Goal: Task Accomplishment & Management: Manage account settings

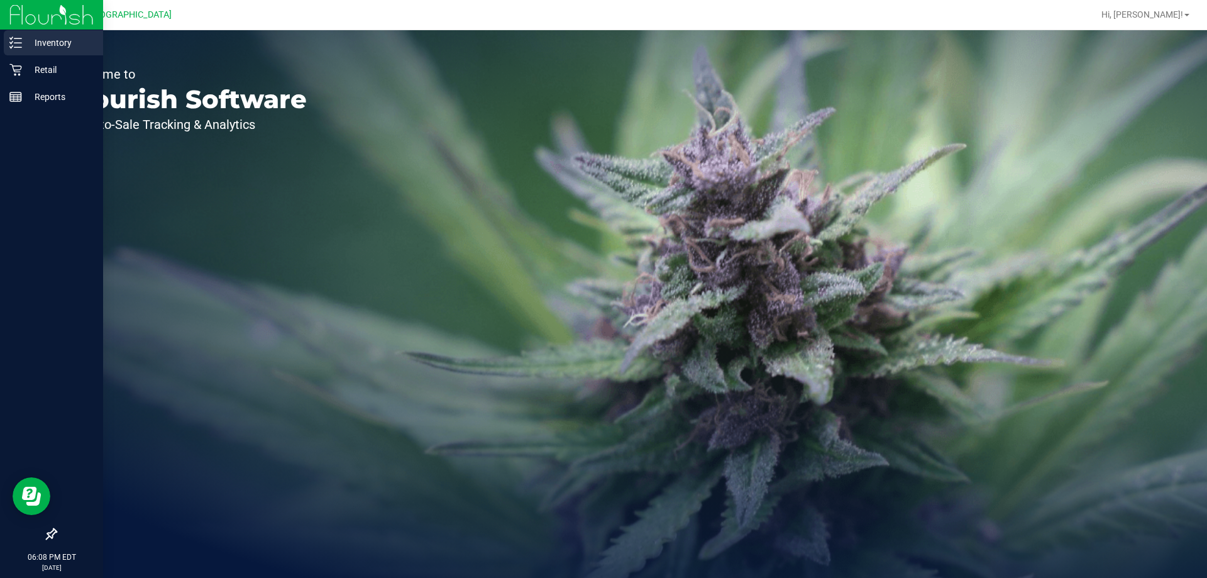
click at [26, 52] on div "Inventory" at bounding box center [53, 42] width 99 height 25
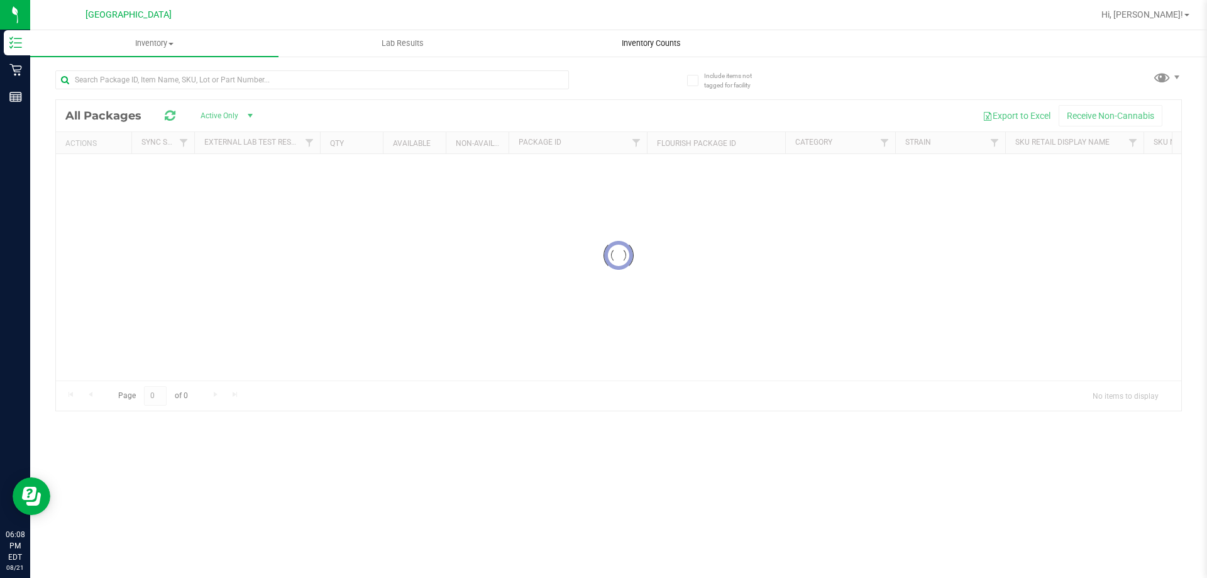
click at [656, 52] on div "Inventory All packages All inventory Waste log Lab Results Inventory Counts" at bounding box center [618, 304] width 1177 height 548
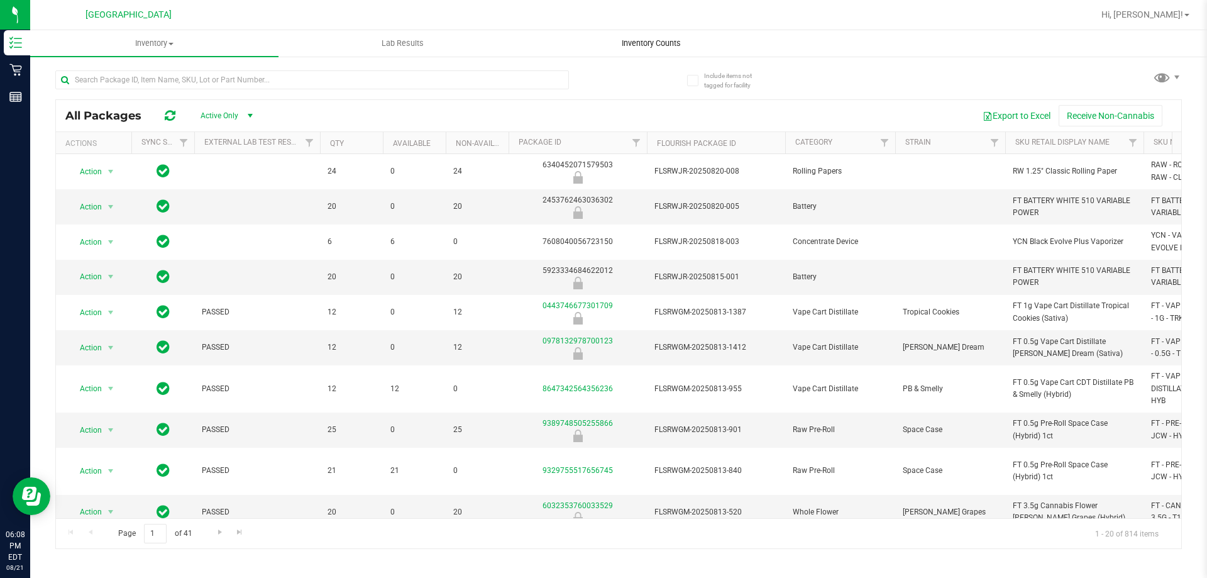
click at [688, 48] on span "Inventory Counts" at bounding box center [651, 43] width 93 height 11
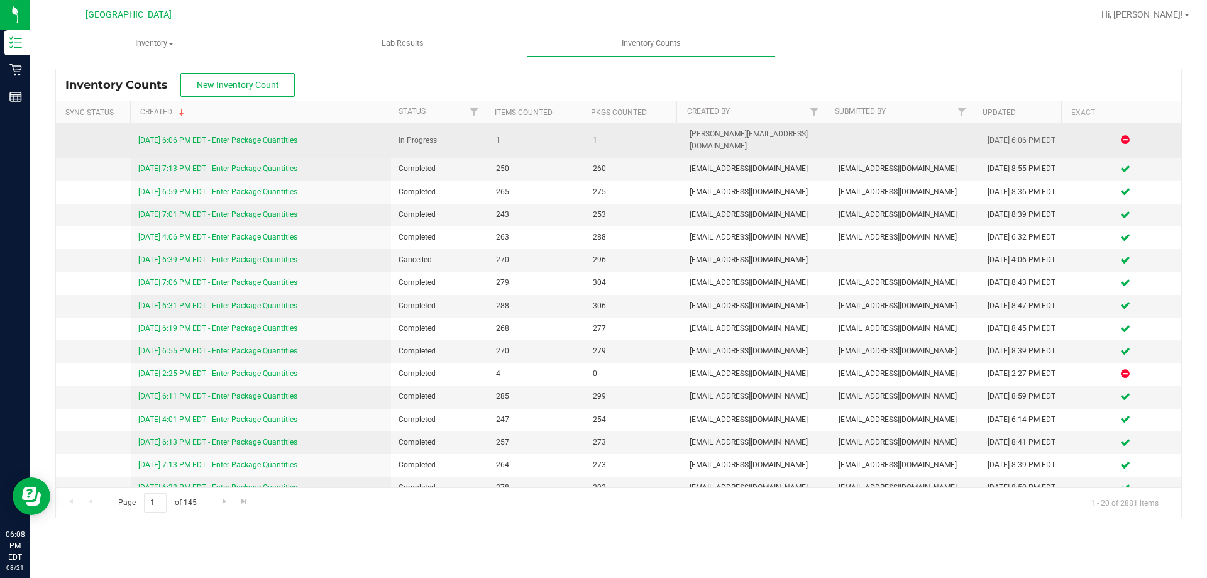
click at [294, 136] on link "[DATE] 6:06 PM EDT - Enter Package Quantities" at bounding box center [217, 140] width 159 height 9
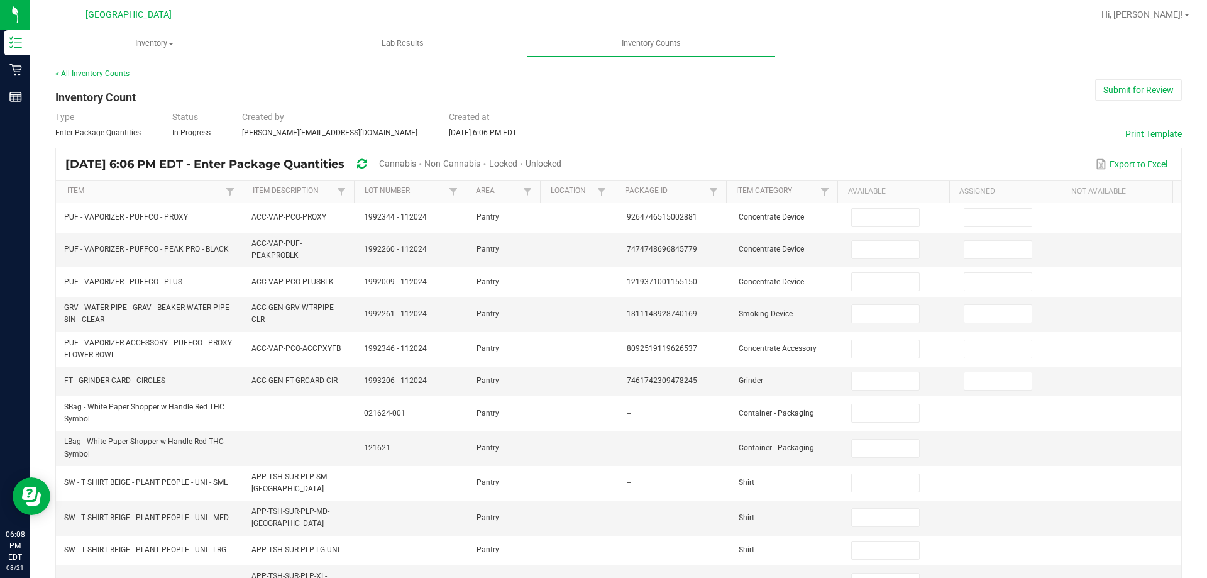
click at [416, 167] on span "Cannabis" at bounding box center [397, 163] width 37 height 10
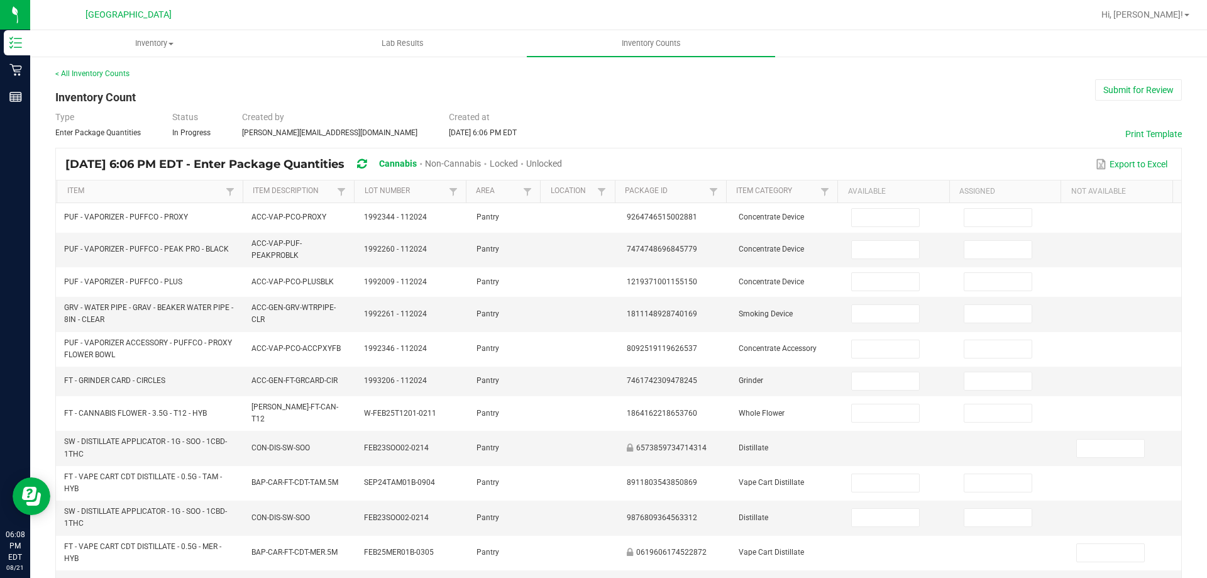
click at [562, 169] on div "Unlocked" at bounding box center [544, 164] width 36 height 23
click at [562, 164] on span "Unlocked" at bounding box center [544, 163] width 36 height 10
click at [163, 186] on link "Item" at bounding box center [144, 191] width 155 height 10
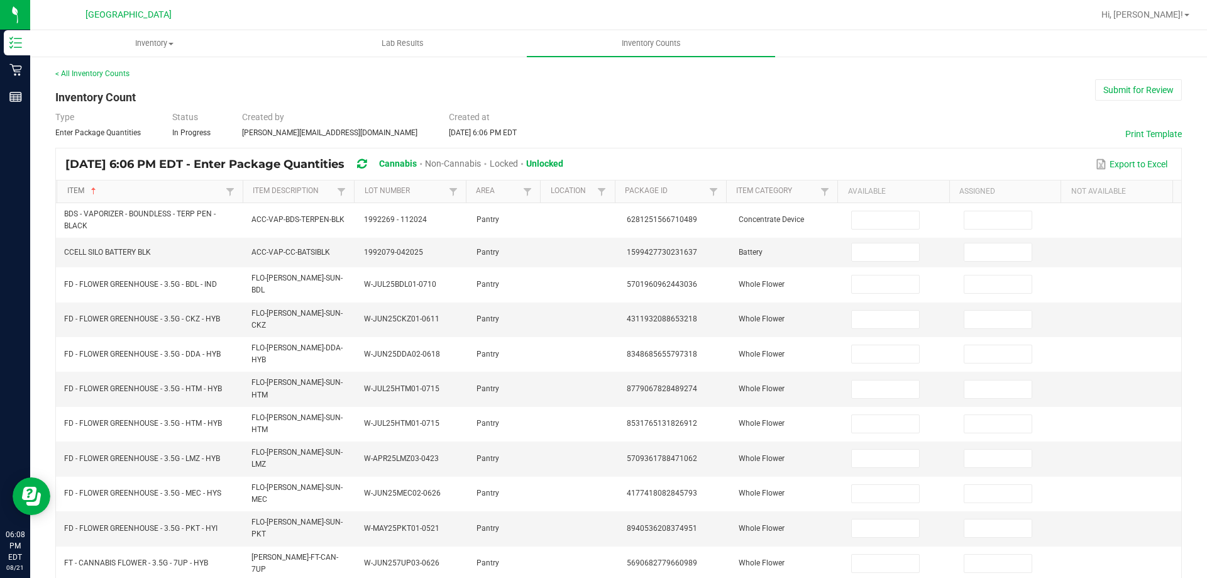
click at [163, 186] on link "Item" at bounding box center [144, 191] width 155 height 10
type input "1"
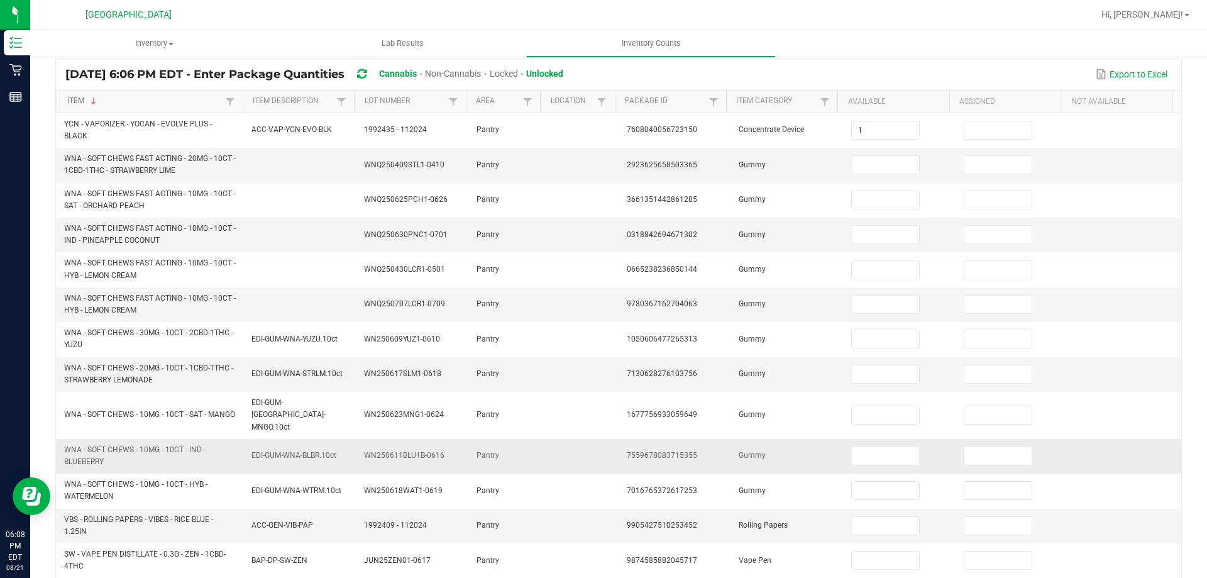
scroll to position [367, 0]
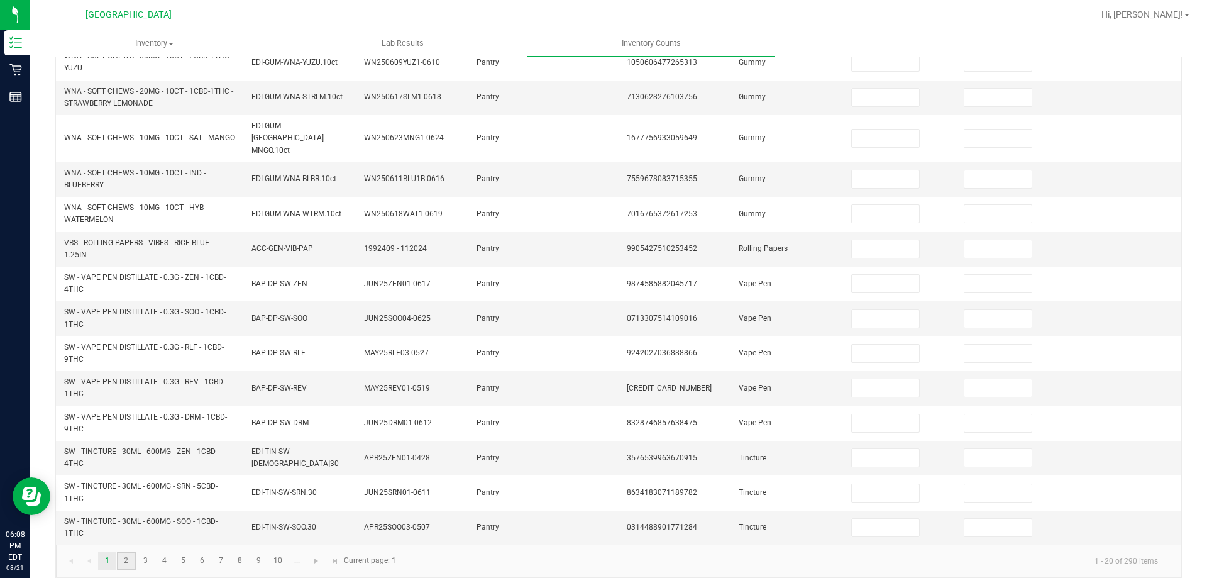
click at [130, 552] on link "2" at bounding box center [126, 561] width 18 height 19
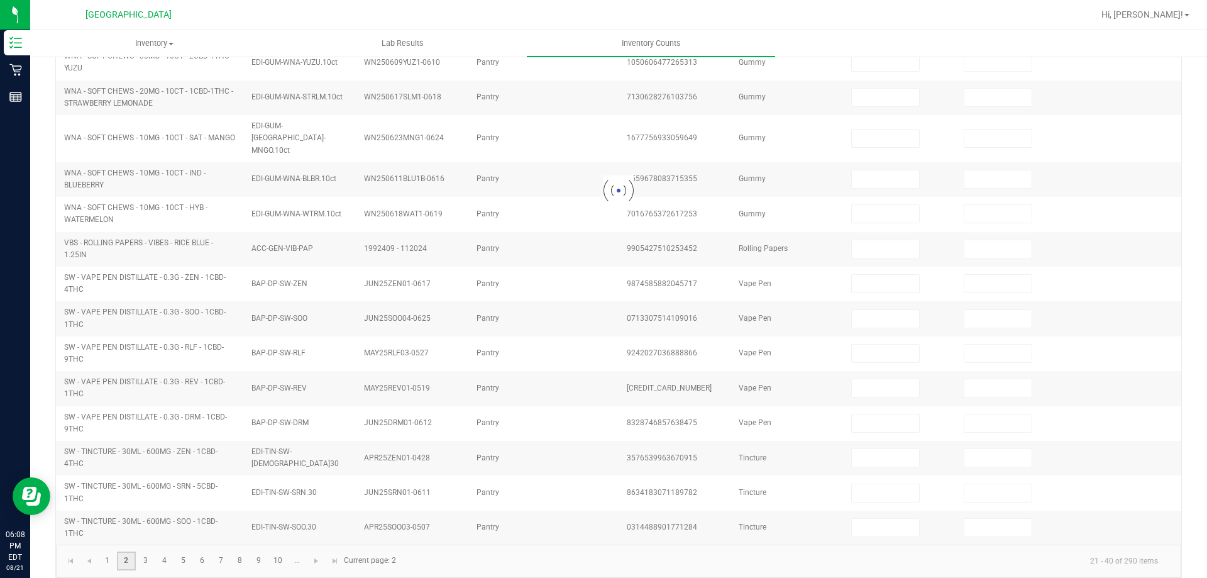
scroll to position [335, 0]
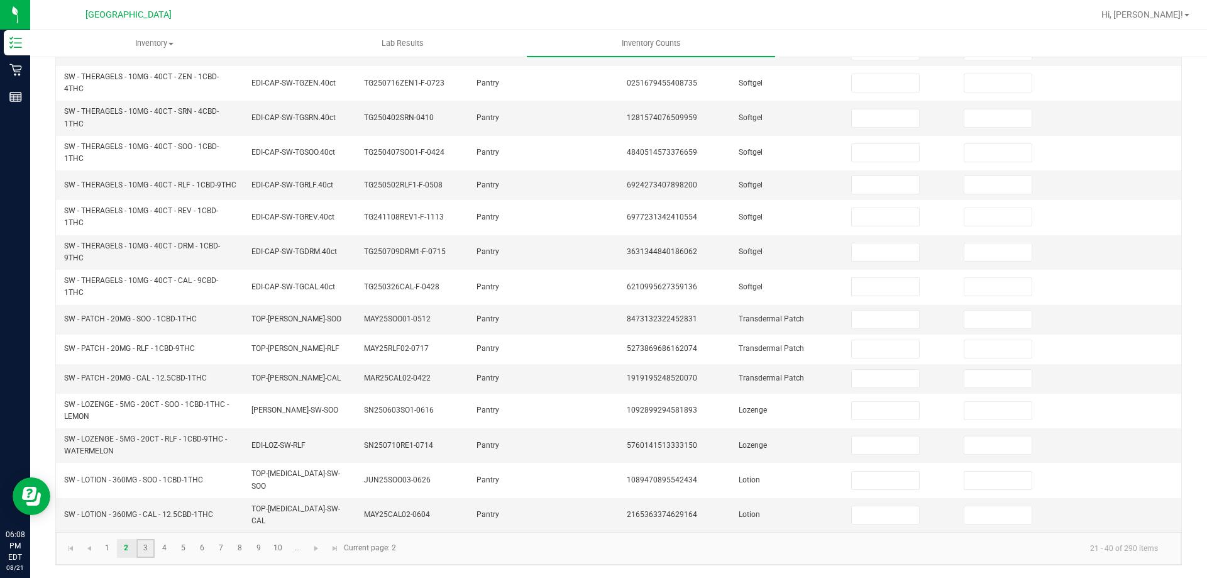
click at [145, 549] on link "3" at bounding box center [145, 548] width 18 height 19
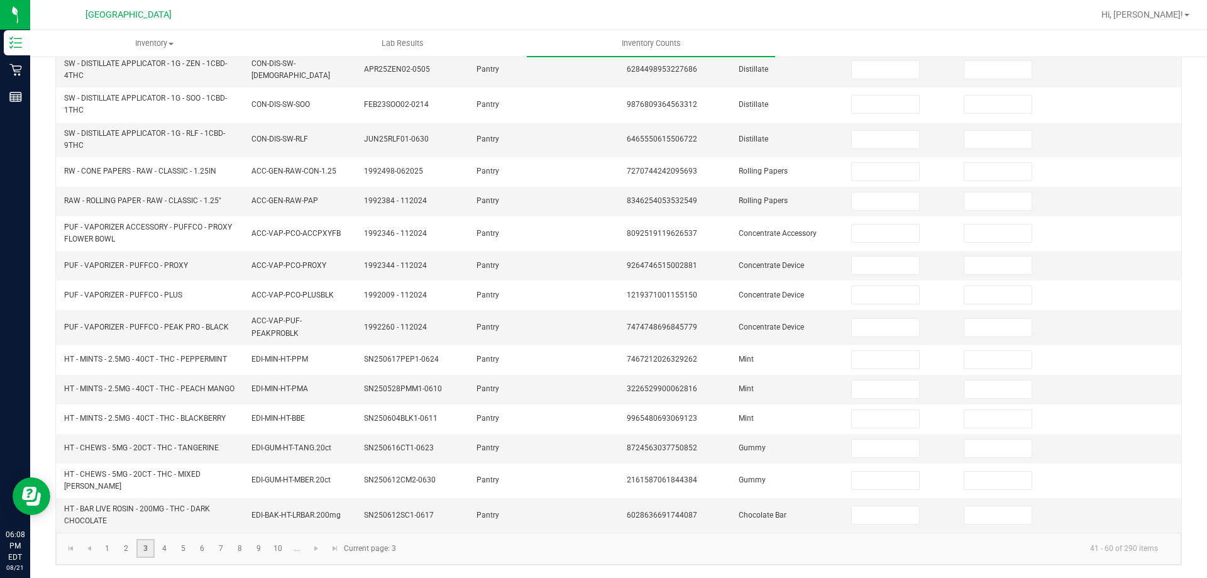
scroll to position [298, 0]
click at [173, 550] on link "4" at bounding box center [164, 548] width 18 height 19
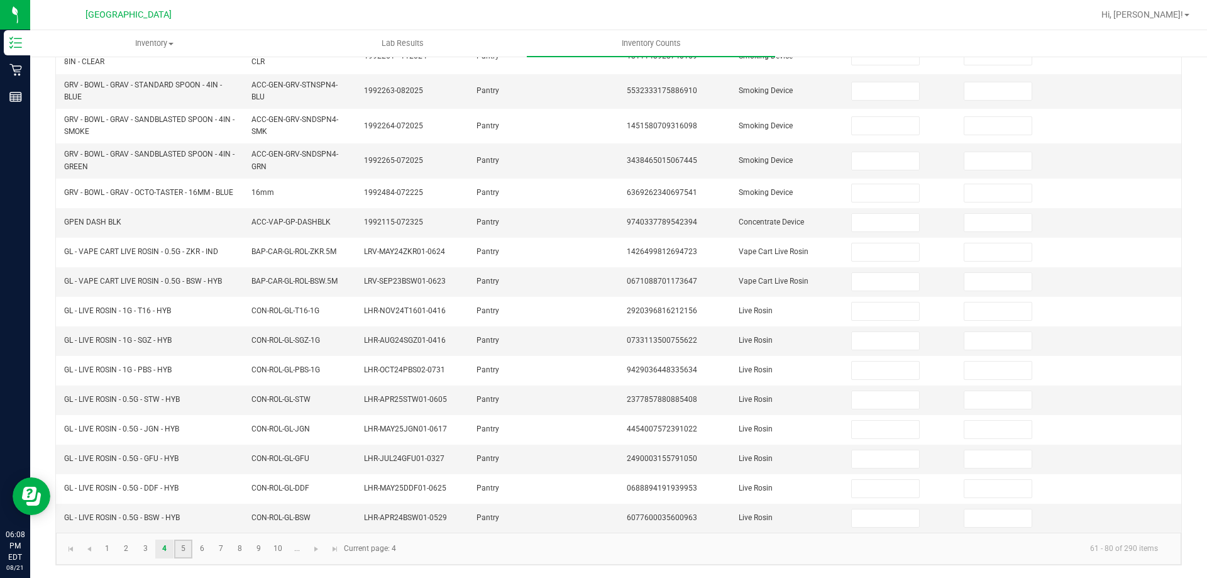
click at [182, 550] on link "5" at bounding box center [183, 549] width 18 height 19
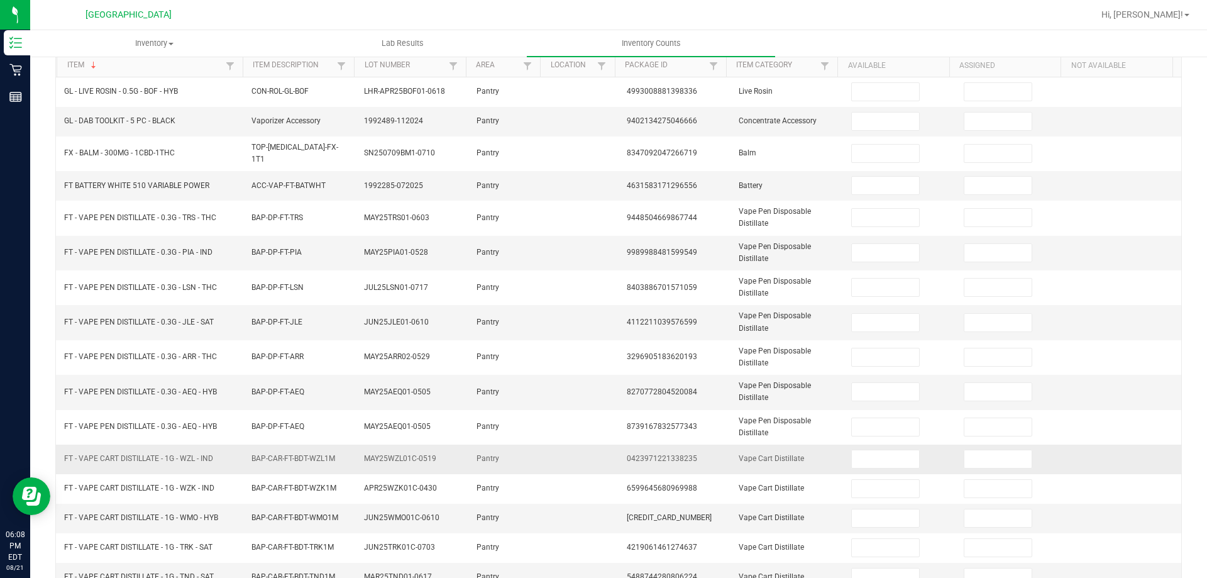
scroll to position [189, 0]
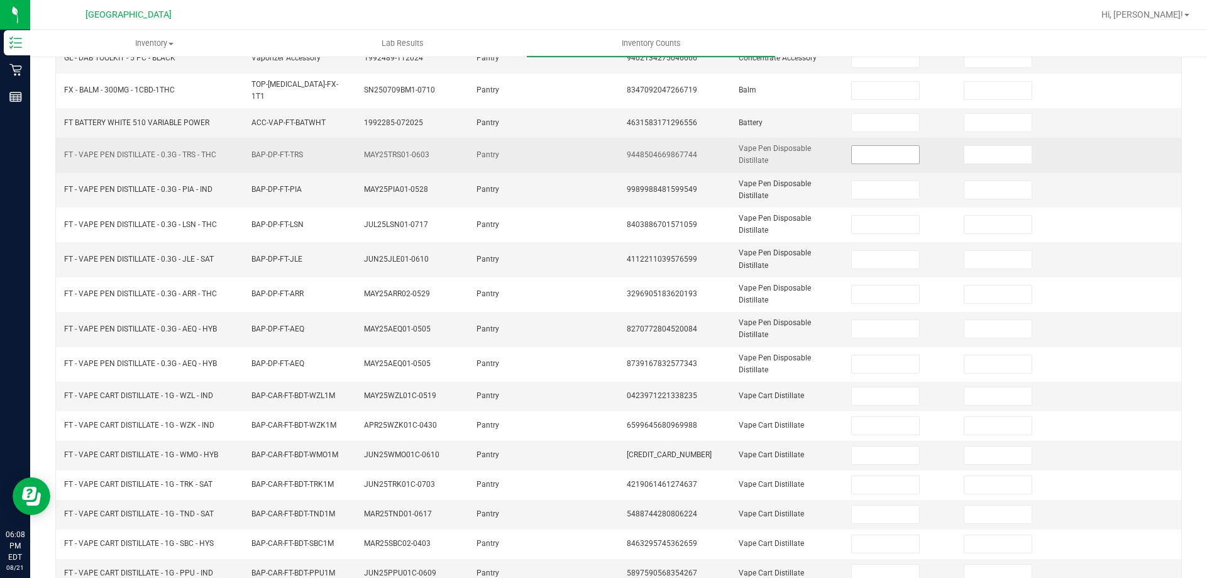
click at [857, 154] on input at bounding box center [885, 155] width 67 height 18
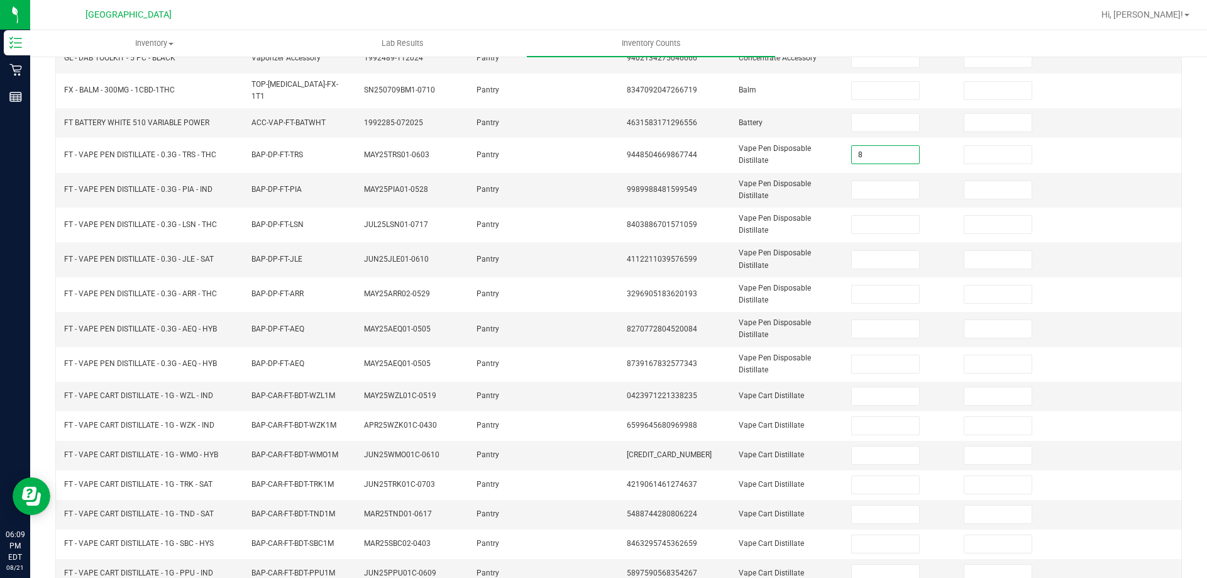
type input "8"
type input "12"
type input "10"
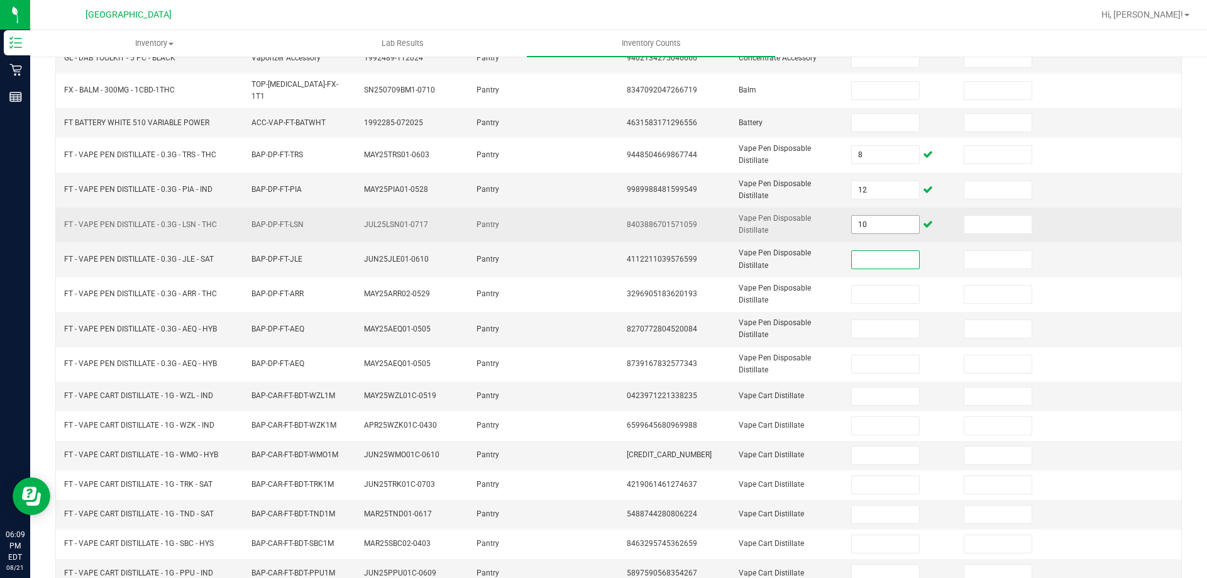
click at [876, 219] on input "10" at bounding box center [885, 225] width 67 height 18
type input "3"
type input "8"
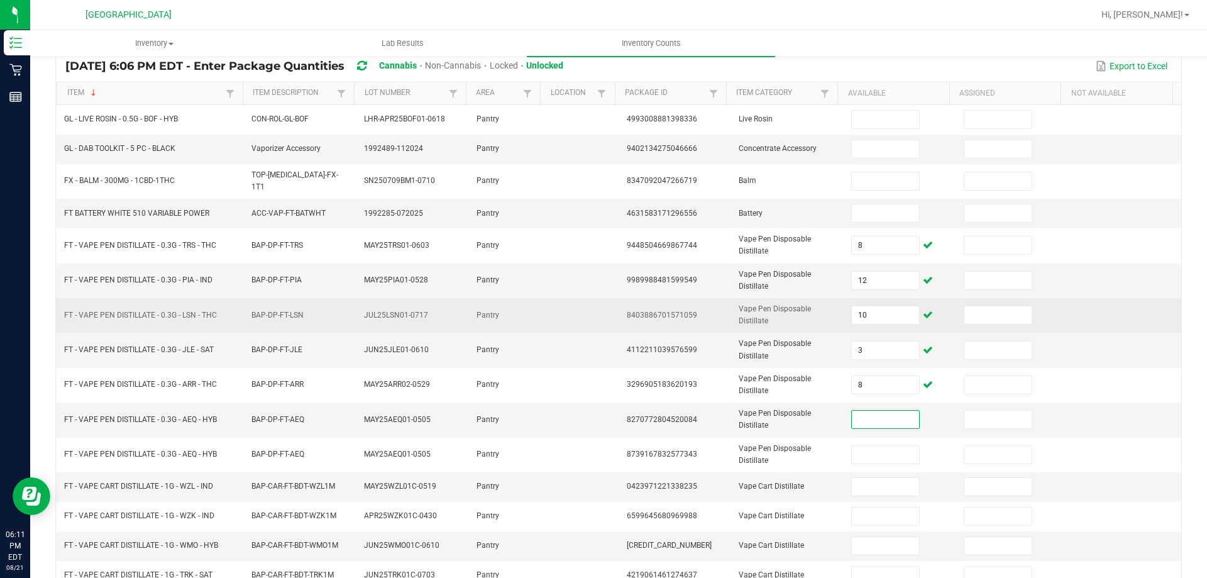
scroll to position [0, 0]
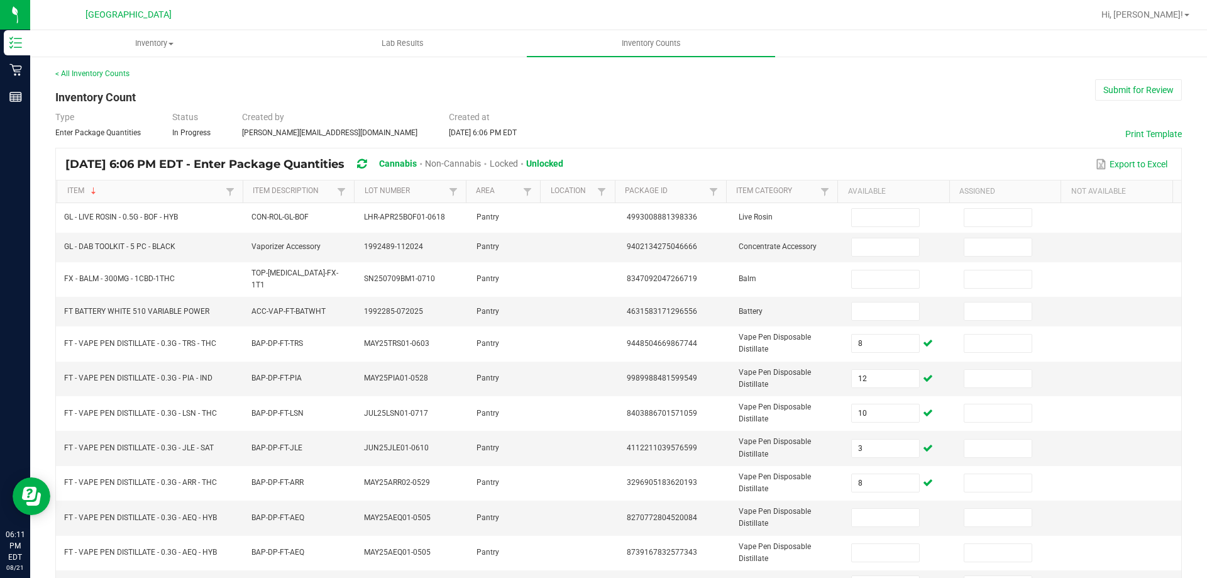
click at [539, 135] on div "Type Enter Package Quantities Status In Progress Created by [PERSON_NAME][EMAIL…" at bounding box center [618, 125] width 1127 height 28
click at [303, 74] on div "< All Inventory Counts" at bounding box center [618, 73] width 1127 height 11
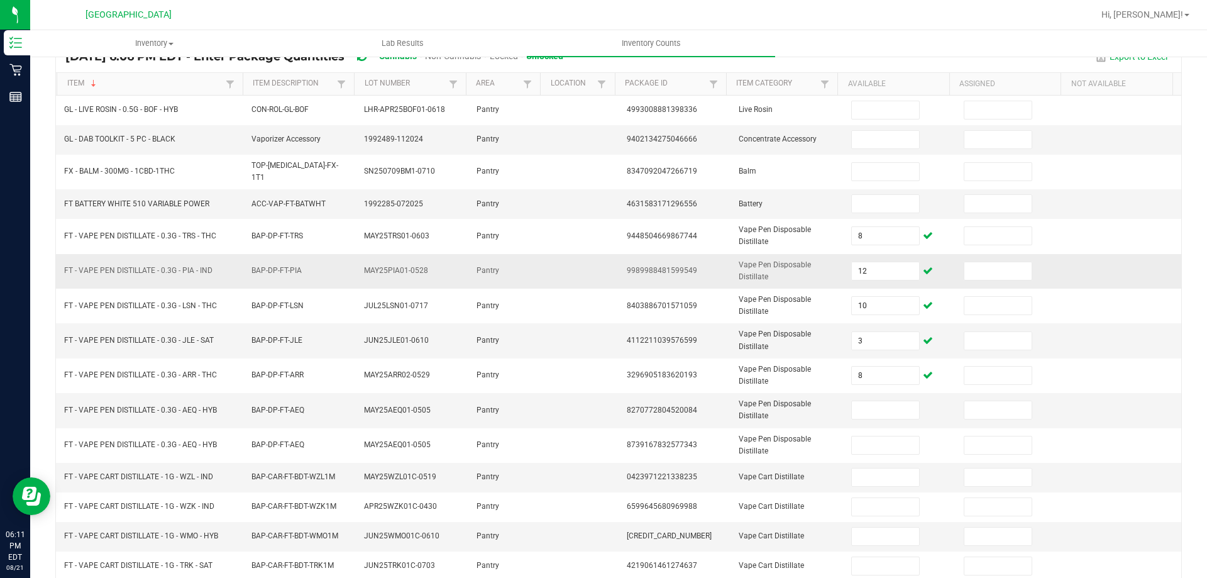
scroll to position [298, 0]
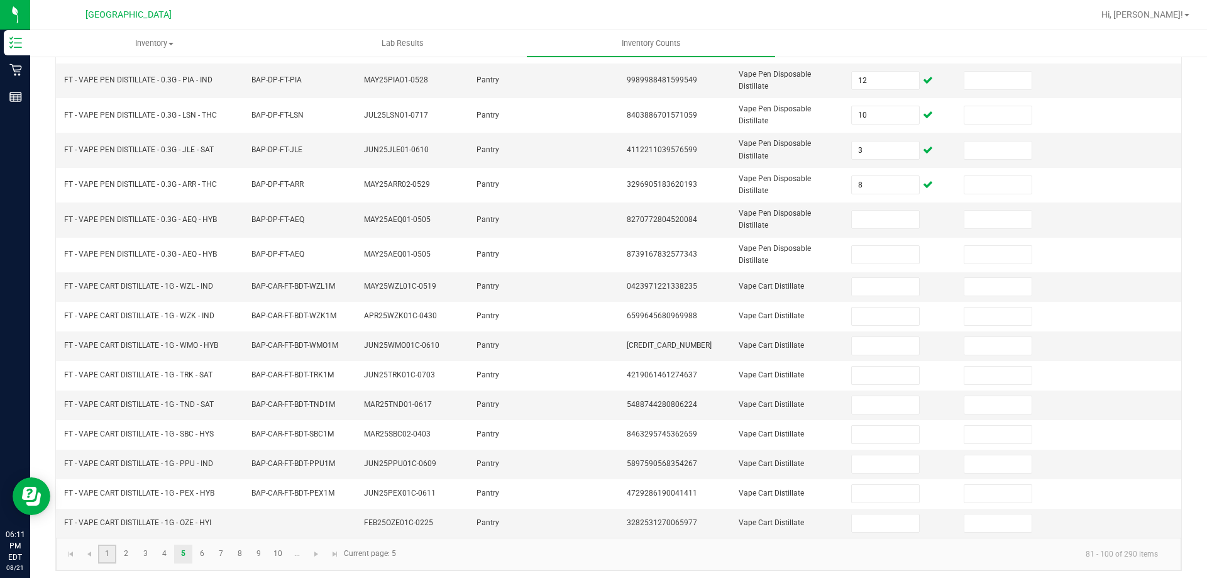
click at [111, 550] on link "1" at bounding box center [107, 554] width 18 height 19
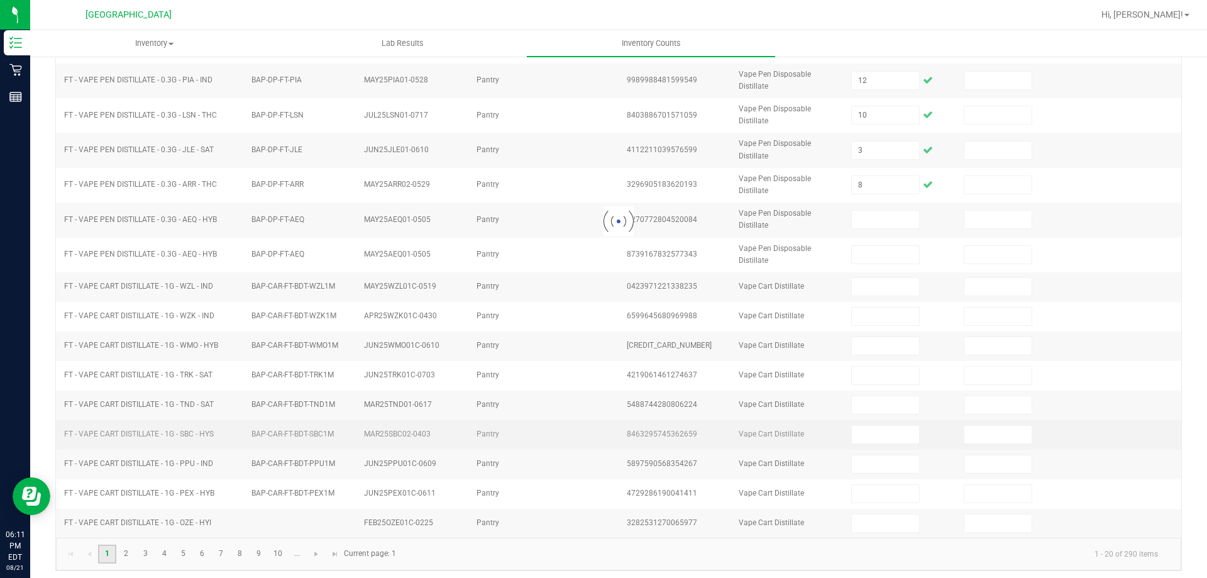
type input "1"
type input "40"
type input "27"
type input "40"
type input "26"
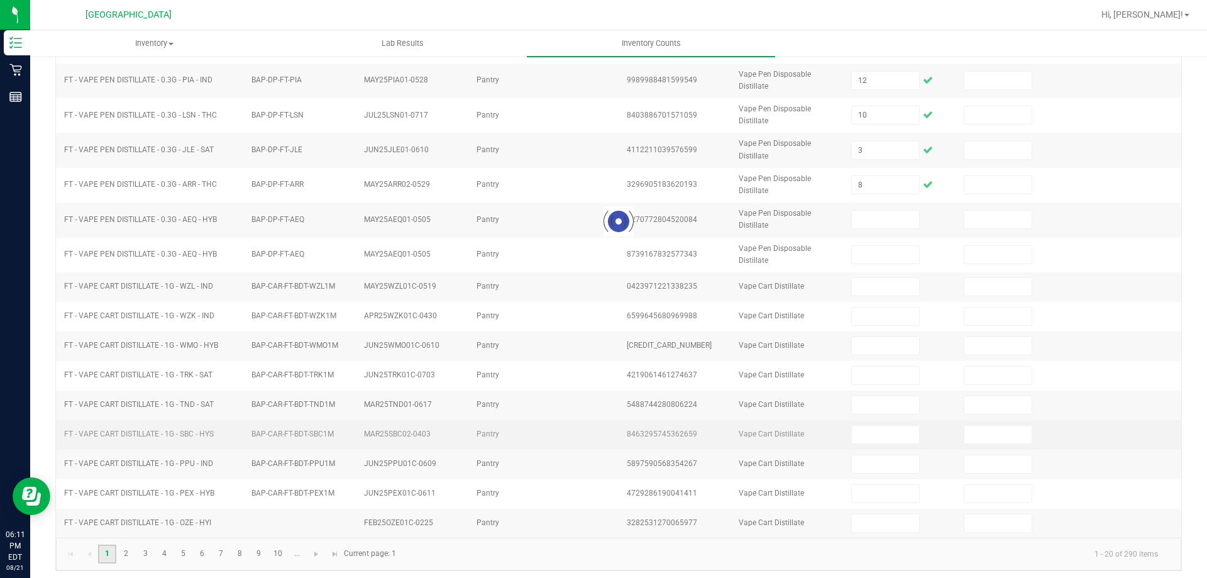
type input "9"
type input "40"
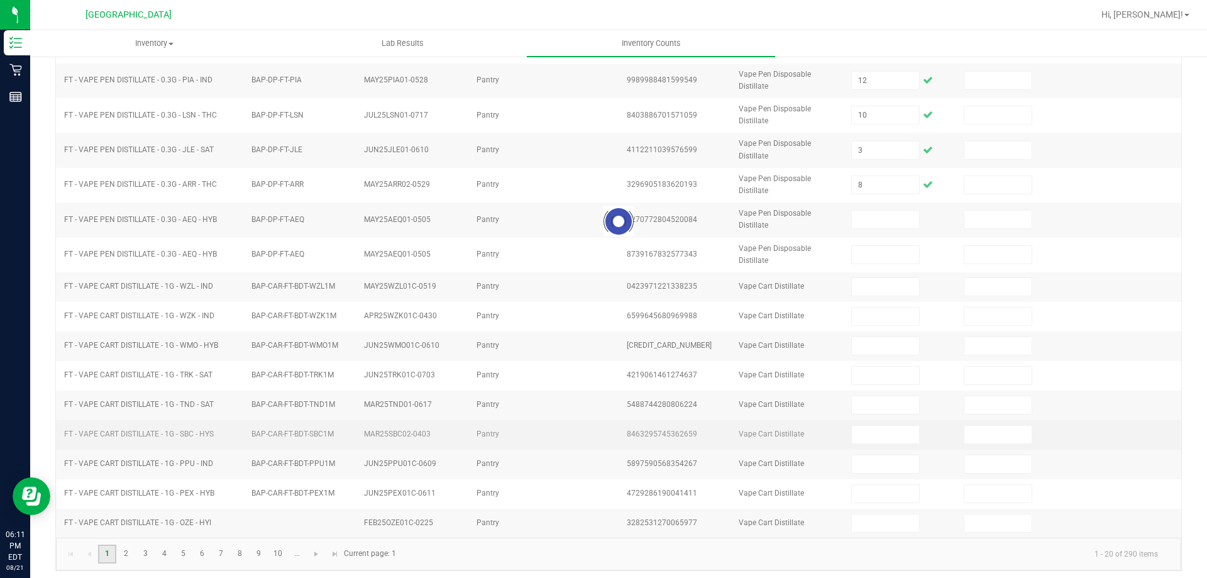
type input "24"
type input "0"
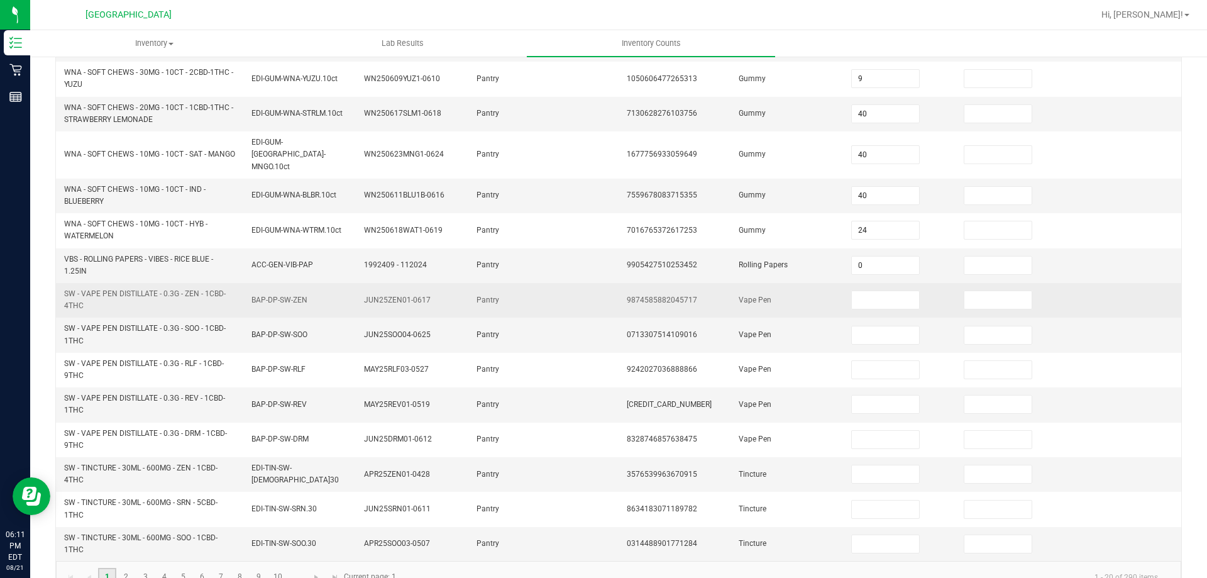
scroll to position [367, 0]
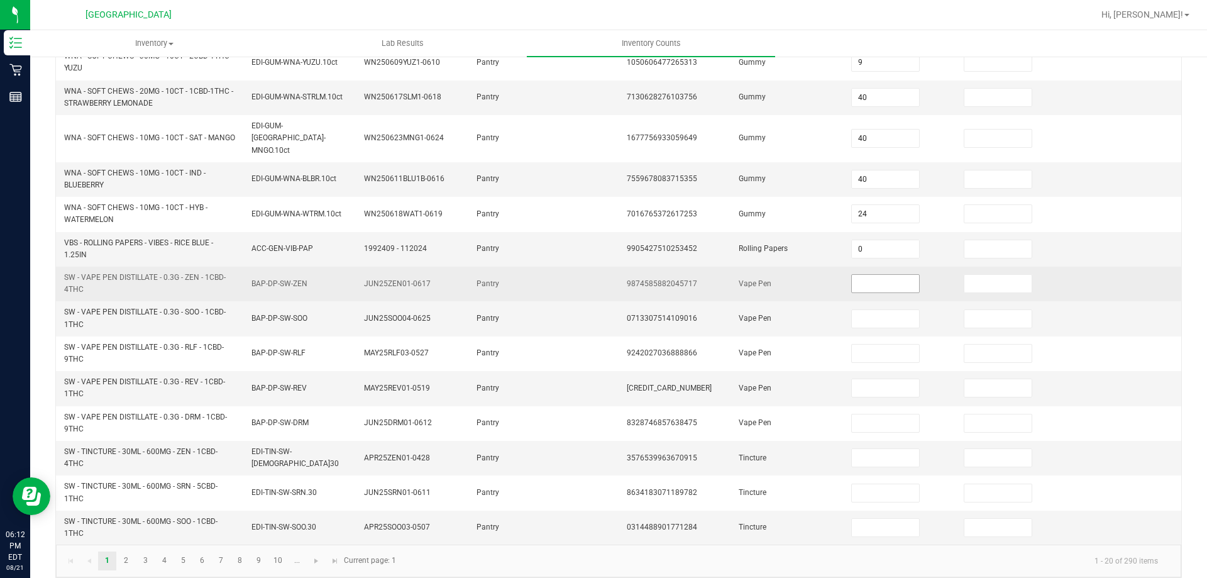
click at [900, 275] on input at bounding box center [885, 284] width 67 height 18
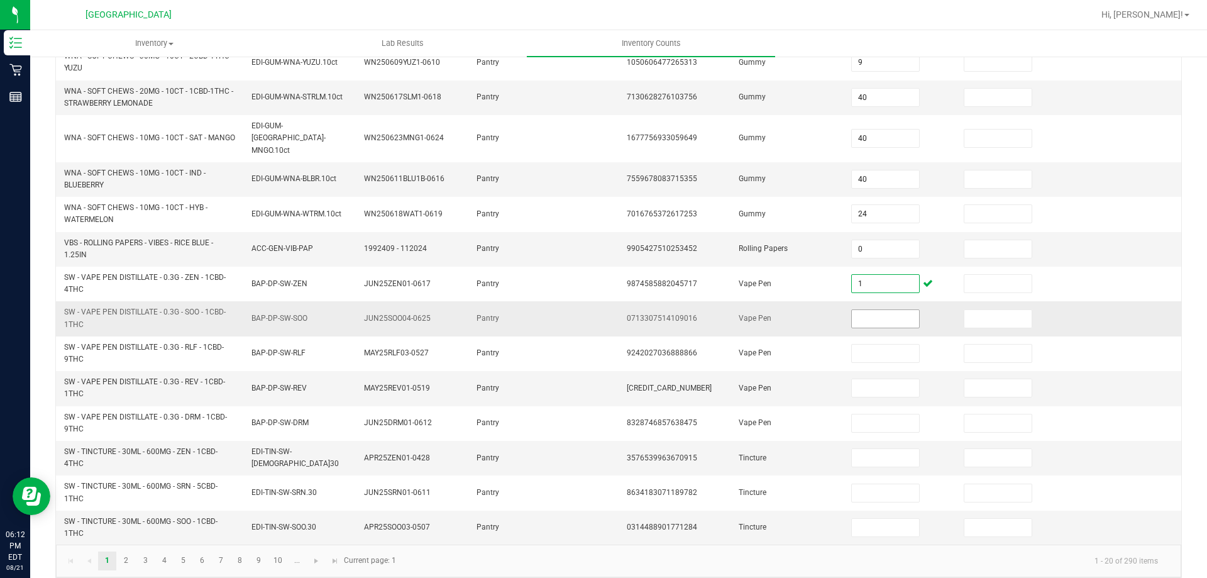
type input "1"
click at [874, 310] on input at bounding box center [885, 319] width 67 height 18
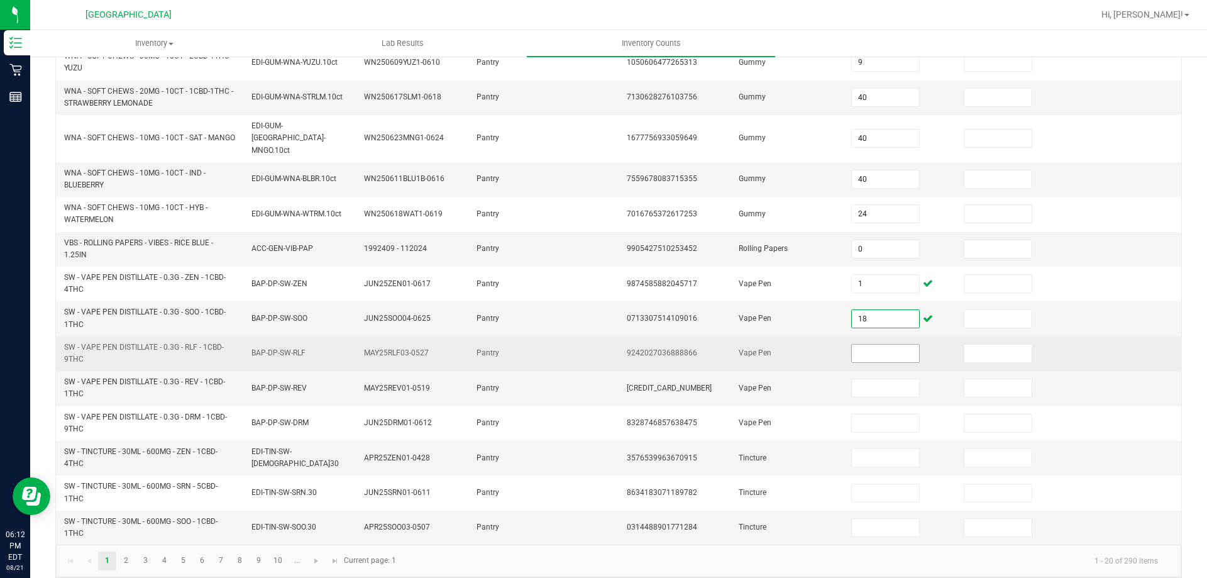
type input "18"
drag, startPoint x: 876, startPoint y: 349, endPoint x: 892, endPoint y: 346, distance: 16.0
click at [870, 349] on input at bounding box center [885, 354] width 67 height 18
click at [874, 347] on input at bounding box center [885, 354] width 67 height 18
click at [875, 345] on input at bounding box center [885, 354] width 67 height 18
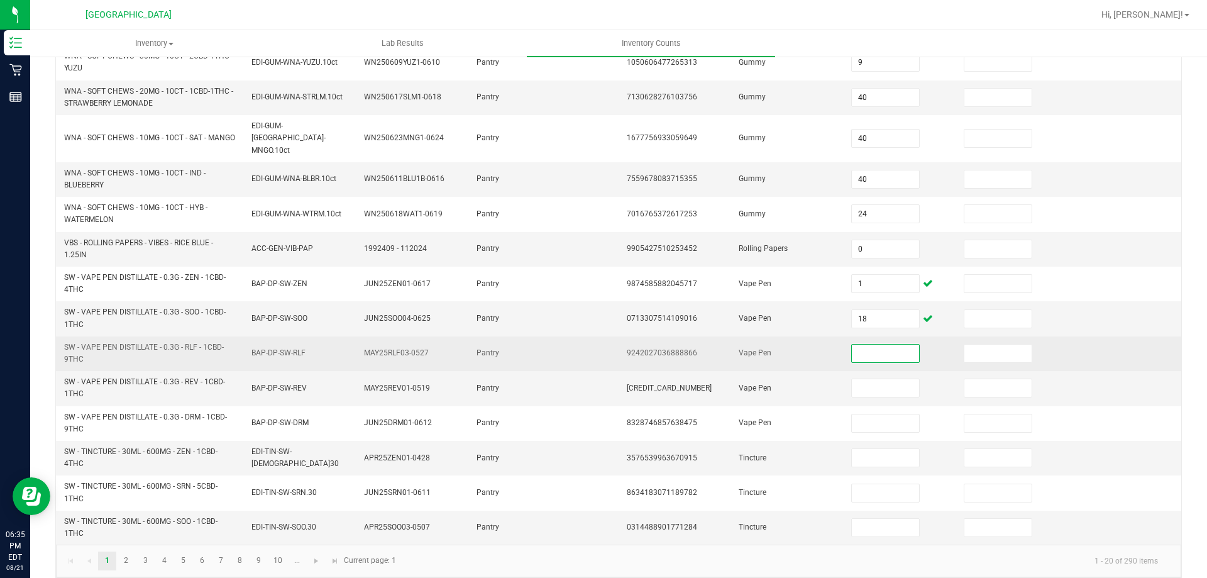
click at [875, 345] on input at bounding box center [885, 354] width 67 height 18
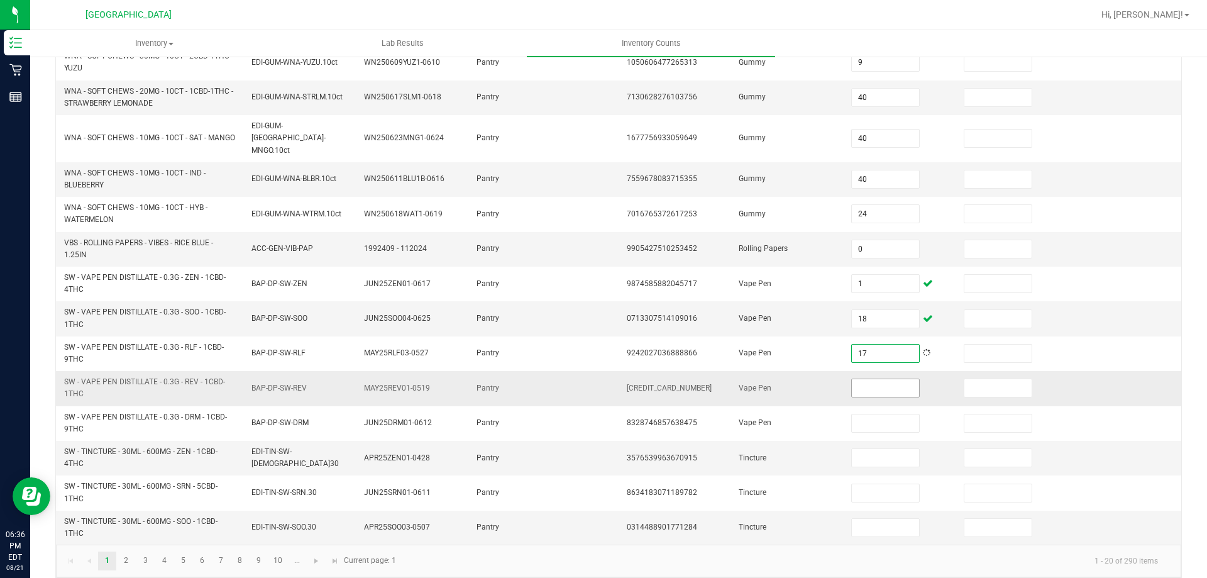
type input "17"
click at [895, 382] on input at bounding box center [885, 388] width 67 height 18
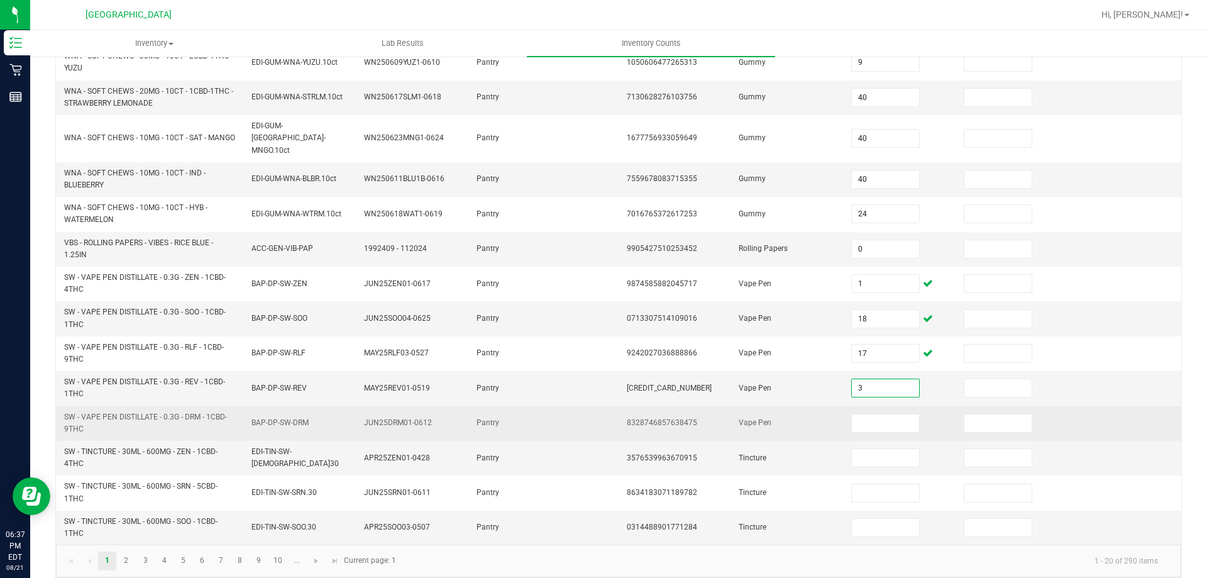
type input "3"
click at [870, 422] on td at bounding box center [900, 423] width 113 height 35
click at [870, 419] on input at bounding box center [885, 423] width 67 height 18
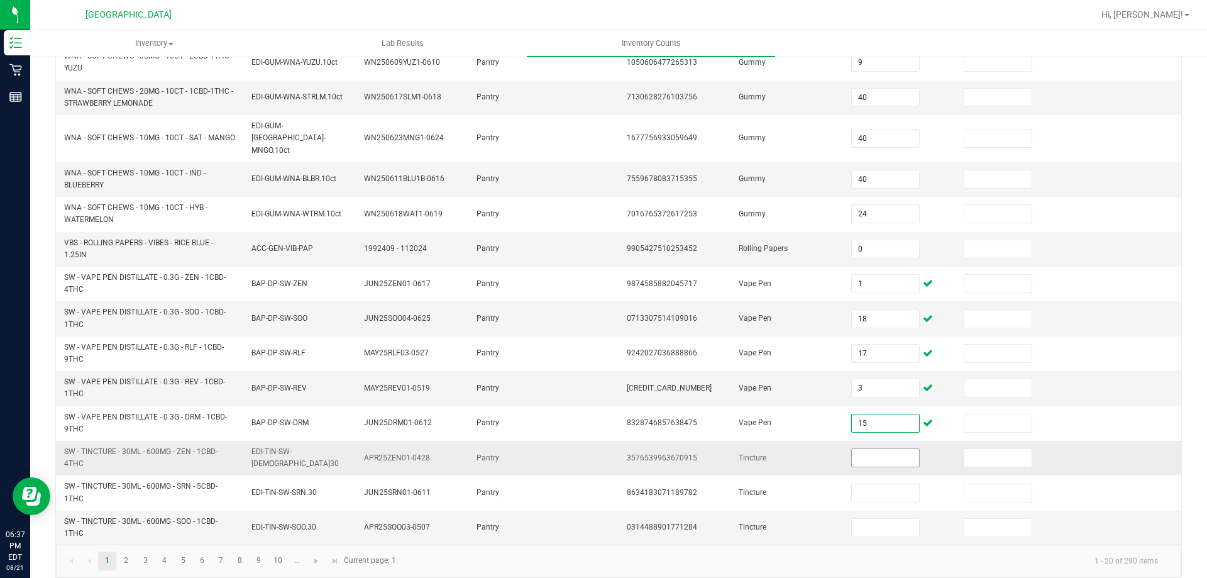
type input "15"
click at [887, 449] on input at bounding box center [885, 458] width 67 height 18
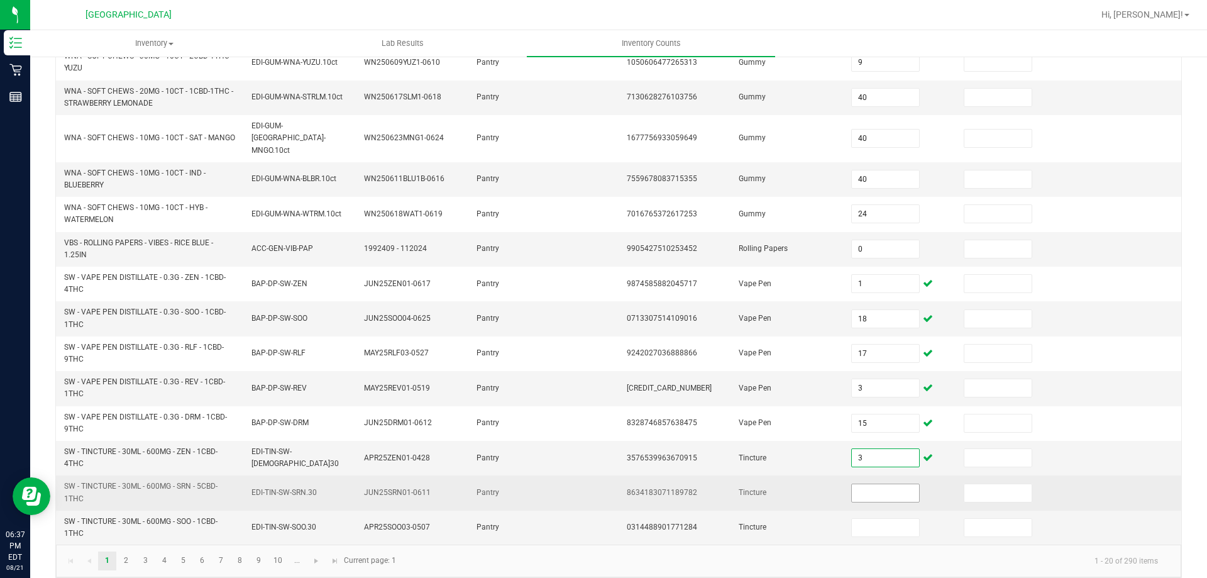
type input "3"
click at [883, 486] on input at bounding box center [885, 493] width 67 height 18
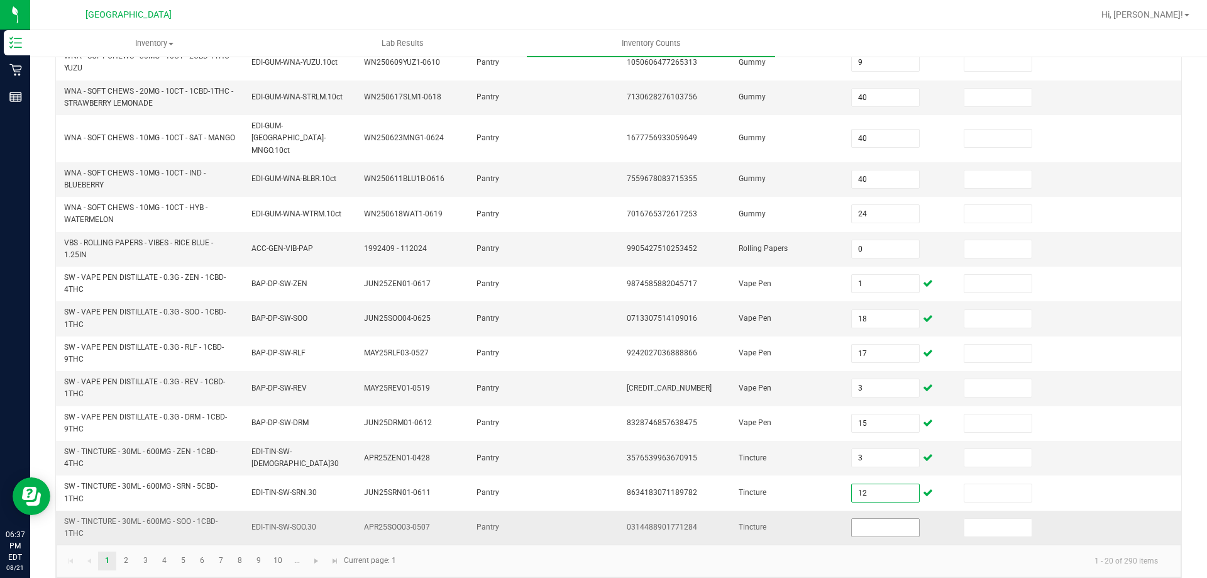
type input "12"
click at [885, 519] on input at bounding box center [885, 528] width 67 height 18
type input "2"
click at [126, 554] on link "2" at bounding box center [126, 561] width 18 height 19
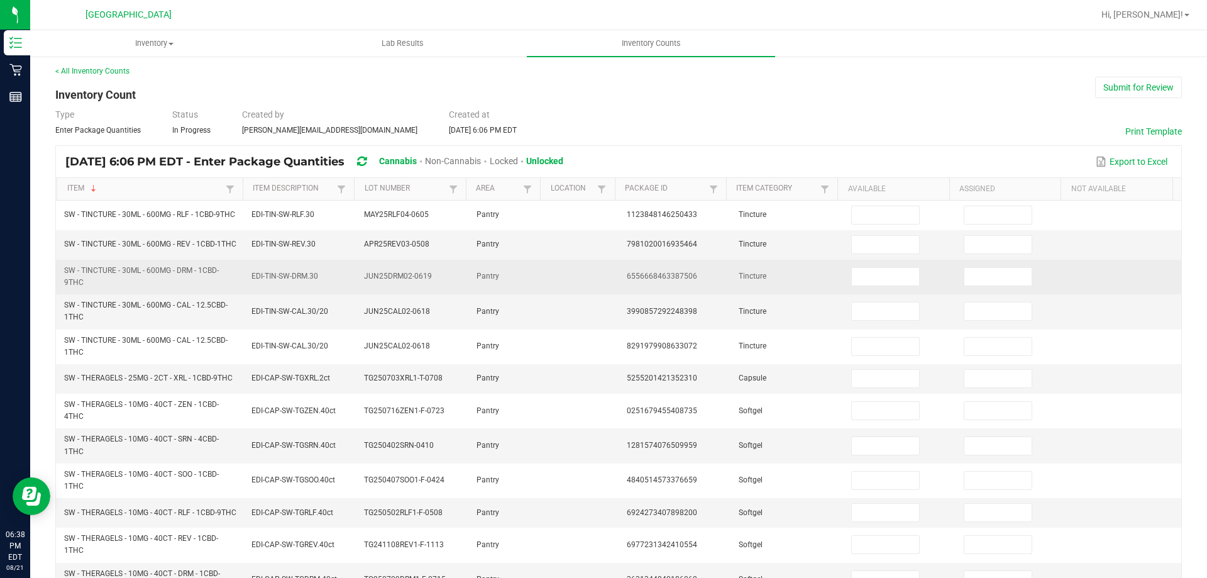
scroll to position [0, 0]
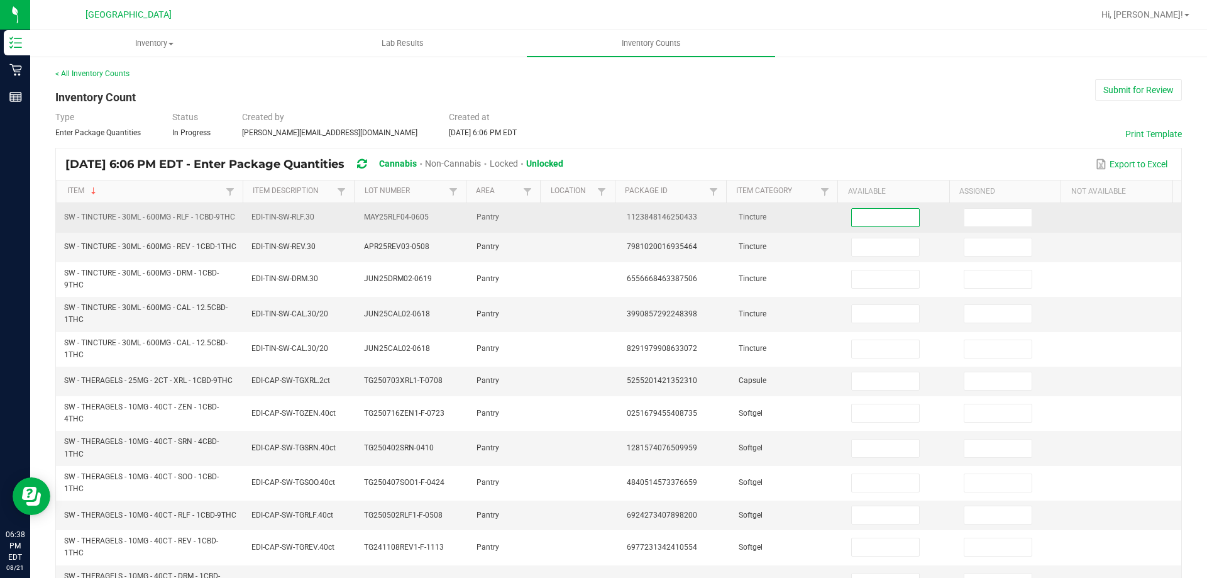
click at [884, 220] on input at bounding box center [885, 218] width 67 height 18
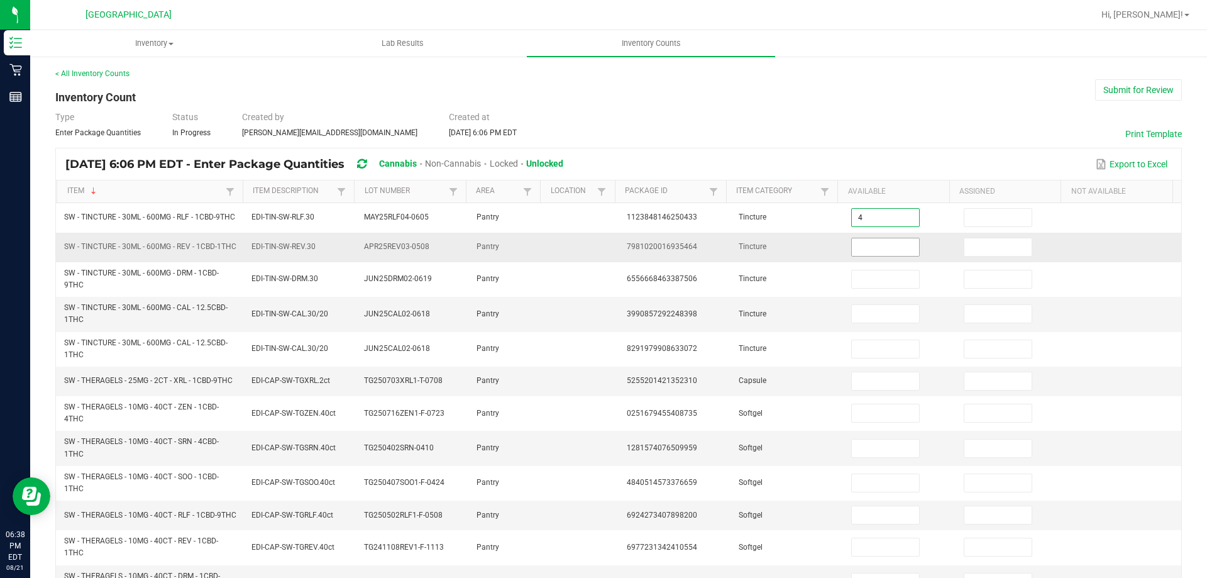
type input "4"
click at [891, 255] on input at bounding box center [885, 247] width 67 height 18
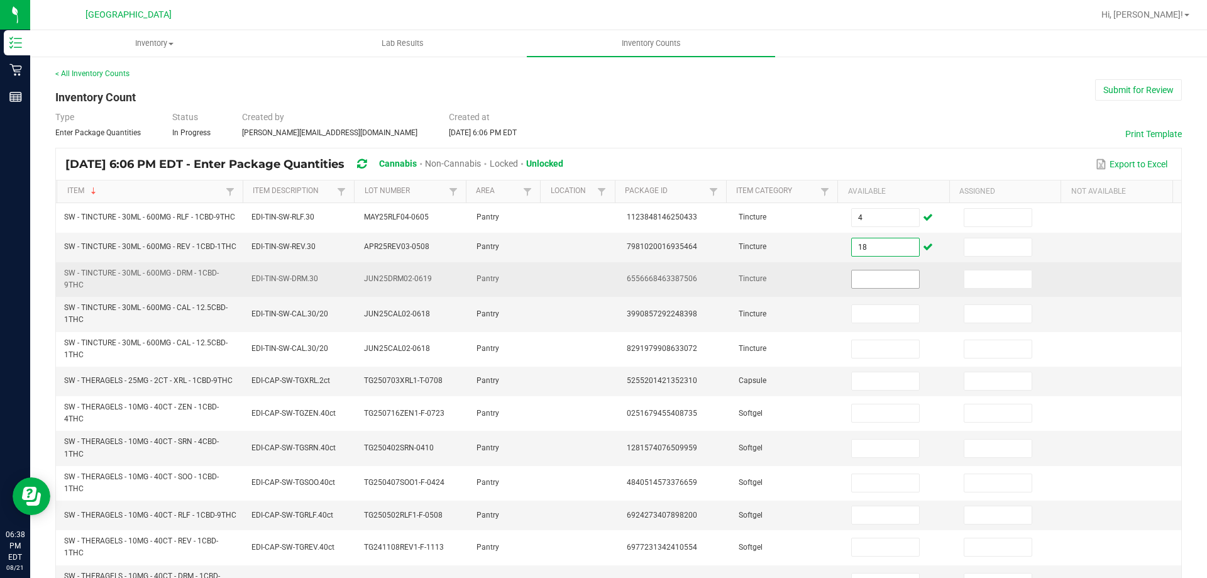
type input "18"
click at [863, 283] on input at bounding box center [885, 279] width 67 height 18
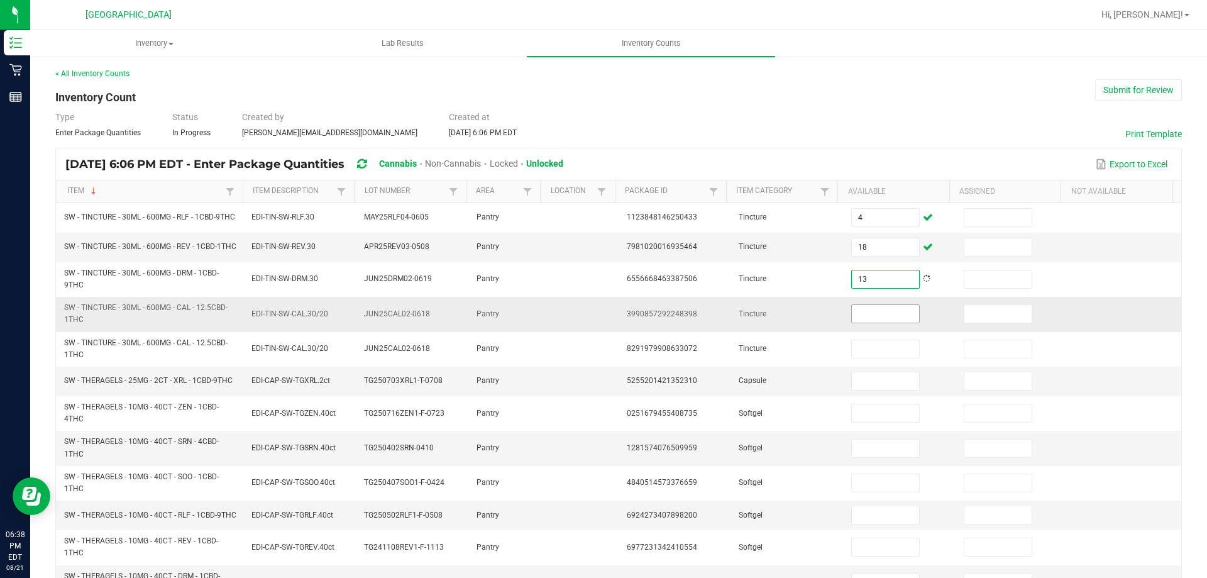
type input "13"
click at [882, 320] on input at bounding box center [885, 314] width 67 height 18
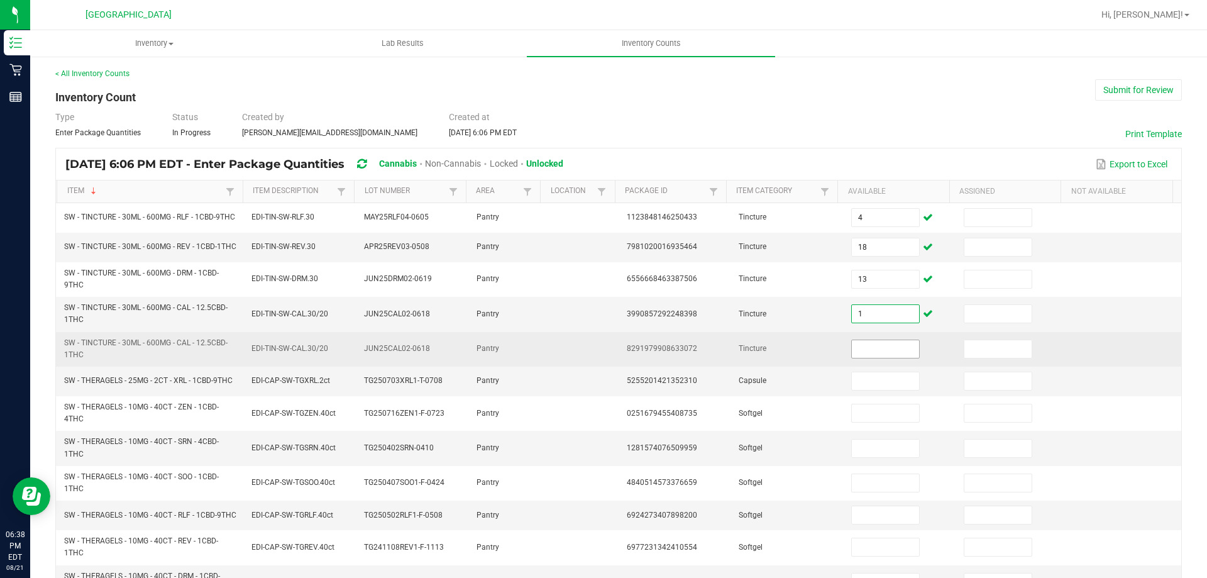
type input "1"
click at [880, 358] on input at bounding box center [885, 349] width 67 height 18
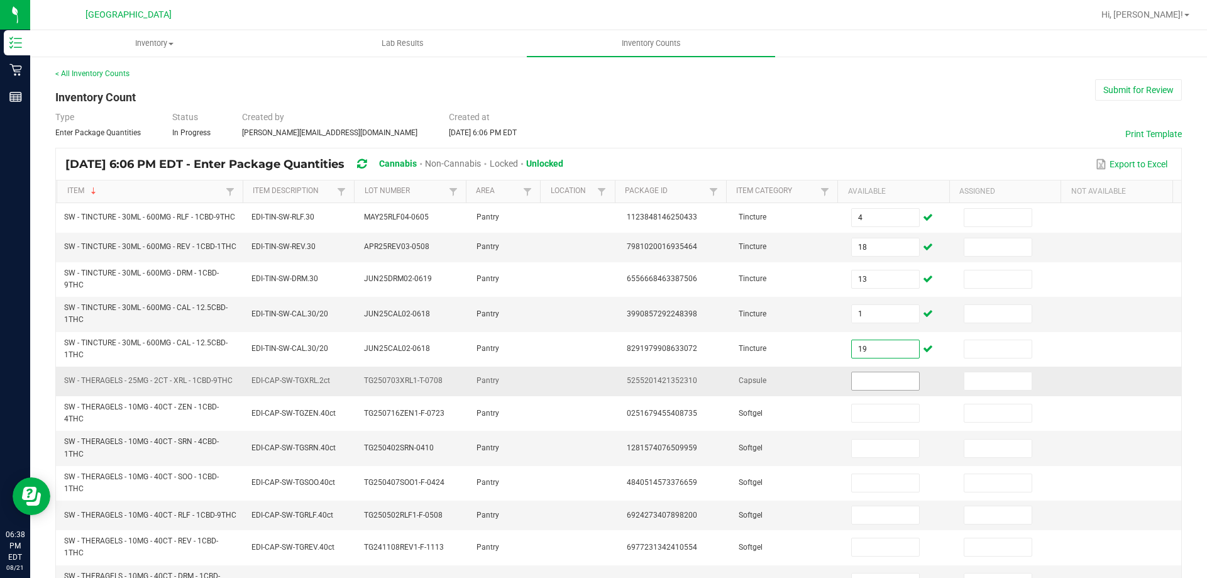
type input "19"
click at [891, 387] on input at bounding box center [885, 381] width 67 height 18
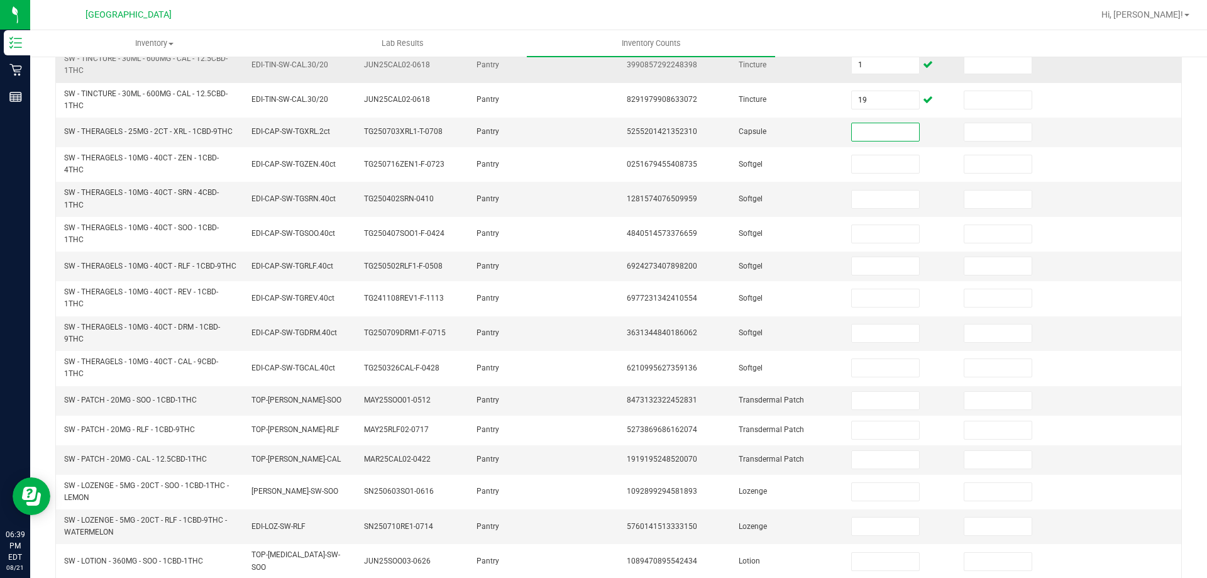
scroll to position [189, 0]
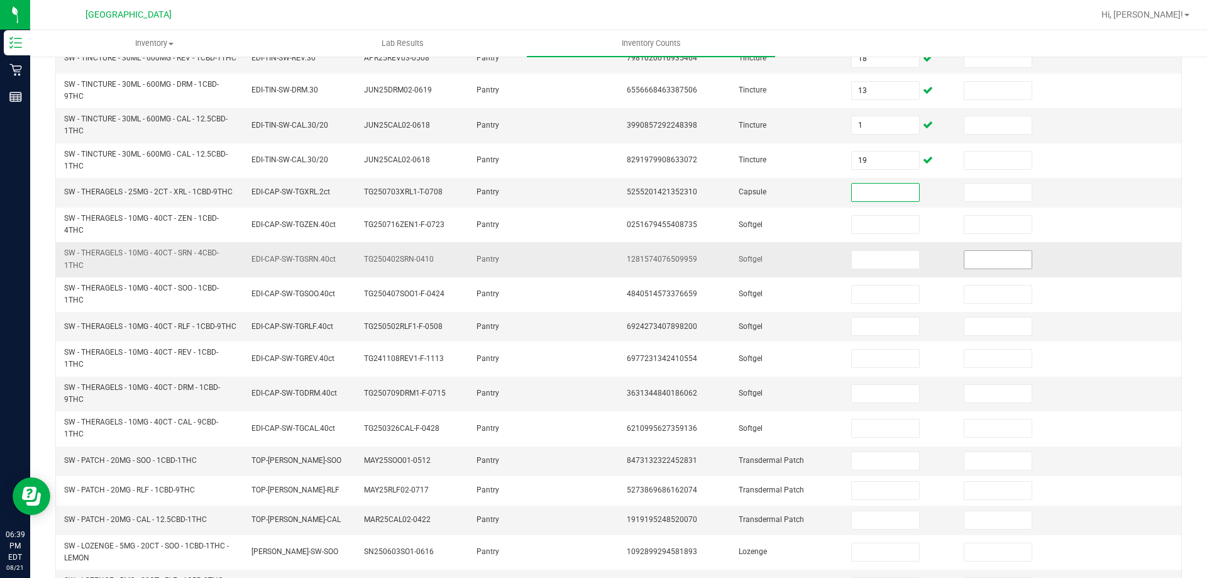
type input "5"
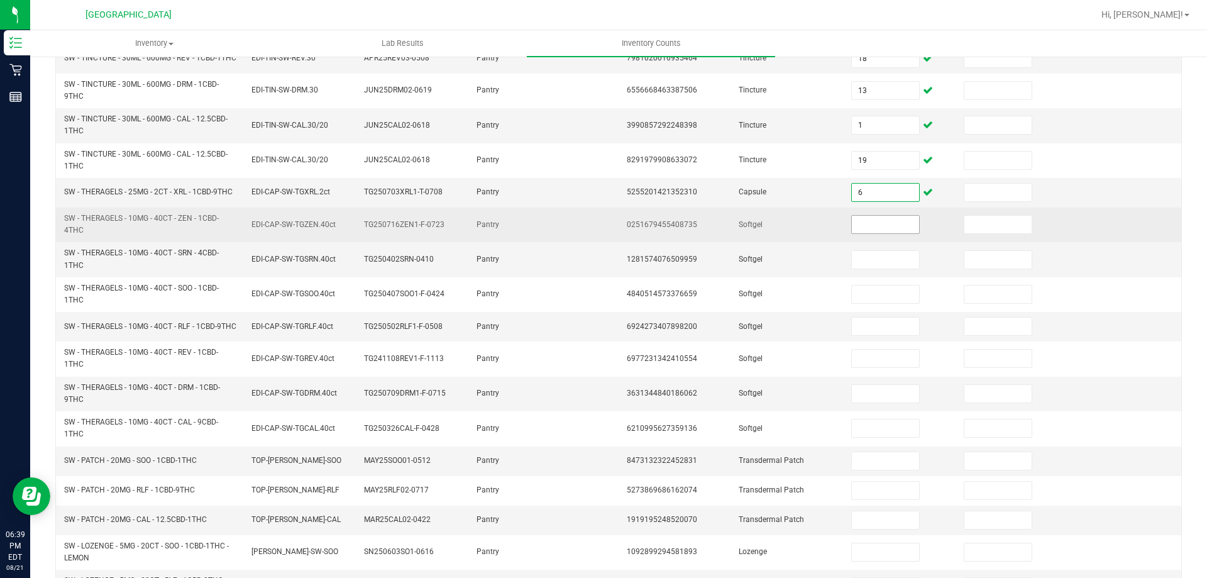
type input "6"
click at [883, 233] on input at bounding box center [885, 225] width 67 height 18
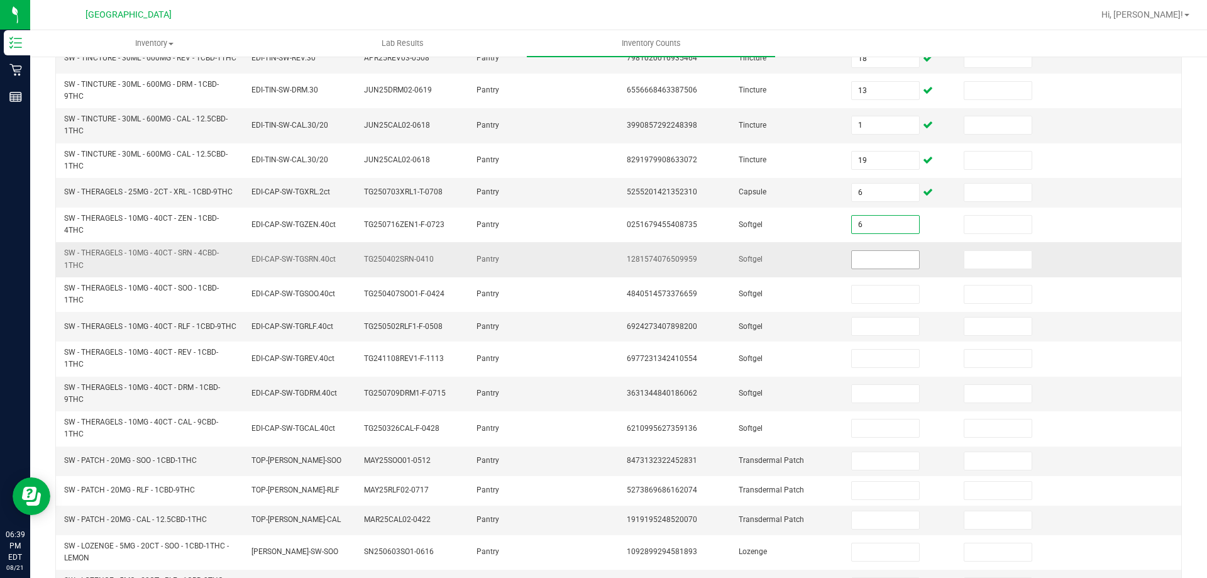
type input "6"
click at [889, 267] on input at bounding box center [885, 260] width 67 height 18
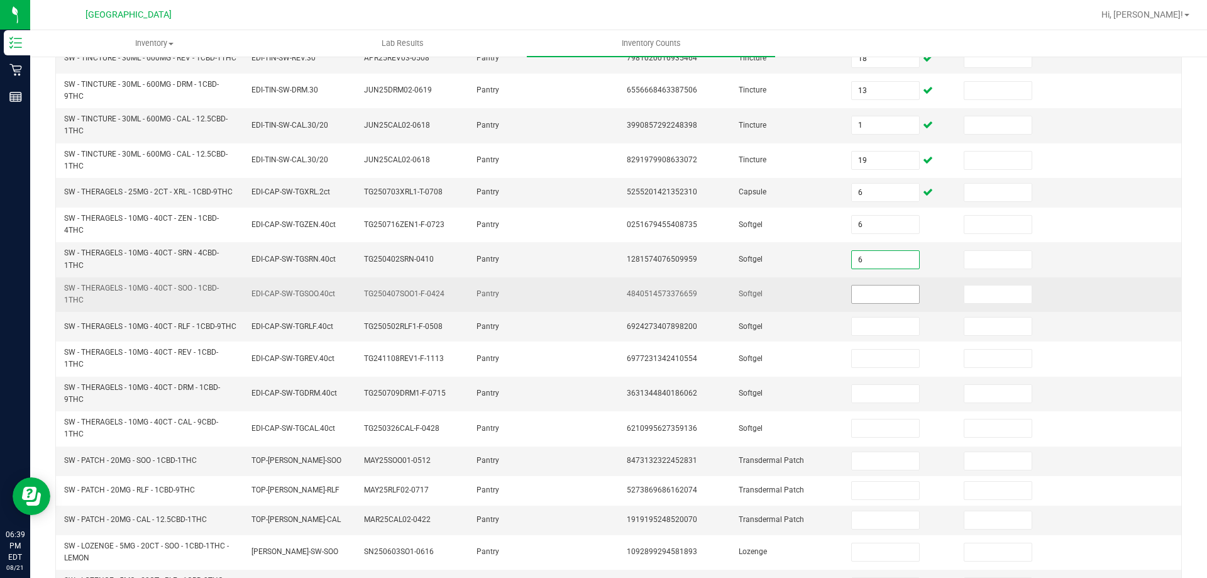
type input "6"
click at [899, 301] on input at bounding box center [885, 295] width 67 height 18
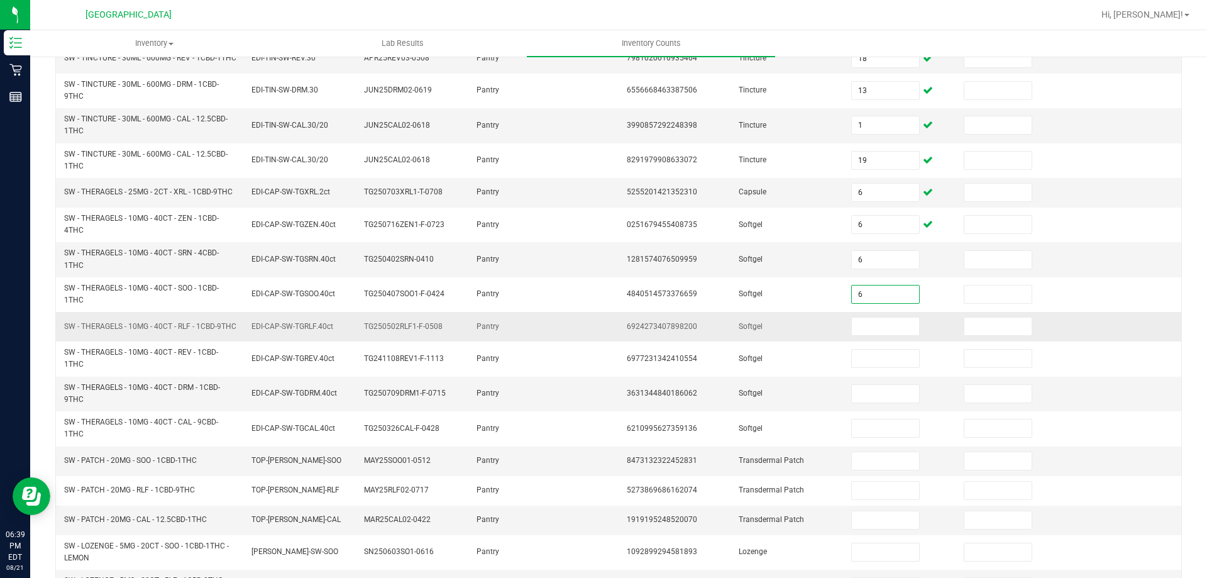
type input "6"
click at [884, 341] on td at bounding box center [900, 327] width 113 height 30
click at [885, 335] on input at bounding box center [885, 327] width 67 height 18
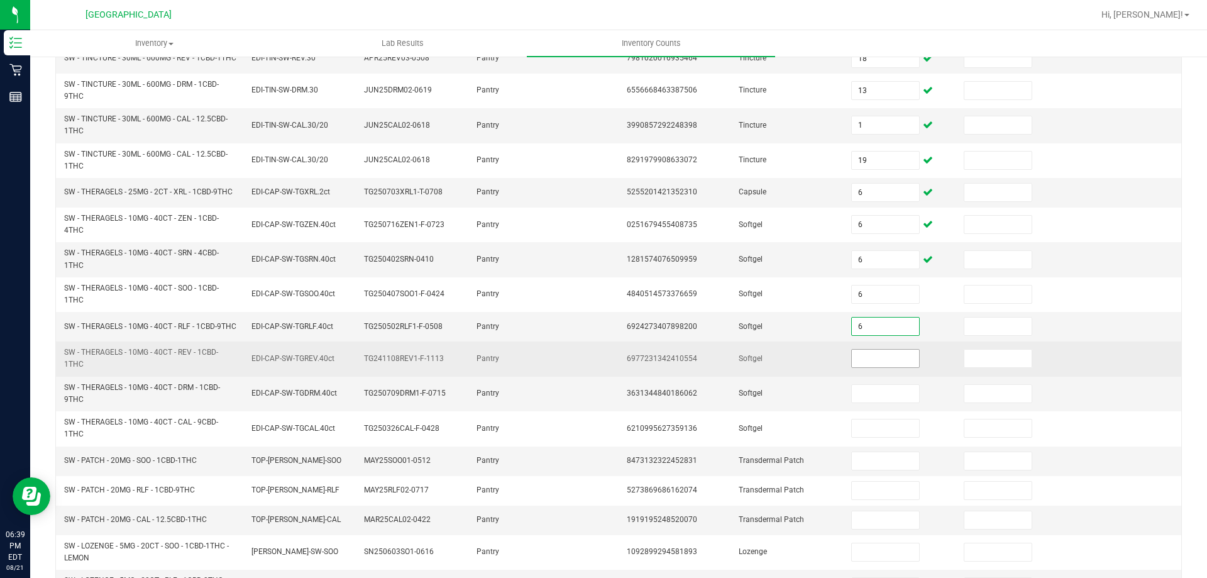
type input "6"
click at [885, 367] on input at bounding box center [885, 359] width 67 height 18
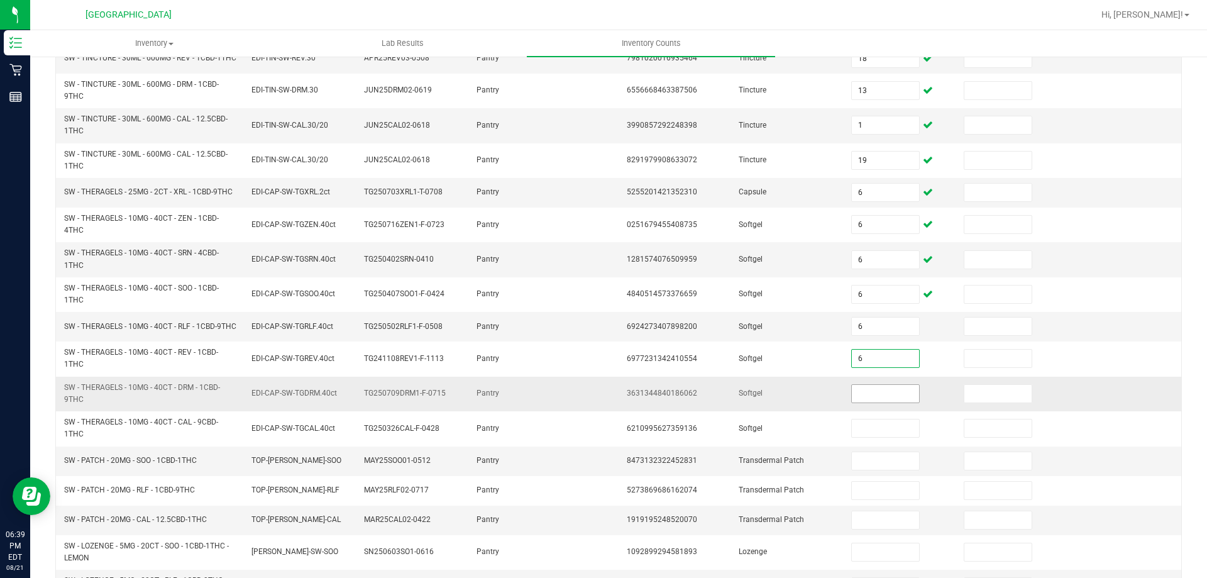
type input "6"
click at [884, 400] on span at bounding box center [886, 393] width 68 height 19
click at [884, 402] on input at bounding box center [885, 394] width 67 height 18
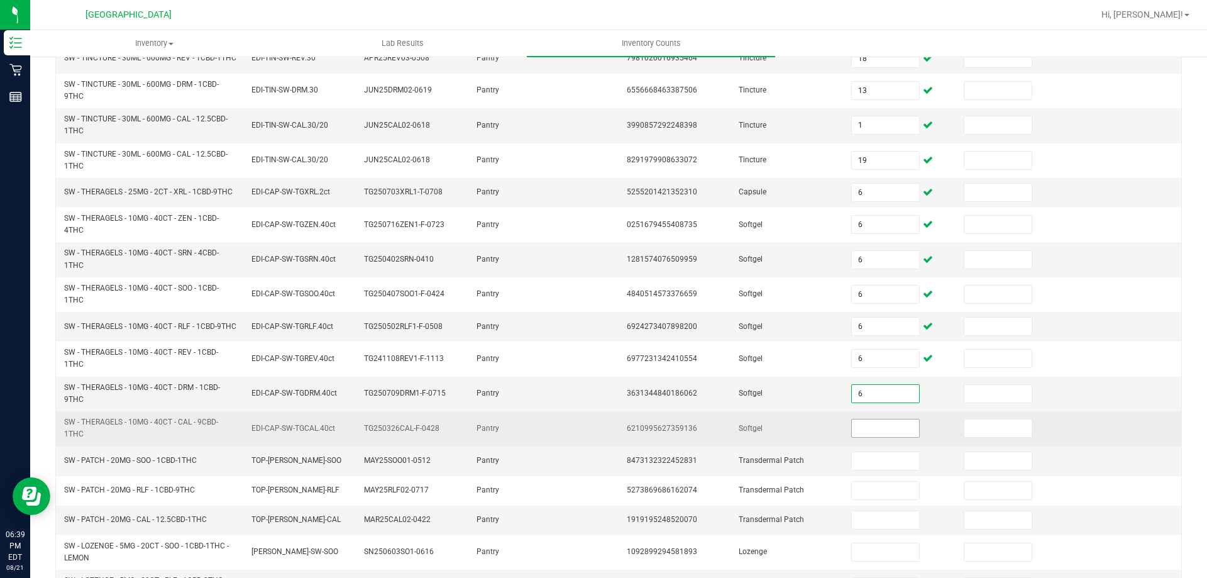
type input "6"
click at [876, 437] on input at bounding box center [885, 428] width 67 height 18
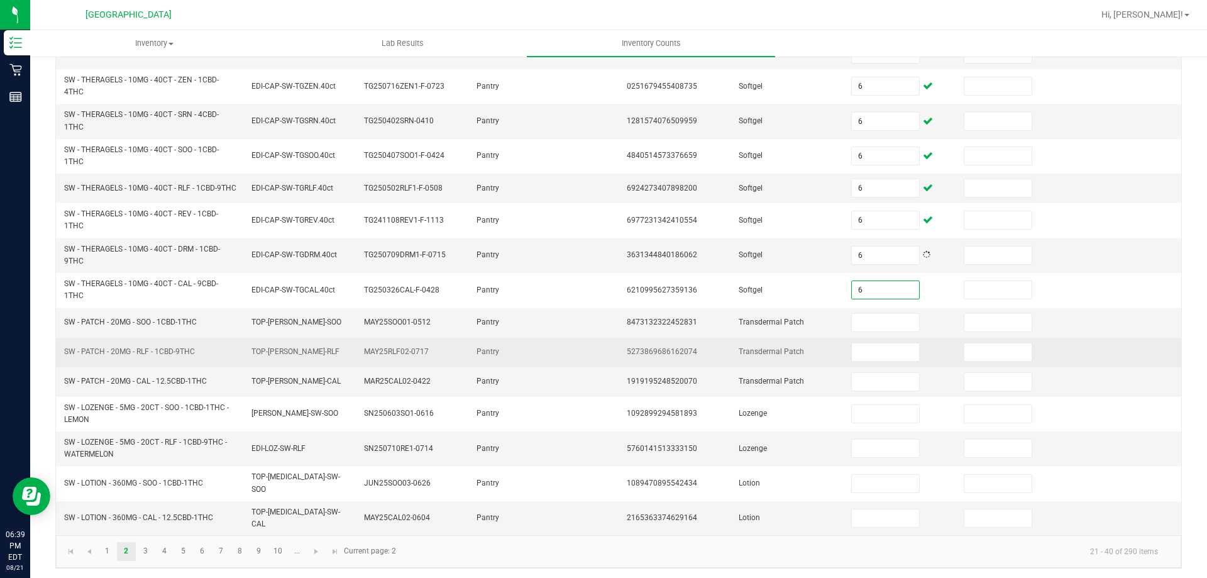
scroll to position [335, 0]
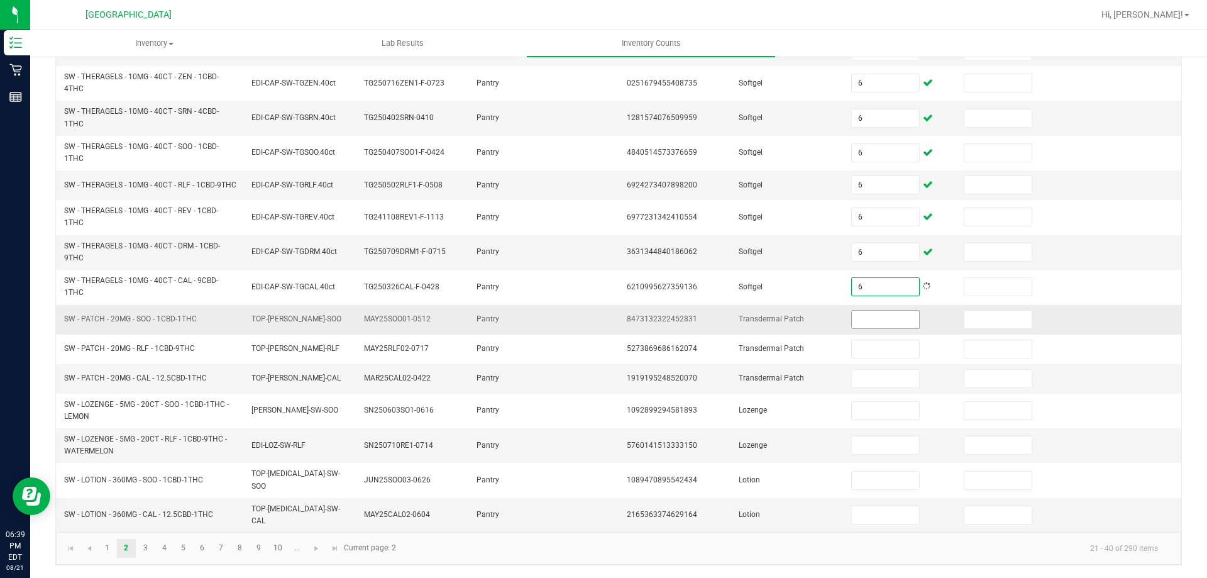
type input "6"
click at [894, 324] on input at bounding box center [885, 320] width 67 height 18
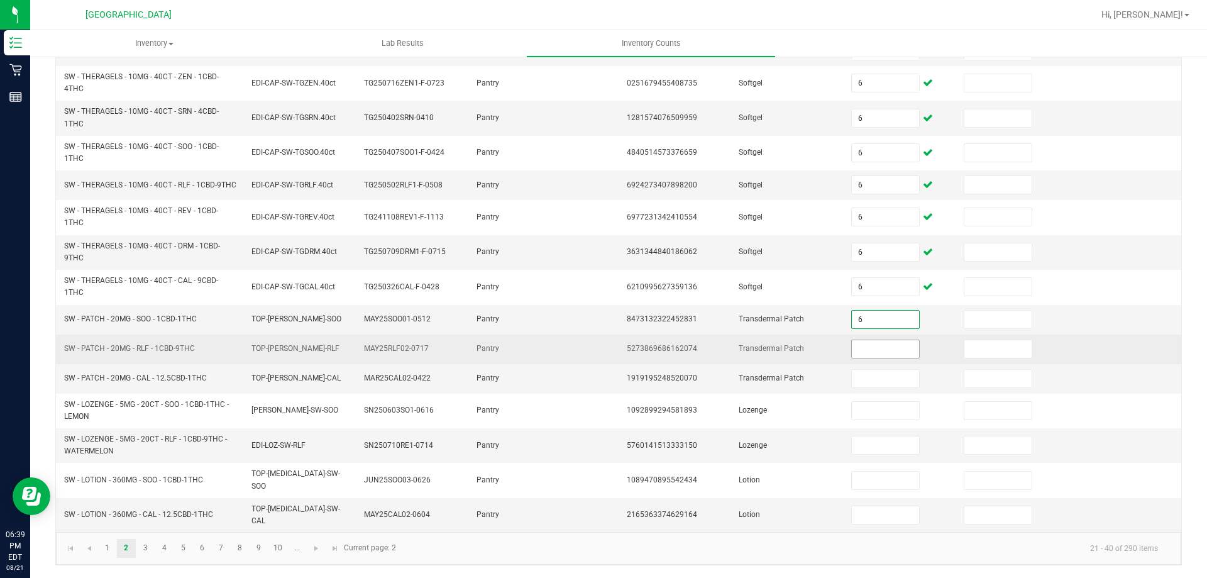
type input "6"
click at [864, 352] on input at bounding box center [885, 349] width 67 height 18
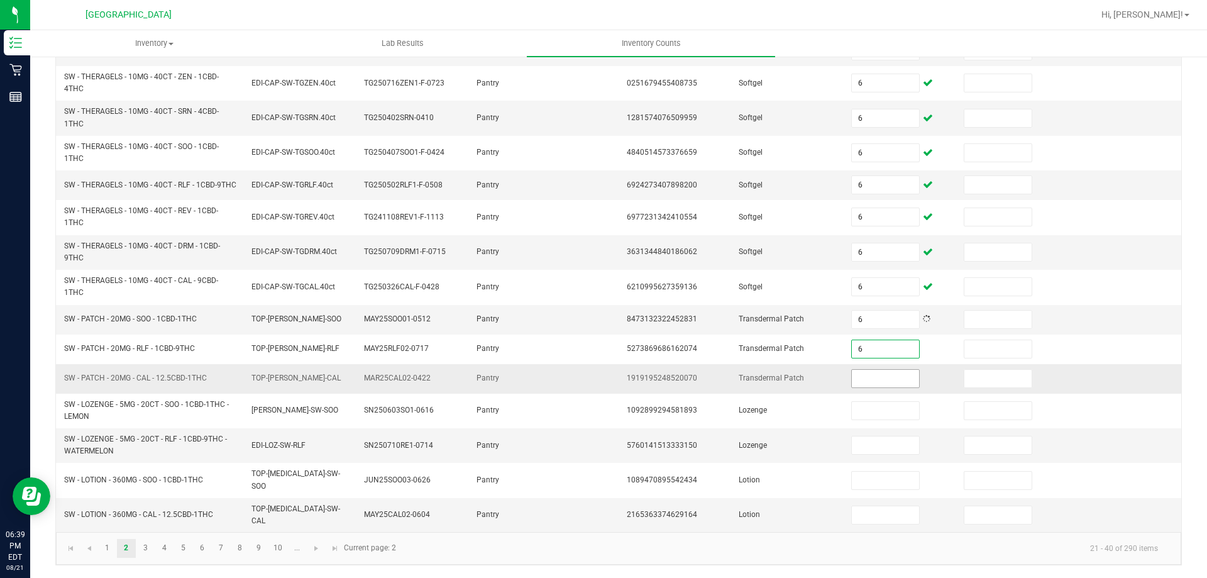
type input "6"
click at [872, 387] on input at bounding box center [885, 379] width 67 height 18
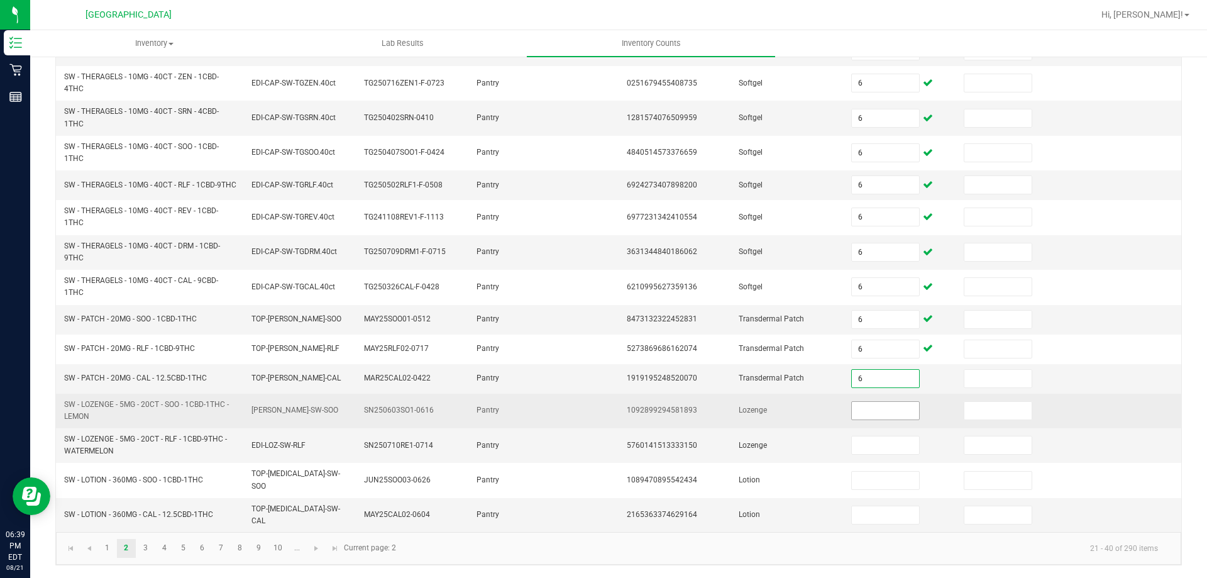
type input "6"
click at [874, 418] on input at bounding box center [885, 411] width 67 height 18
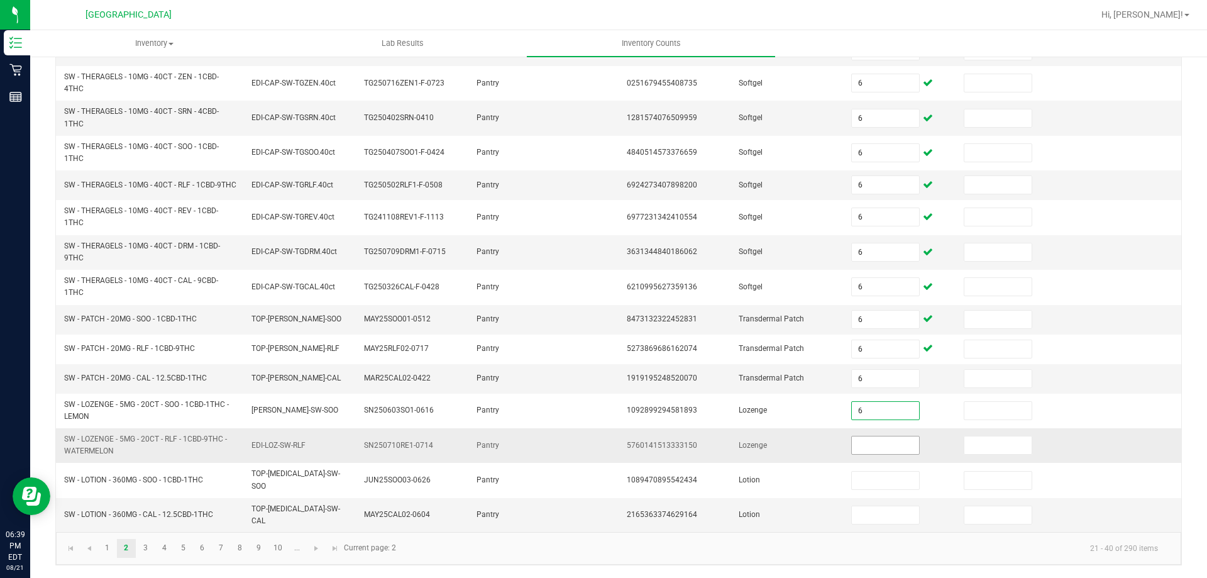
type input "6"
click at [879, 454] on input at bounding box center [885, 445] width 67 height 18
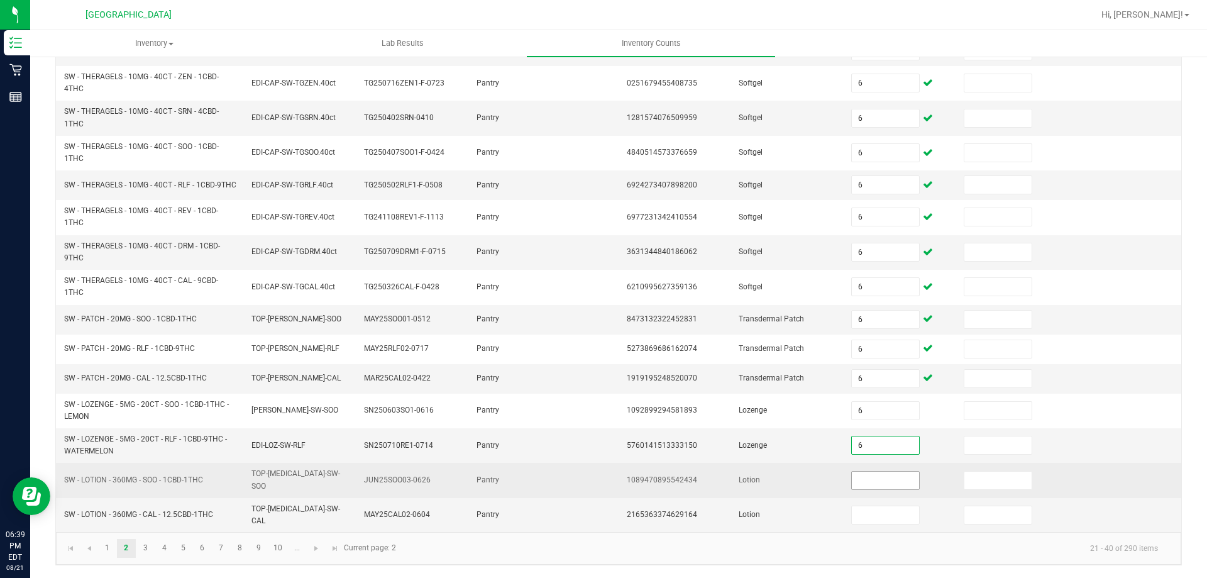
type input "6"
click at [877, 489] on input at bounding box center [885, 481] width 67 height 18
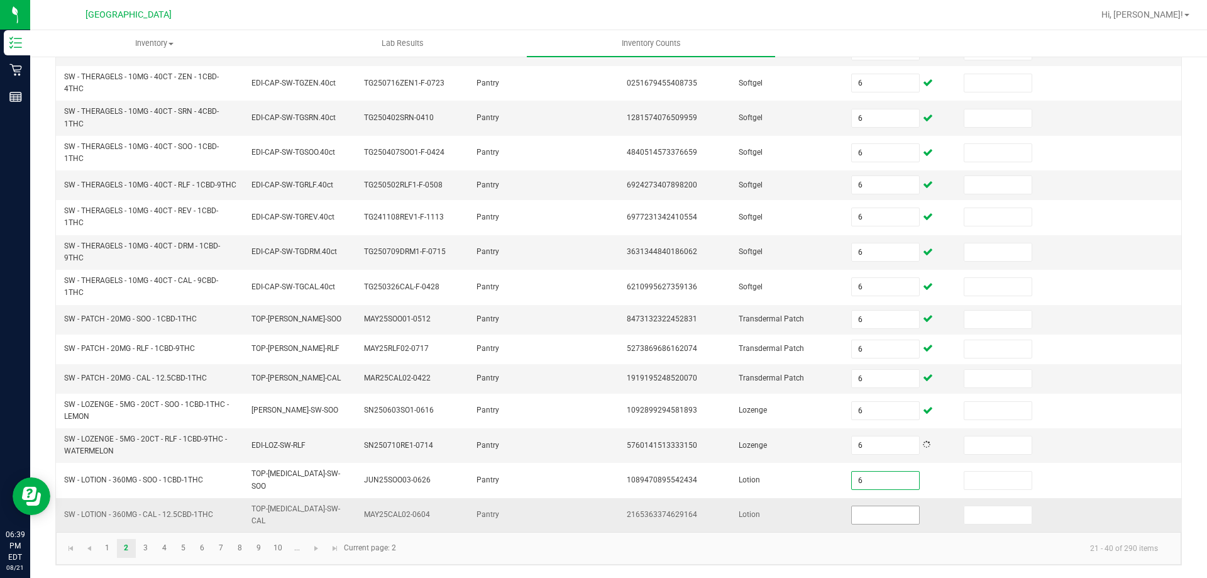
type input "6"
click at [872, 516] on input at bounding box center [885, 515] width 67 height 18
type input "6"
click at [142, 555] on link "3" at bounding box center [145, 548] width 18 height 19
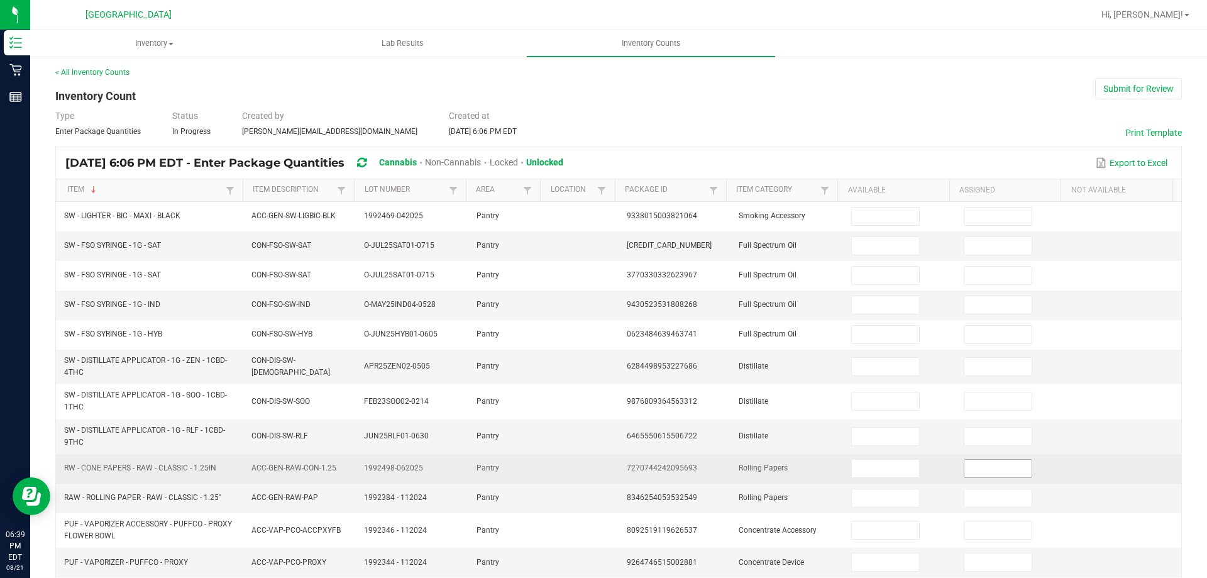
scroll to position [0, 0]
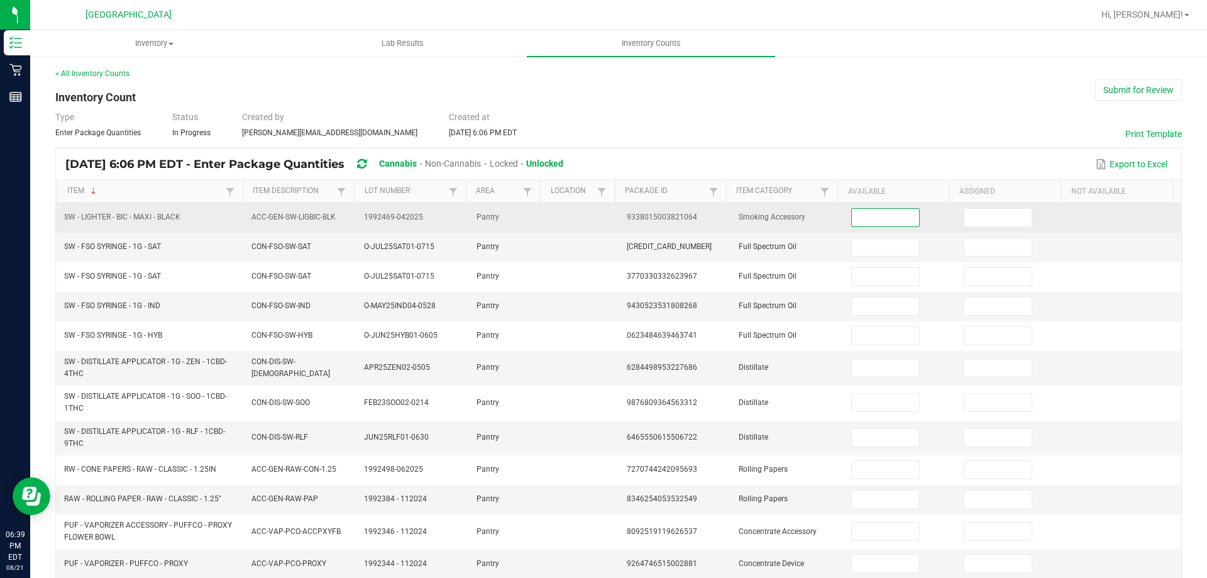
click at [870, 219] on input at bounding box center [885, 218] width 67 height 18
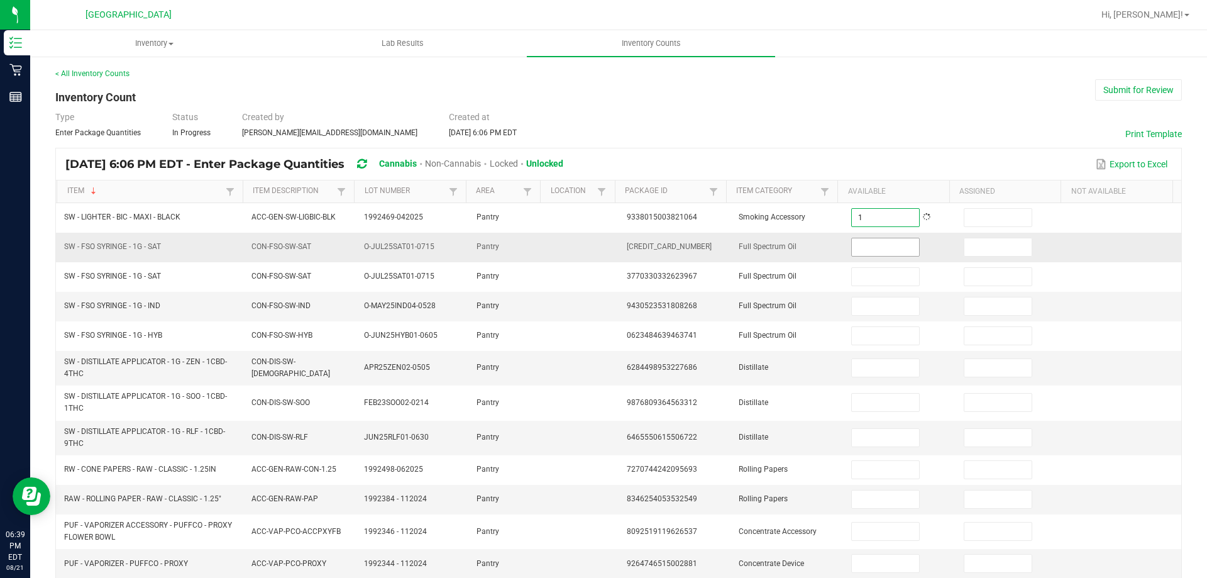
type input "1"
click at [868, 255] on input at bounding box center [885, 247] width 67 height 18
click at [896, 245] on input at bounding box center [885, 247] width 67 height 18
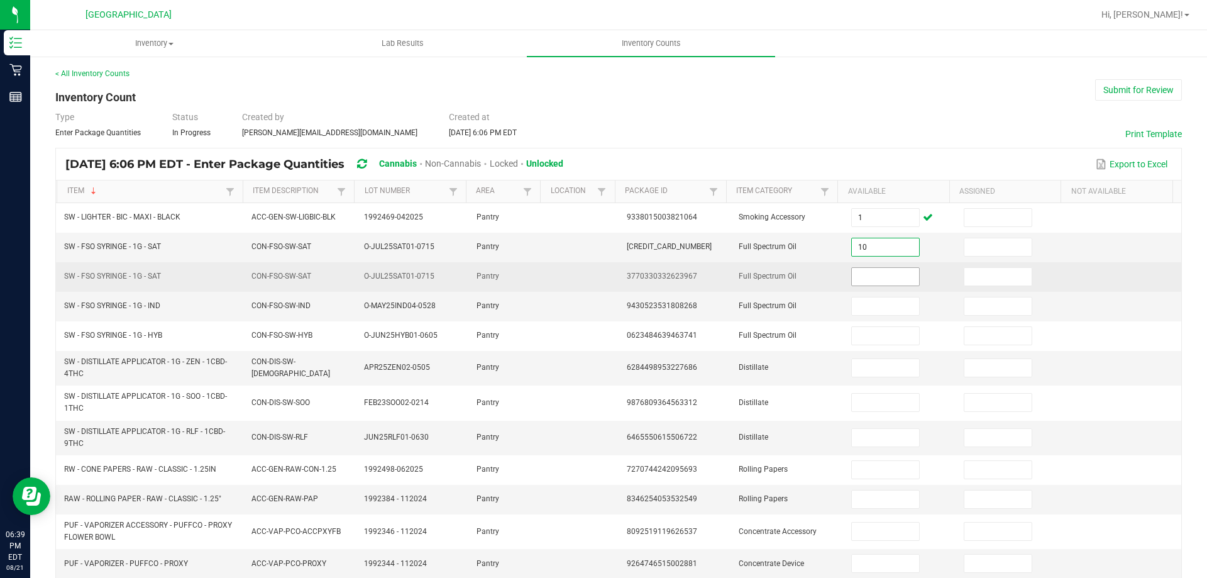
type input "10"
click at [896, 274] on input at bounding box center [885, 277] width 67 height 18
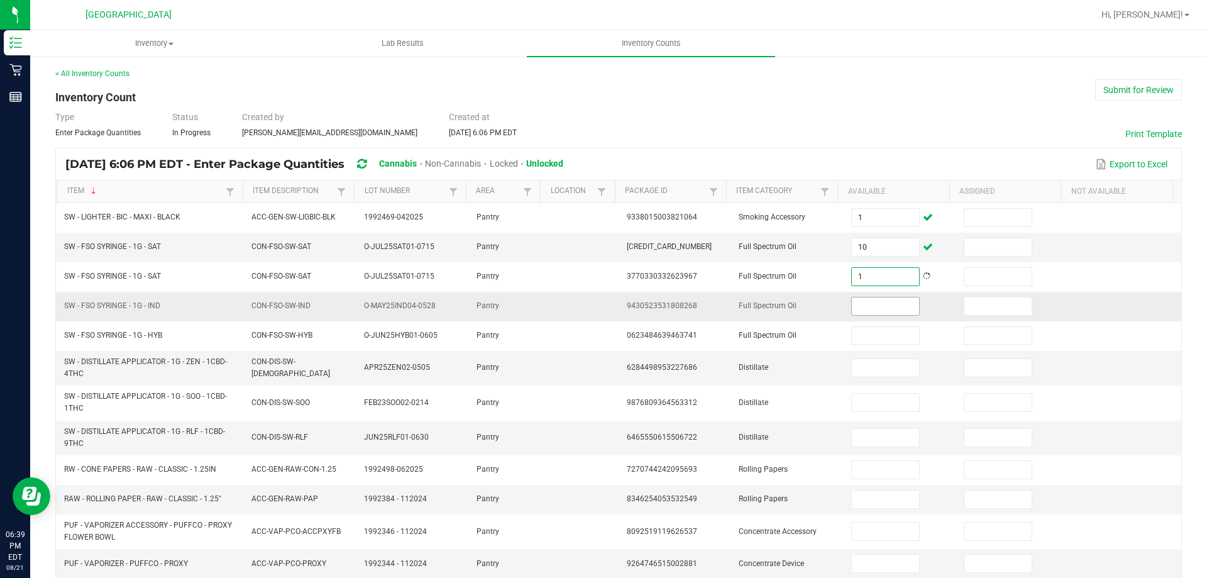
type input "1"
click at [892, 311] on input at bounding box center [885, 306] width 67 height 18
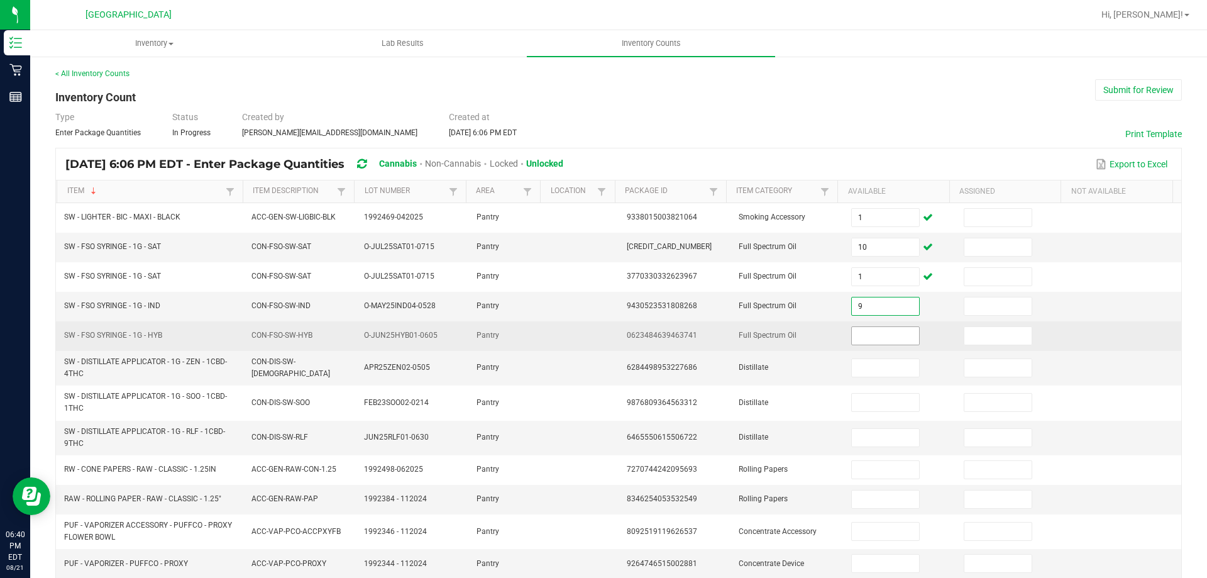
type input "9"
click at [879, 343] on input at bounding box center [885, 336] width 67 height 18
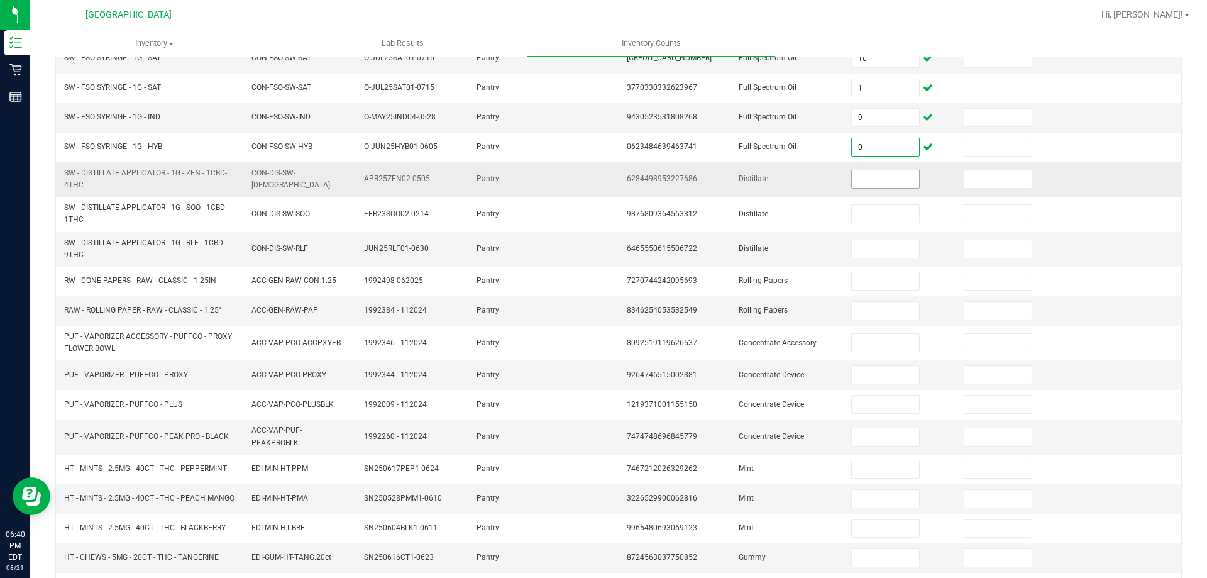
type input "0"
click at [855, 183] on input at bounding box center [885, 179] width 67 height 18
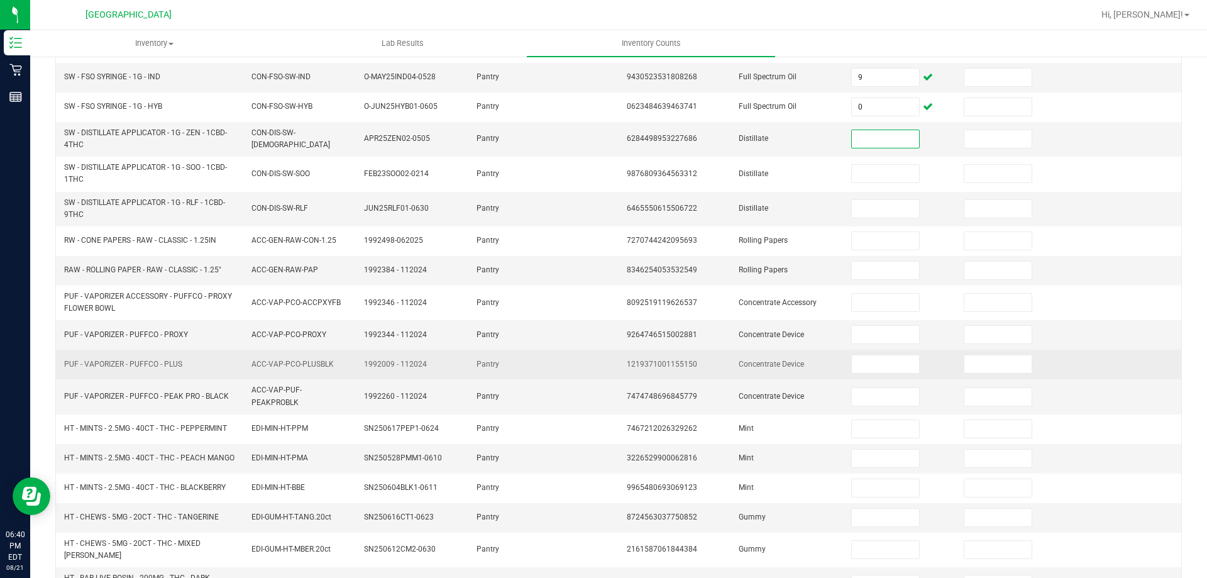
scroll to position [298, 0]
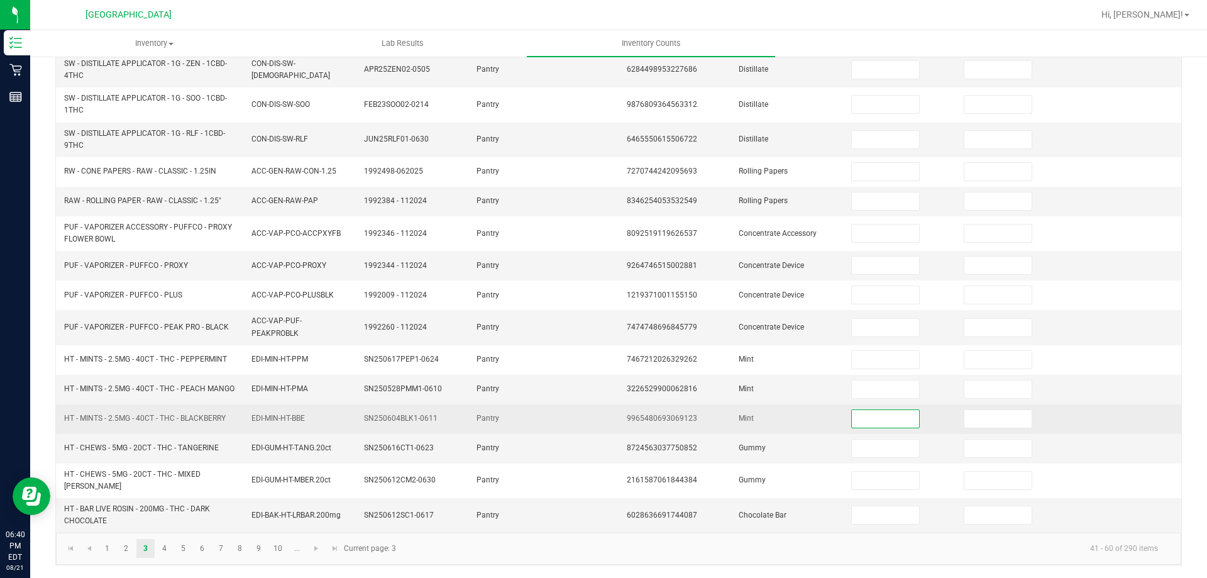
click at [859, 426] on input at bounding box center [885, 419] width 67 height 18
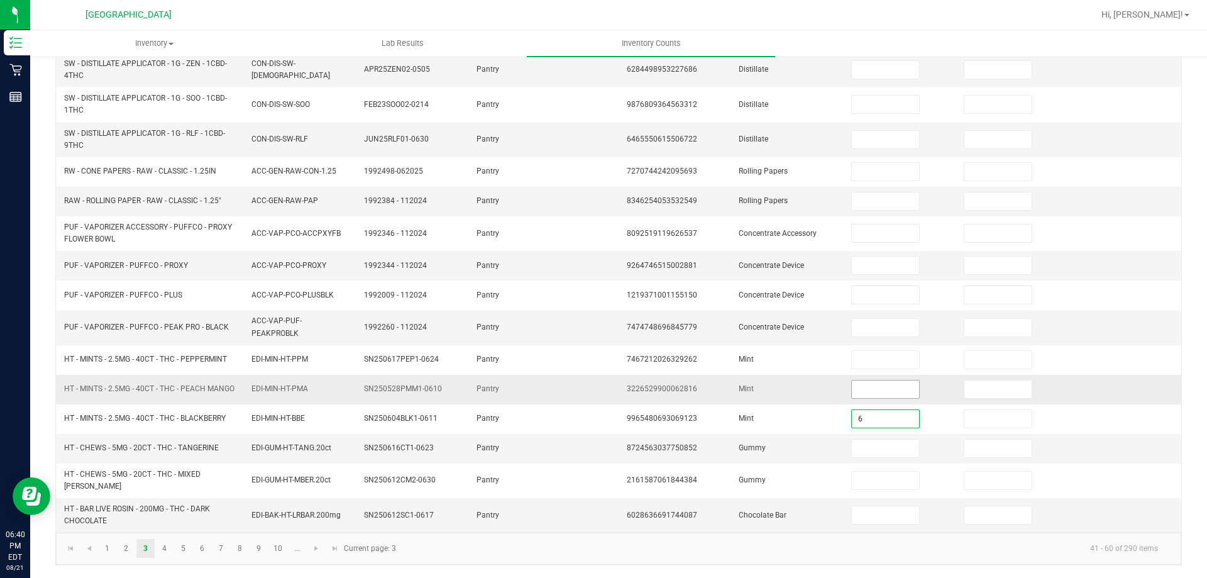
type input "6"
click at [852, 396] on input at bounding box center [885, 389] width 67 height 18
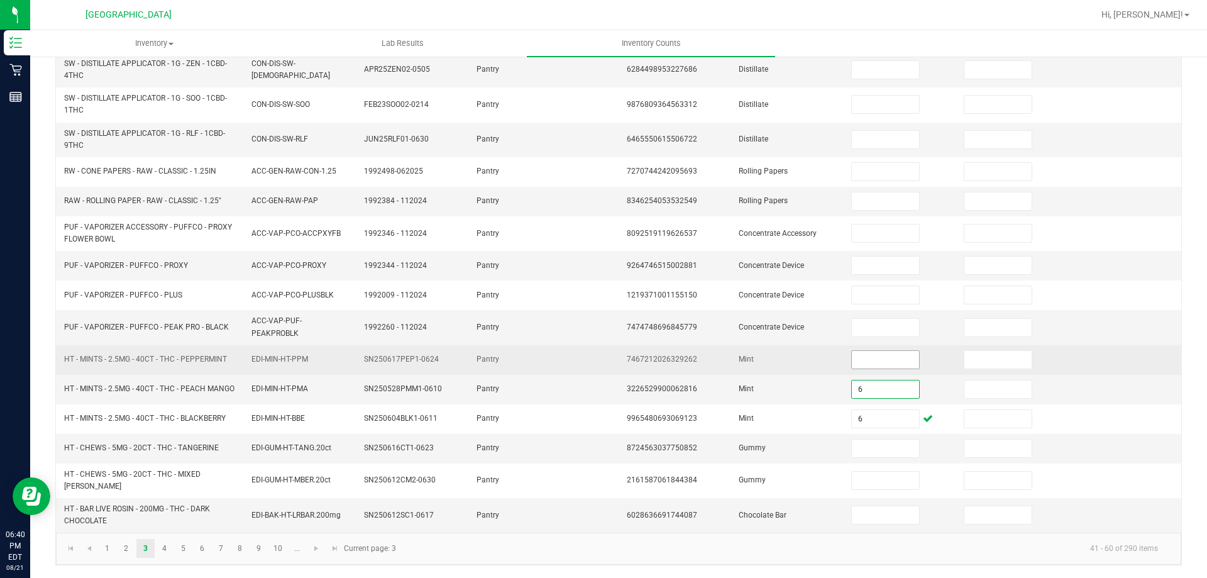
type input "6"
click at [862, 360] on input "6" at bounding box center [885, 360] width 67 height 18
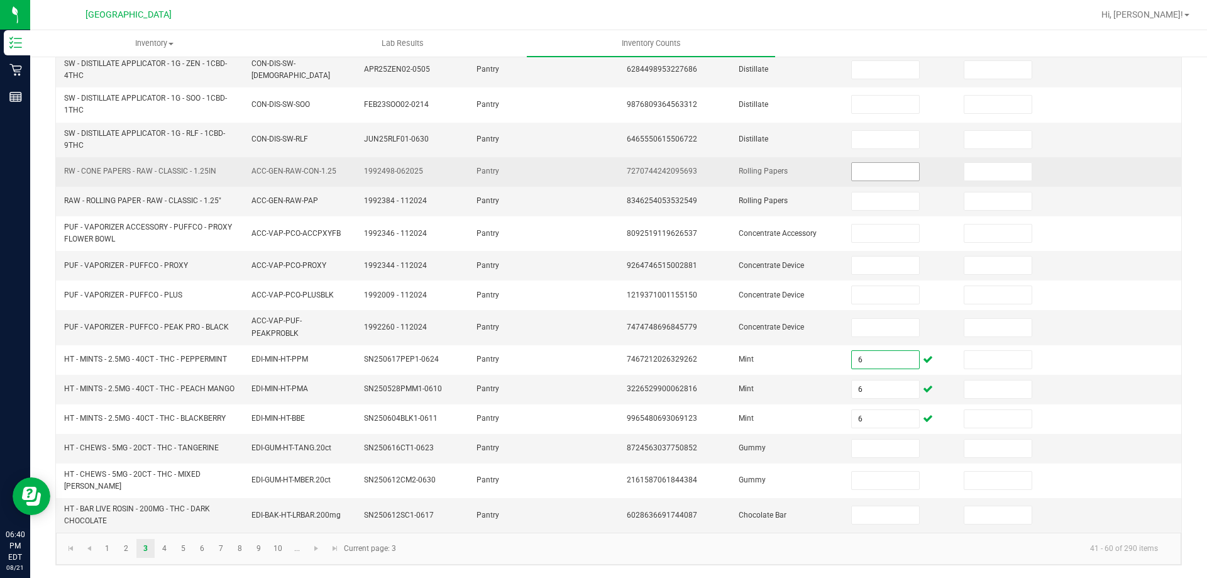
type input "6"
click at [888, 173] on input at bounding box center [885, 172] width 67 height 18
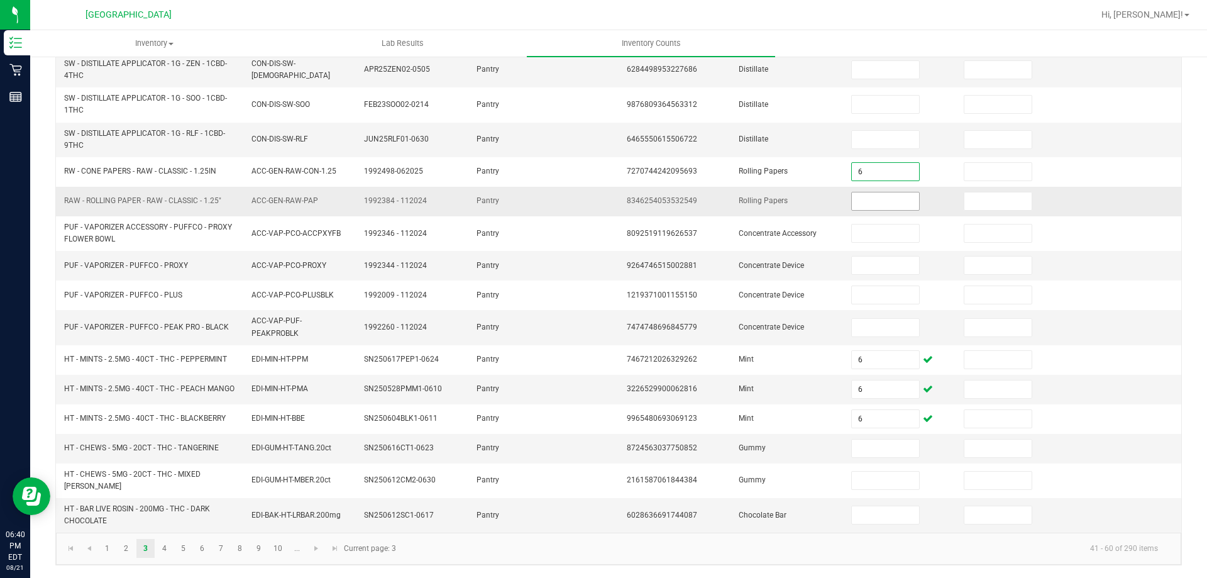
type input "6"
click at [869, 209] on input at bounding box center [885, 201] width 67 height 18
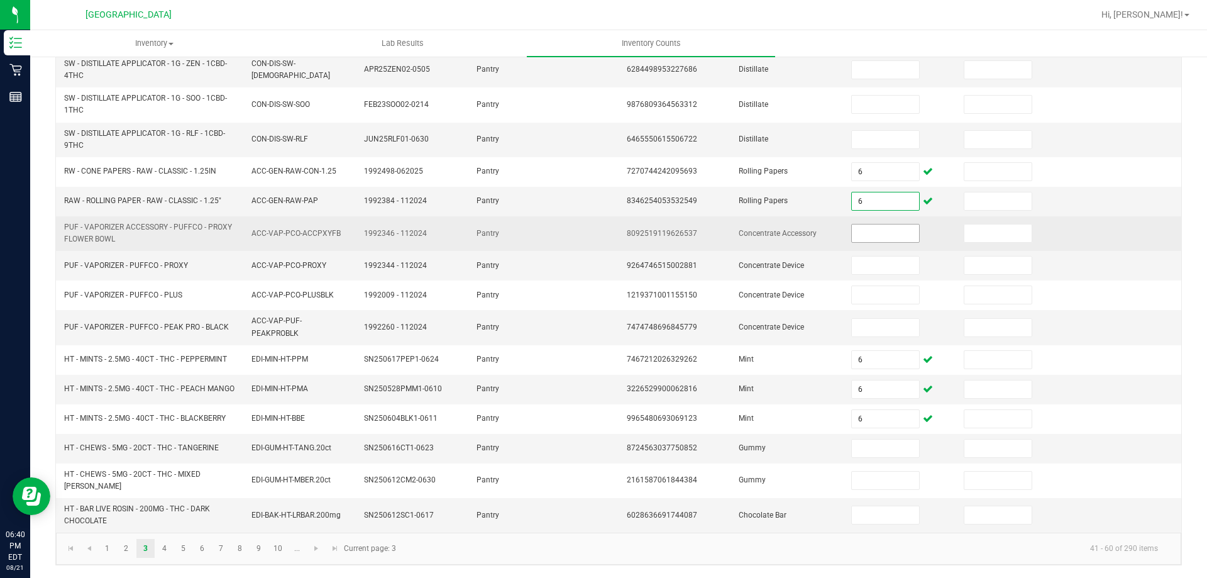
type input "6"
click at [885, 228] on input at bounding box center [885, 234] width 67 height 18
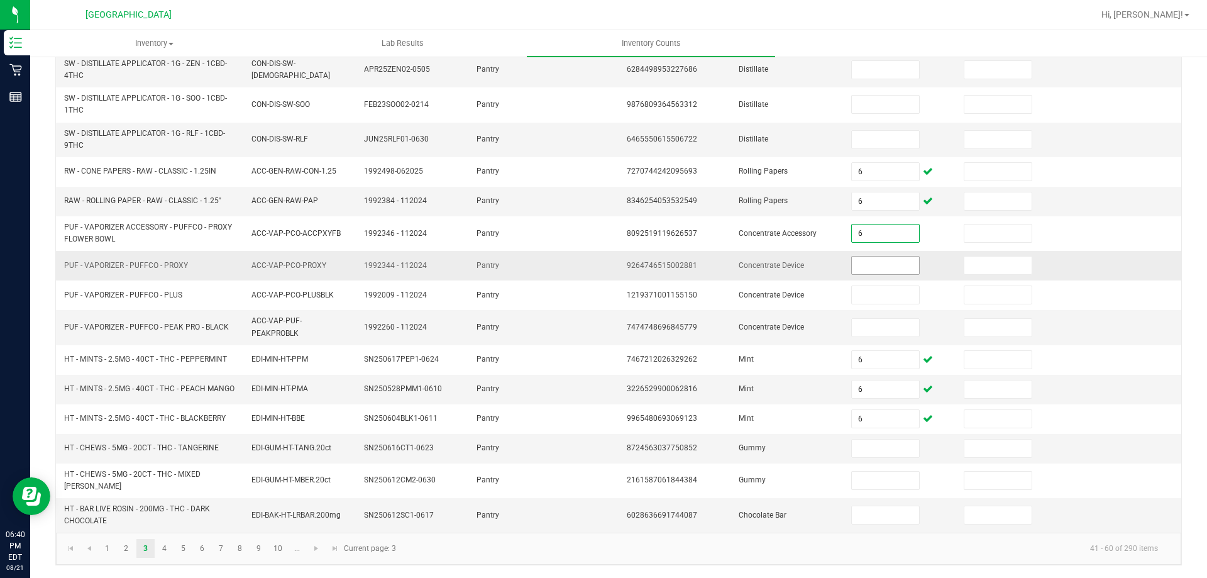
type input "6"
click at [875, 264] on input at bounding box center [885, 266] width 67 height 18
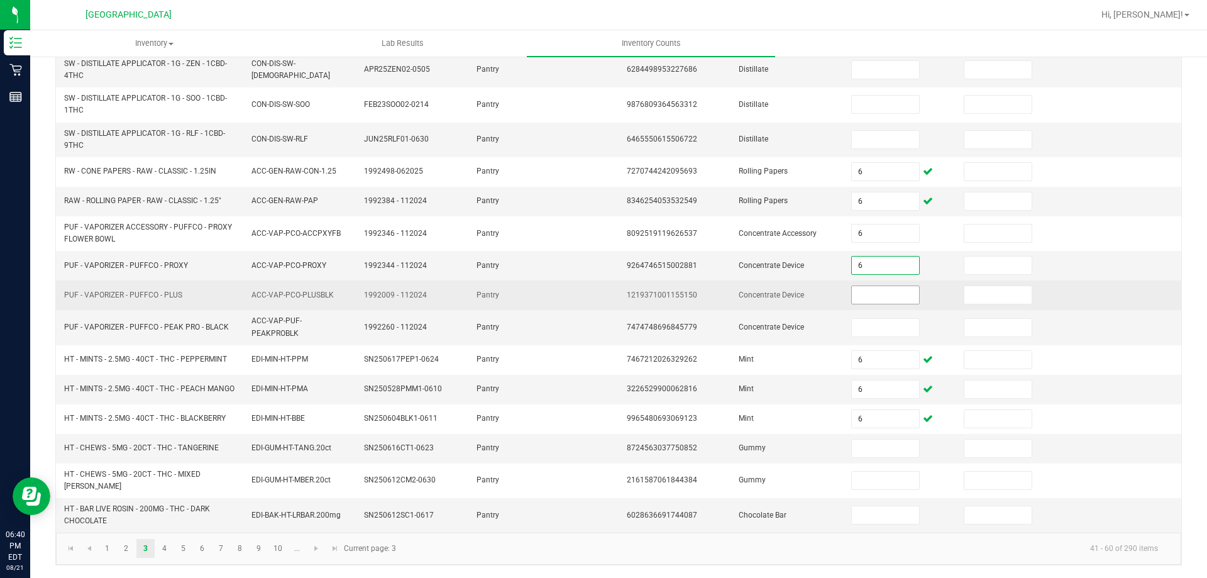
type input "6"
click at [869, 292] on input at bounding box center [885, 295] width 67 height 18
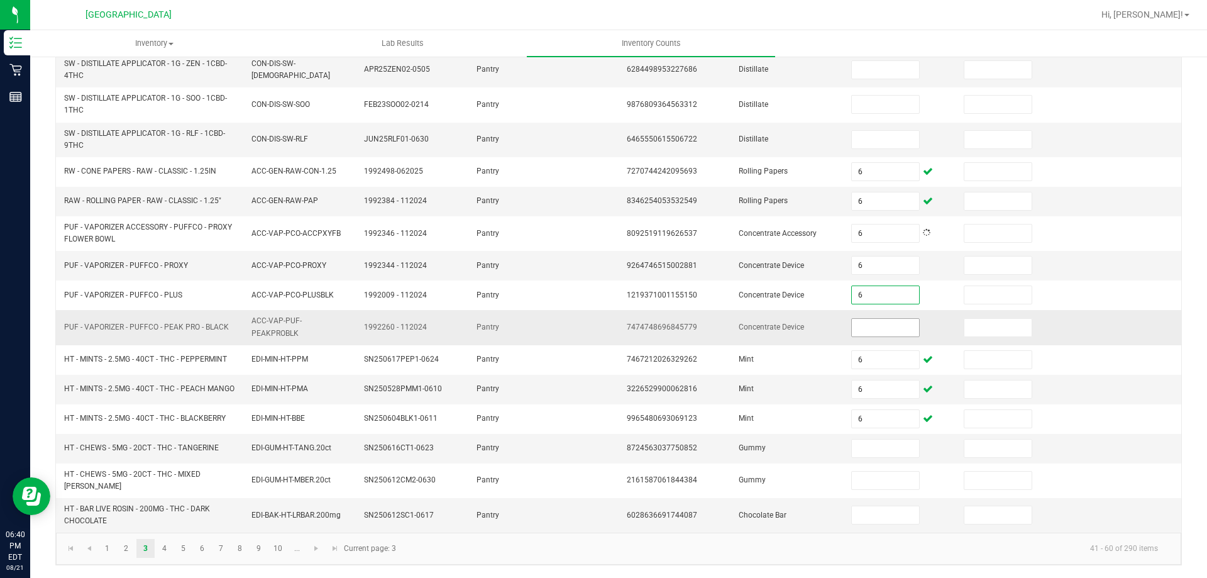
type input "6"
click at [865, 333] on input at bounding box center [885, 328] width 67 height 18
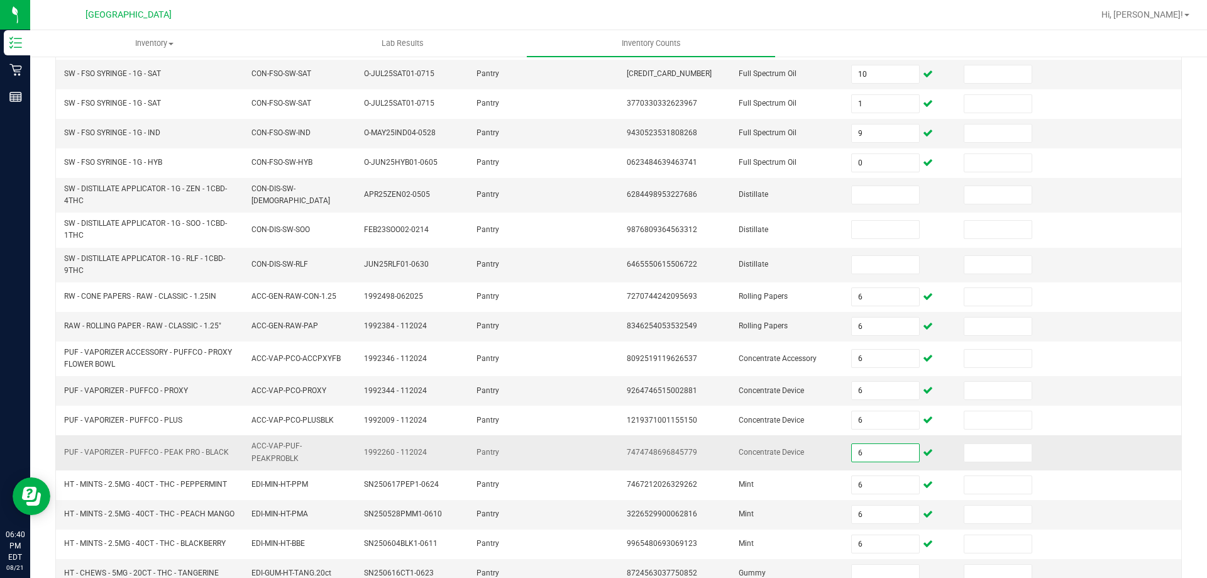
scroll to position [172, 0]
type input "6"
click at [872, 193] on input at bounding box center [885, 196] width 67 height 18
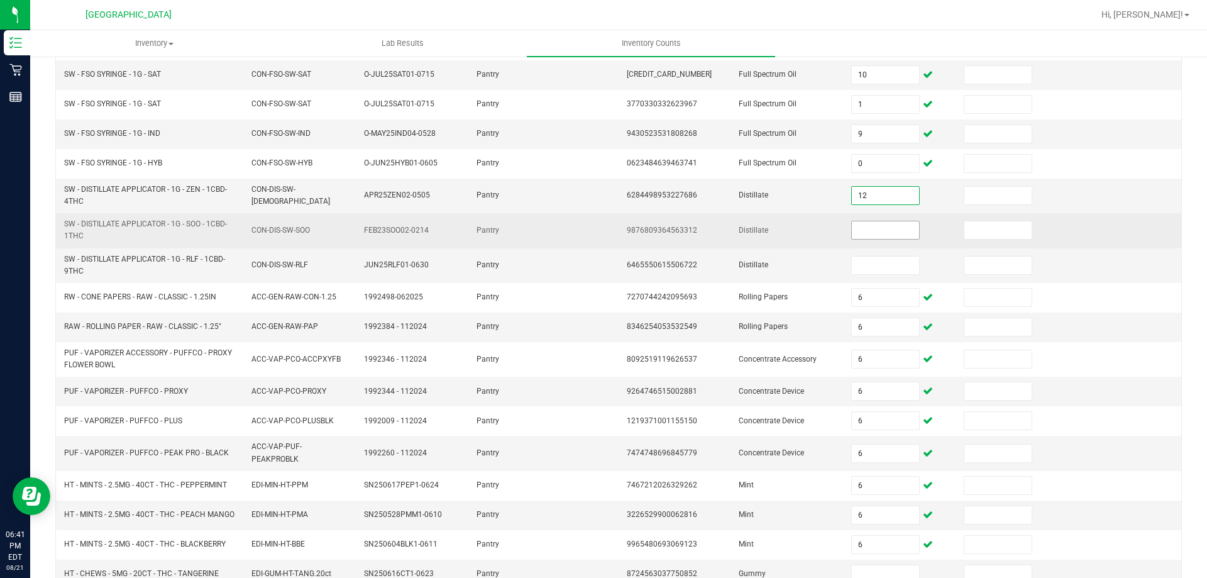
type input "12"
click at [872, 226] on input at bounding box center [885, 230] width 67 height 18
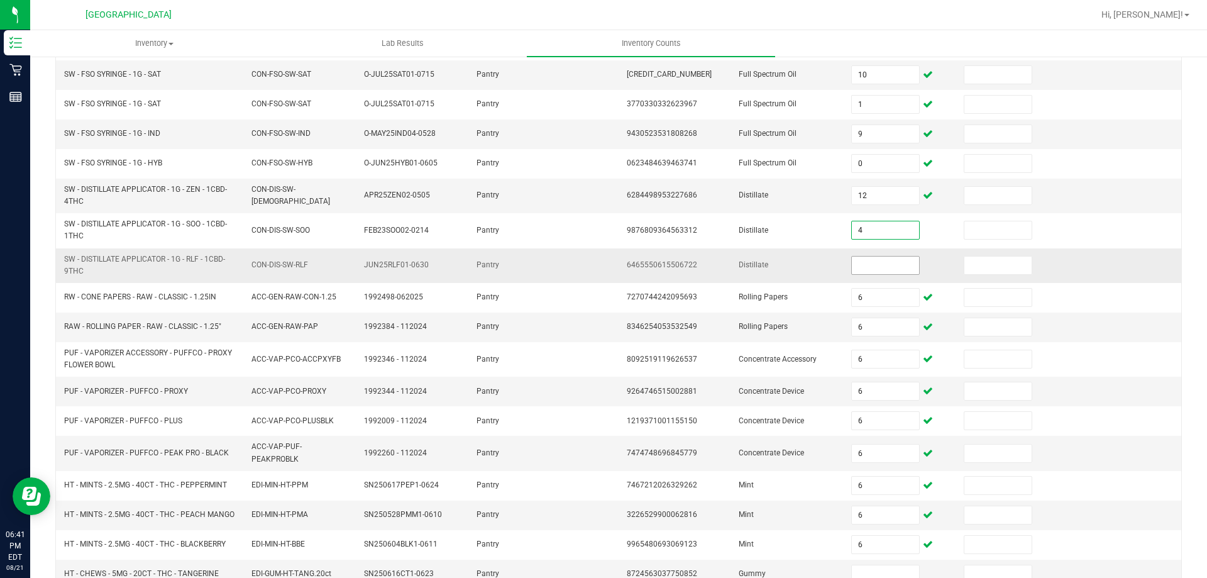
type input "4"
click at [887, 272] on input at bounding box center [885, 266] width 67 height 18
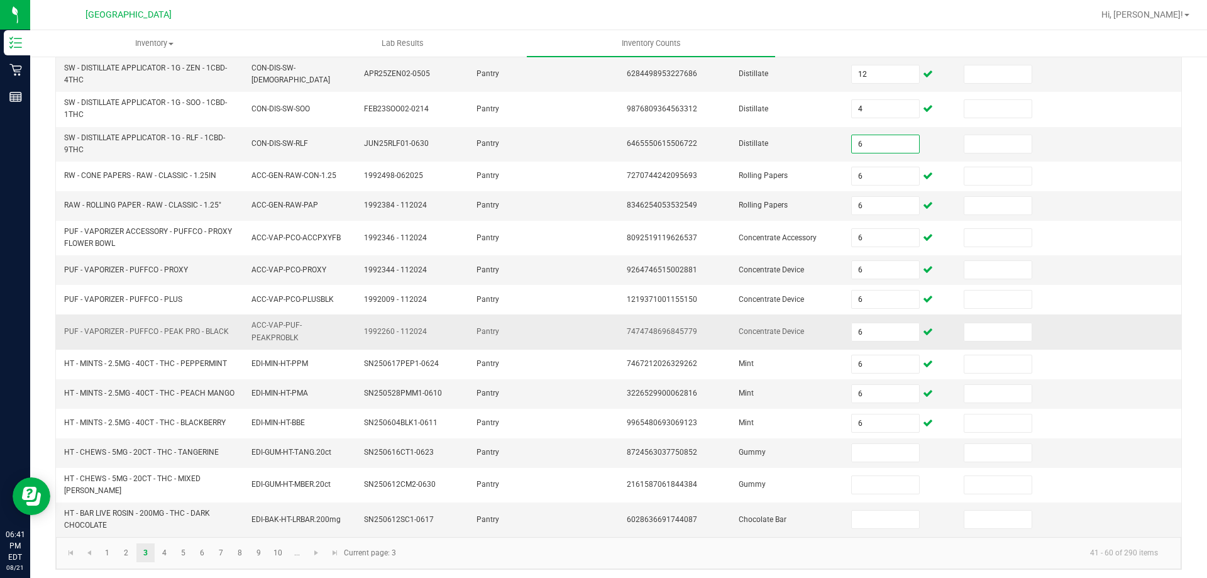
scroll to position [298, 0]
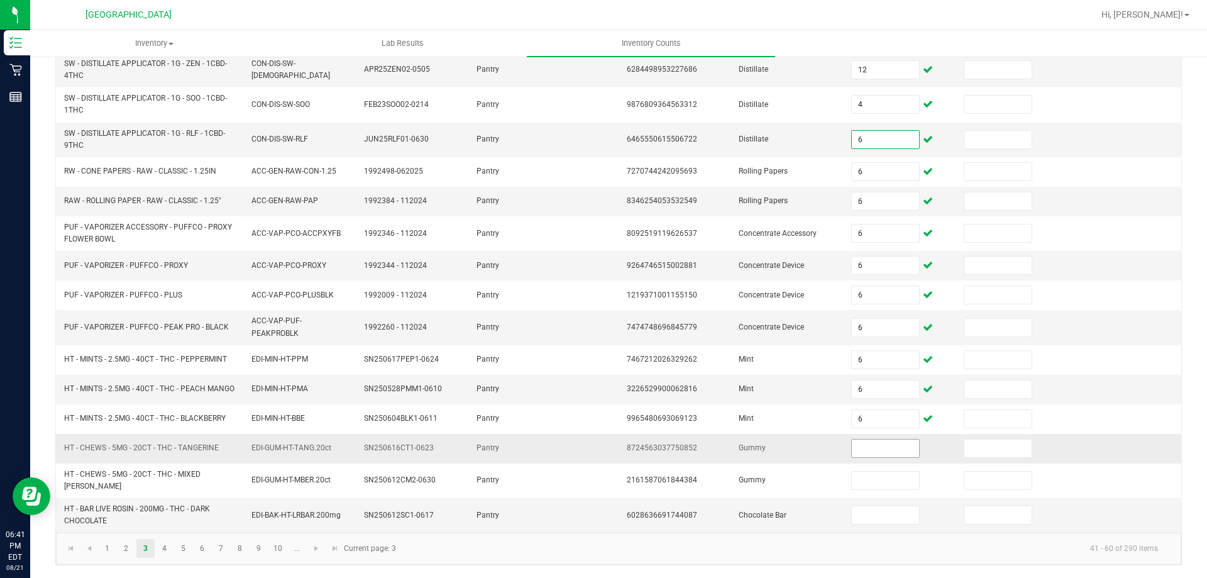
type input "6"
click at [866, 455] on input at bounding box center [885, 449] width 67 height 18
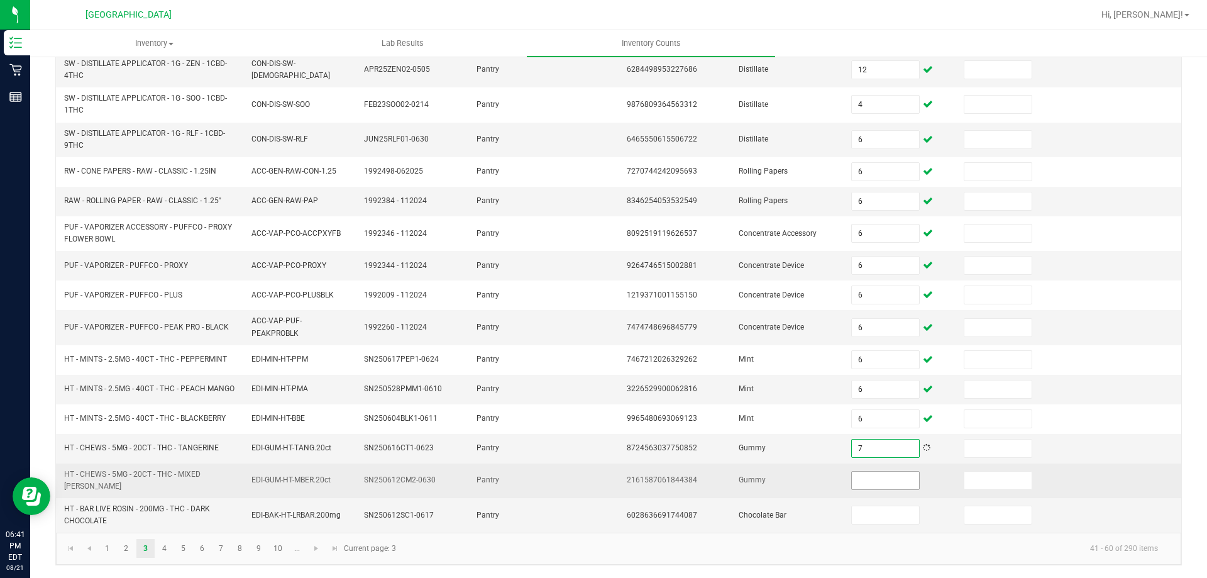
type input "7"
click at [887, 489] on input at bounding box center [885, 481] width 67 height 18
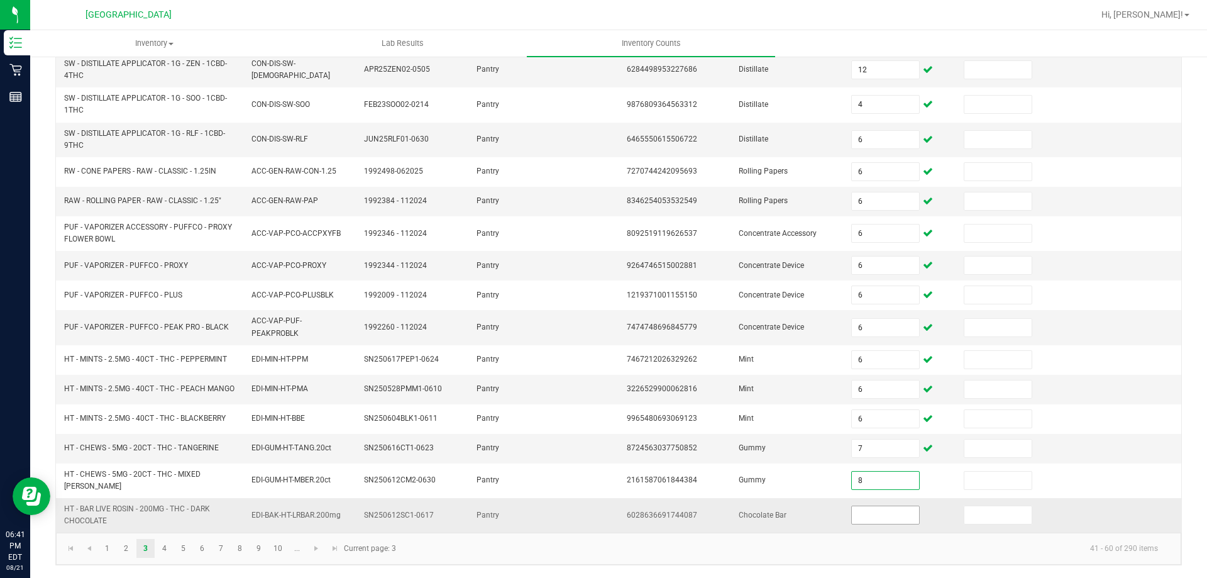
type input "8"
click at [879, 516] on input at bounding box center [885, 515] width 67 height 18
type input "21"
click at [168, 547] on link "4" at bounding box center [164, 548] width 18 height 19
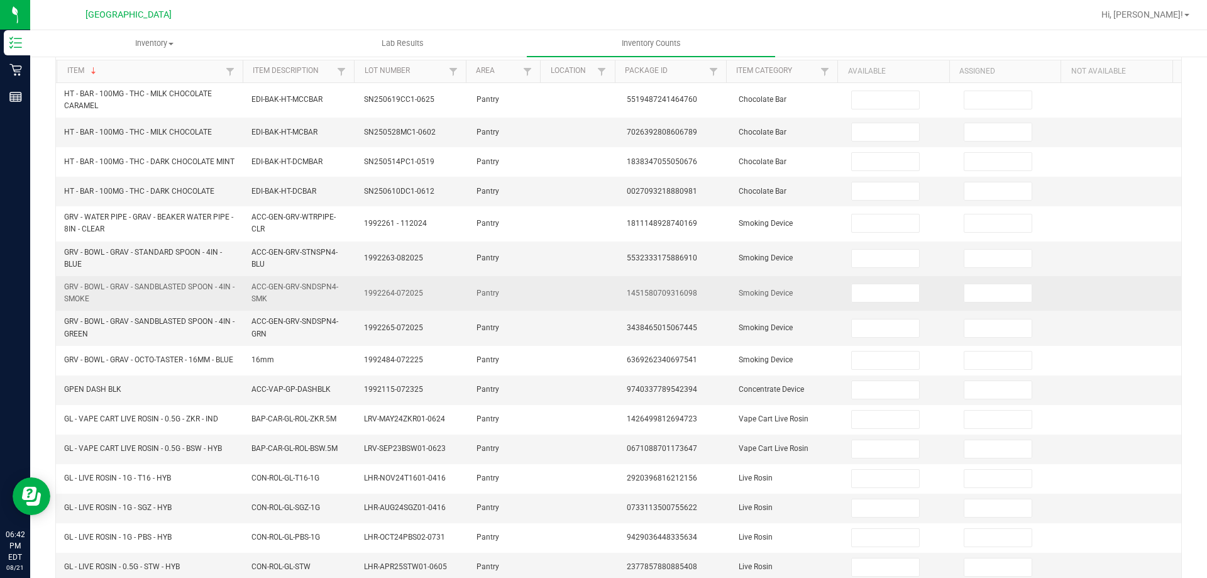
scroll to position [126, 0]
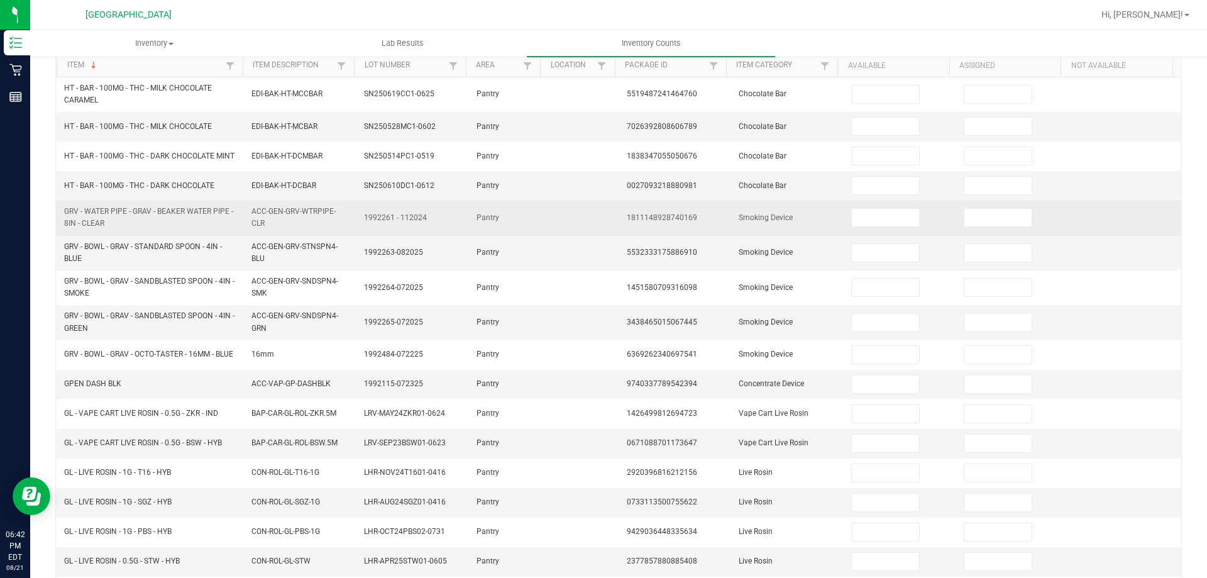
click at [845, 233] on td at bounding box center [900, 218] width 113 height 35
click at [852, 226] on input at bounding box center [885, 218] width 67 height 18
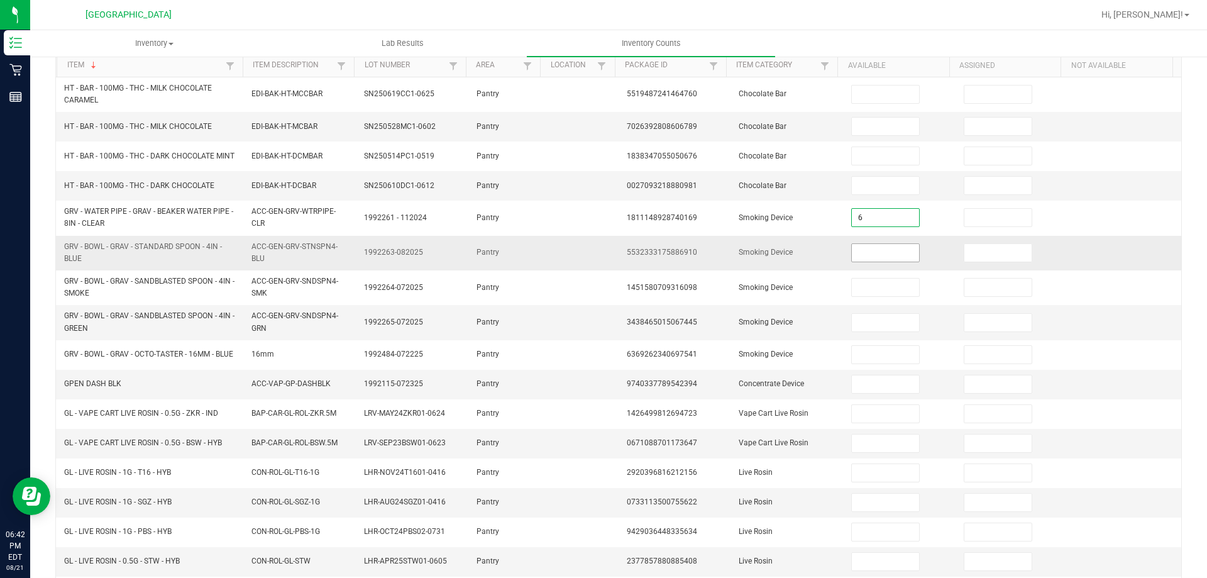
type input "6"
click at [874, 262] on input at bounding box center [885, 253] width 67 height 18
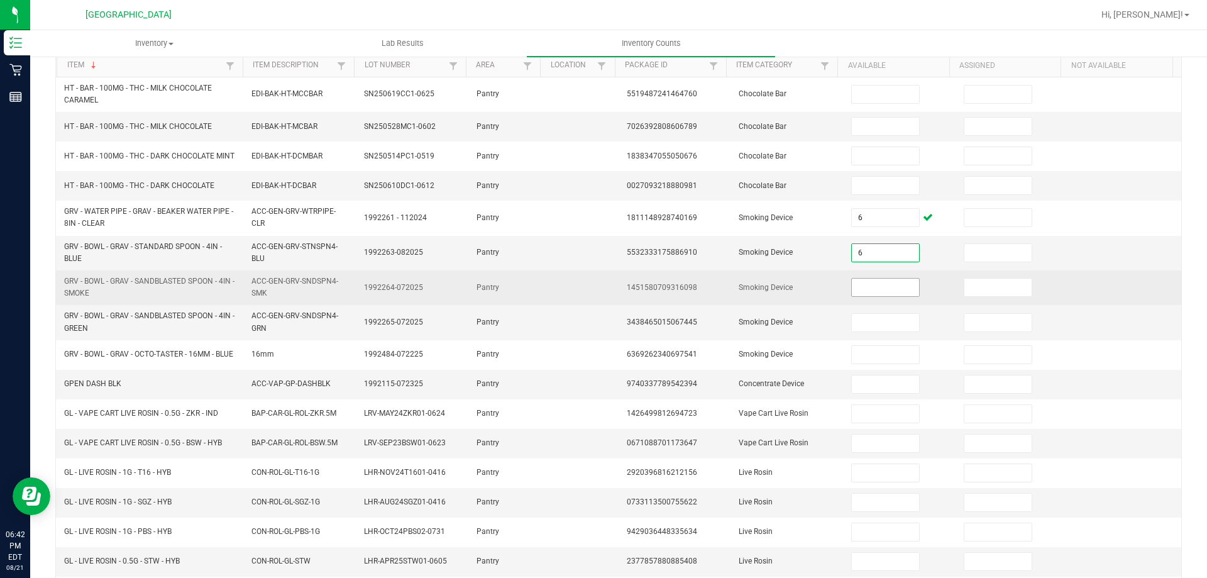
type input "6"
click at [875, 289] on input at bounding box center [885, 288] width 67 height 18
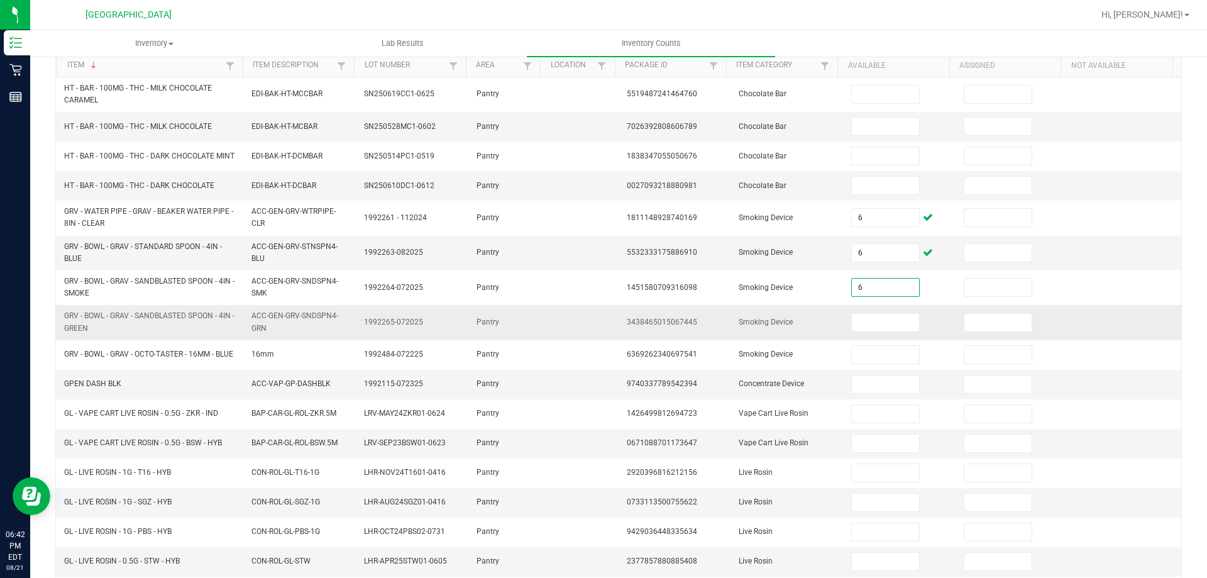
type input "6"
click at [892, 318] on td at bounding box center [900, 322] width 113 height 35
click at [882, 331] on input at bounding box center [885, 323] width 67 height 18
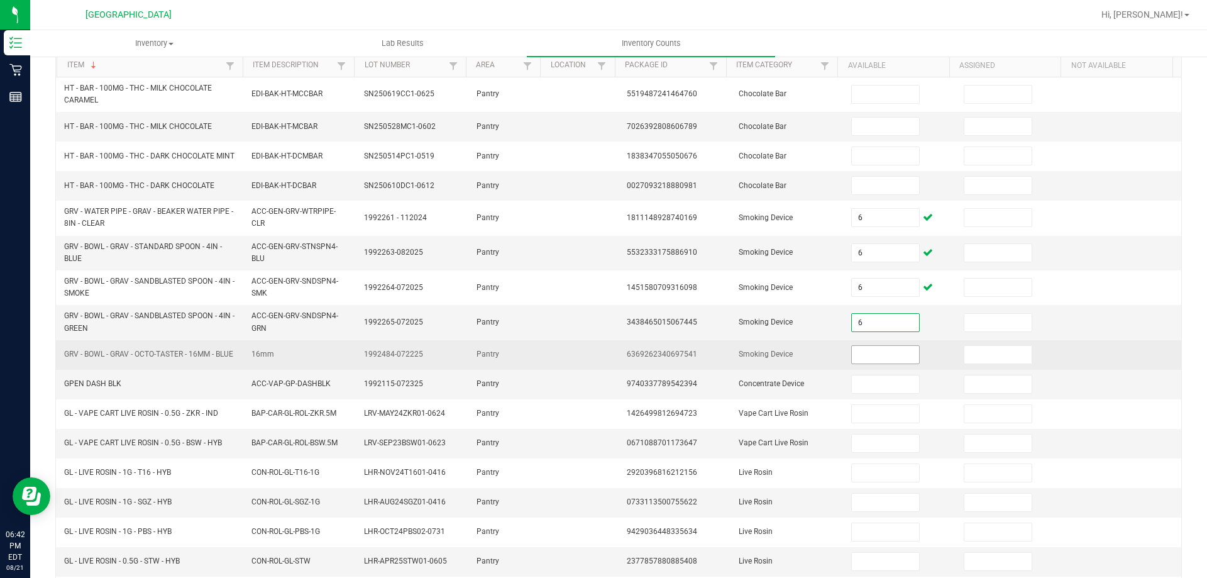
type input "6"
click at [875, 364] on input at bounding box center [885, 355] width 67 height 18
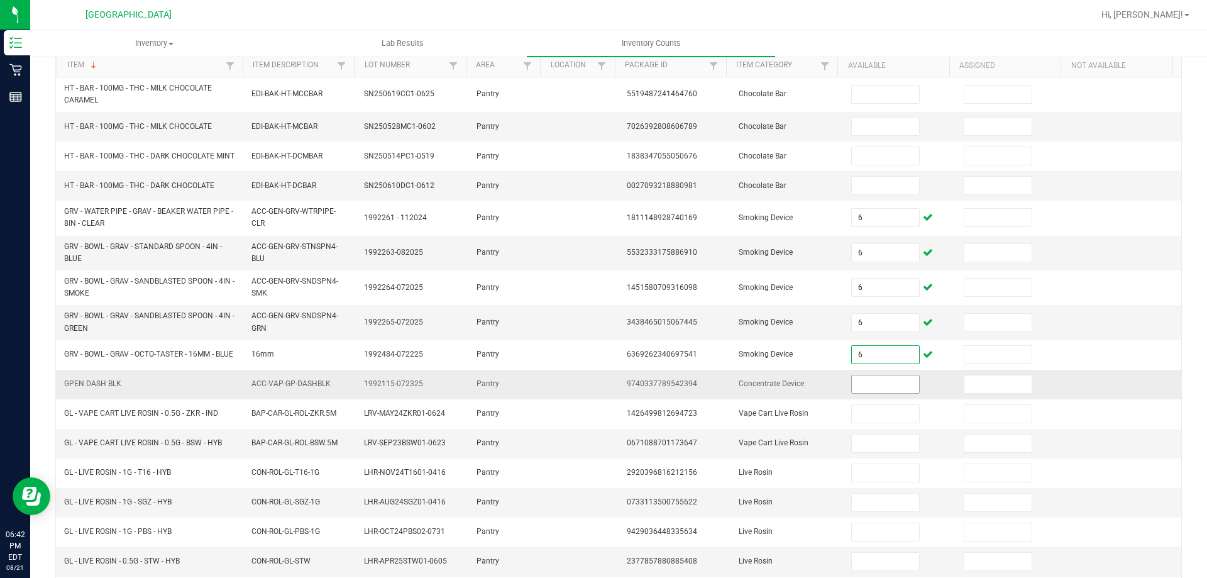
type input "6"
click at [886, 393] on input at bounding box center [885, 384] width 67 height 18
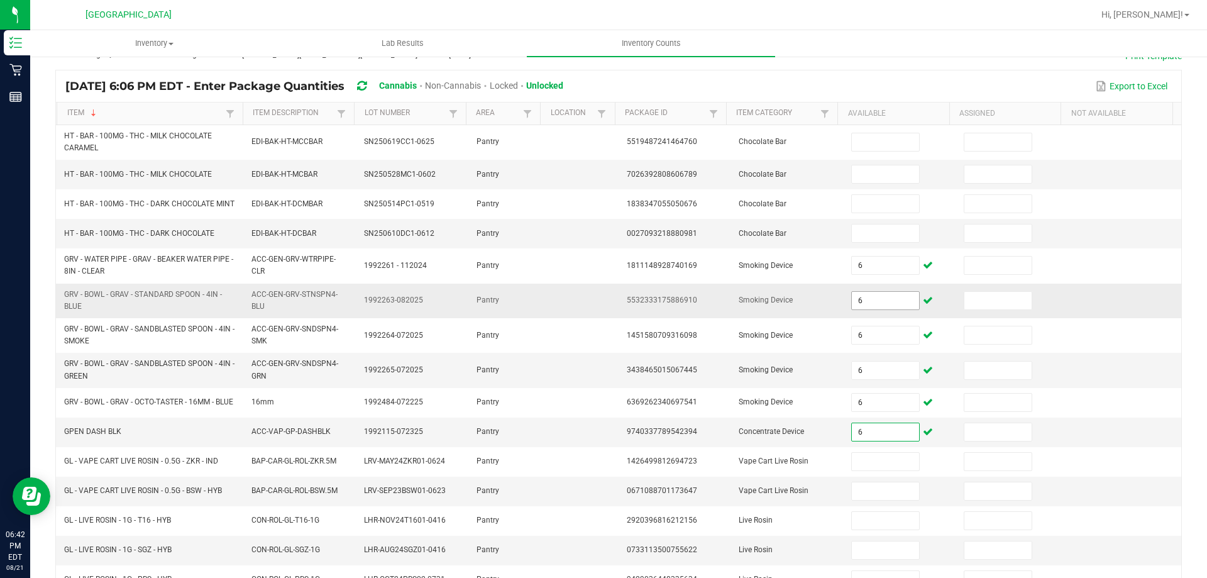
scroll to position [0, 0]
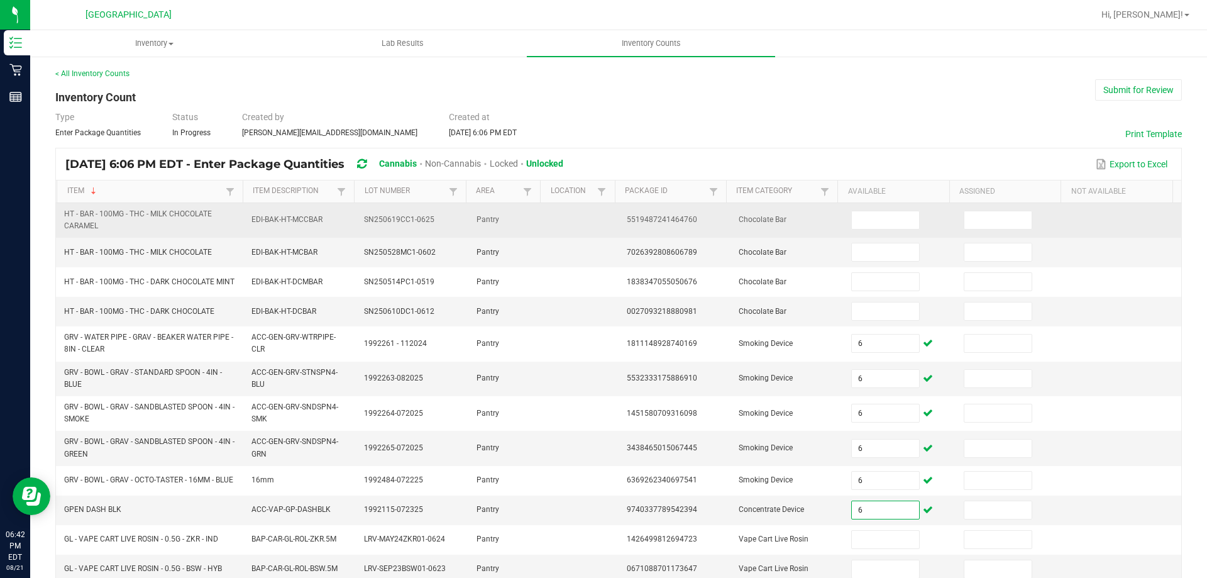
type input "6"
click at [877, 209] on td at bounding box center [900, 220] width 113 height 35
click at [869, 218] on input at bounding box center [885, 220] width 67 height 18
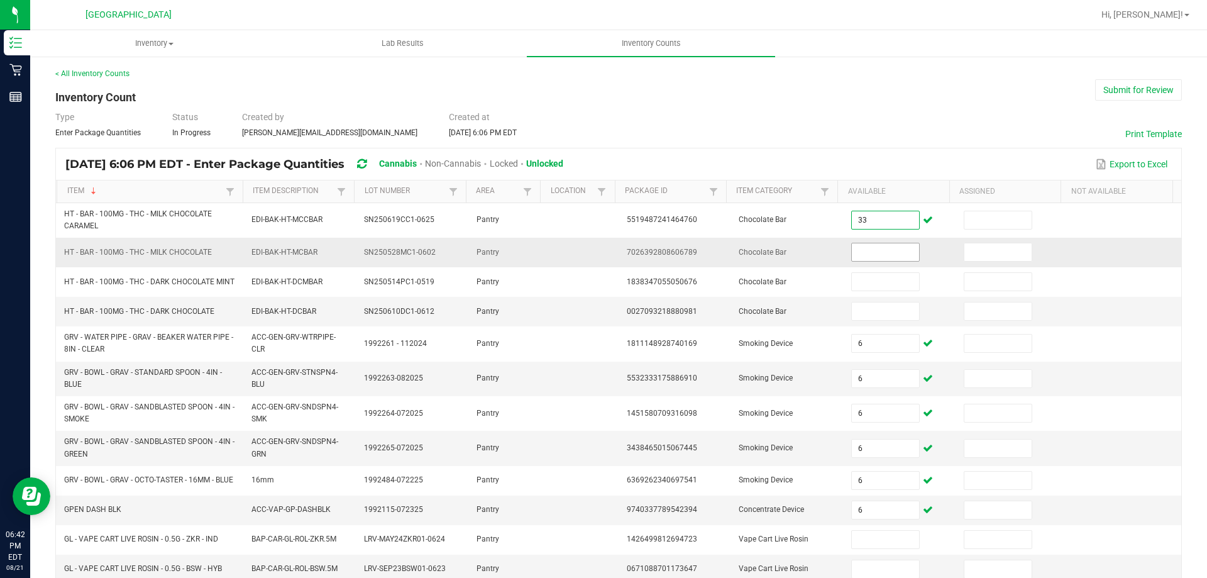
type input "33"
click at [885, 252] on input at bounding box center [885, 252] width 67 height 18
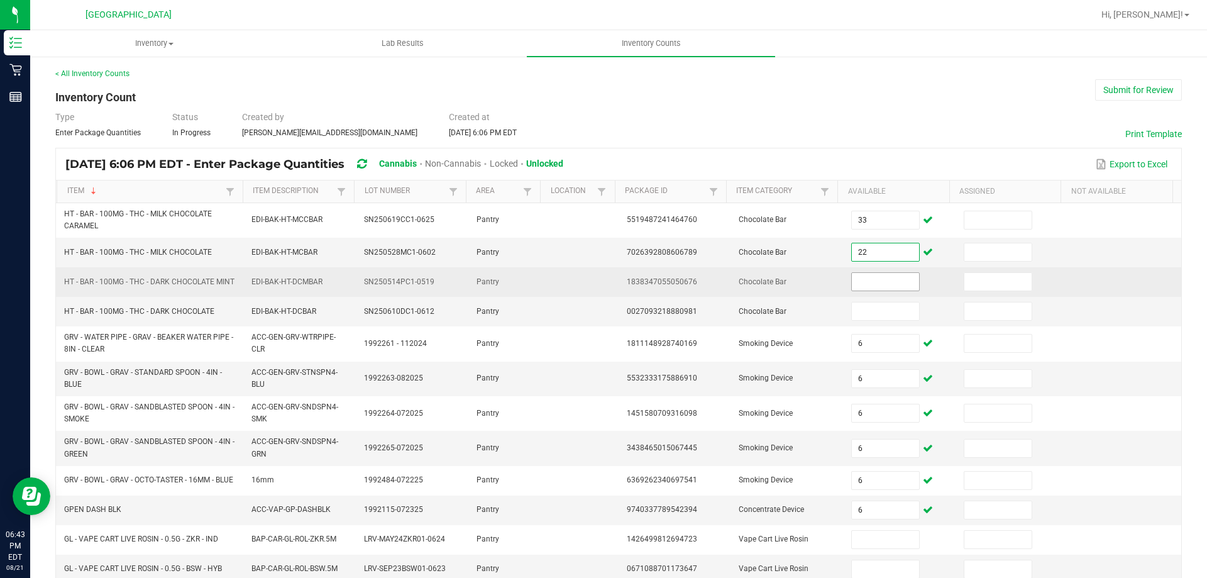
type input "22"
click at [853, 277] on input at bounding box center [885, 282] width 67 height 18
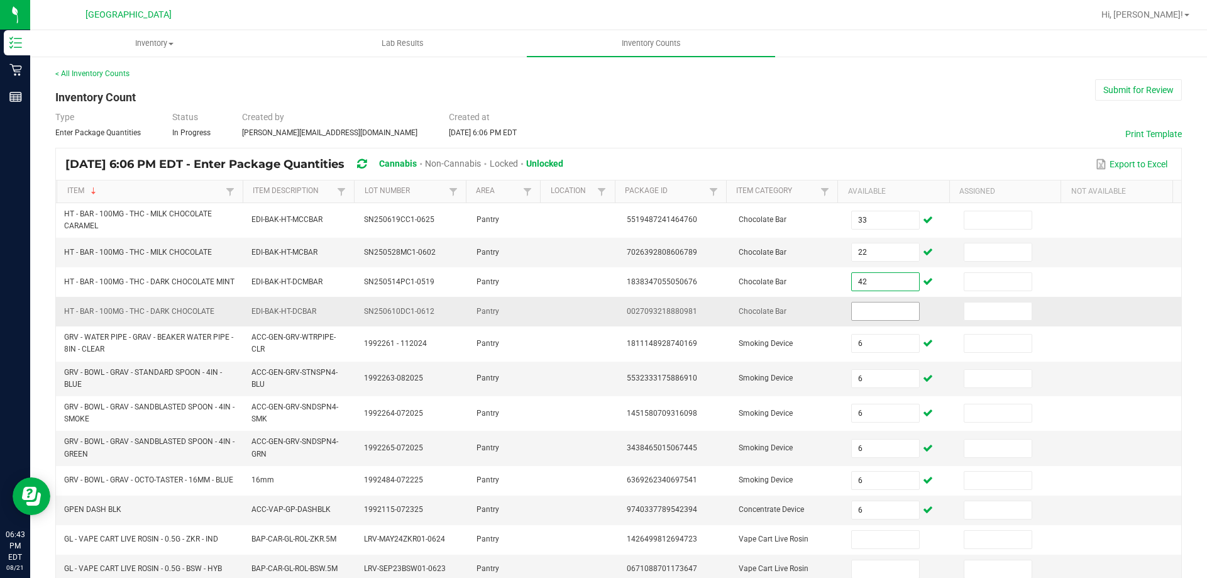
type input "42"
click at [870, 317] on input at bounding box center [885, 312] width 67 height 18
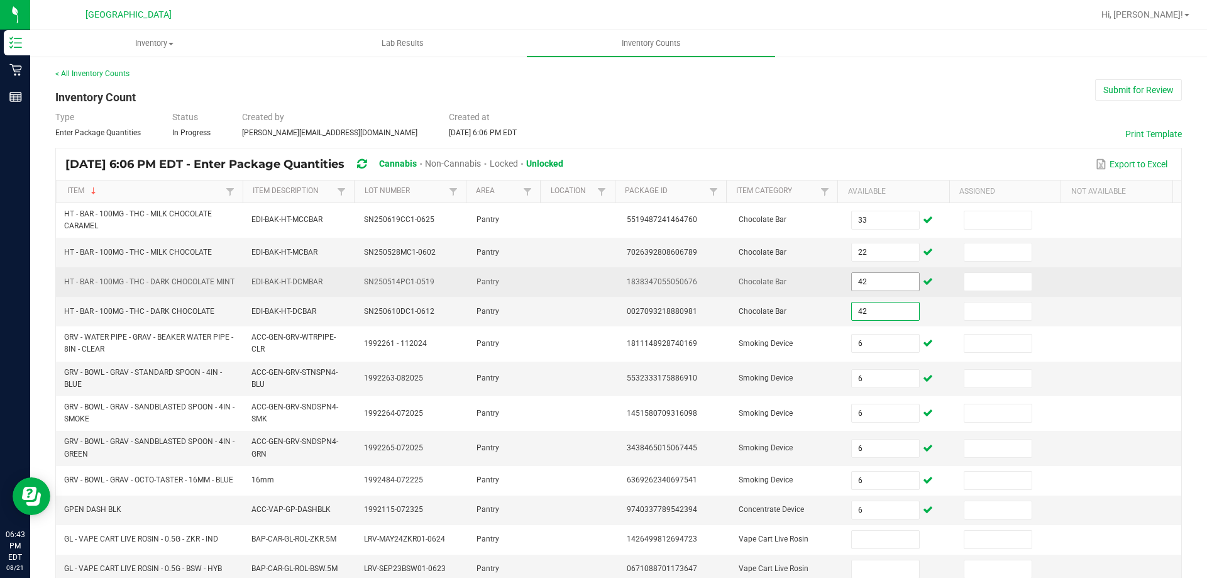
type input "42"
click at [870, 288] on input "42" at bounding box center [885, 282] width 67 height 18
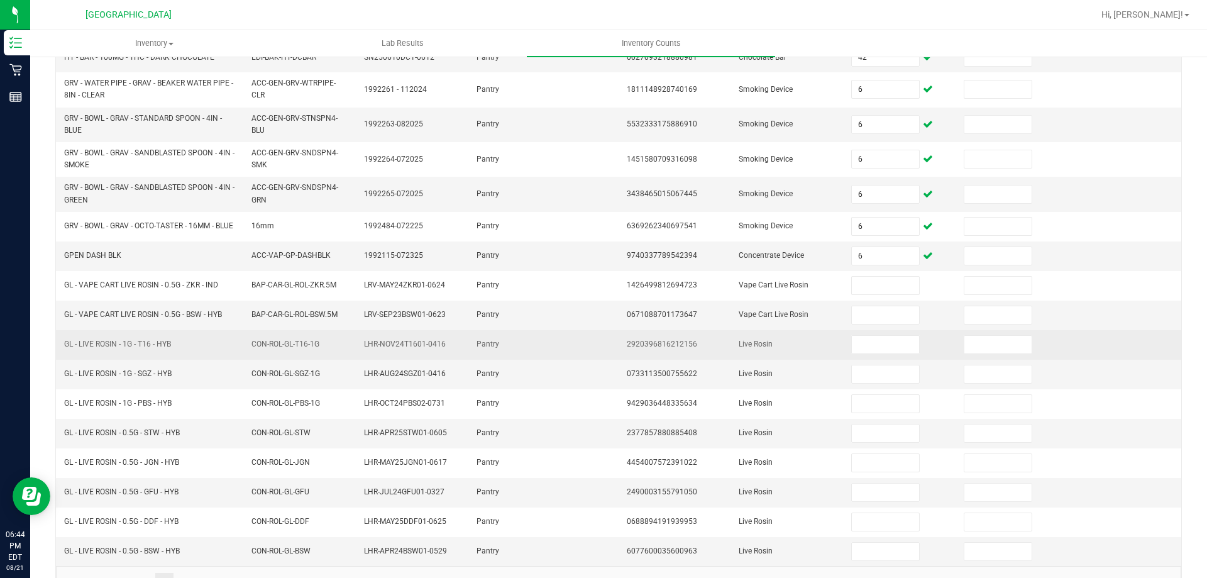
scroll to position [298, 0]
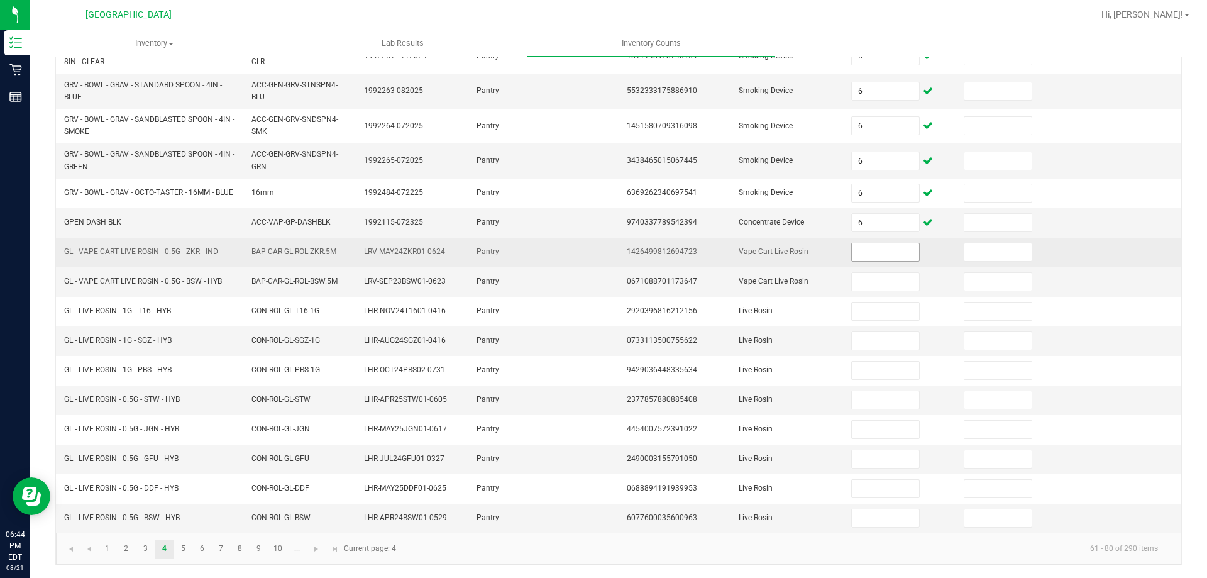
type input "45"
click at [885, 251] on input at bounding box center [885, 252] width 67 height 18
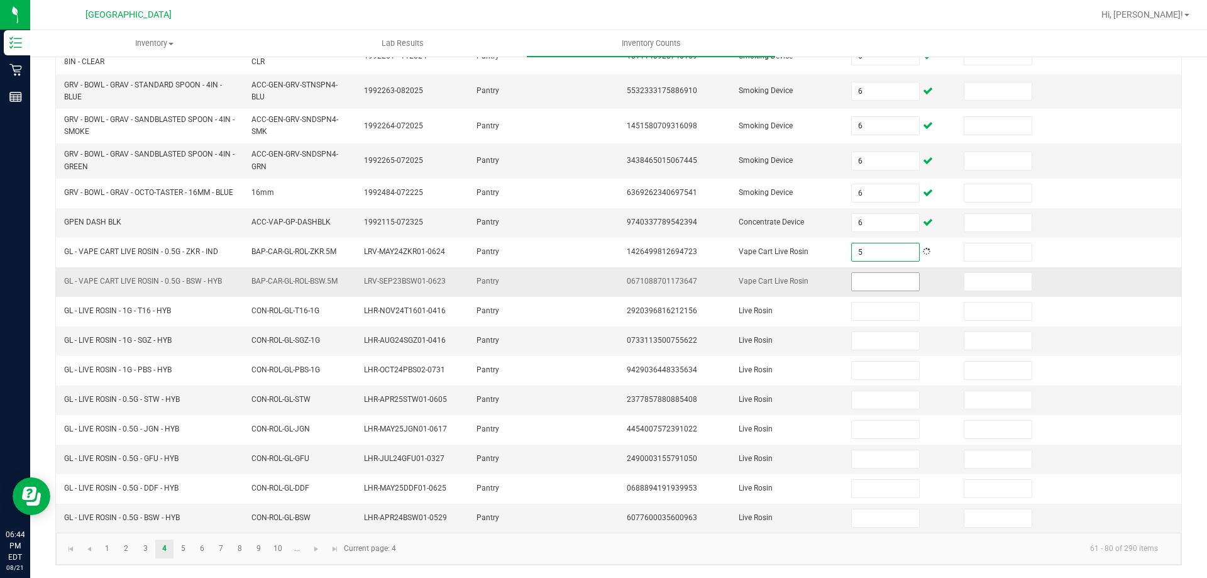
type input "5"
drag, startPoint x: 883, startPoint y: 274, endPoint x: 871, endPoint y: 307, distance: 35.4
click at [883, 276] on input at bounding box center [885, 282] width 67 height 18
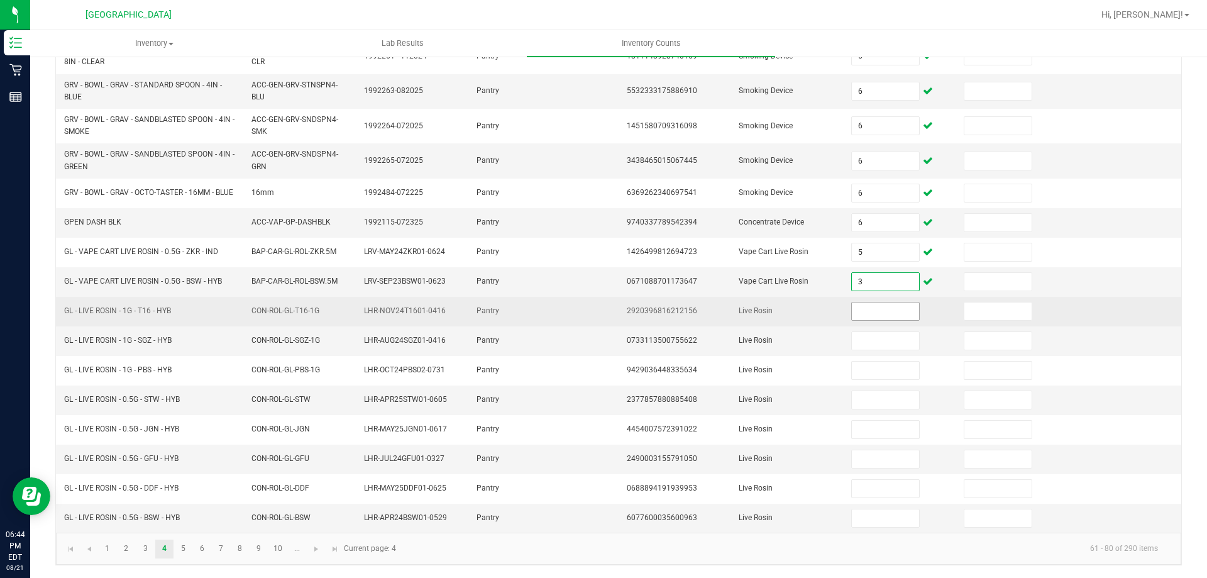
type input "3"
click at [858, 305] on input at bounding box center [885, 312] width 67 height 18
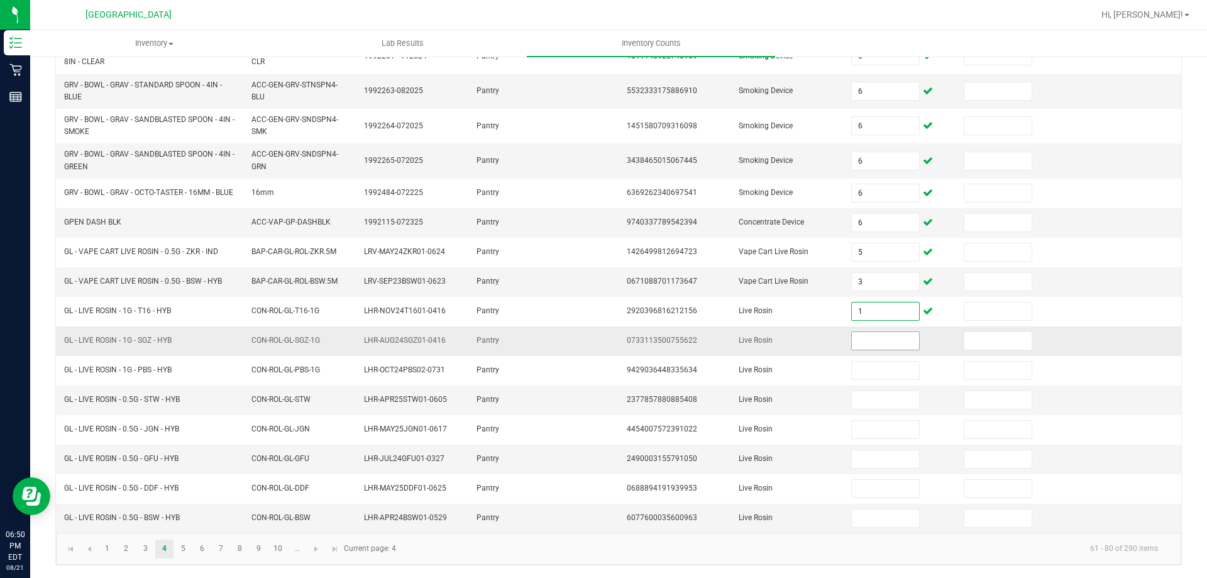
type input "1"
click at [866, 332] on input at bounding box center [885, 341] width 67 height 18
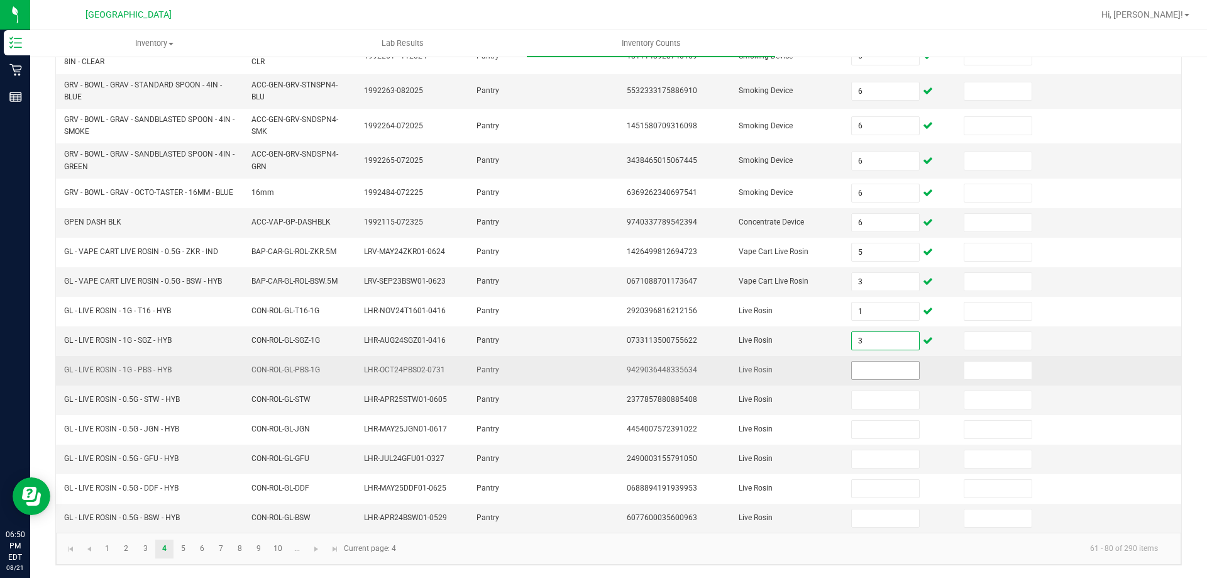
type input "3"
click at [877, 365] on input at bounding box center [885, 371] width 67 height 18
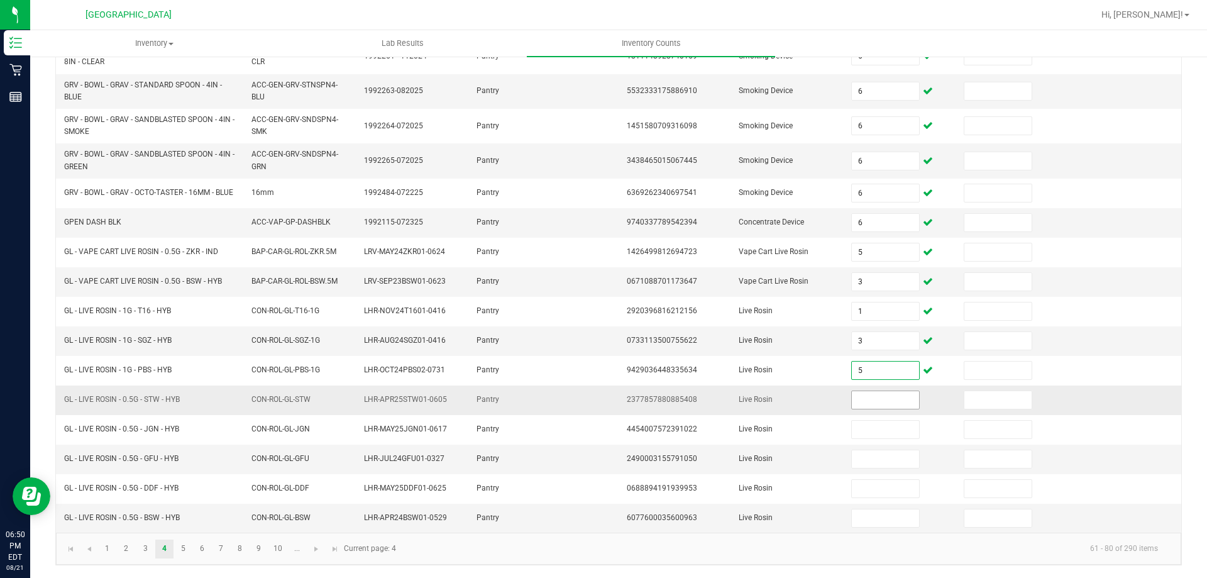
type input "5"
click at [870, 402] on input at bounding box center [885, 400] width 67 height 18
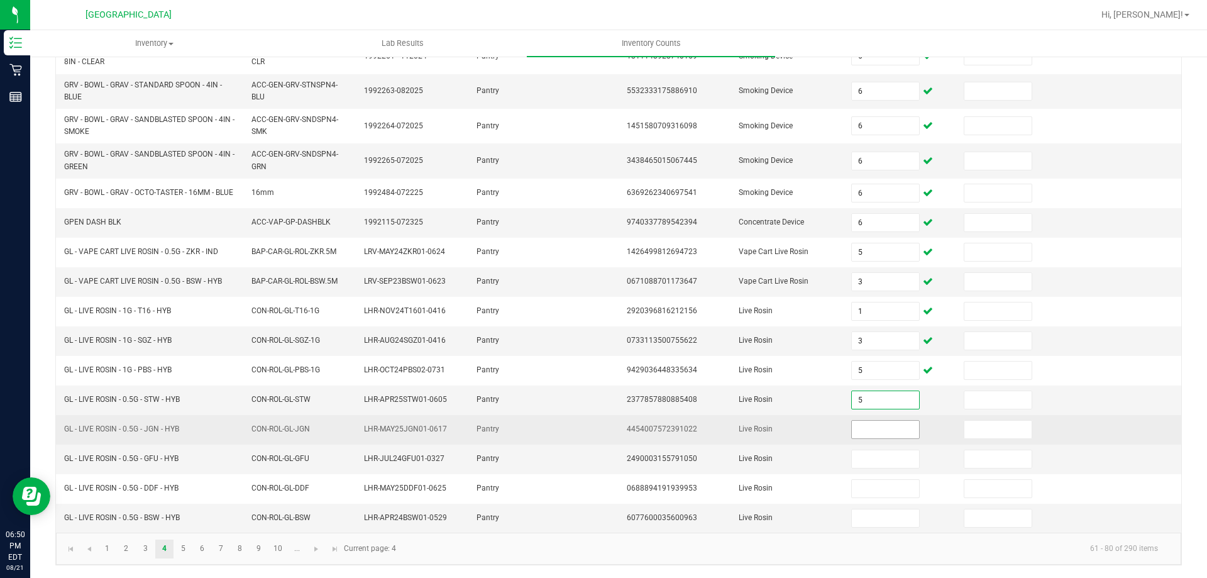
type input "5"
click at [853, 430] on input at bounding box center [885, 430] width 67 height 18
type input "1"
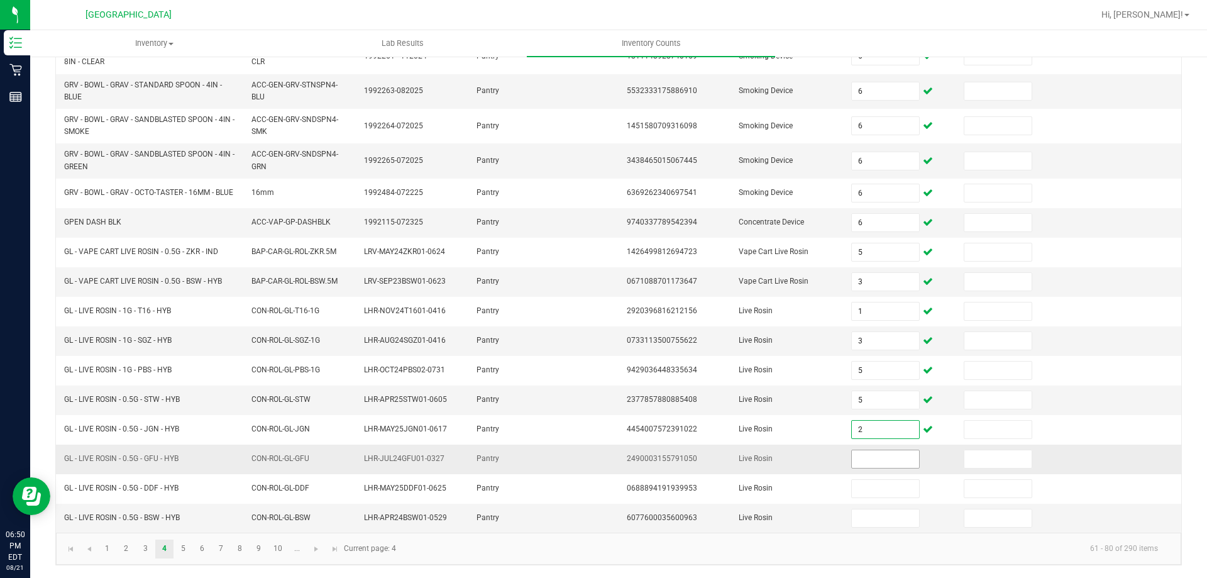
type input "2"
click at [892, 464] on input at bounding box center [885, 459] width 67 height 18
type input "1"
click at [876, 504] on td at bounding box center [900, 518] width 113 height 29
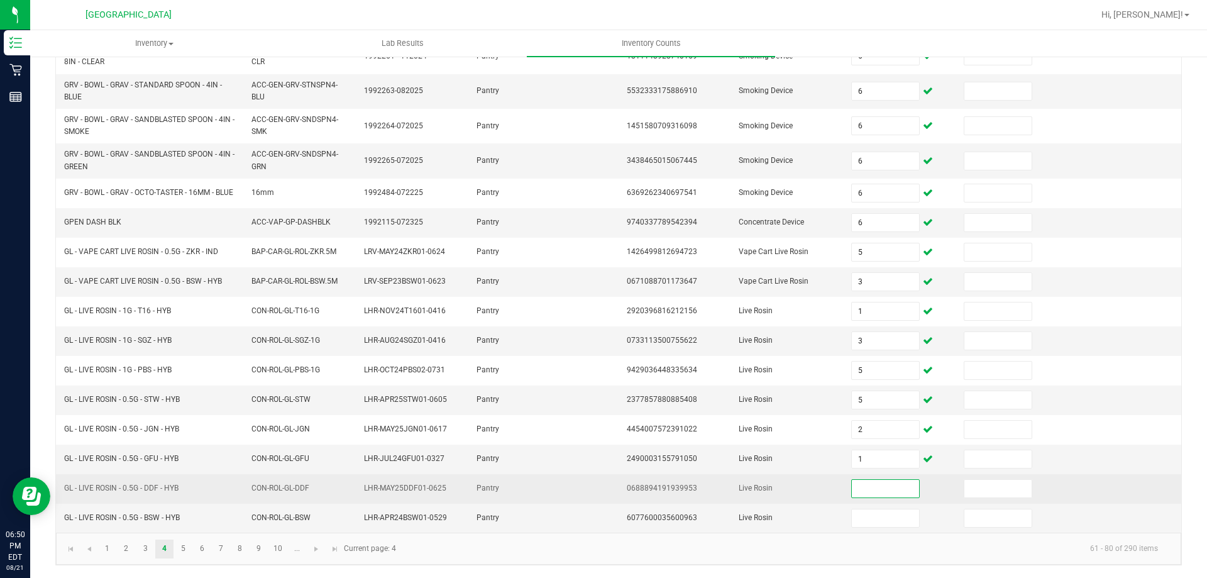
click at [885, 492] on input at bounding box center [885, 489] width 67 height 18
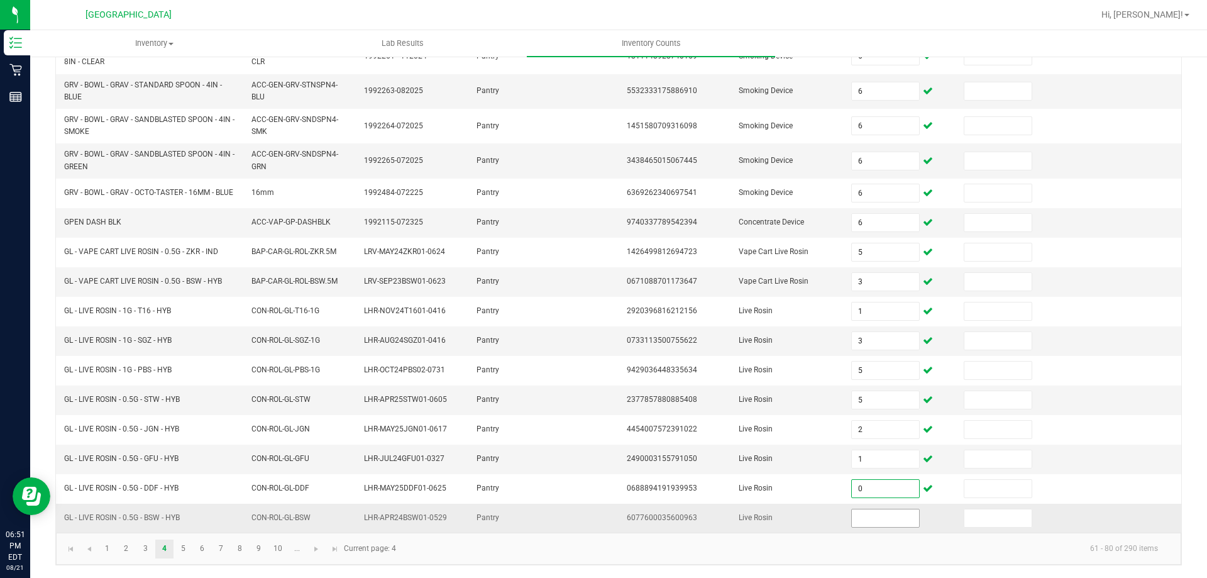
type input "0"
click at [880, 523] on input at bounding box center [885, 518] width 67 height 18
type input "3"
click at [182, 543] on link "5" at bounding box center [183, 549] width 18 height 19
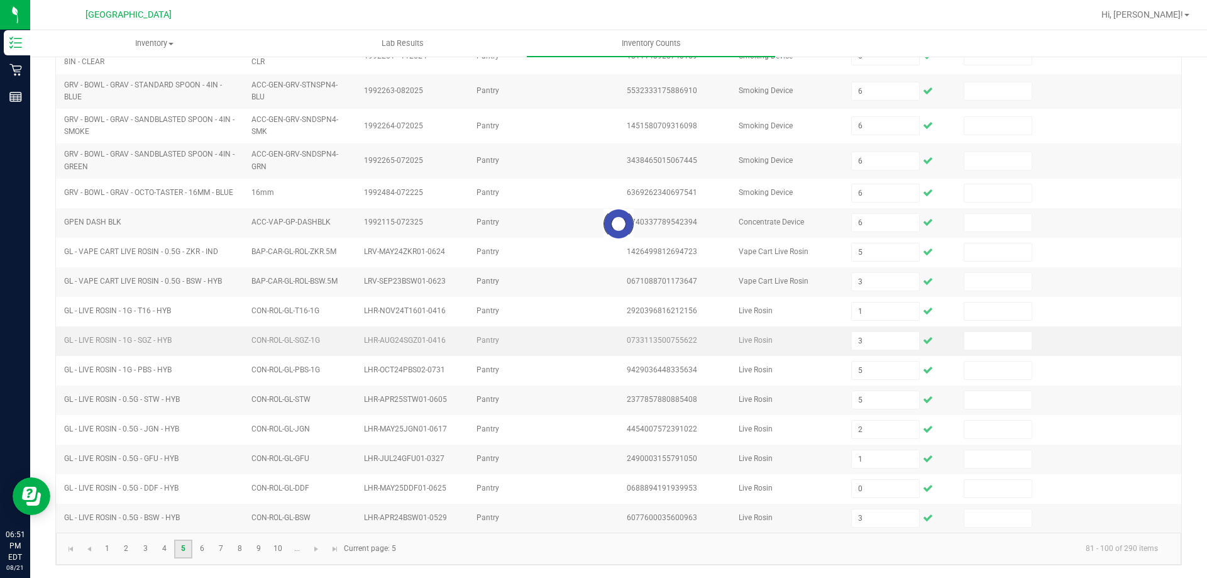
type input "8"
type input "12"
type input "10"
type input "8"
type input "3"
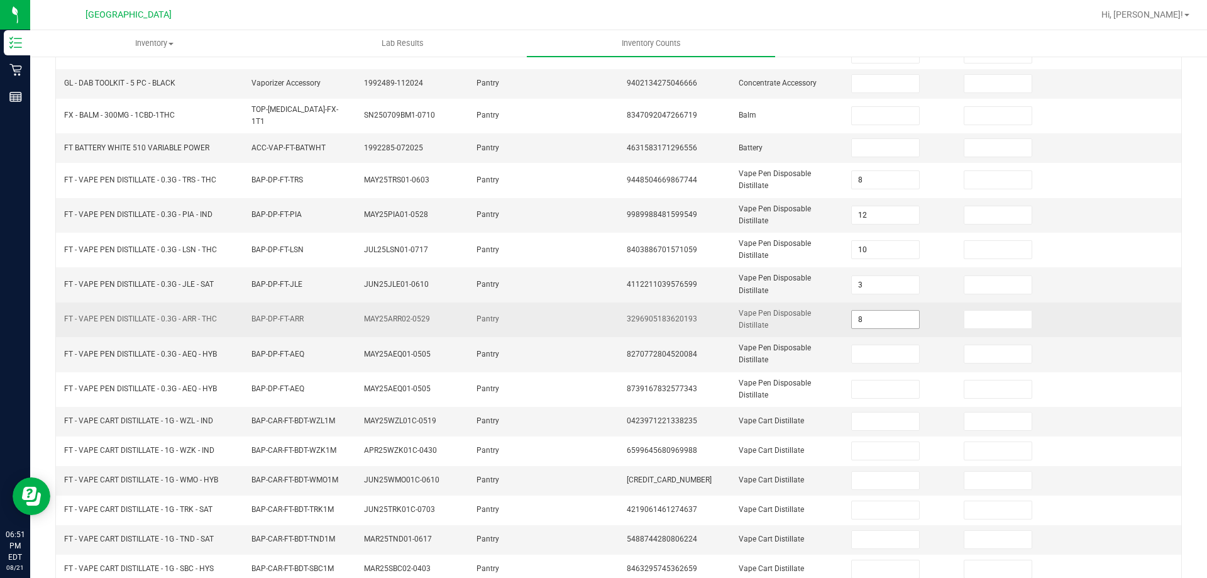
scroll to position [0, 0]
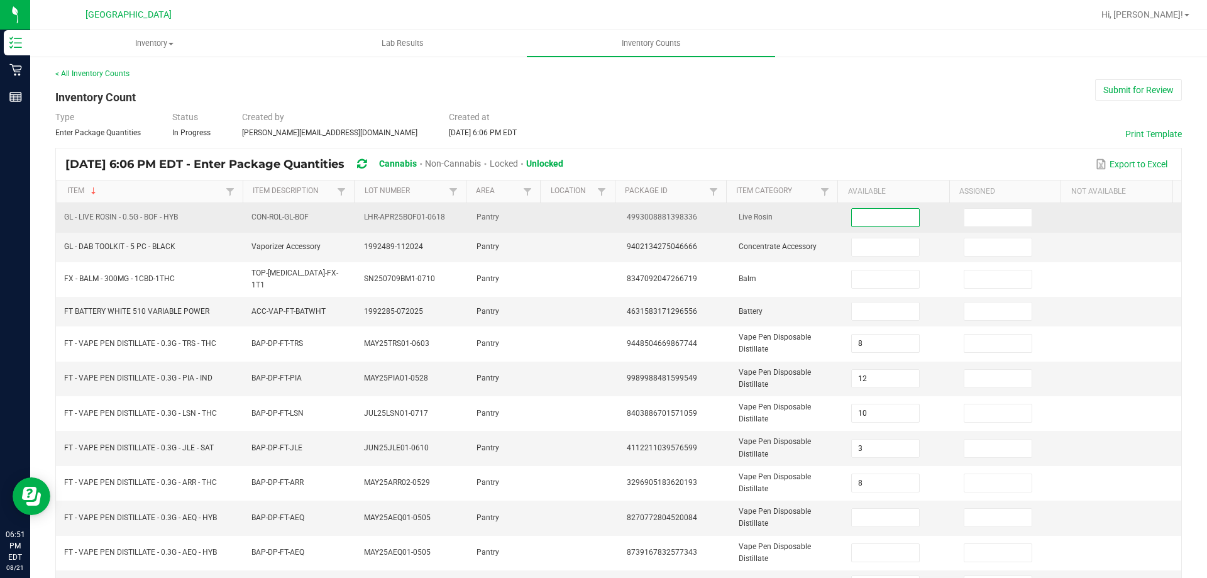
click at [860, 224] on input at bounding box center [885, 218] width 67 height 18
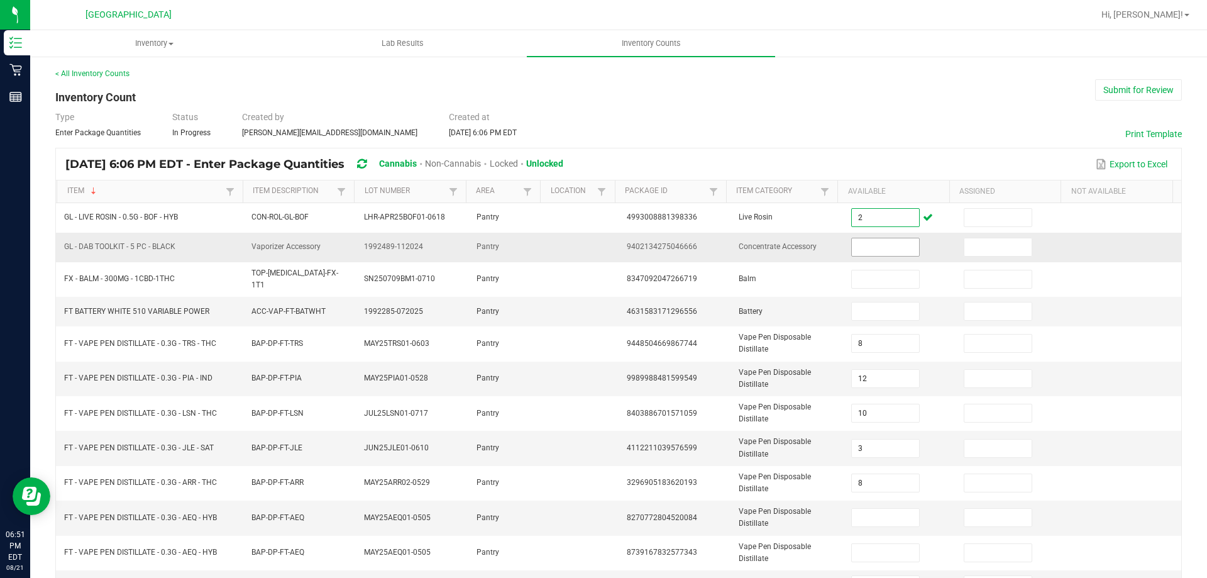
type input "2"
click at [857, 240] on input at bounding box center [885, 247] width 67 height 18
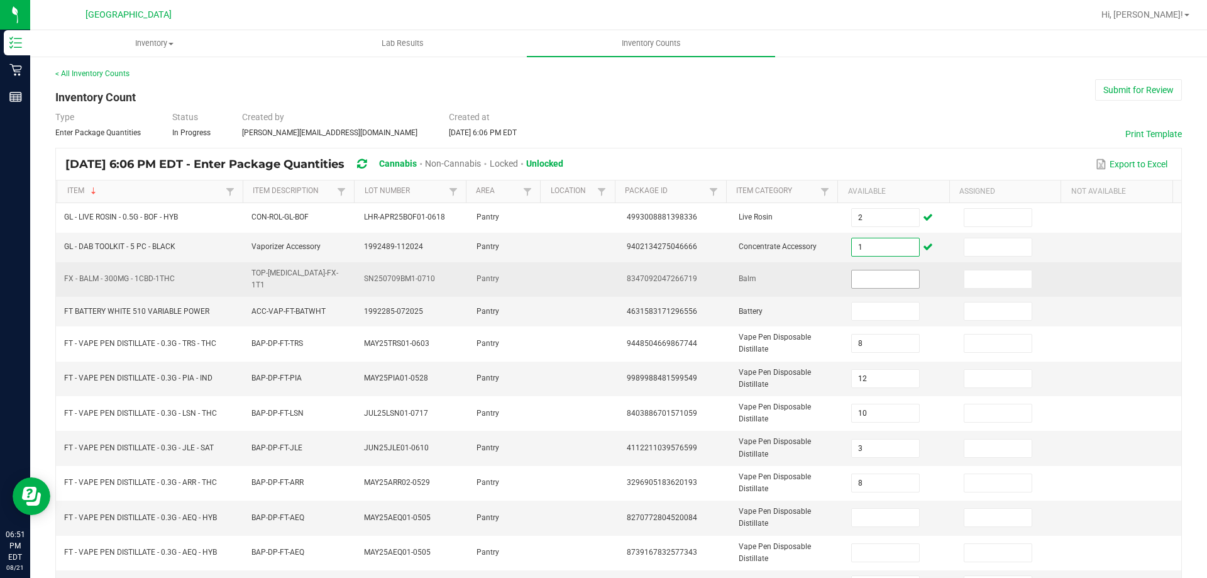
type input "1"
click at [883, 275] on input at bounding box center [885, 279] width 67 height 18
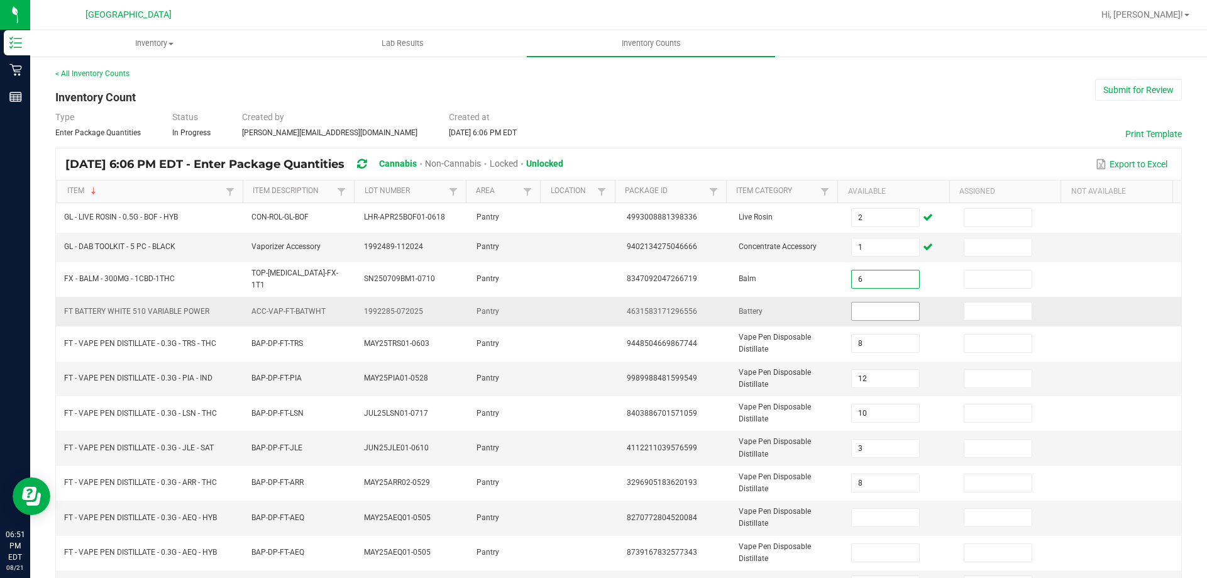
type input "6"
click at [862, 304] on input at bounding box center [885, 312] width 67 height 18
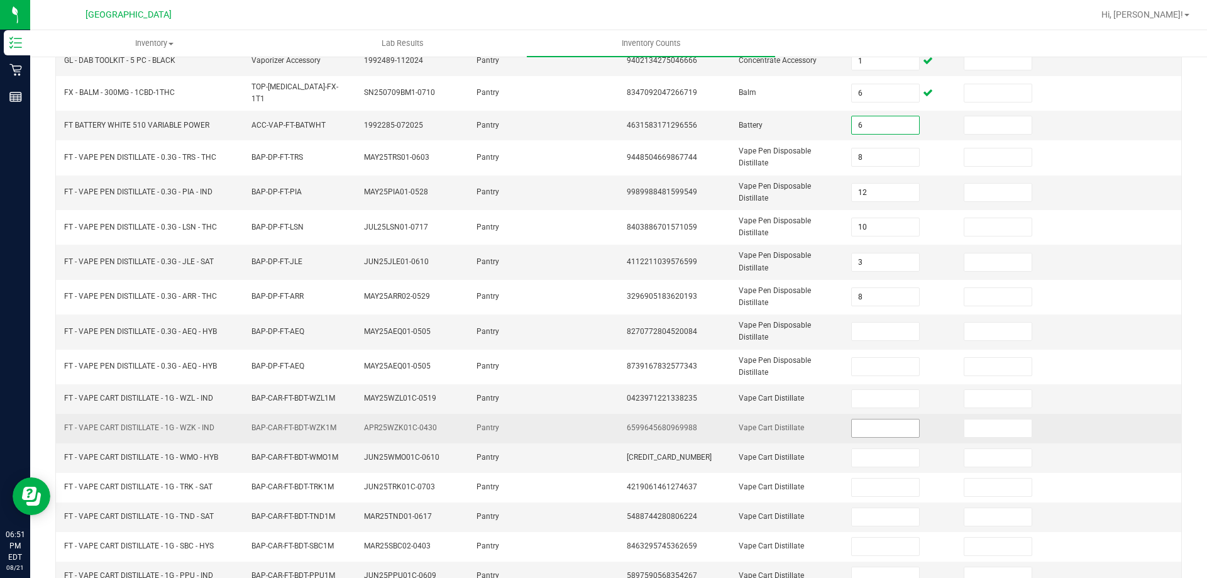
scroll to position [252, 0]
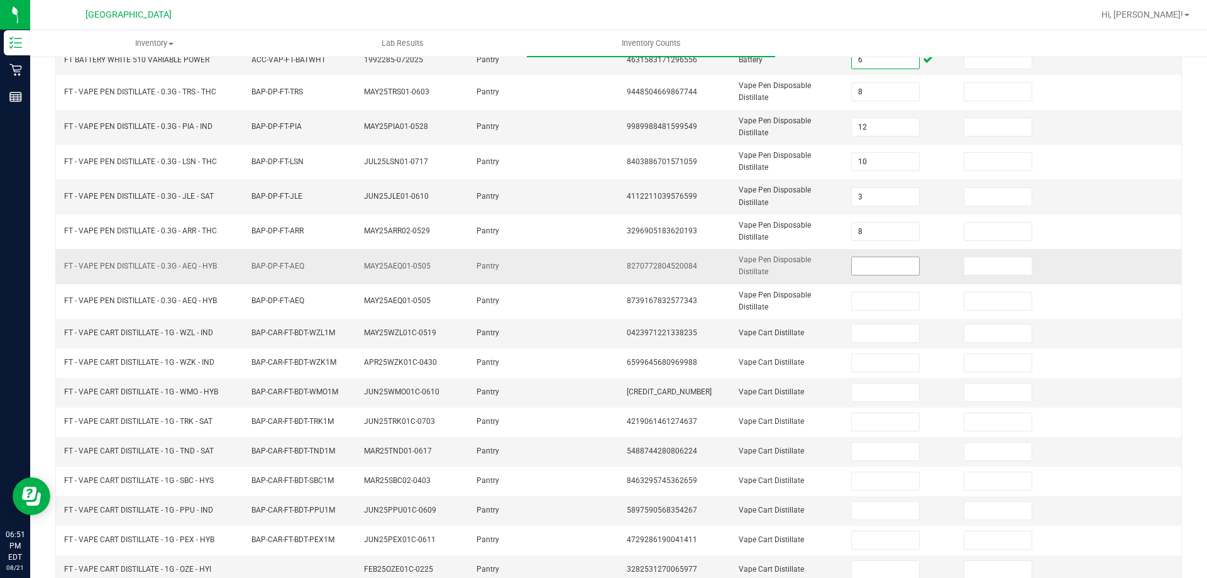
type input "6"
click at [852, 260] on input at bounding box center [885, 266] width 67 height 18
type input "0"
click at [889, 261] on input "0" at bounding box center [885, 266] width 67 height 18
click at [877, 264] on input at bounding box center [885, 266] width 67 height 18
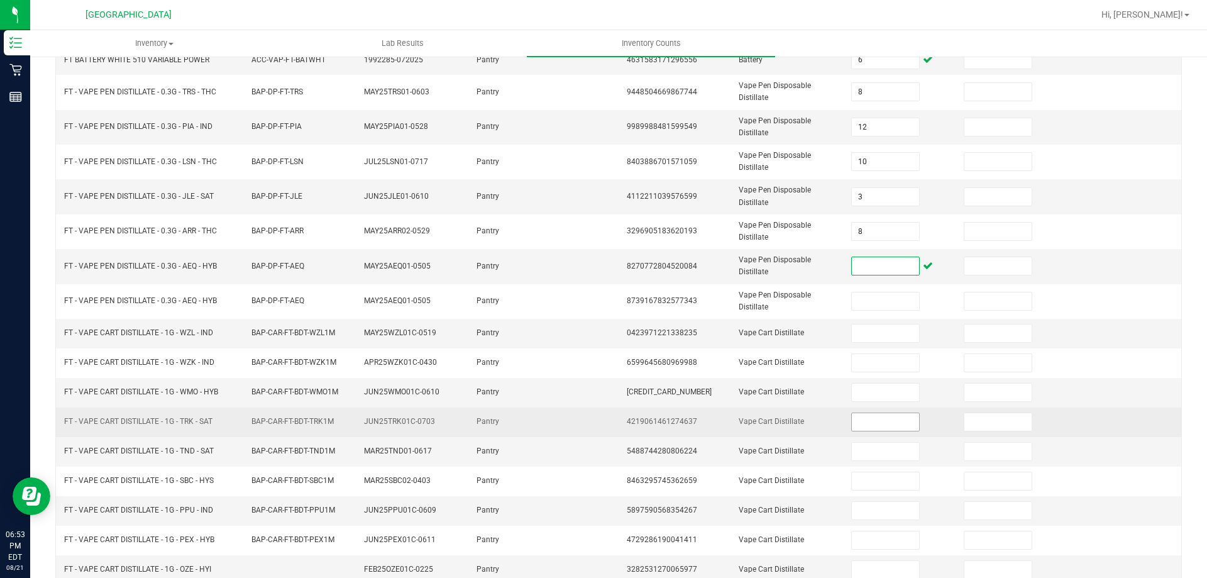
scroll to position [298, 0]
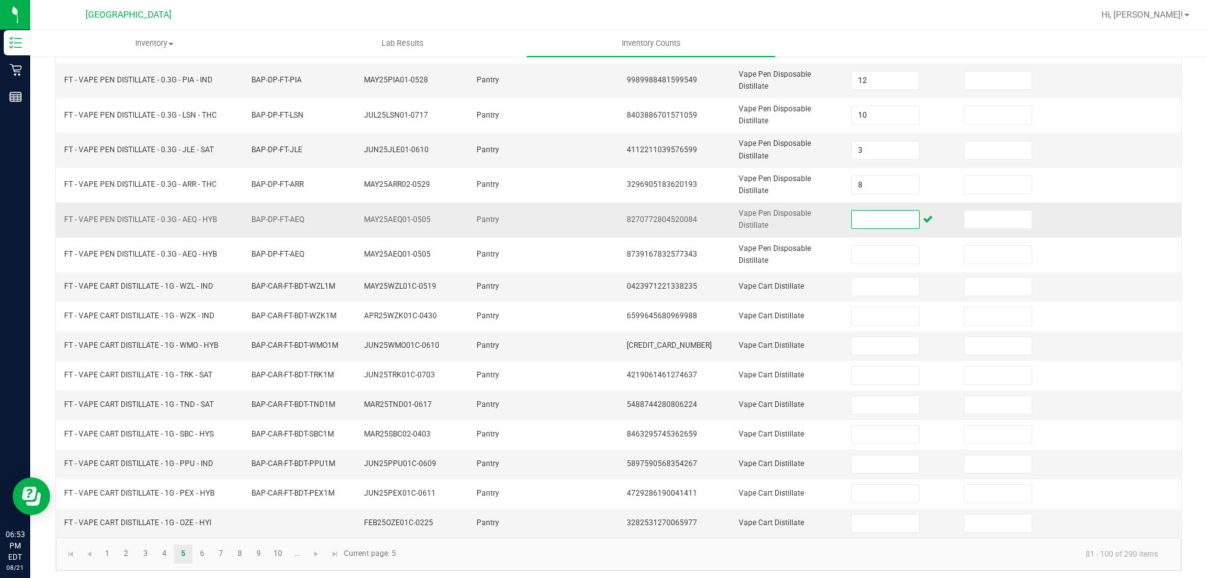
click at [864, 211] on input at bounding box center [885, 220] width 67 height 18
click at [200, 555] on link "6" at bounding box center [202, 554] width 18 height 19
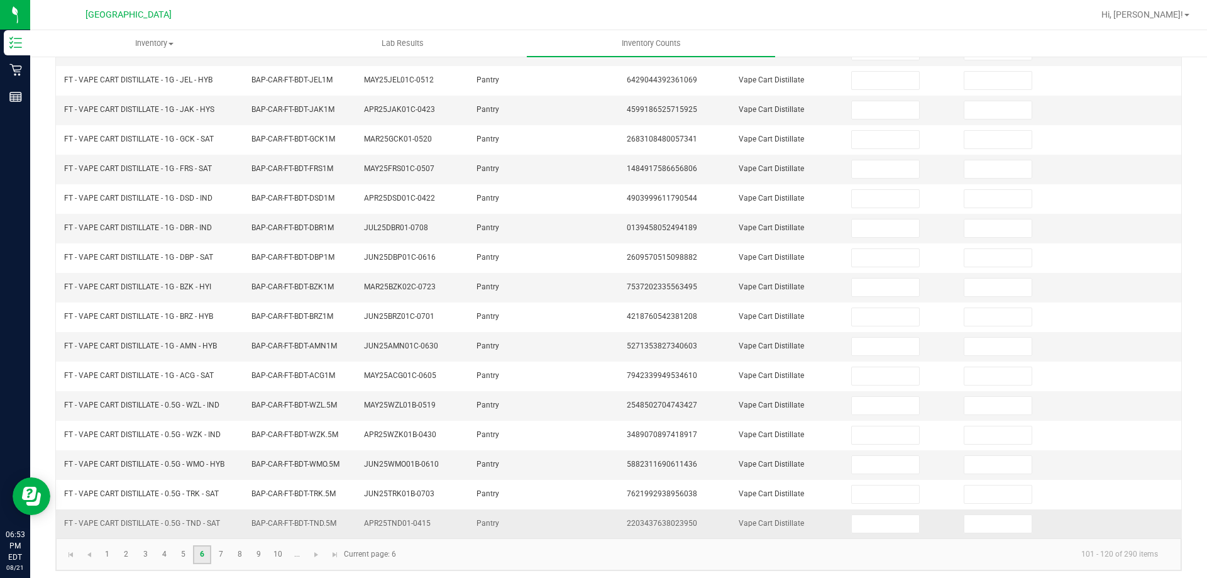
scroll to position [261, 0]
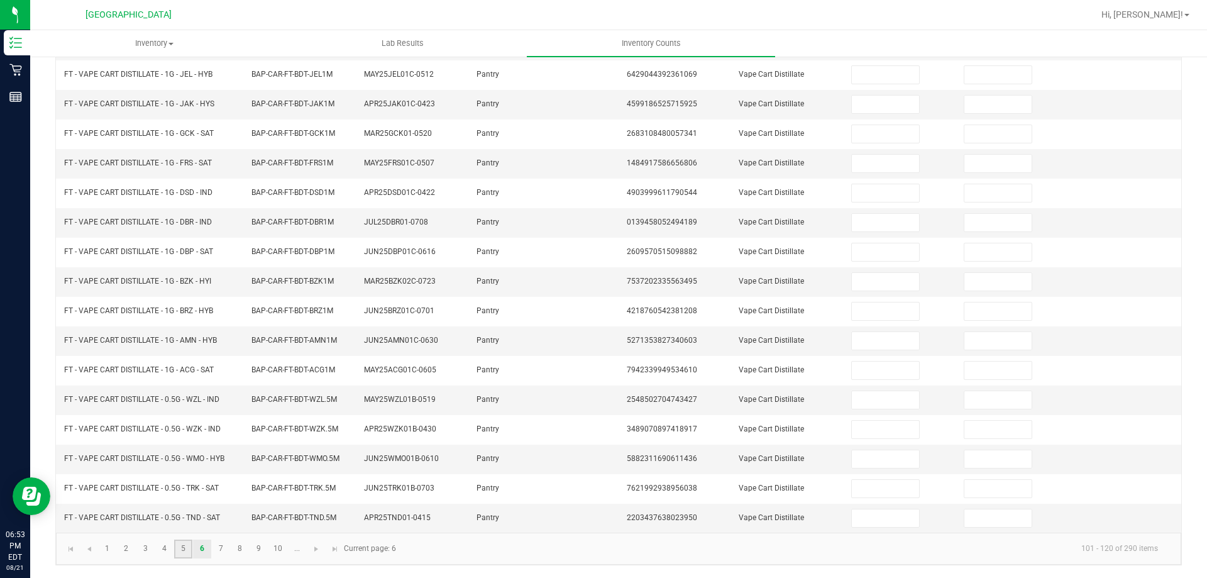
click at [184, 551] on link "5" at bounding box center [183, 549] width 18 height 19
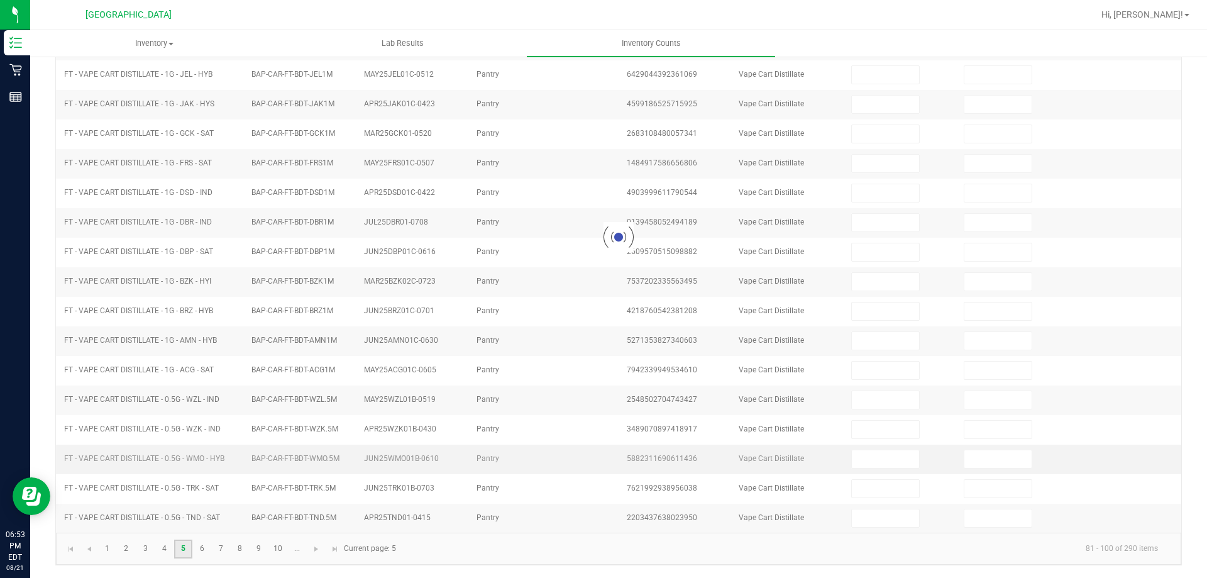
type input "2"
type input "1"
type input "6"
type input "8"
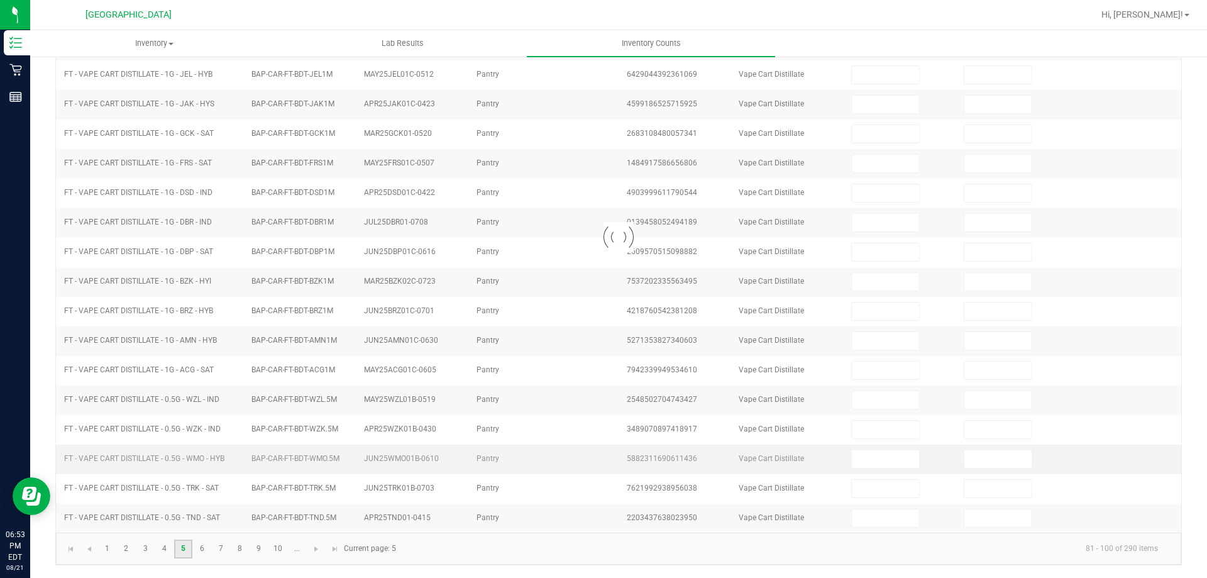
type input "12"
type input "10"
type input "8"
type input "0"
type input "3"
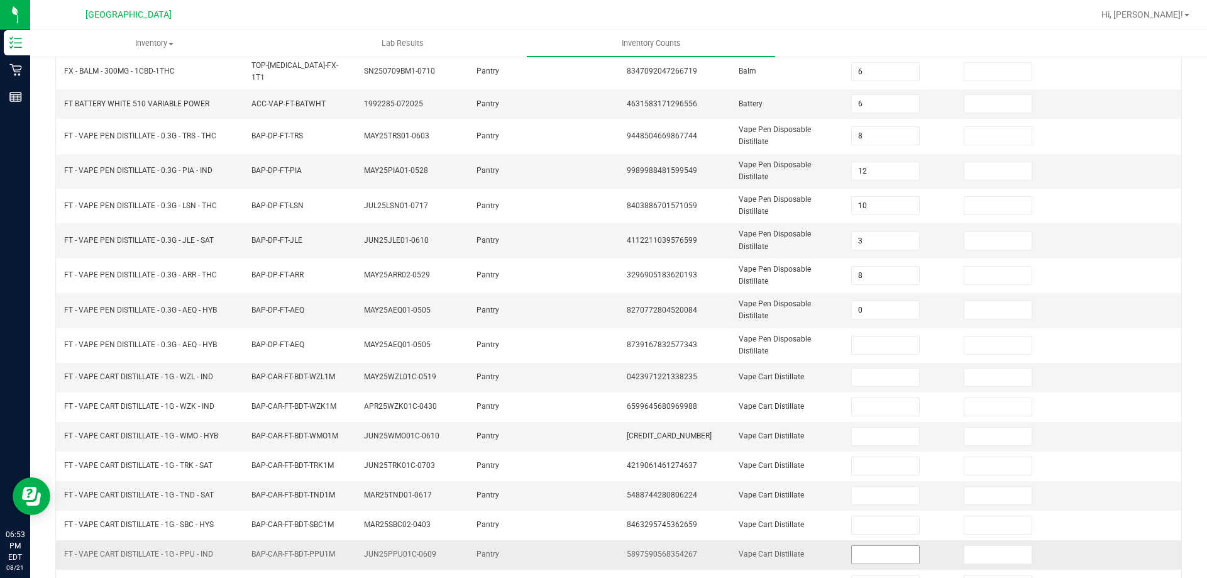
scroll to position [135, 0]
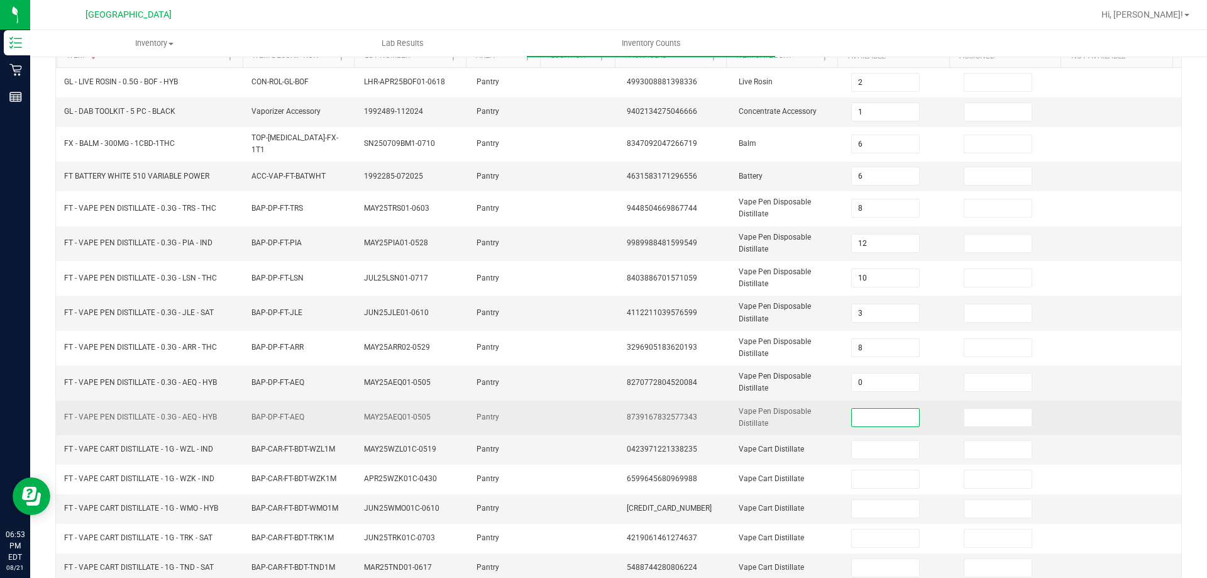
click at [880, 415] on input at bounding box center [885, 418] width 67 height 18
type input "0"
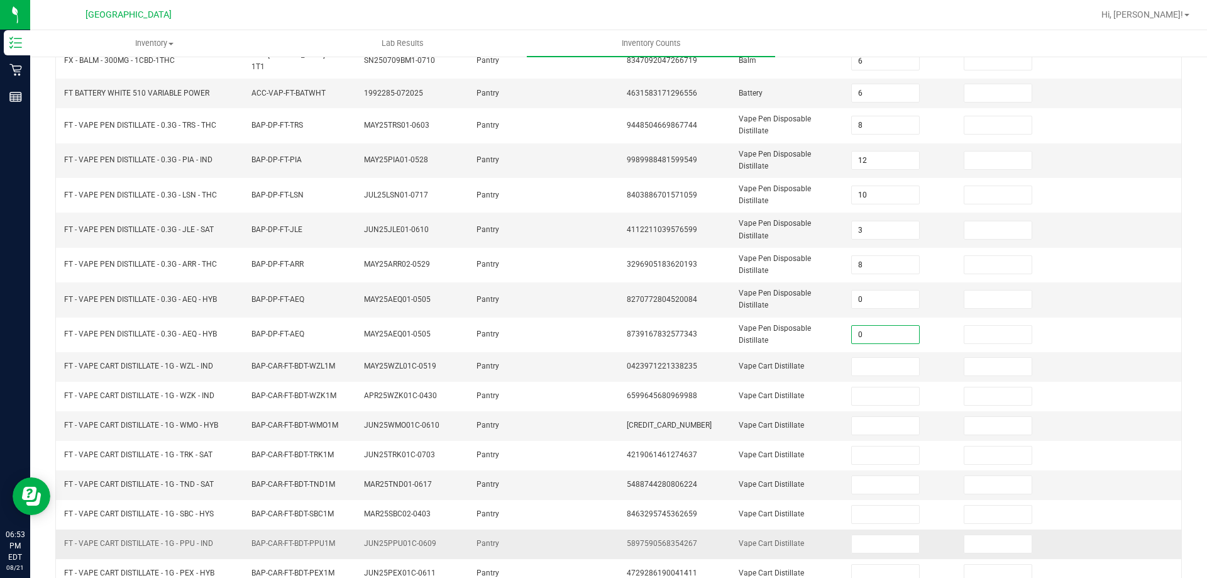
scroll to position [298, 0]
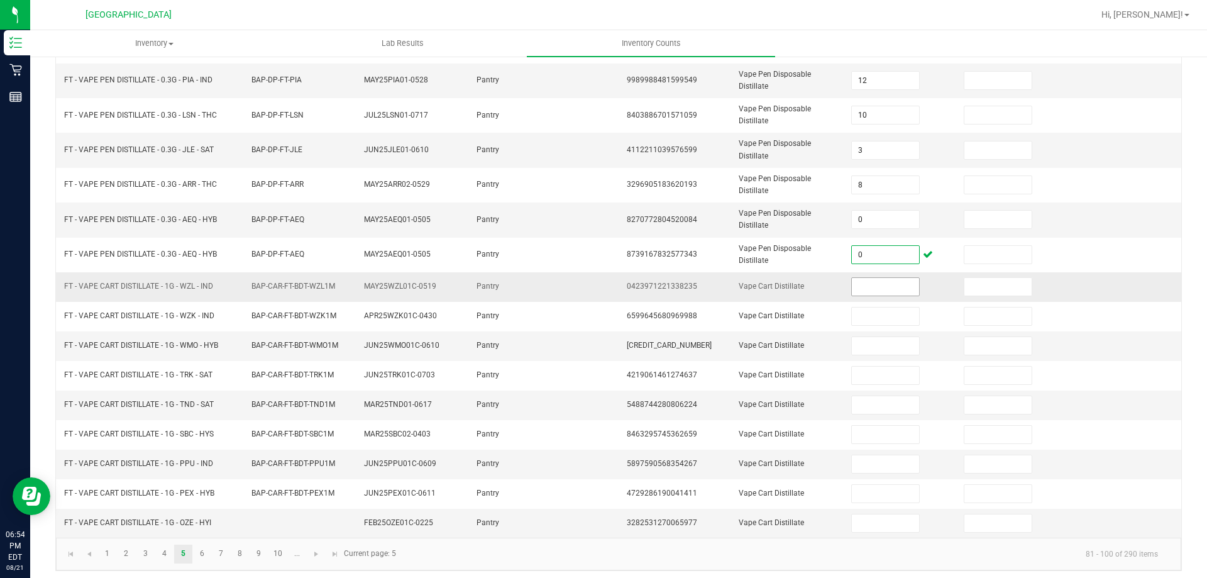
click at [894, 284] on input at bounding box center [885, 287] width 67 height 18
type input "1"
type input "4"
type input "11"
type input "0"
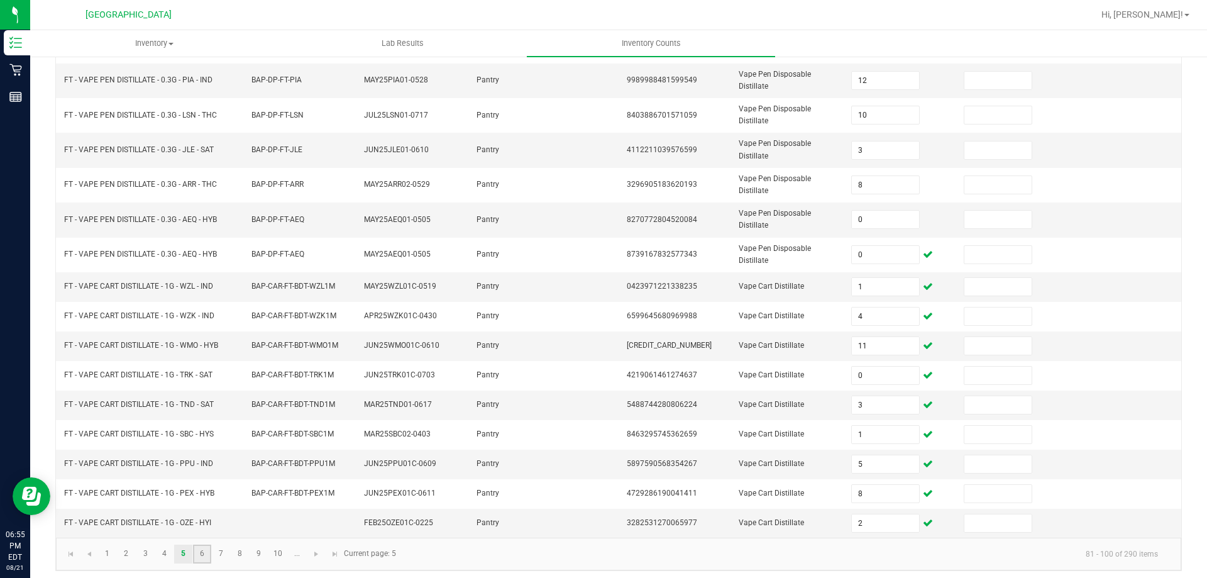
click at [196, 545] on link "6" at bounding box center [202, 554] width 18 height 19
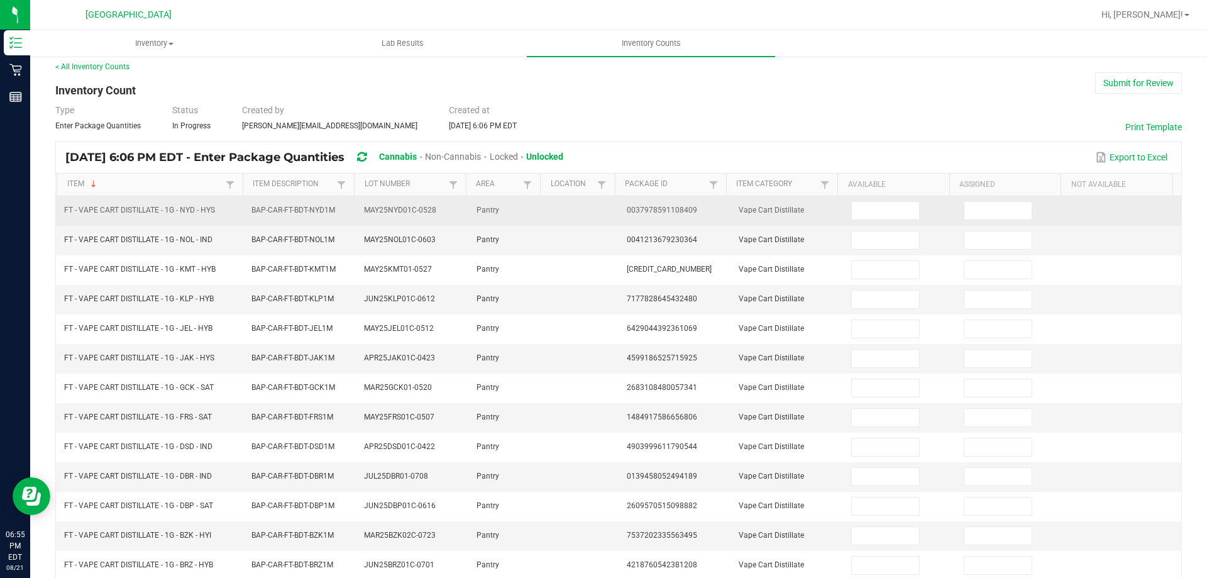
scroll to position [0, 0]
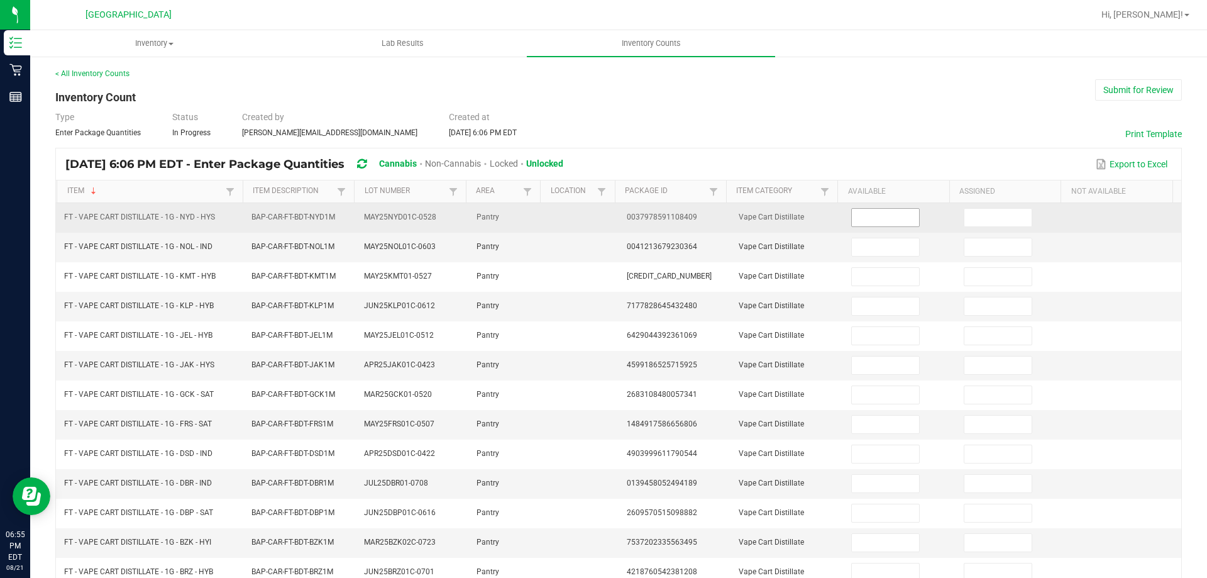
click at [868, 215] on input at bounding box center [885, 218] width 67 height 18
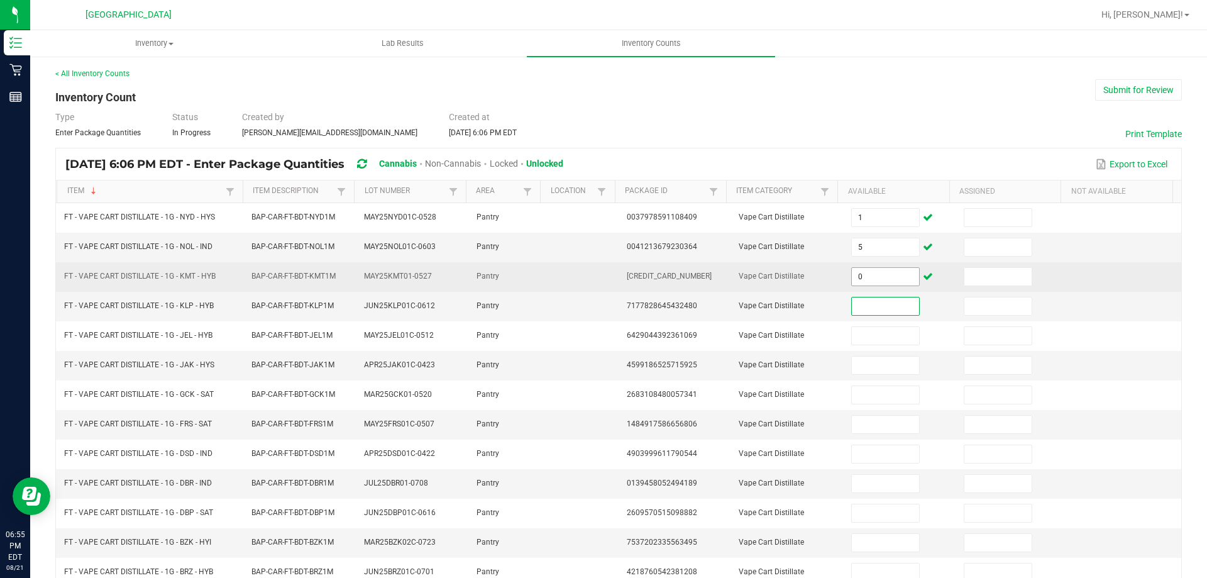
click at [864, 275] on input "0" at bounding box center [885, 277] width 67 height 18
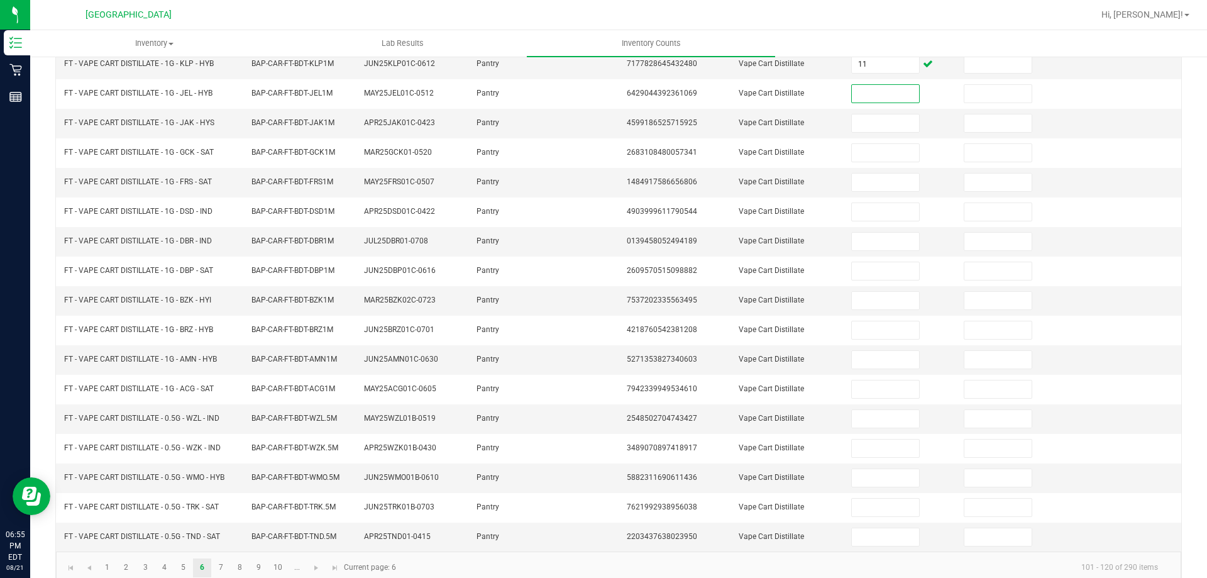
scroll to position [238, 0]
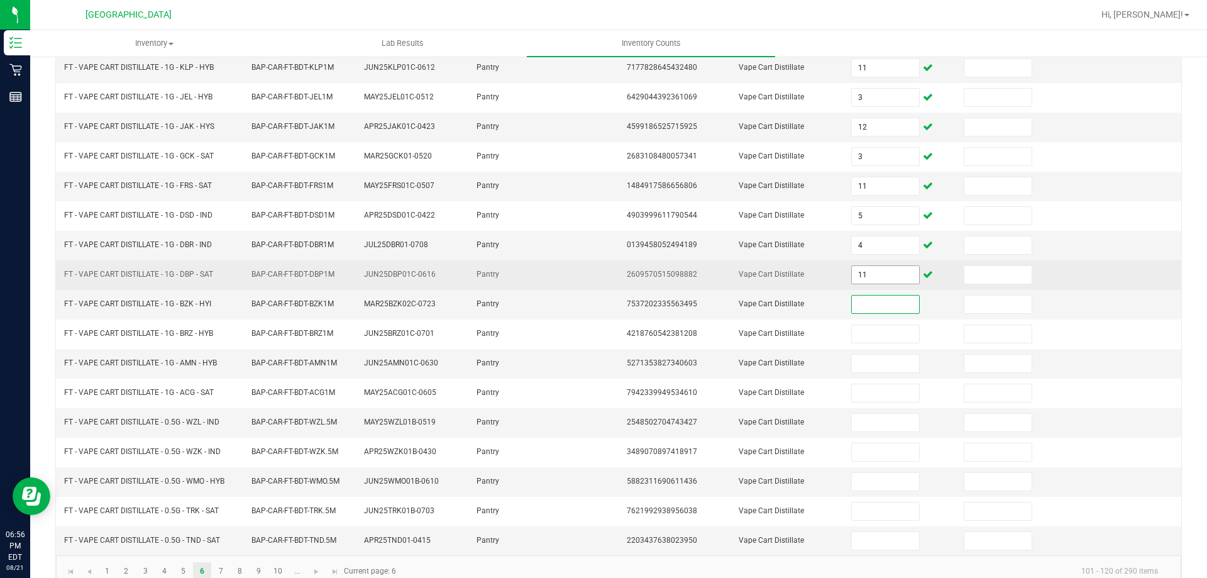
click at [869, 277] on input "11" at bounding box center [885, 275] width 67 height 18
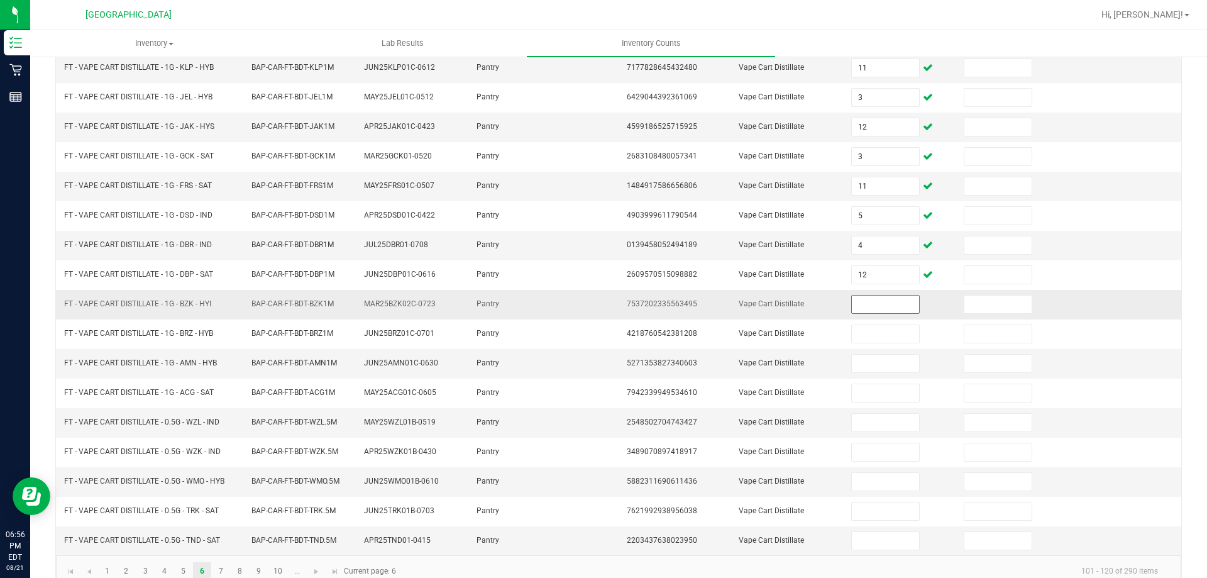
click at [860, 297] on input at bounding box center [885, 305] width 67 height 18
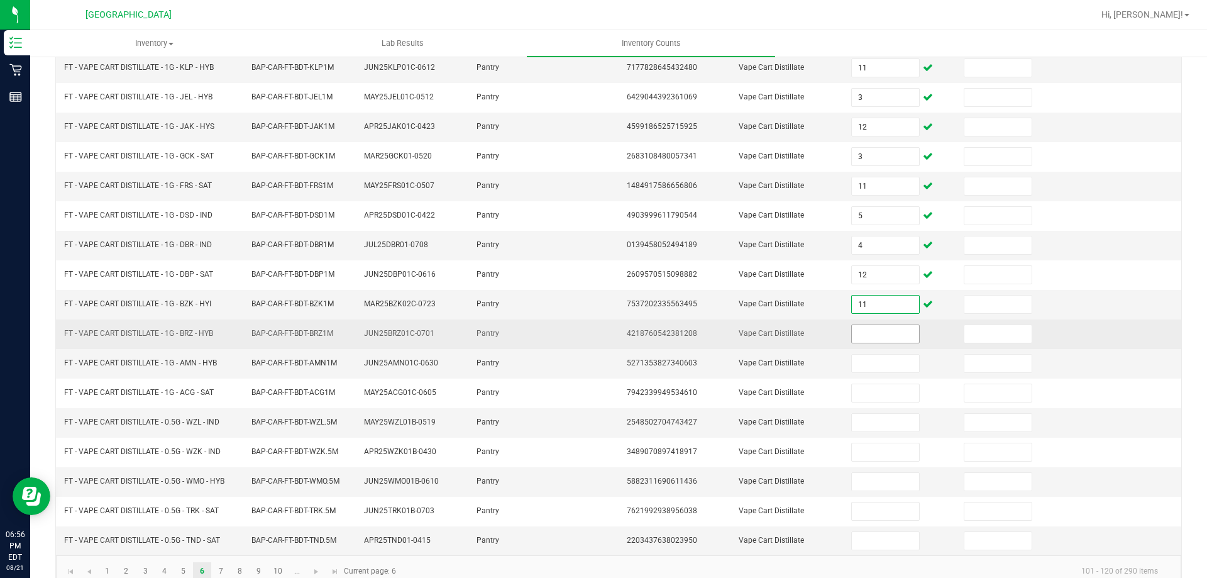
click at [890, 334] on input at bounding box center [885, 334] width 67 height 18
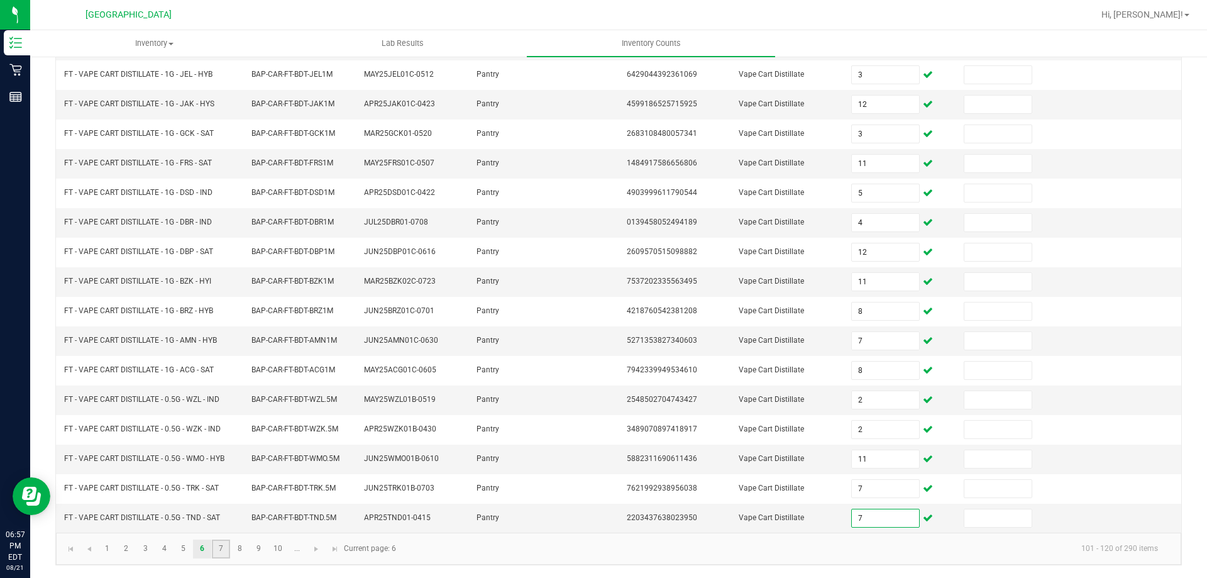
click at [214, 544] on link "7" at bounding box center [221, 549] width 18 height 19
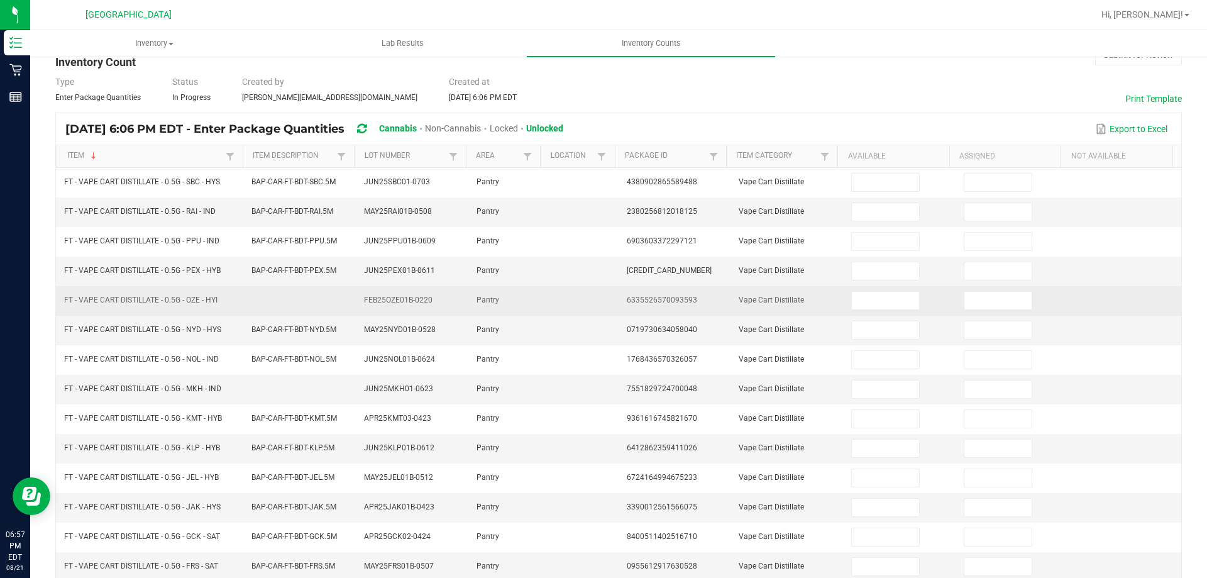
scroll to position [0, 0]
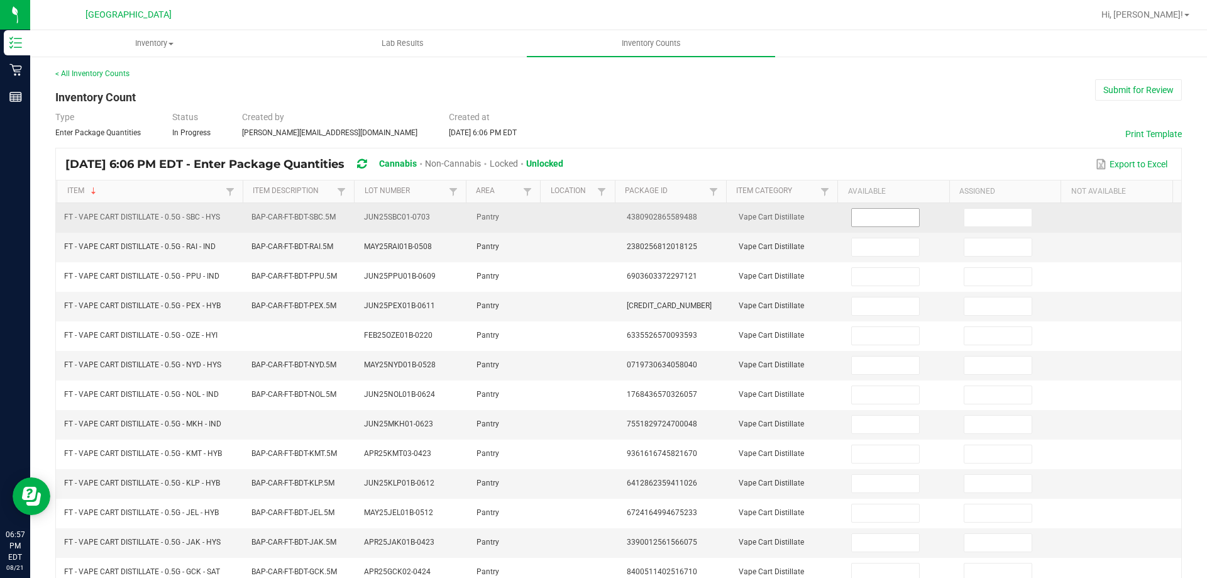
click at [875, 213] on input at bounding box center [885, 218] width 67 height 18
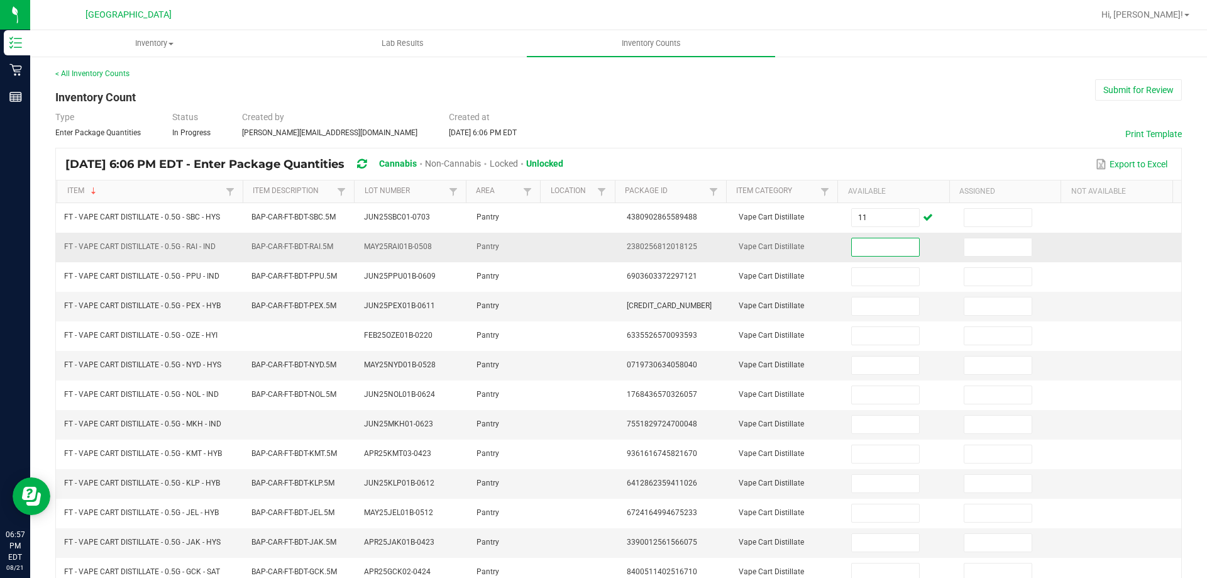
click at [856, 244] on input at bounding box center [885, 247] width 67 height 18
click at [982, 254] on input at bounding box center [998, 247] width 67 height 18
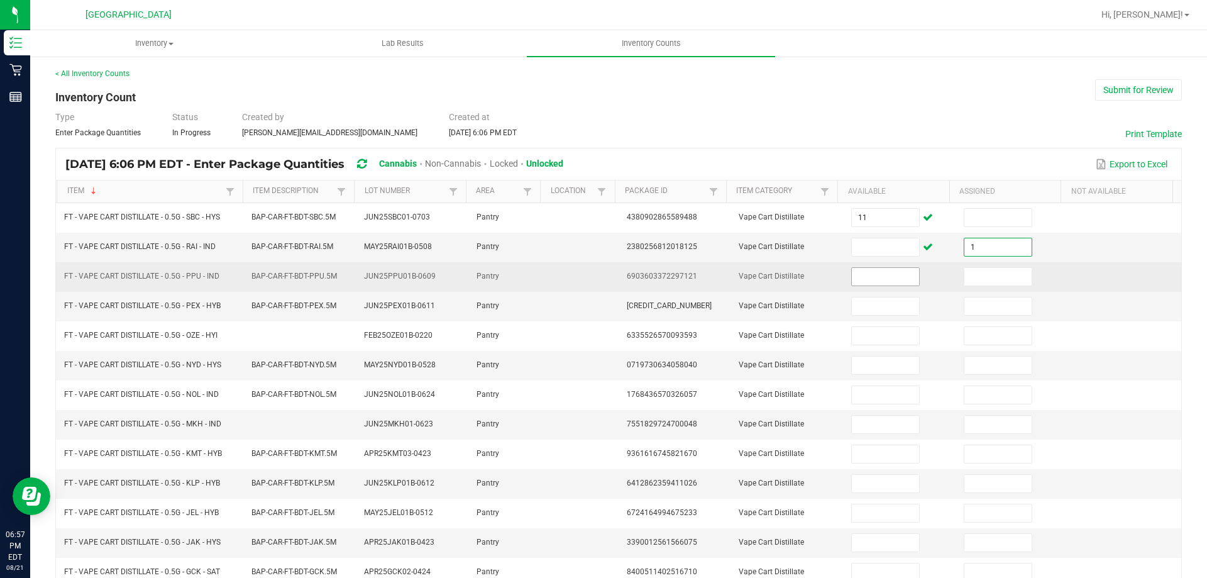
click at [880, 277] on input at bounding box center [885, 277] width 67 height 18
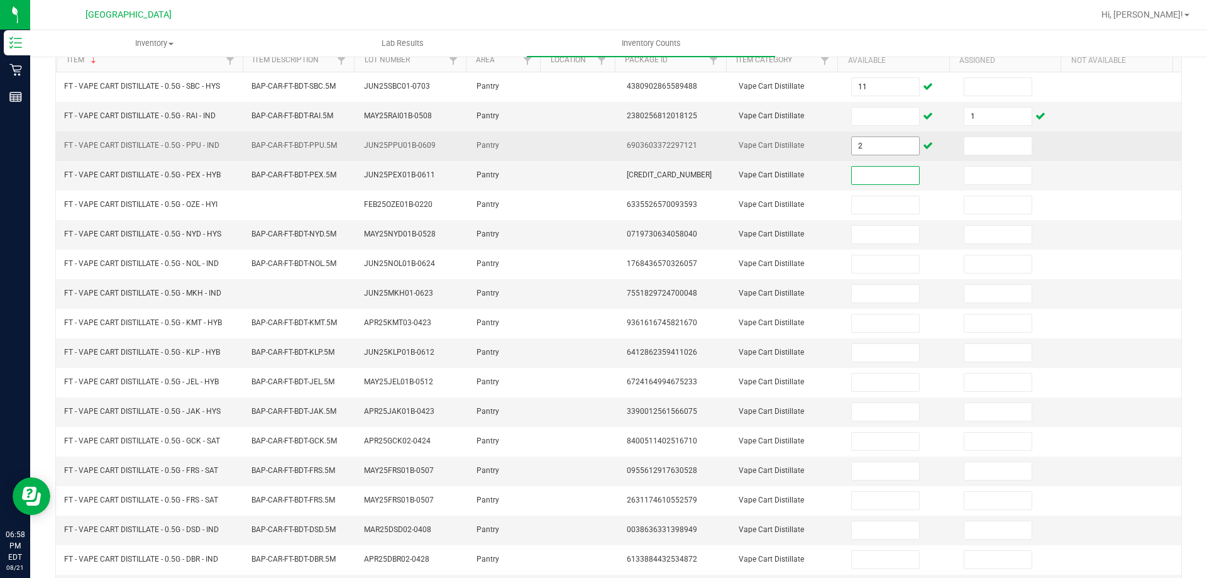
scroll to position [131, 0]
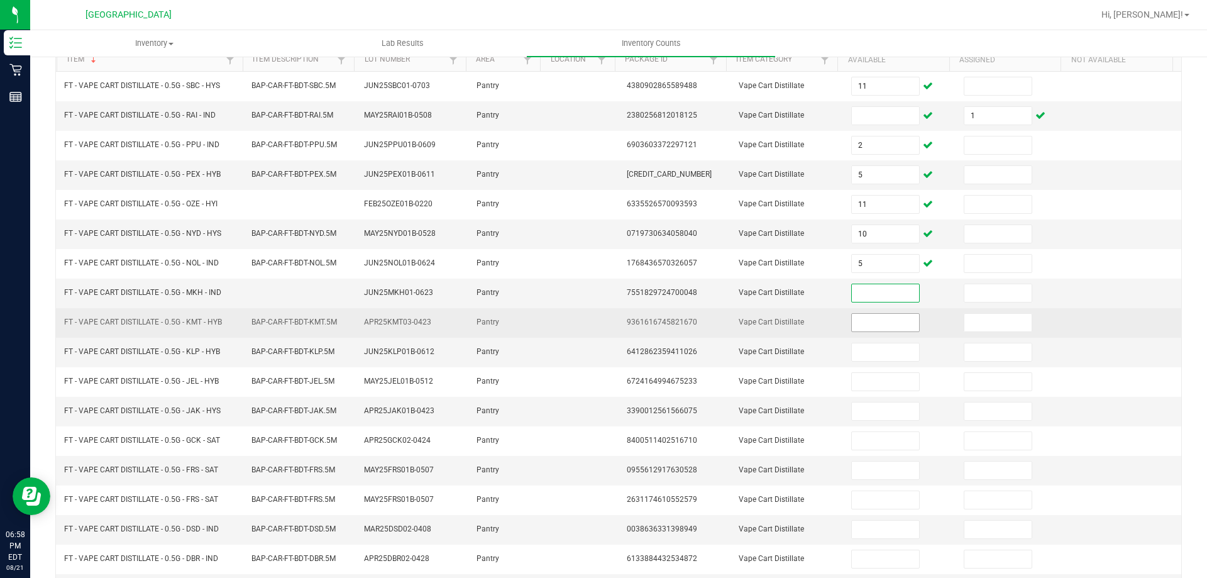
click at [888, 323] on input at bounding box center [885, 323] width 67 height 18
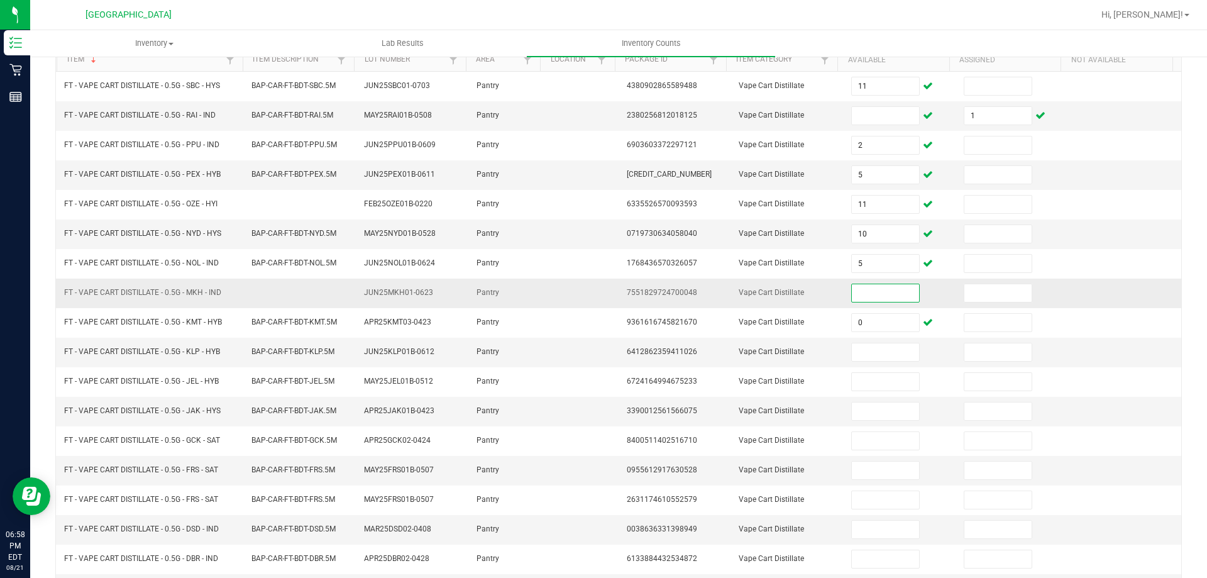
click at [889, 300] on input at bounding box center [885, 293] width 67 height 18
click at [875, 350] on input at bounding box center [885, 352] width 67 height 18
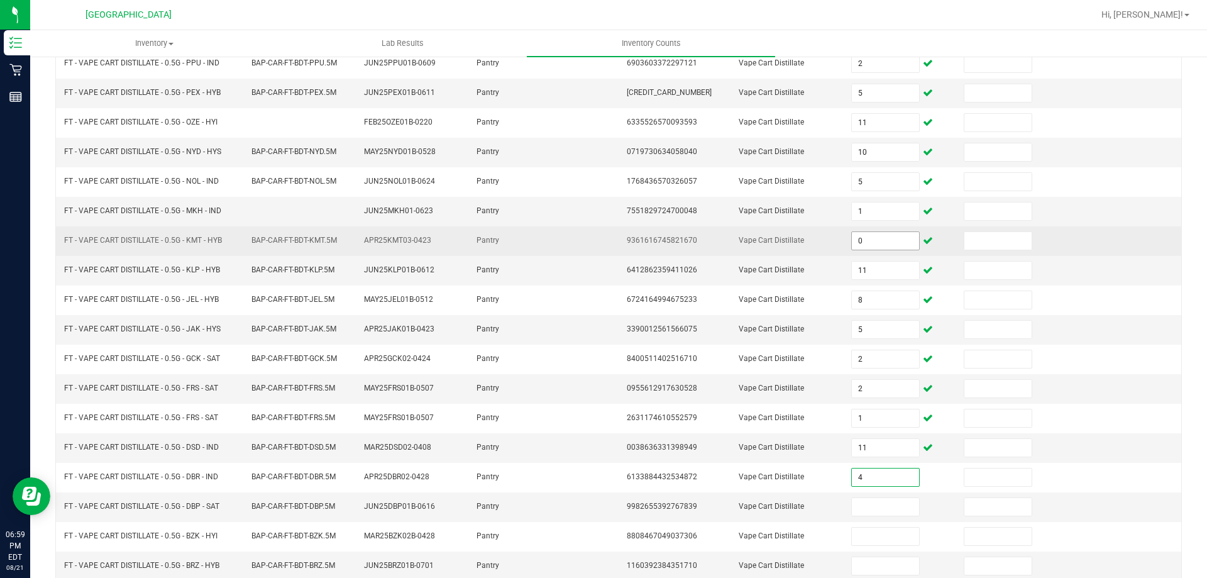
scroll to position [261, 0]
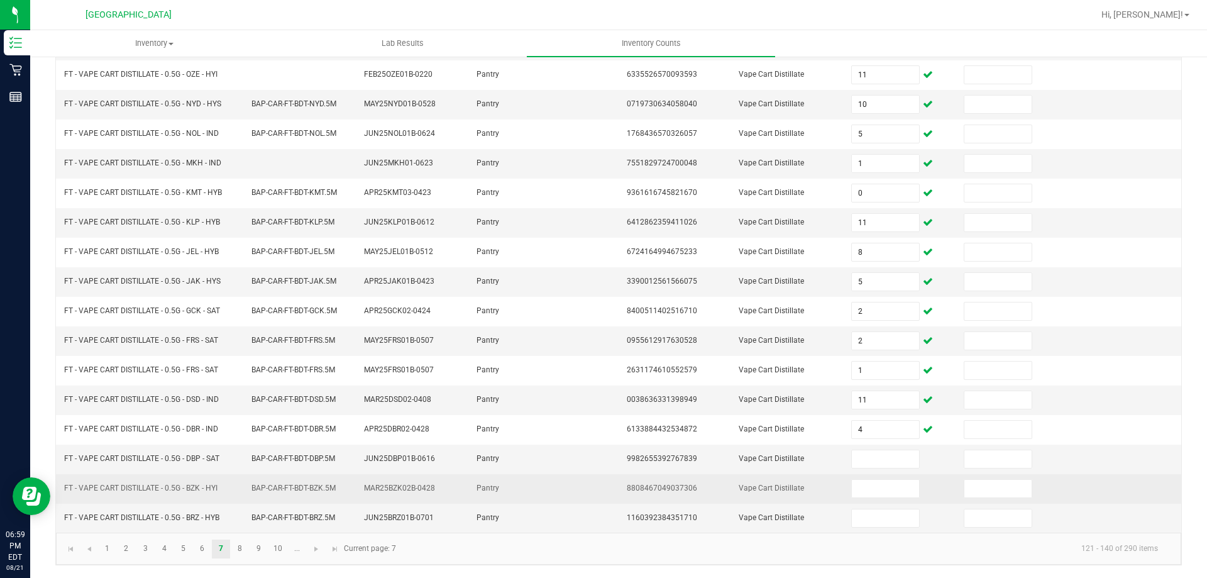
drag, startPoint x: 828, startPoint y: 509, endPoint x: 836, endPoint y: 499, distance: 13.1
drag, startPoint x: 836, startPoint y: 499, endPoint x: 761, endPoint y: 491, distance: 75.3
click at [761, 491] on span "Vape Cart Distillate" at bounding box center [771, 488] width 65 height 9
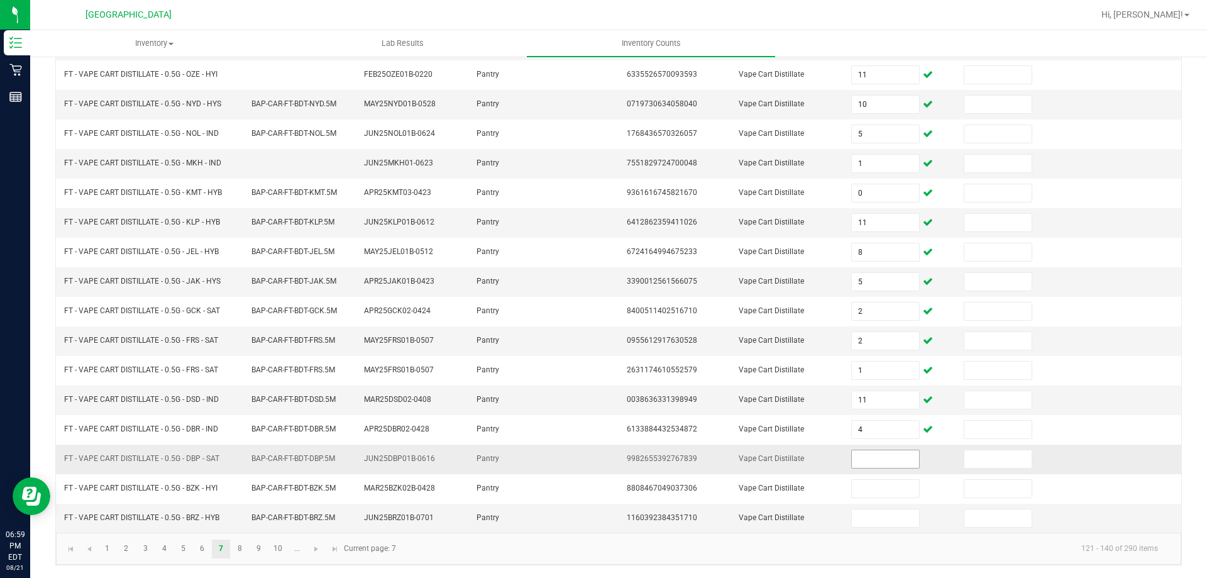
click at [895, 460] on input at bounding box center [885, 459] width 67 height 18
click at [238, 553] on link "8" at bounding box center [240, 549] width 18 height 19
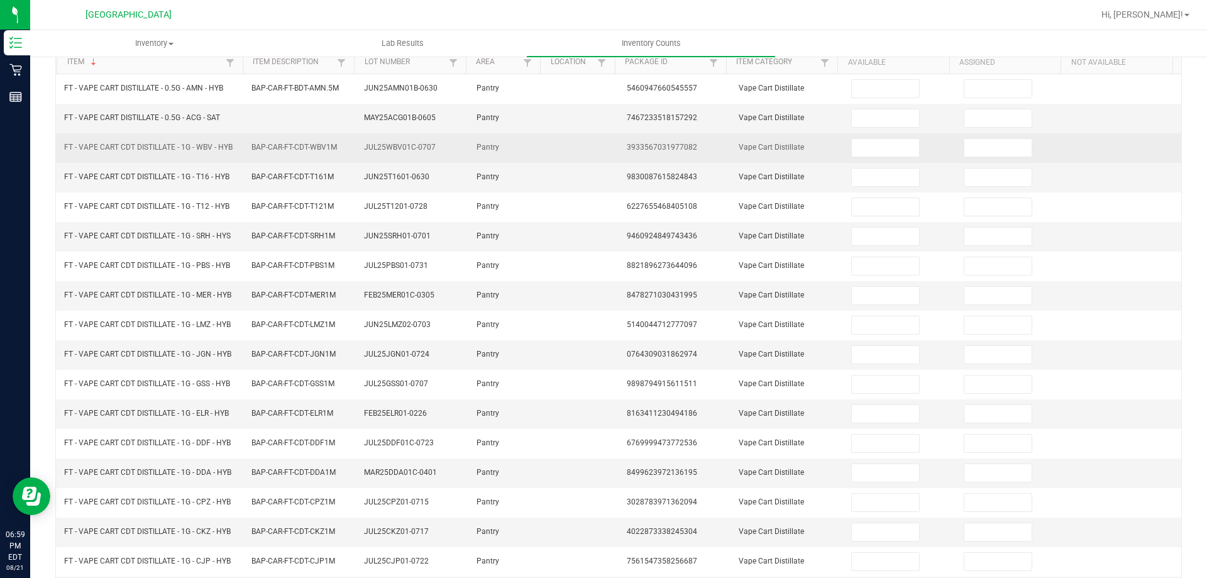
scroll to position [0, 0]
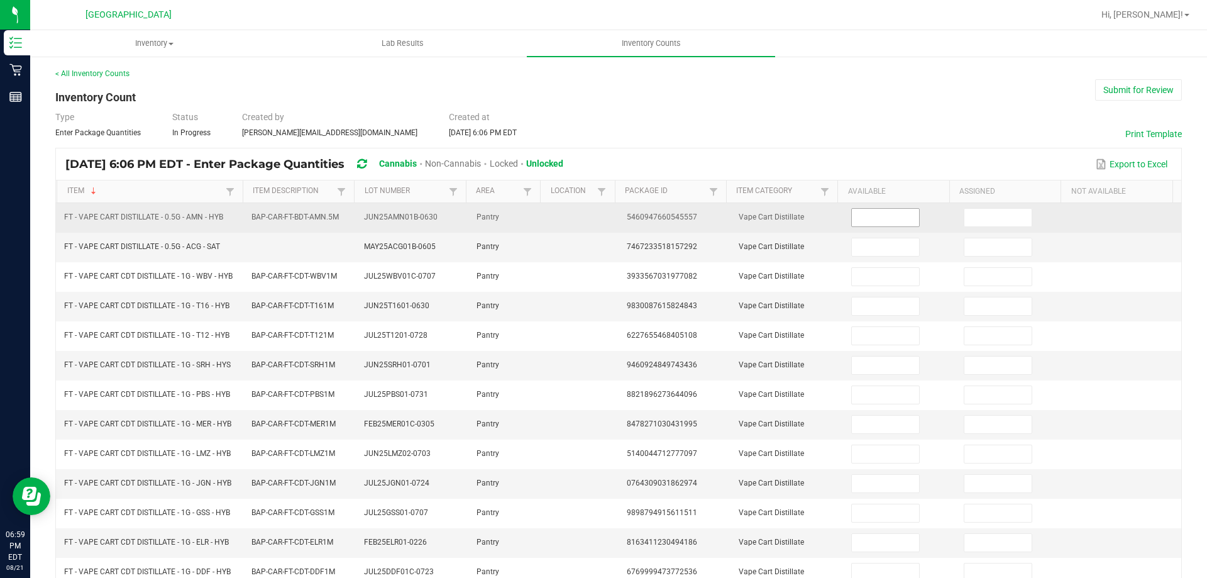
click at [887, 219] on input at bounding box center [885, 218] width 67 height 18
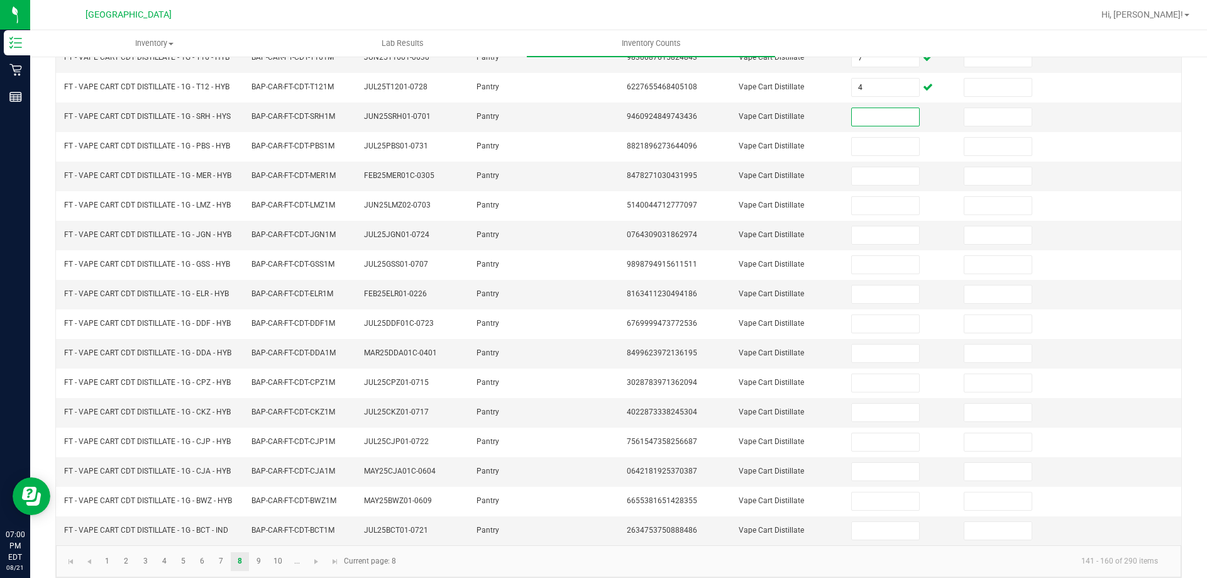
scroll to position [261, 0]
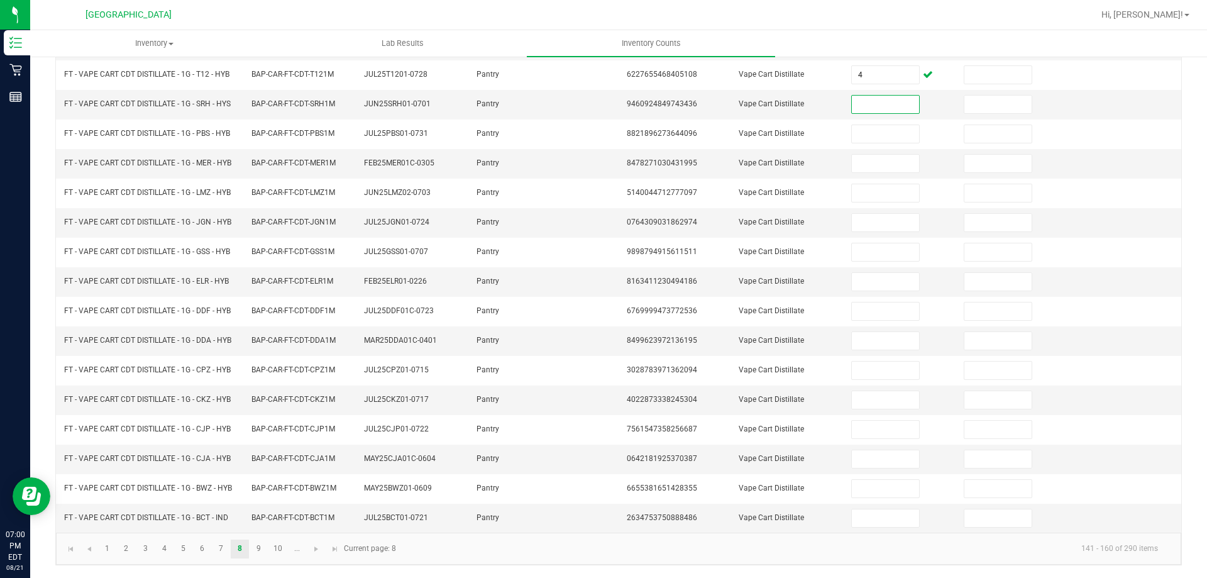
click at [862, 101] on input at bounding box center [885, 105] width 67 height 18
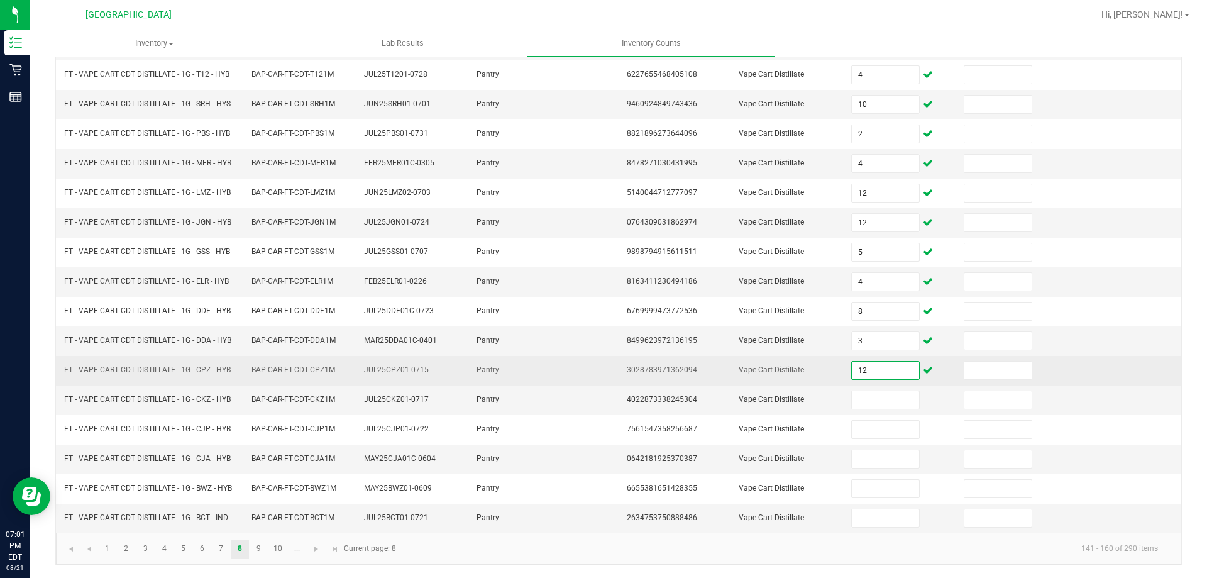
click at [862, 372] on input "12" at bounding box center [885, 371] width 67 height 18
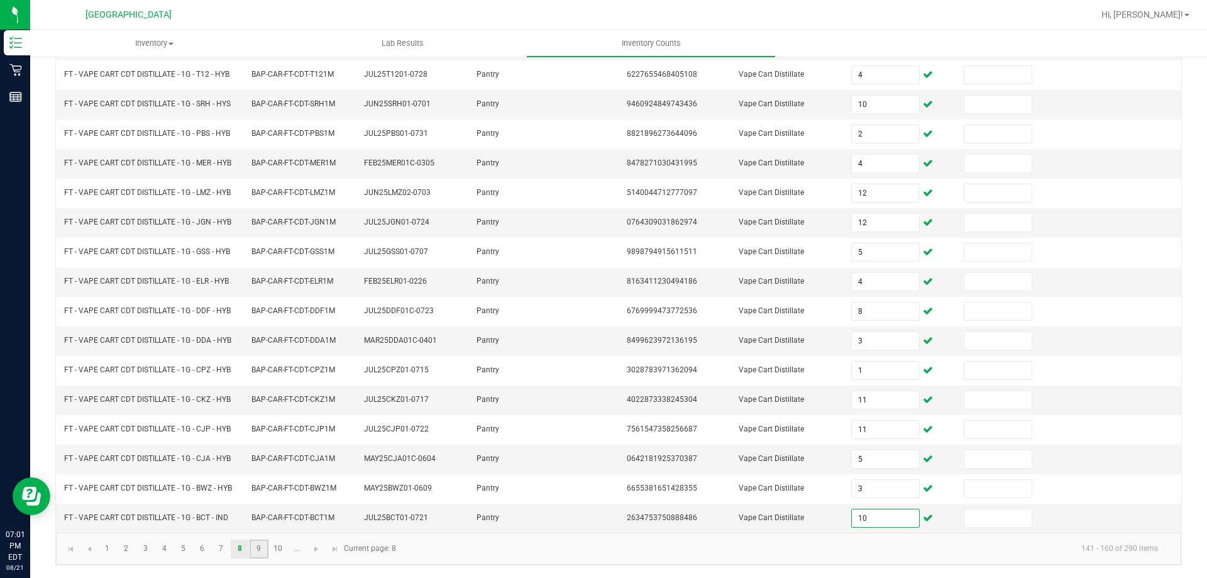
click at [263, 553] on link "9" at bounding box center [259, 549] width 18 height 19
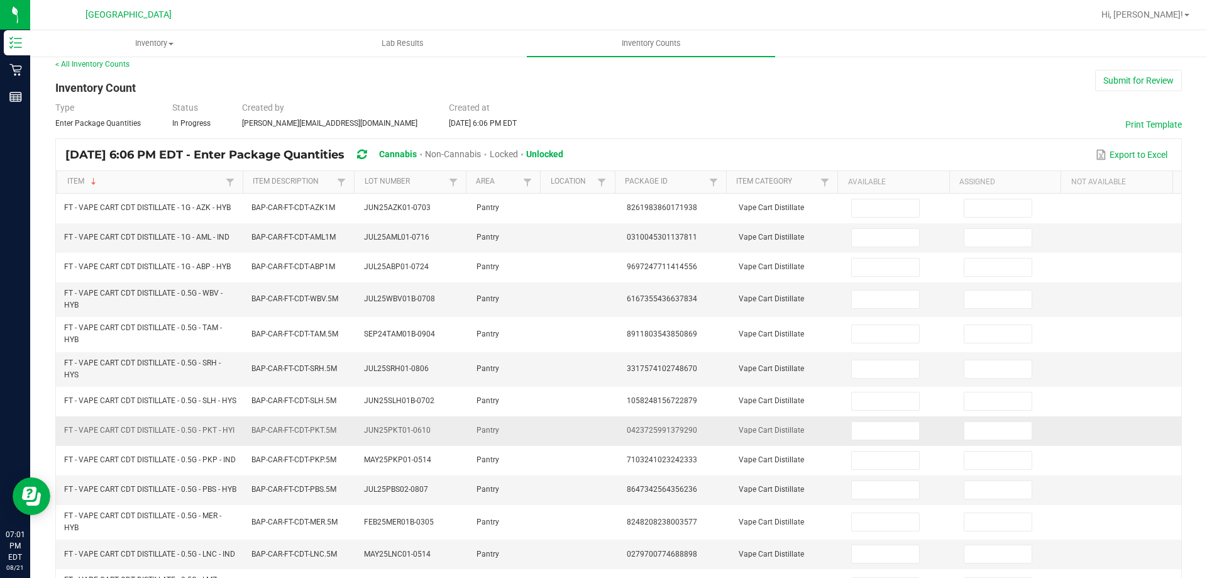
scroll to position [0, 0]
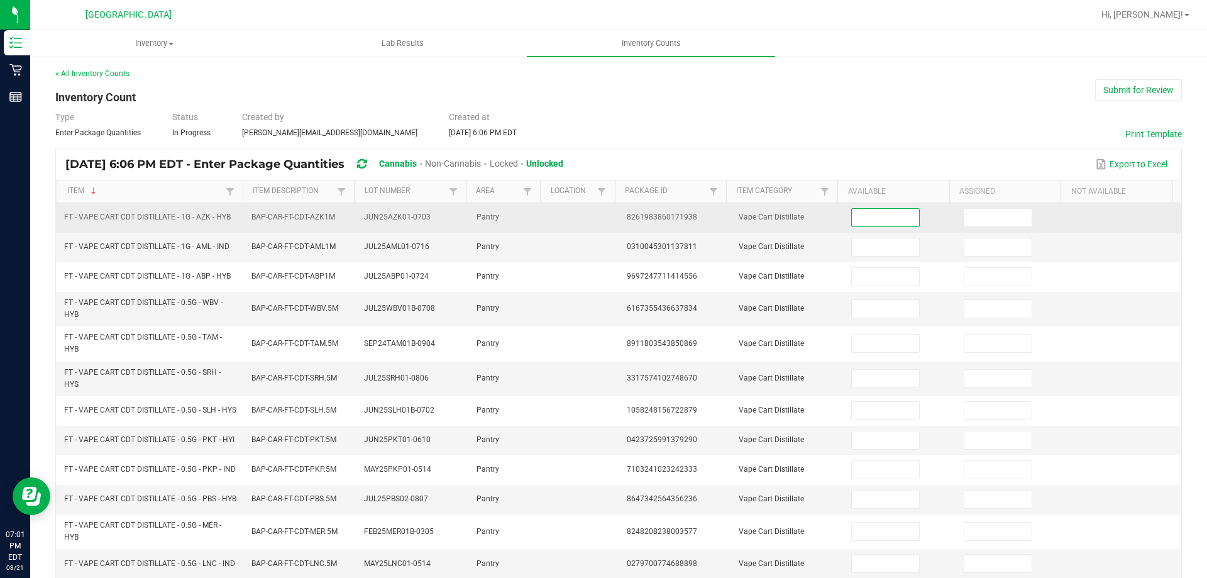
click at [867, 219] on input at bounding box center [885, 218] width 67 height 18
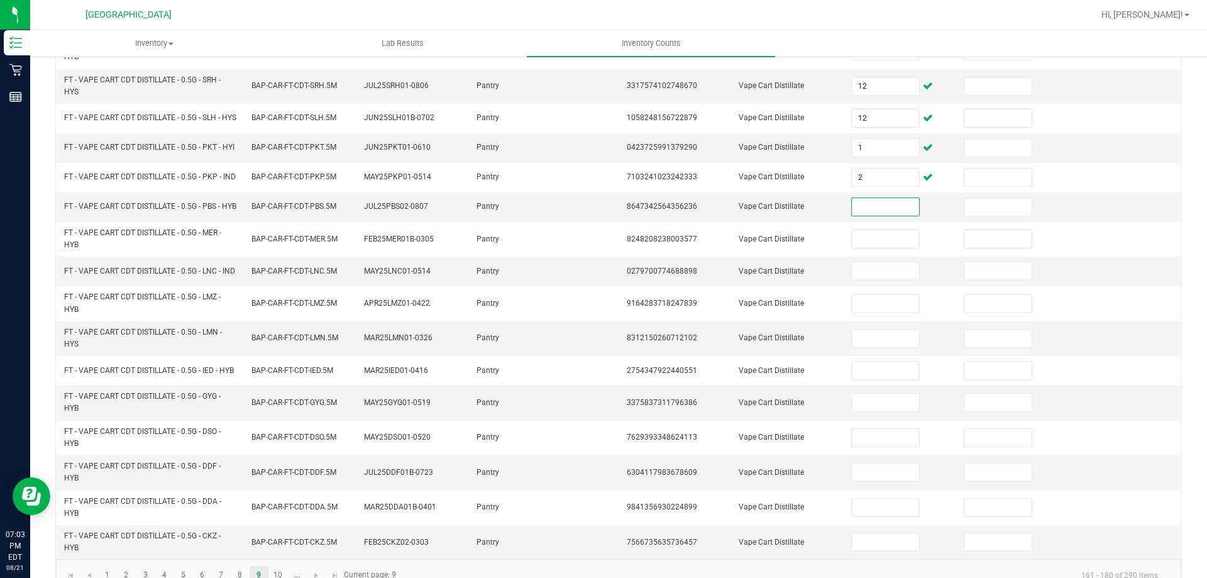
scroll to position [351, 0]
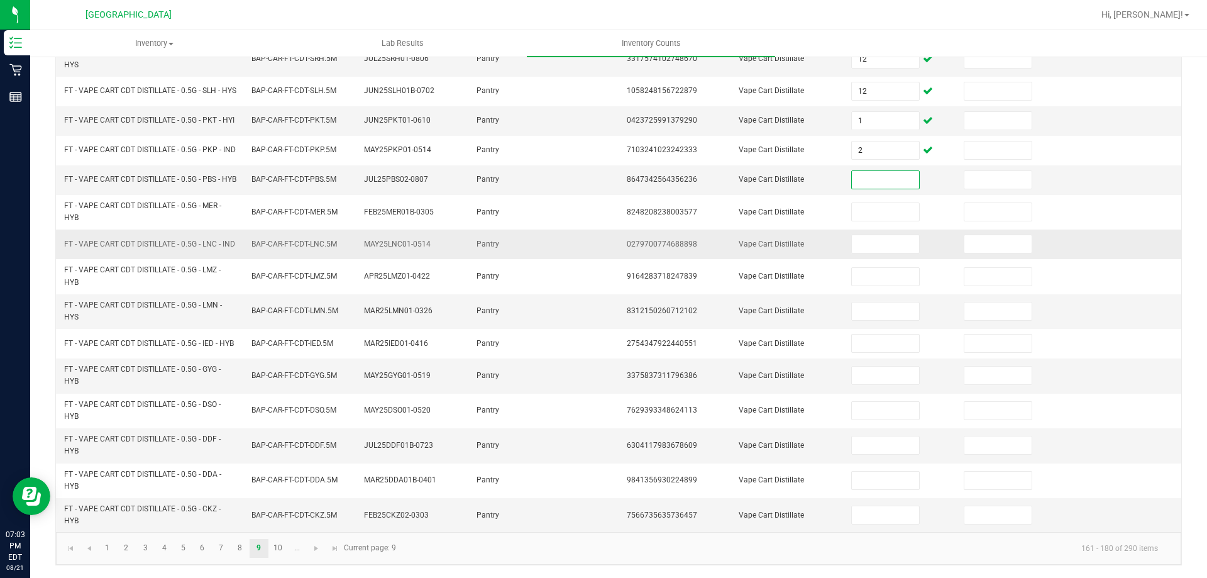
click at [648, 240] on span "0279700774688898" at bounding box center [662, 244] width 70 height 9
click at [877, 171] on input at bounding box center [885, 180] width 67 height 18
click at [861, 235] on input at bounding box center [885, 244] width 67 height 18
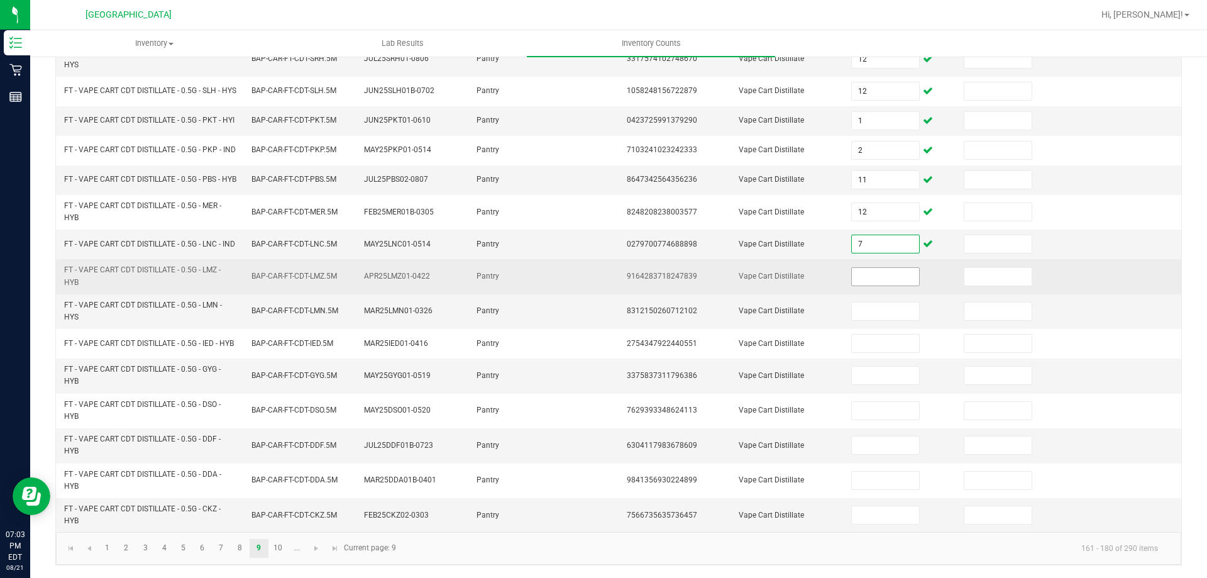
click at [860, 272] on input at bounding box center [885, 277] width 67 height 18
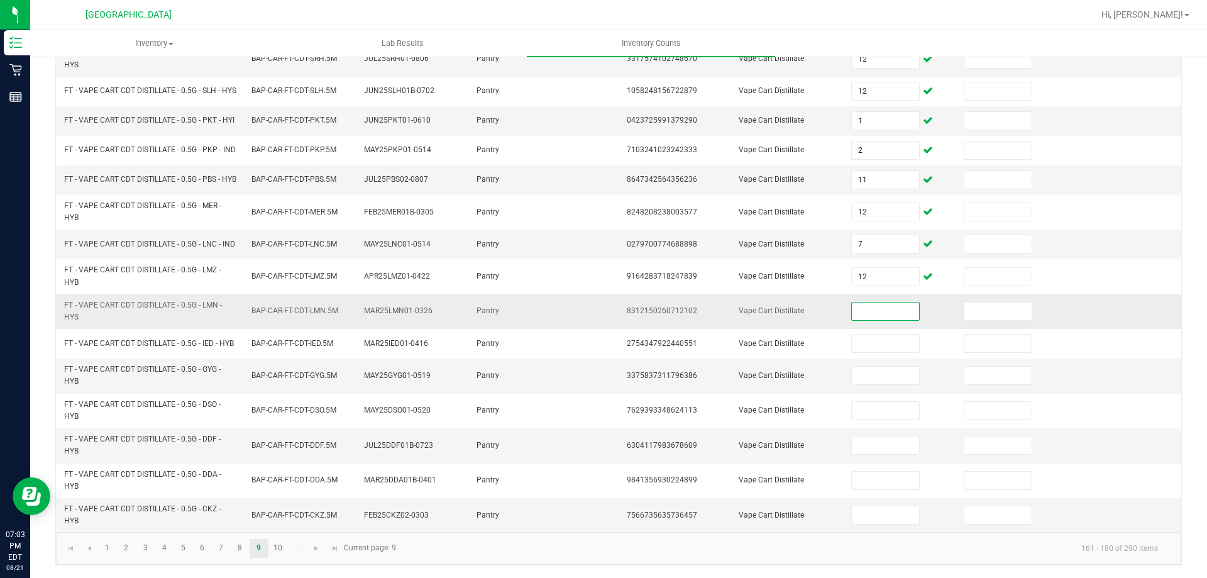
click at [883, 311] on input at bounding box center [885, 312] width 67 height 18
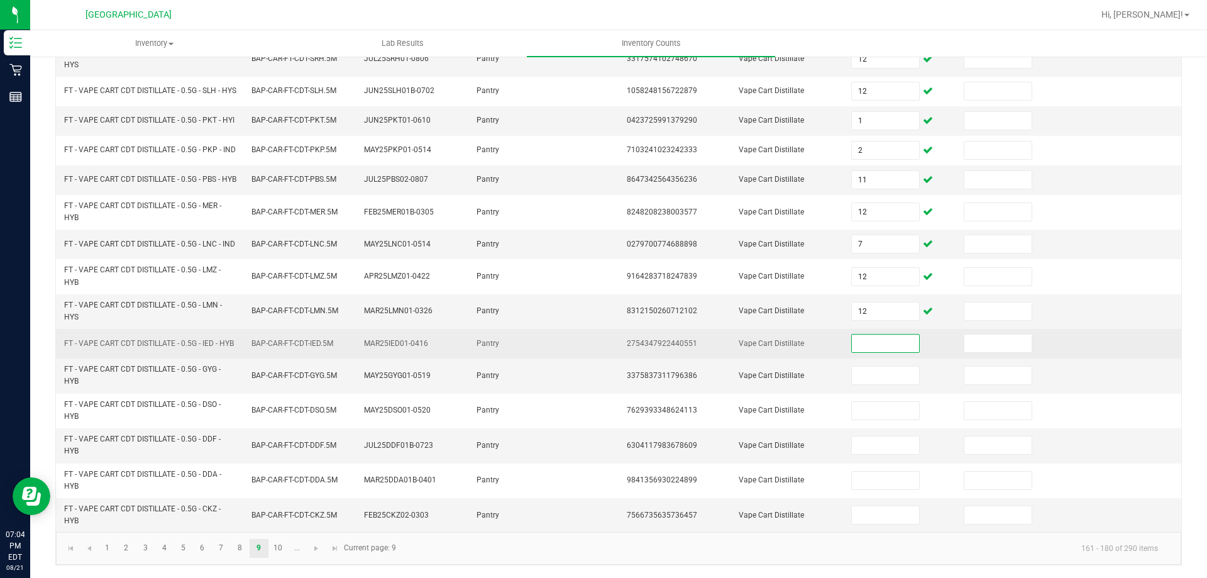
click at [885, 343] on input at bounding box center [885, 344] width 67 height 18
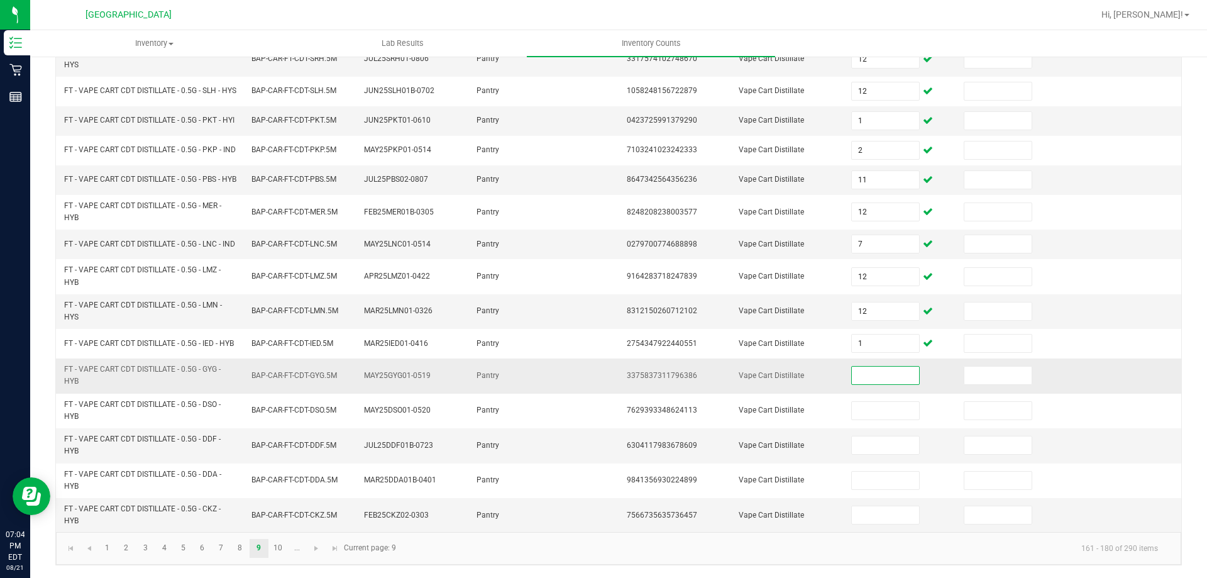
click at [880, 375] on input at bounding box center [885, 376] width 67 height 18
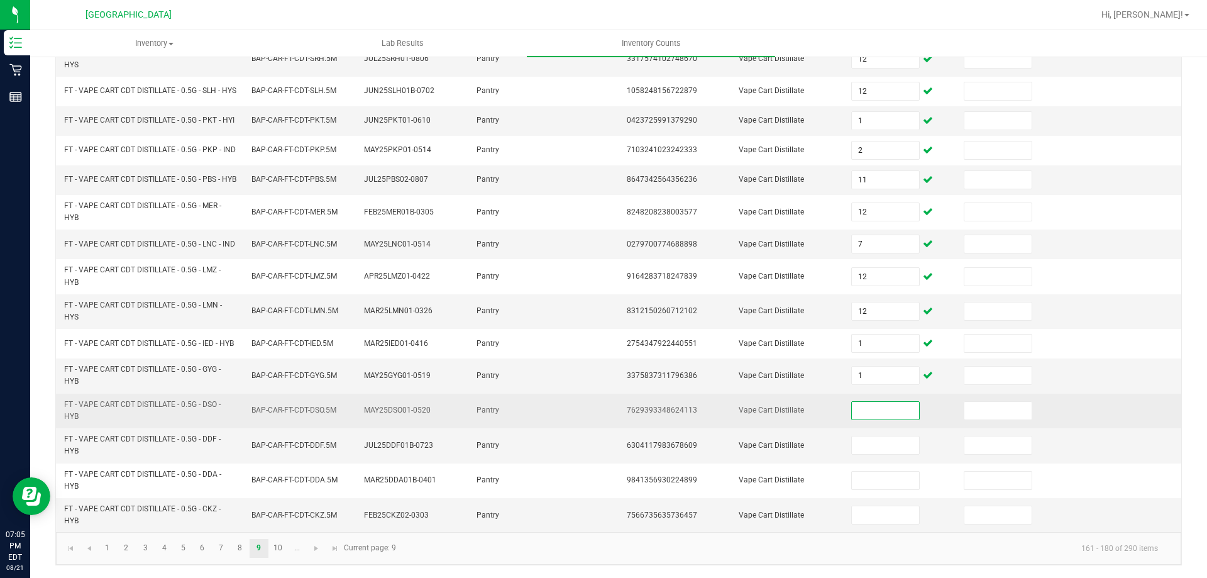
click at [898, 406] on input at bounding box center [885, 411] width 67 height 18
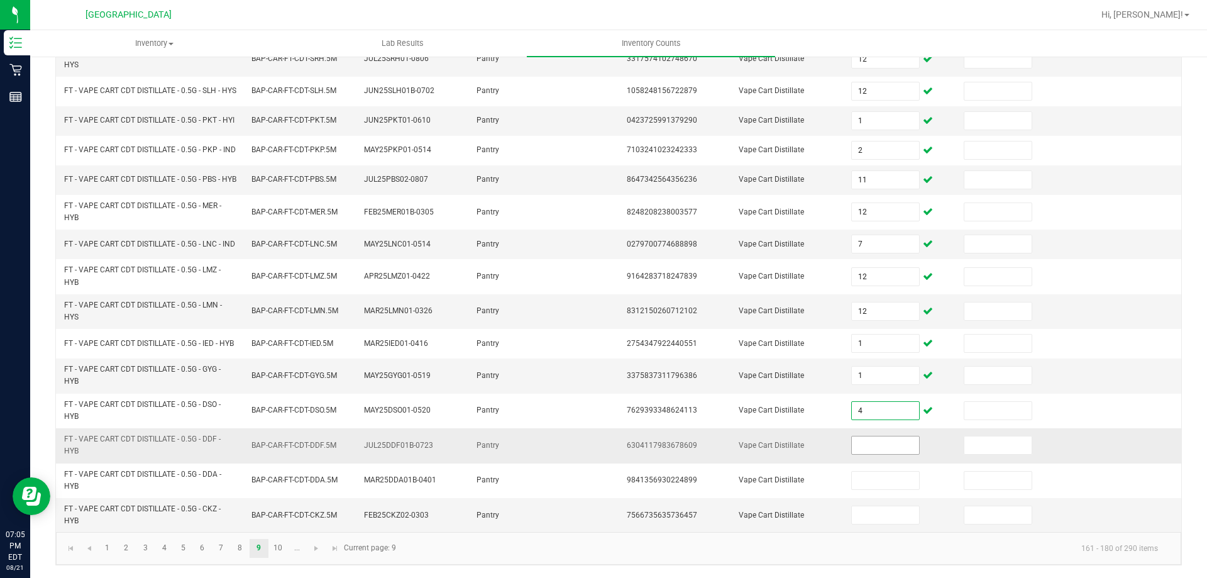
click at [884, 448] on input at bounding box center [885, 445] width 67 height 18
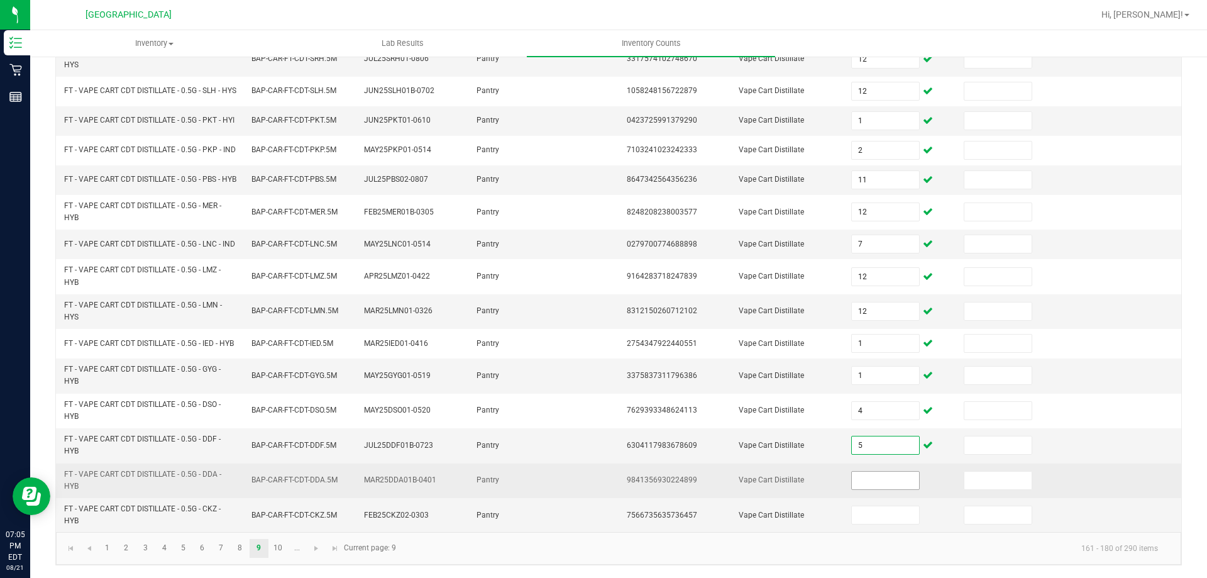
click at [869, 484] on input at bounding box center [885, 481] width 67 height 18
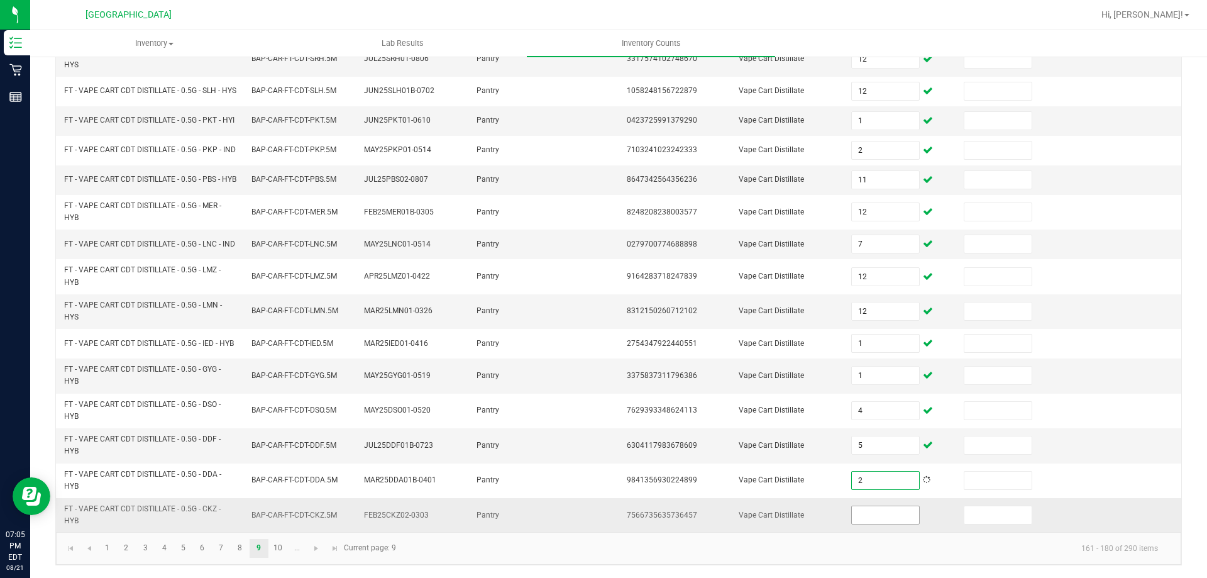
click at [869, 507] on input at bounding box center [885, 515] width 67 height 18
click at [282, 541] on link "10" at bounding box center [278, 548] width 18 height 19
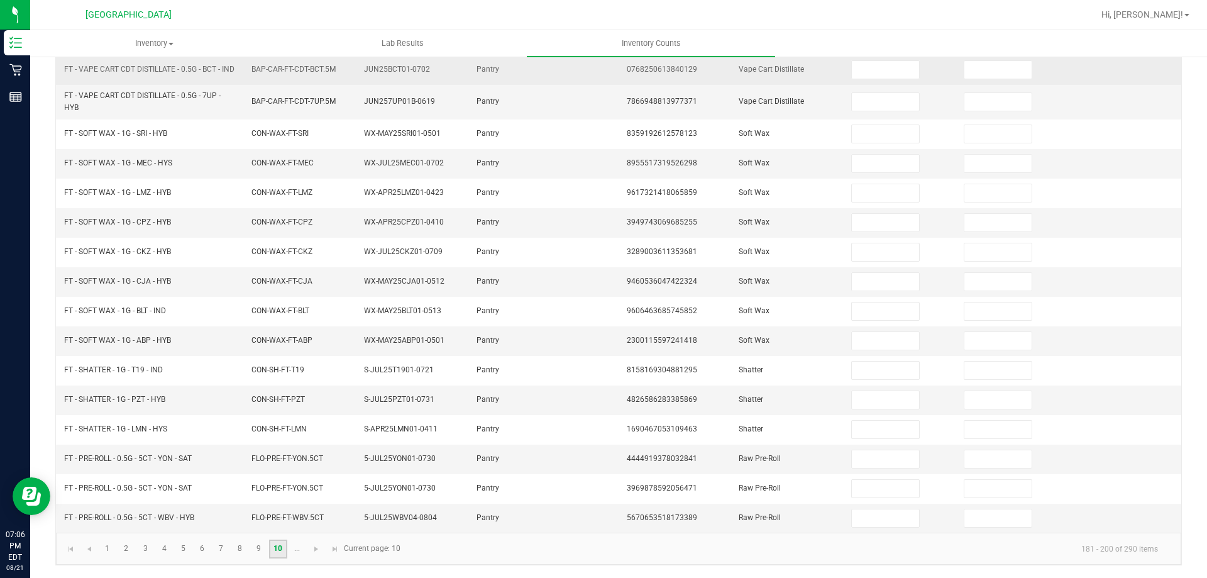
scroll to position [0, 0]
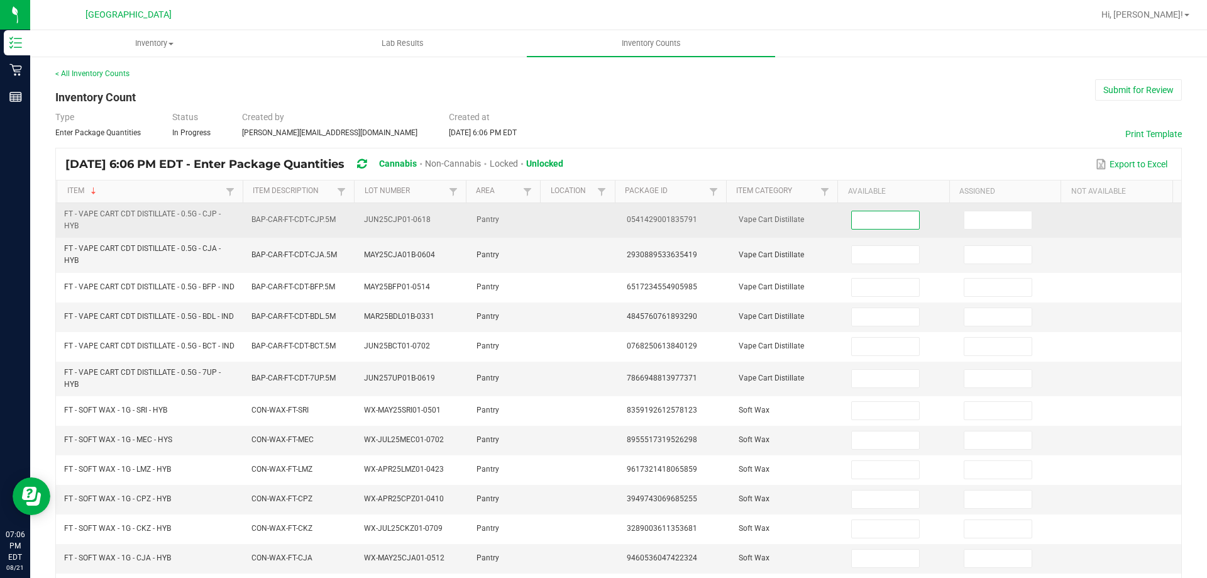
click at [857, 225] on input at bounding box center [885, 220] width 67 height 18
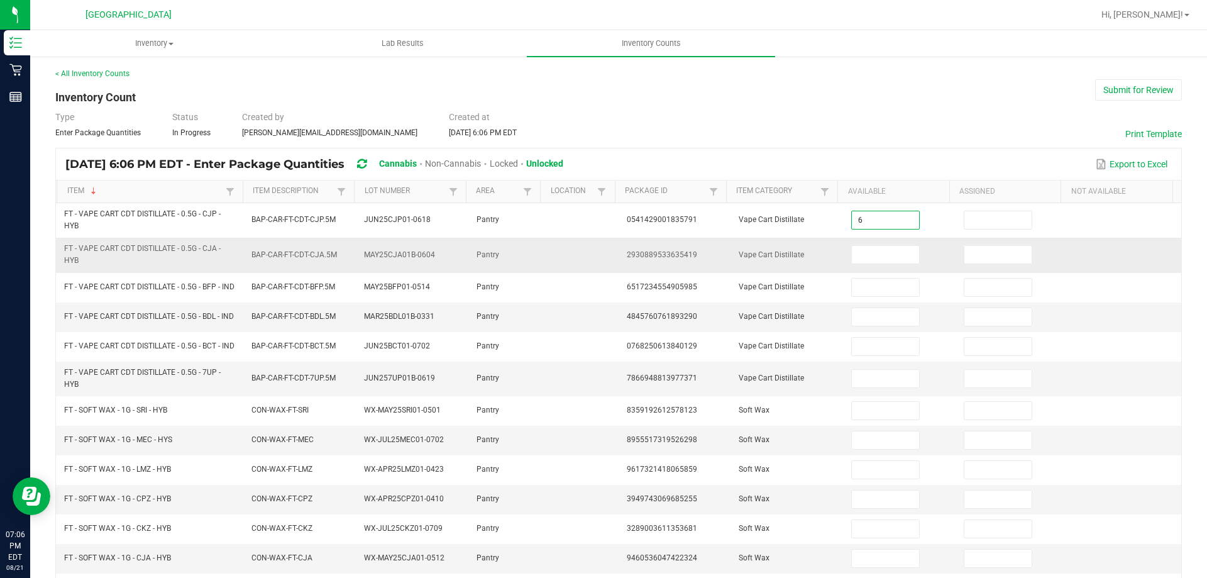
click at [844, 243] on td at bounding box center [900, 255] width 113 height 35
click at [867, 261] on input at bounding box center [885, 255] width 67 height 18
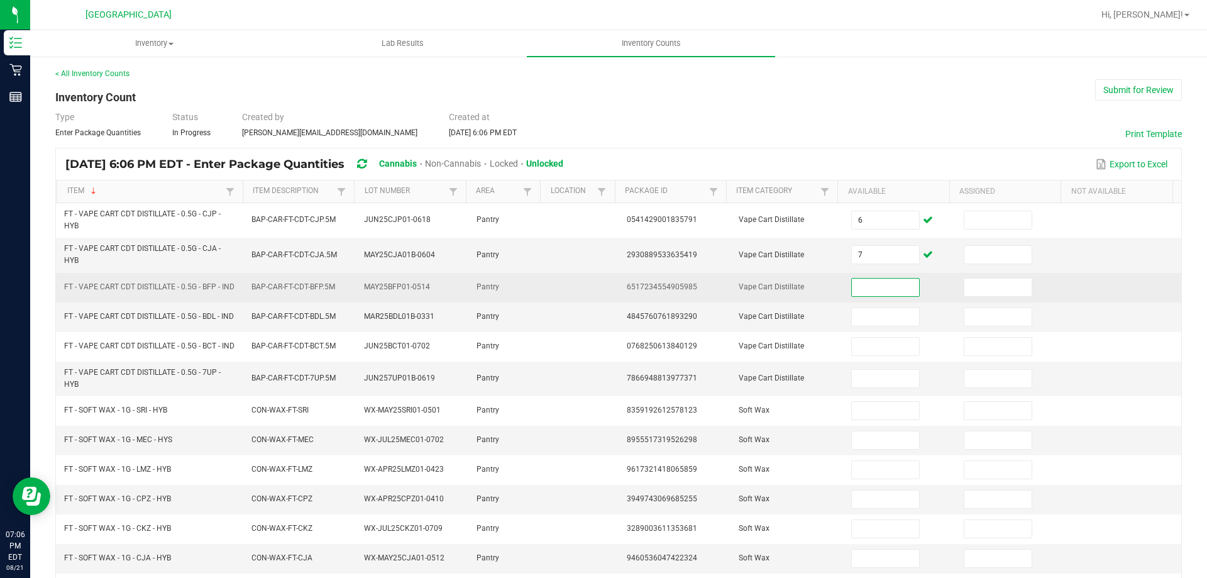
click at [891, 293] on input at bounding box center [885, 288] width 67 height 18
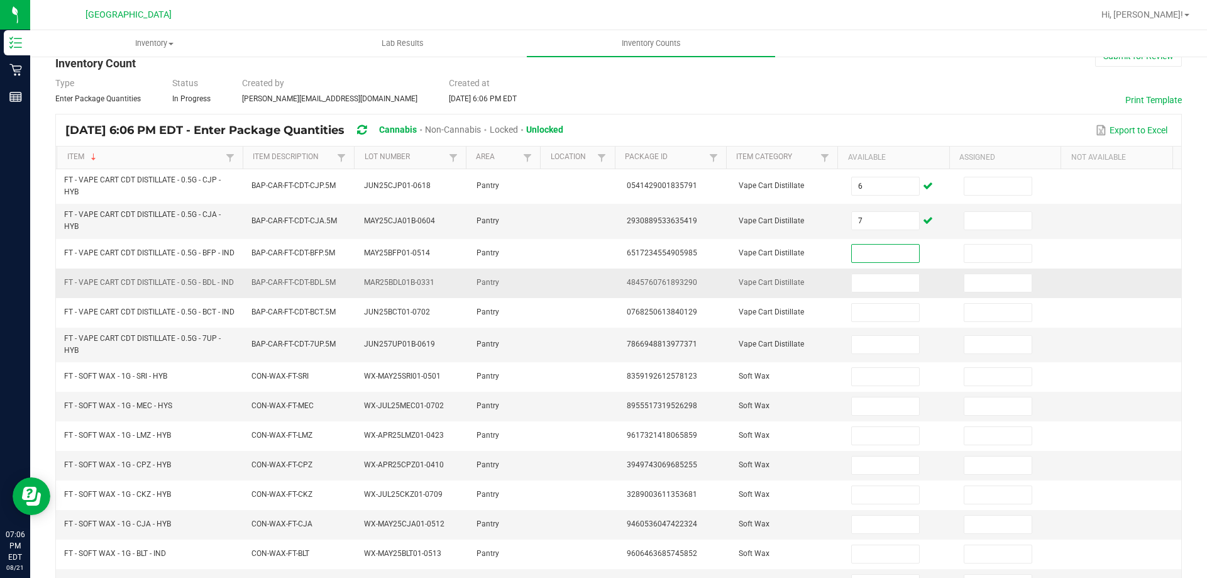
scroll to position [126, 0]
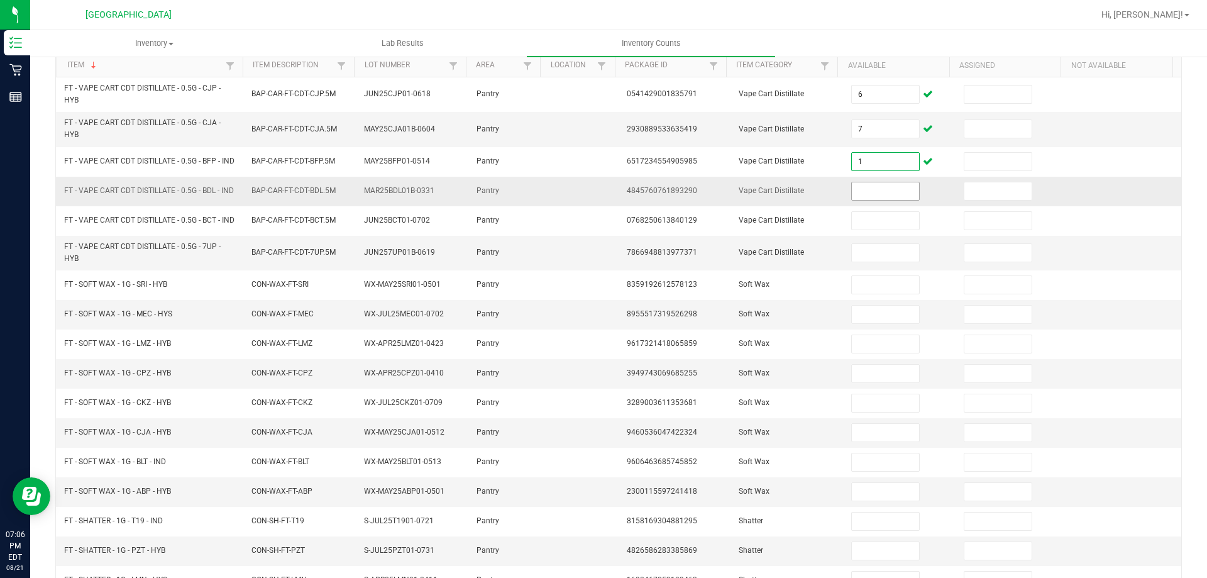
click at [877, 196] on input at bounding box center [885, 191] width 67 height 18
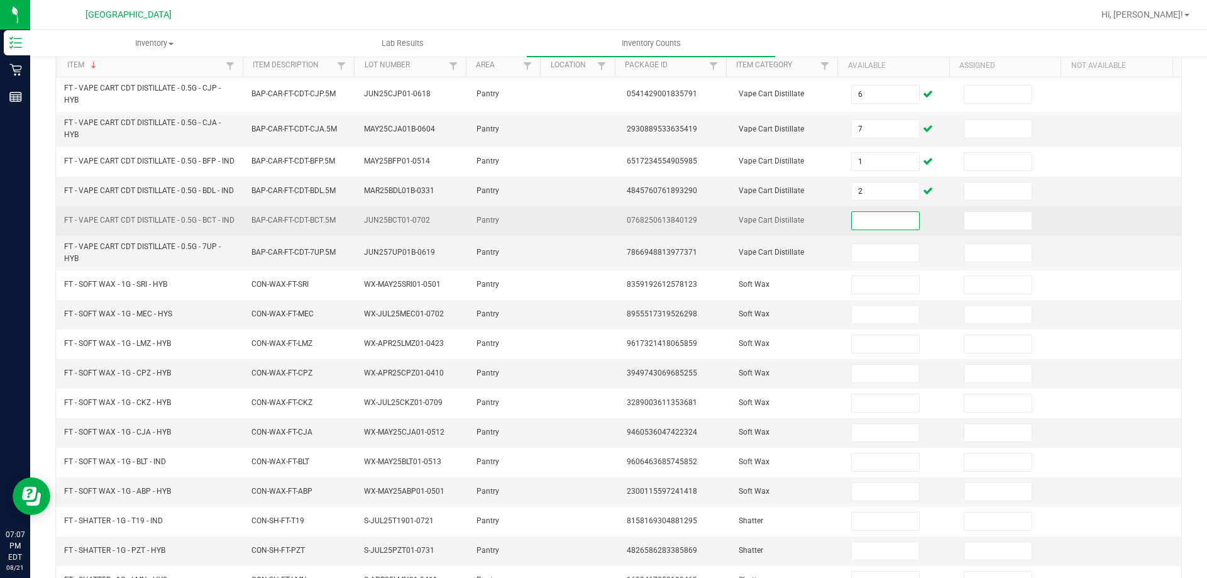
click at [877, 230] on input at bounding box center [885, 221] width 67 height 18
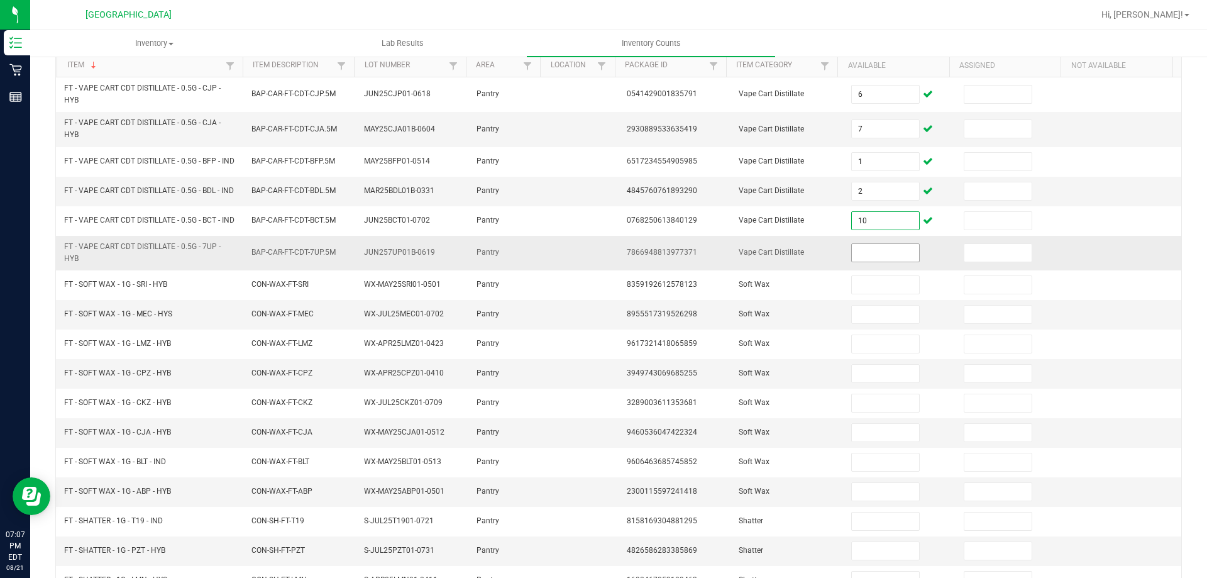
click at [874, 262] on input at bounding box center [885, 253] width 67 height 18
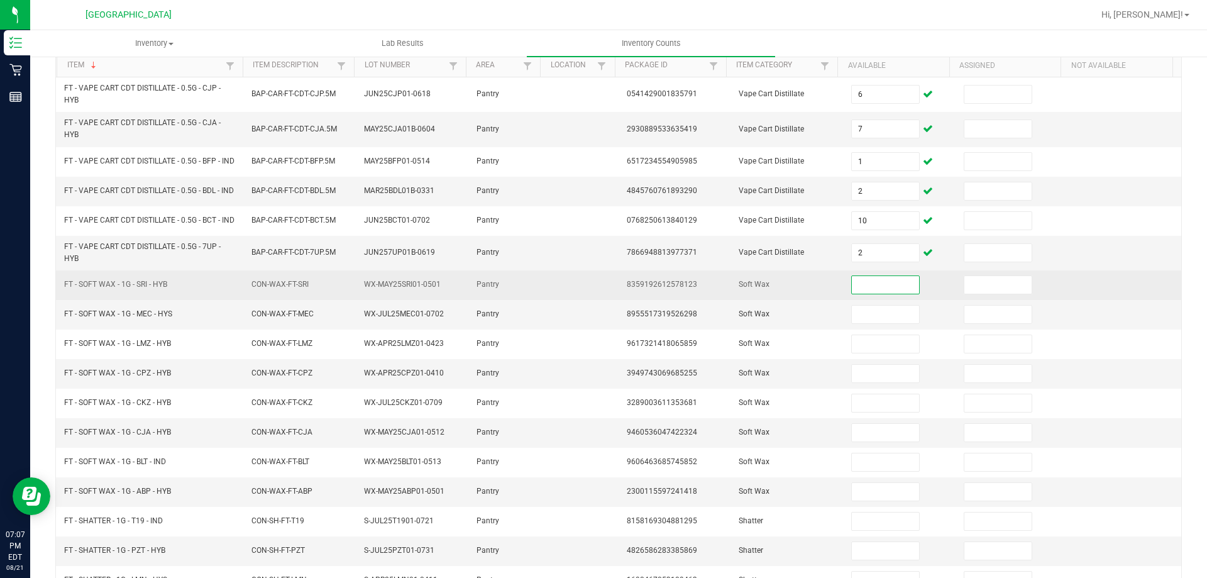
click at [883, 294] on input at bounding box center [885, 285] width 67 height 18
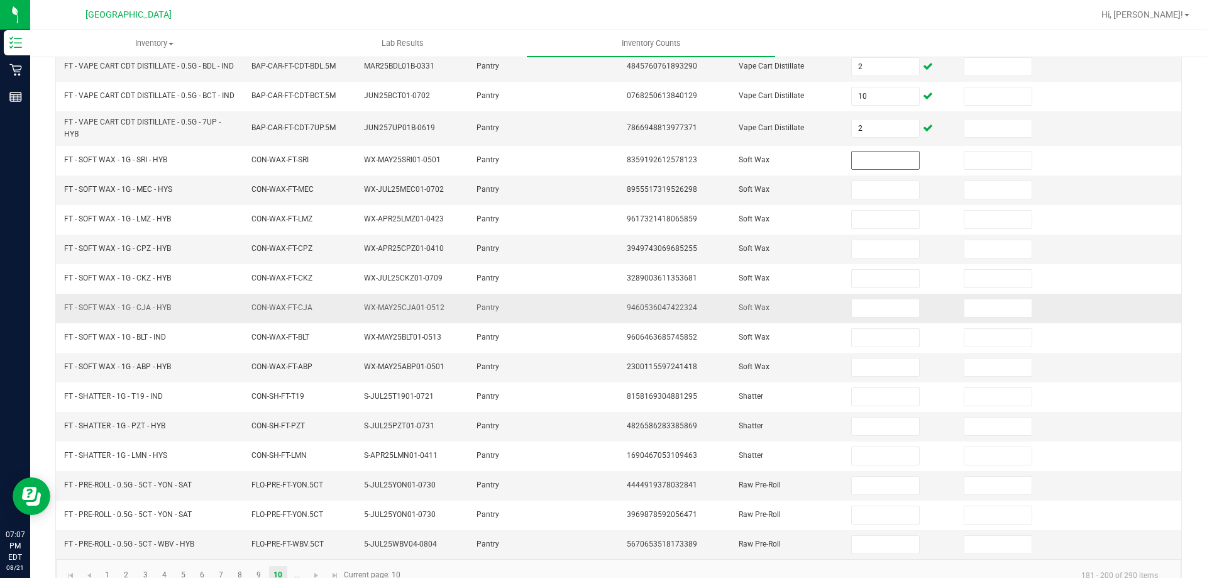
scroll to position [293, 0]
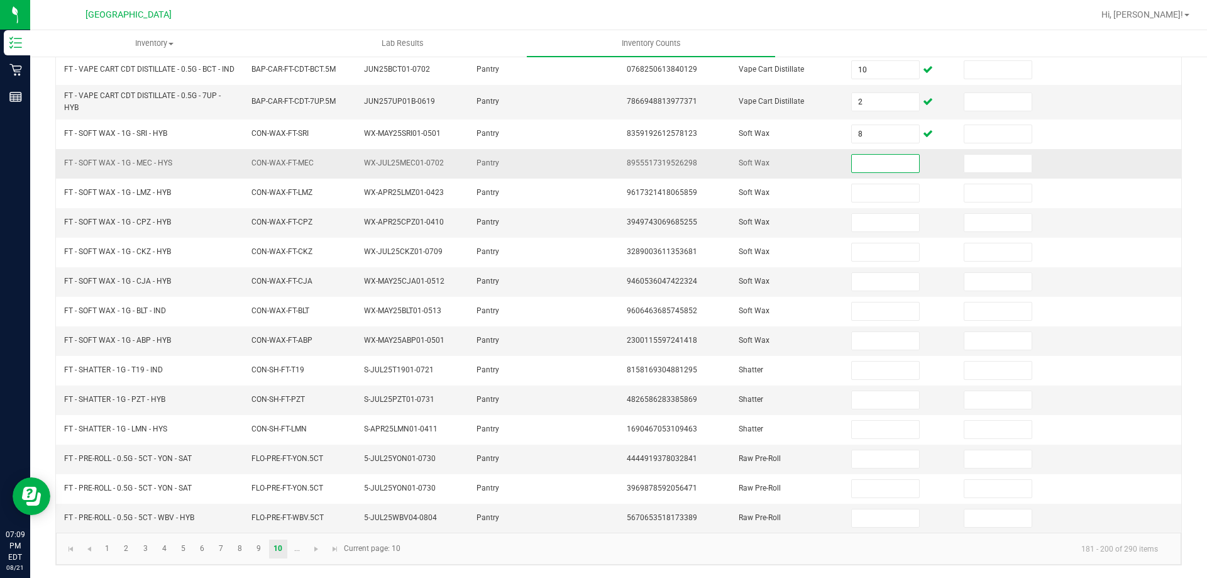
click at [857, 162] on input at bounding box center [885, 164] width 67 height 18
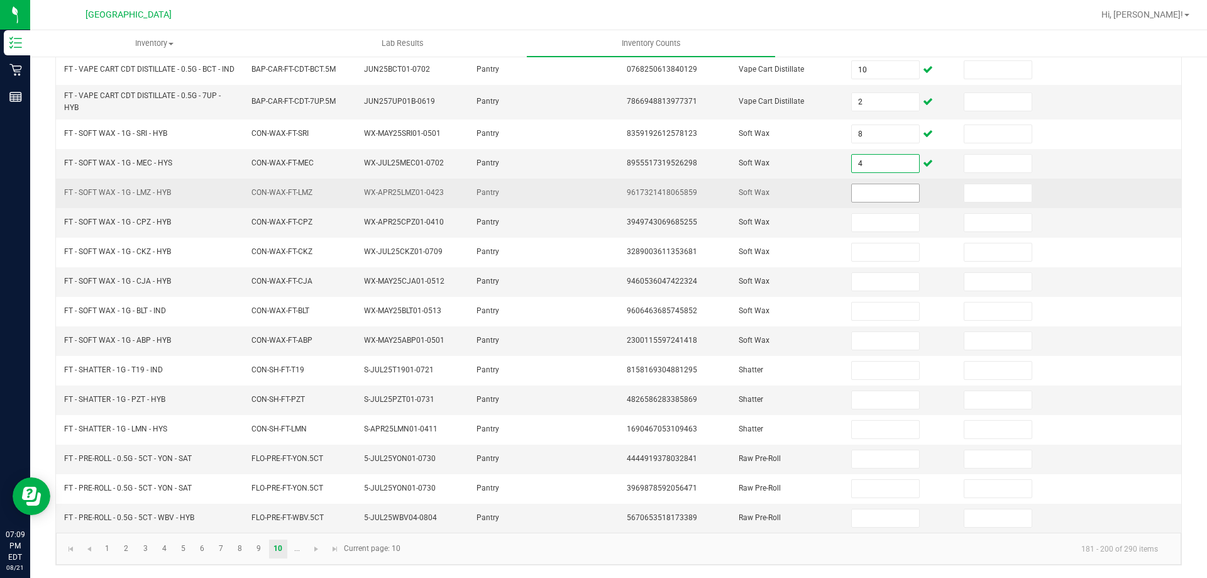
click at [904, 199] on input at bounding box center [885, 193] width 67 height 18
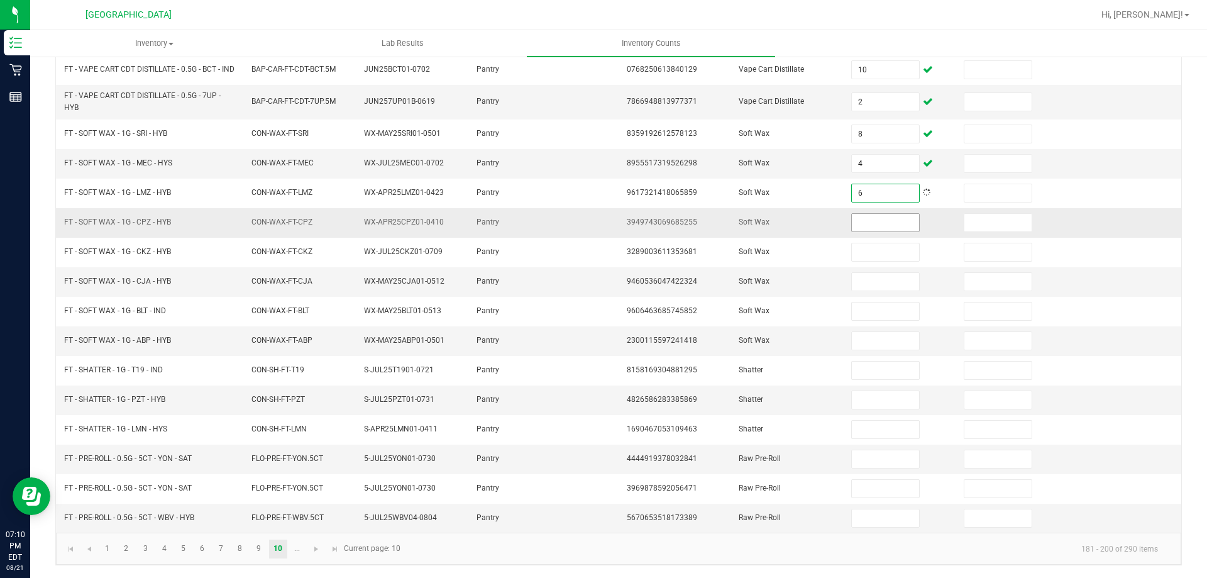
click at [897, 216] on input at bounding box center [885, 223] width 67 height 18
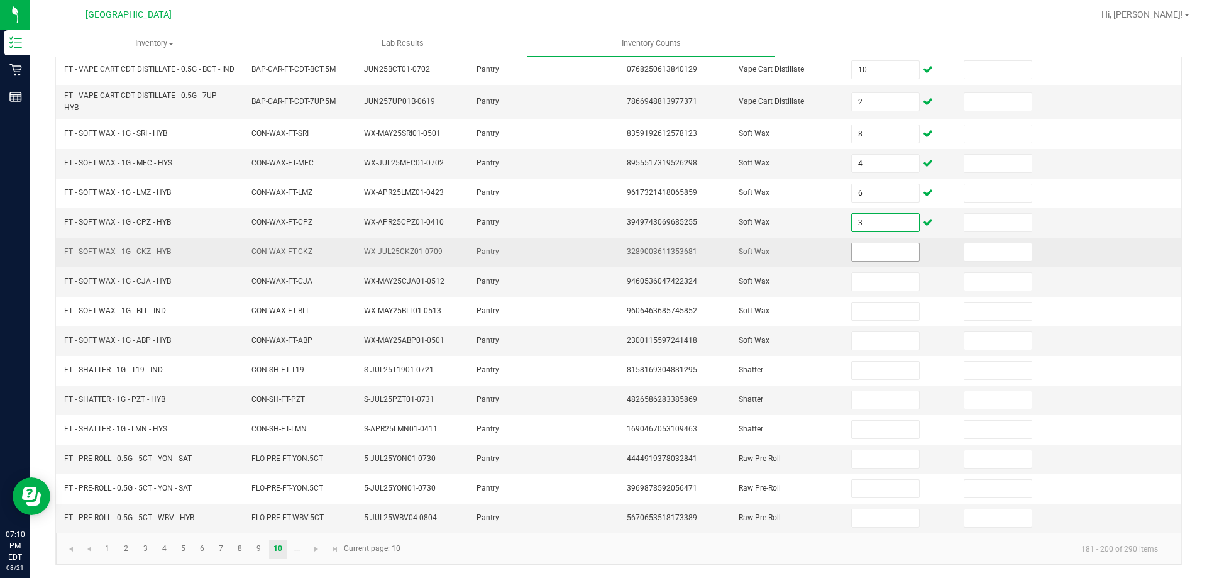
click at [891, 243] on input at bounding box center [885, 252] width 67 height 18
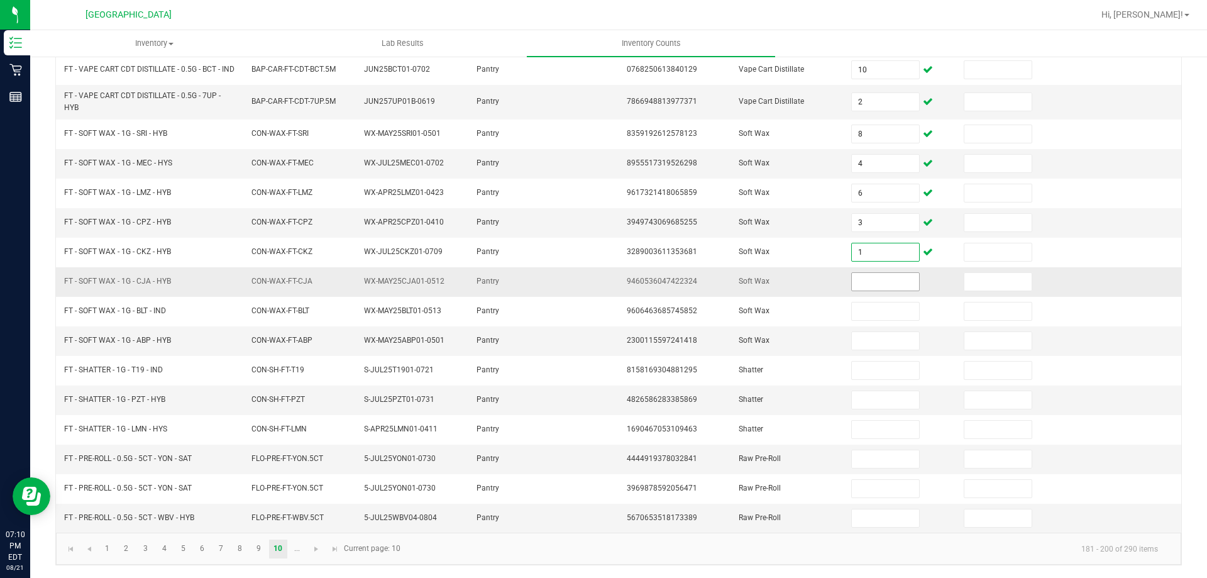
click at [883, 275] on input at bounding box center [885, 282] width 67 height 18
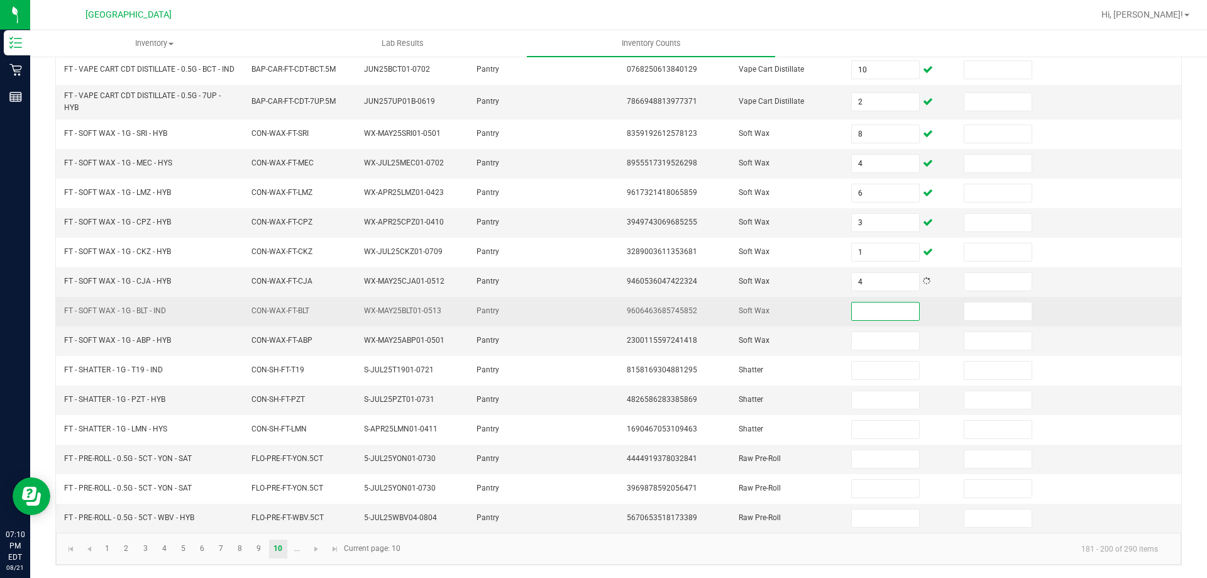
click at [865, 314] on input at bounding box center [885, 312] width 67 height 18
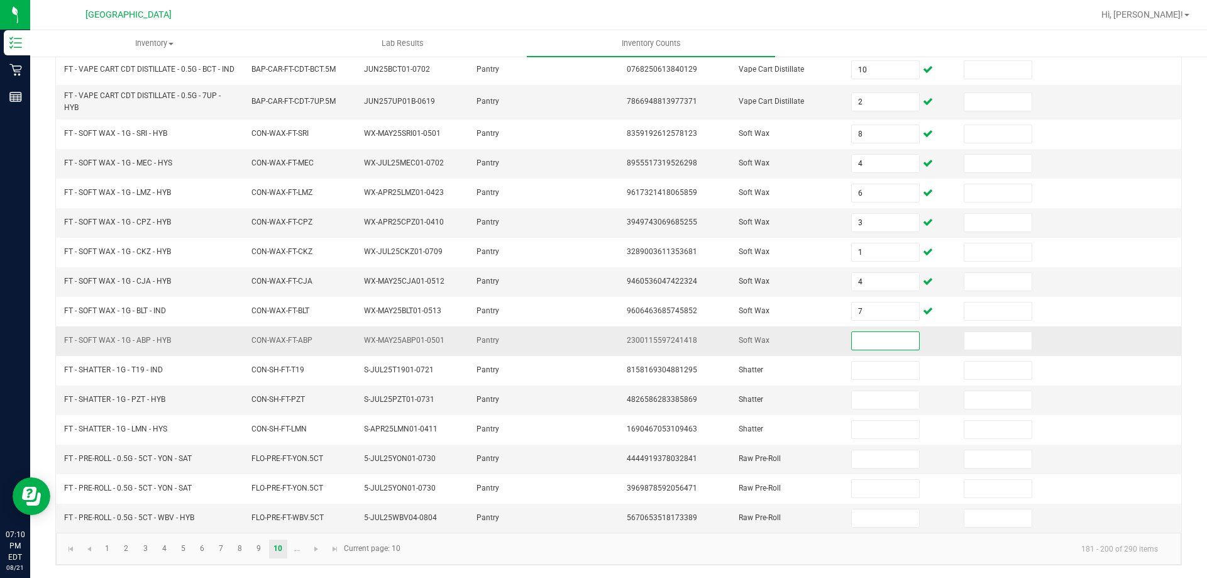
click at [864, 333] on input at bounding box center [885, 341] width 67 height 18
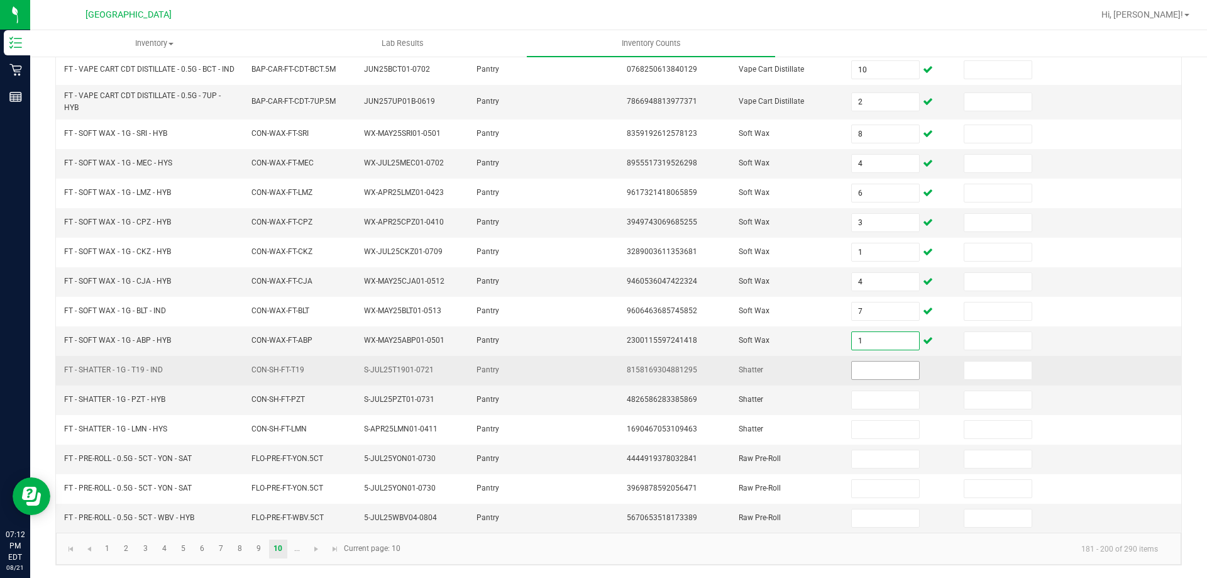
click at [888, 362] on input at bounding box center [885, 371] width 67 height 18
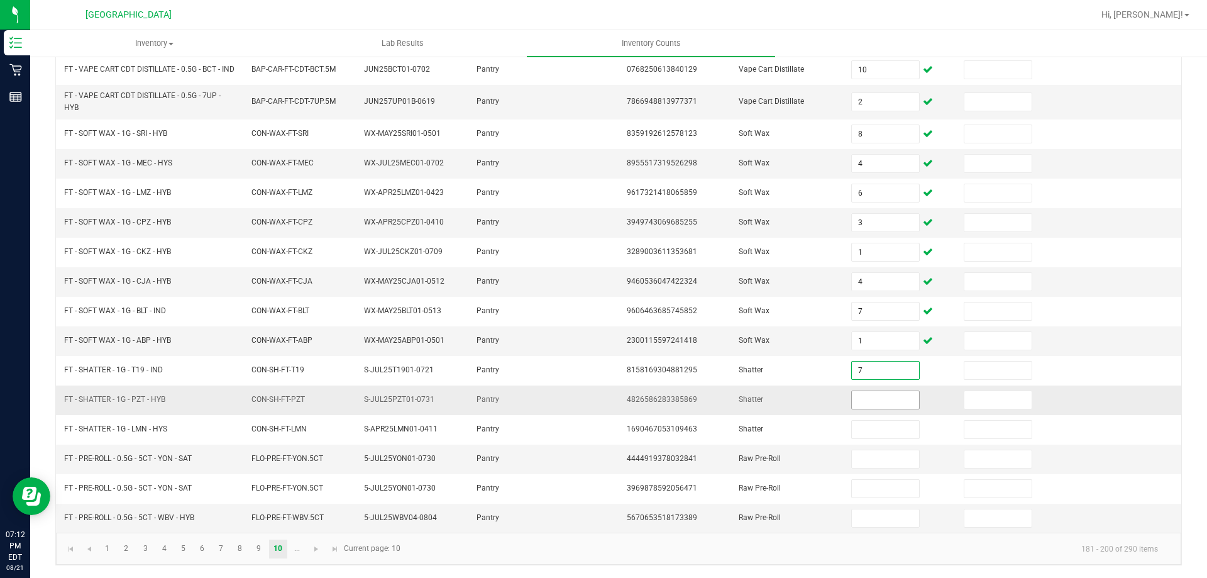
click at [882, 393] on input at bounding box center [885, 400] width 67 height 18
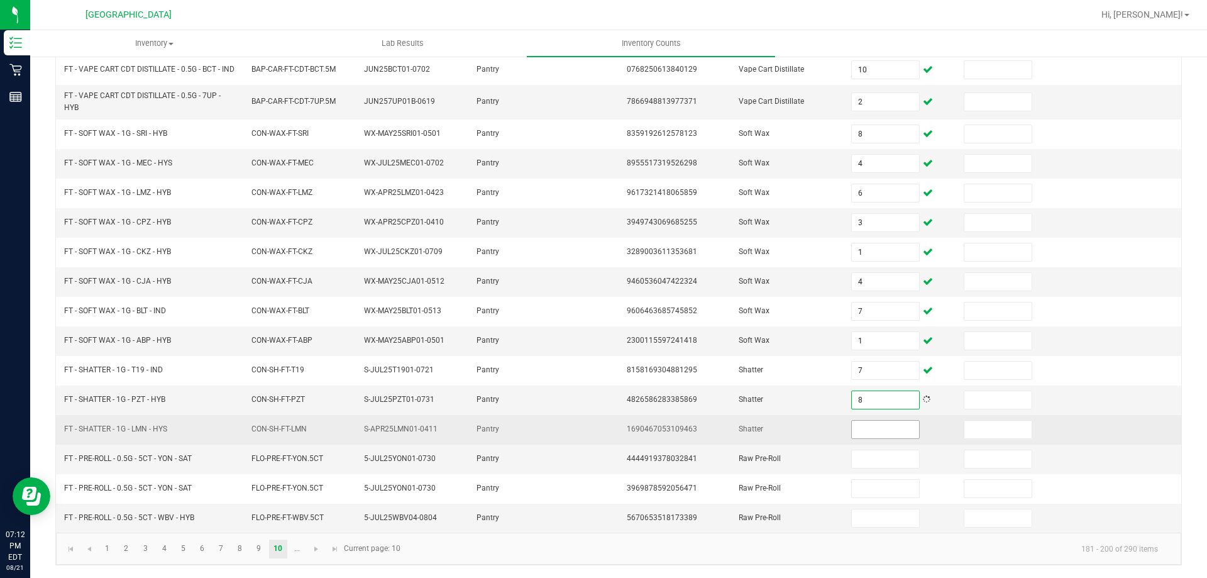
click at [854, 424] on input at bounding box center [885, 430] width 67 height 18
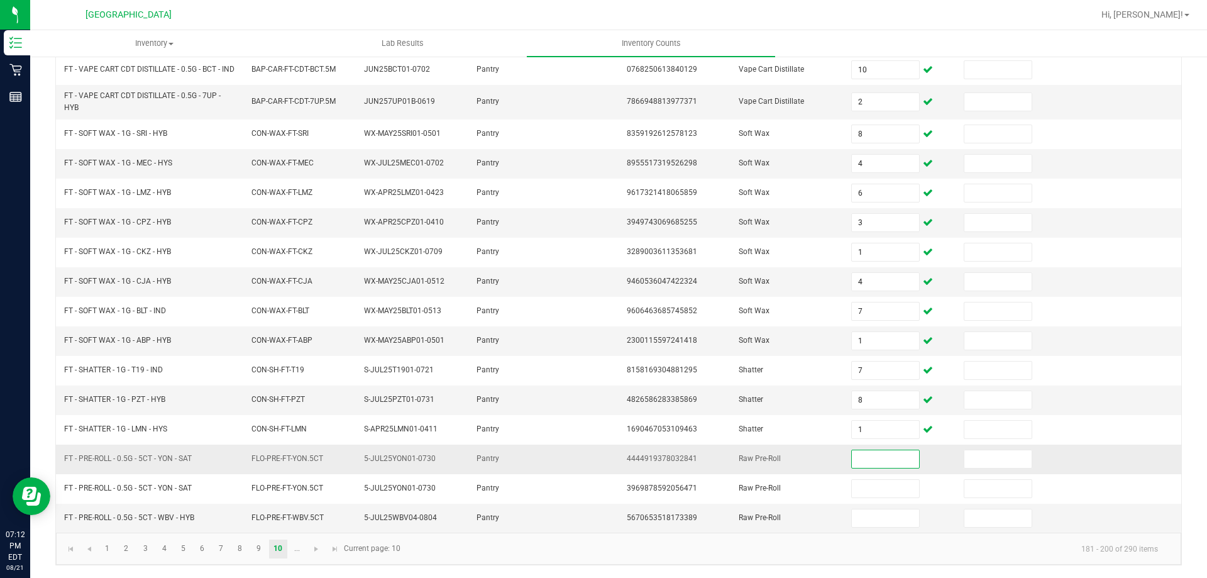
click at [885, 462] on input at bounding box center [885, 459] width 67 height 18
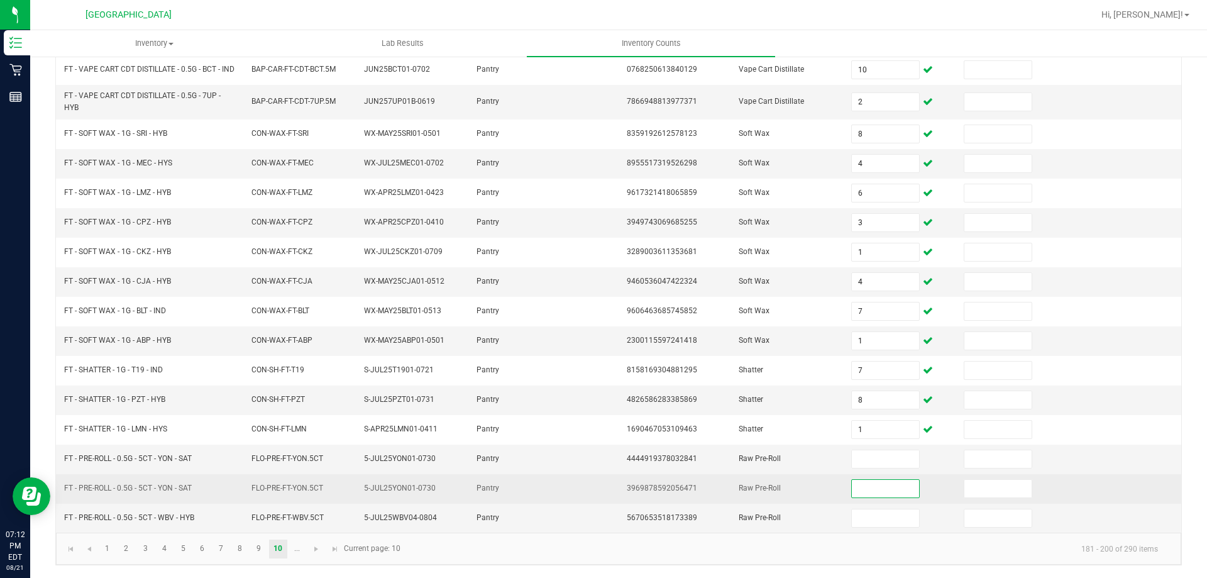
click at [877, 489] on input at bounding box center [885, 489] width 67 height 18
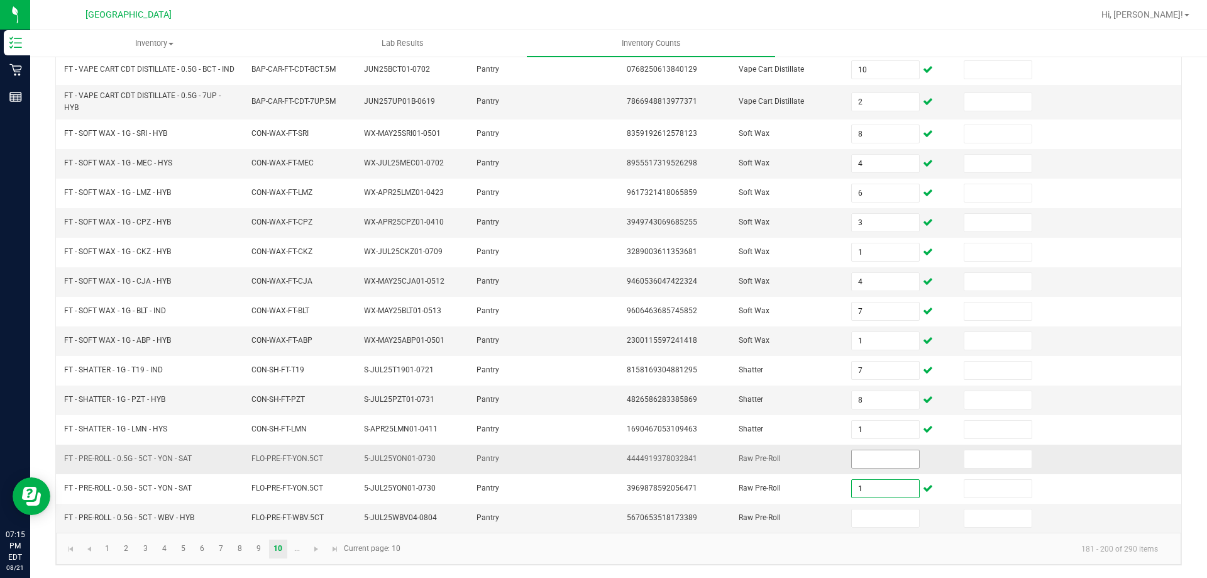
click at [881, 461] on input at bounding box center [885, 459] width 67 height 18
click at [872, 521] on input at bounding box center [885, 518] width 67 height 18
click at [314, 550] on span "Go to the next page" at bounding box center [316, 549] width 10 height 10
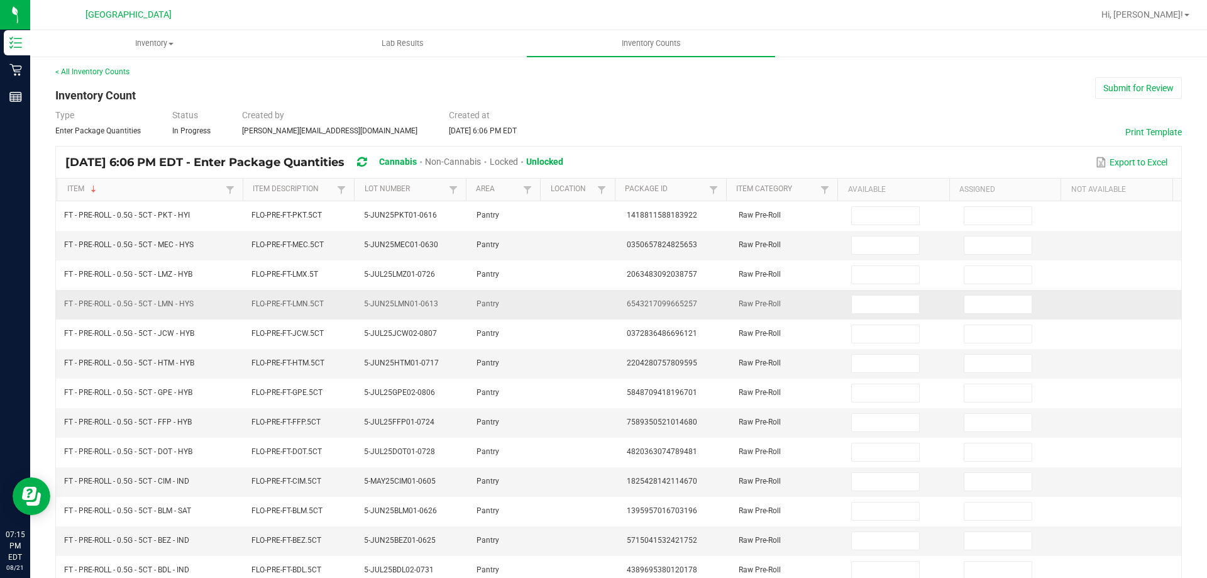
scroll to position [0, 0]
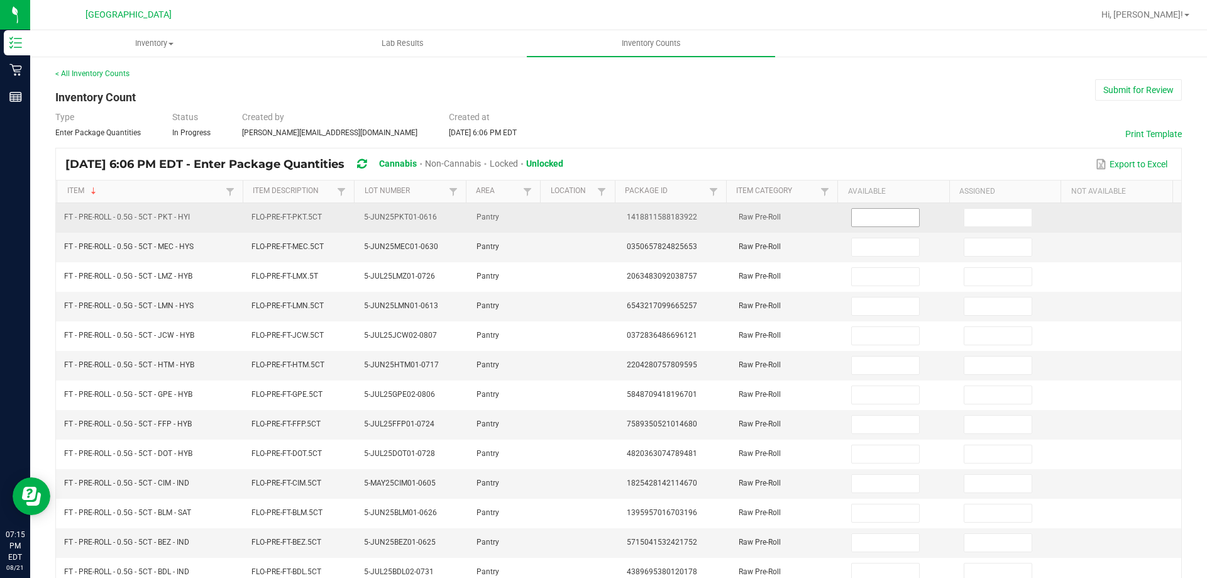
click at [884, 224] on input at bounding box center [885, 218] width 67 height 18
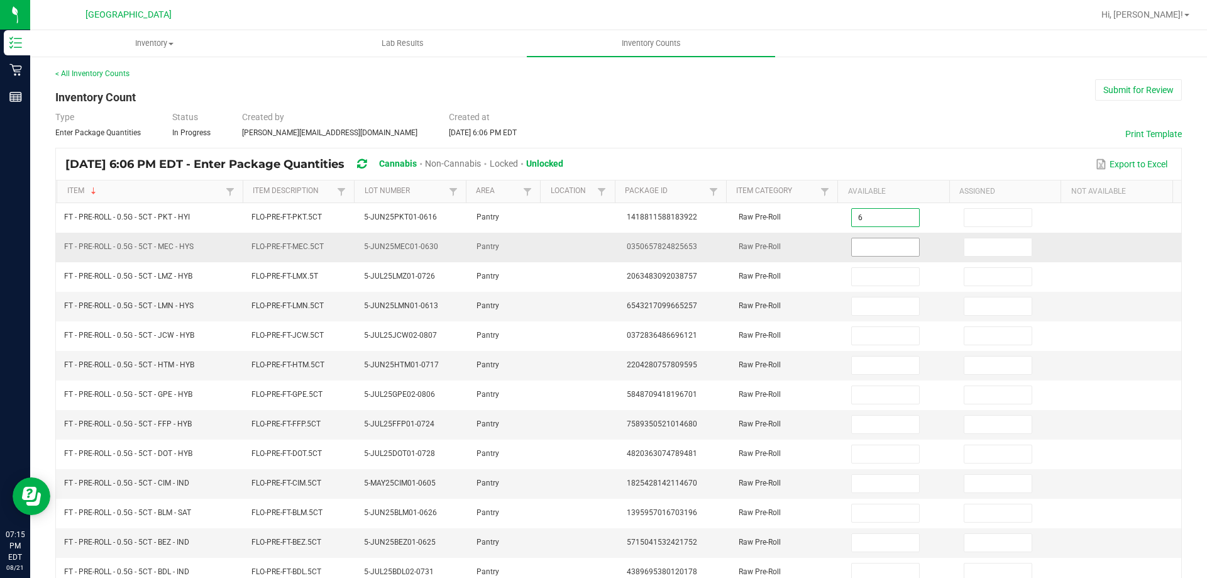
click at [878, 244] on input at bounding box center [885, 247] width 67 height 18
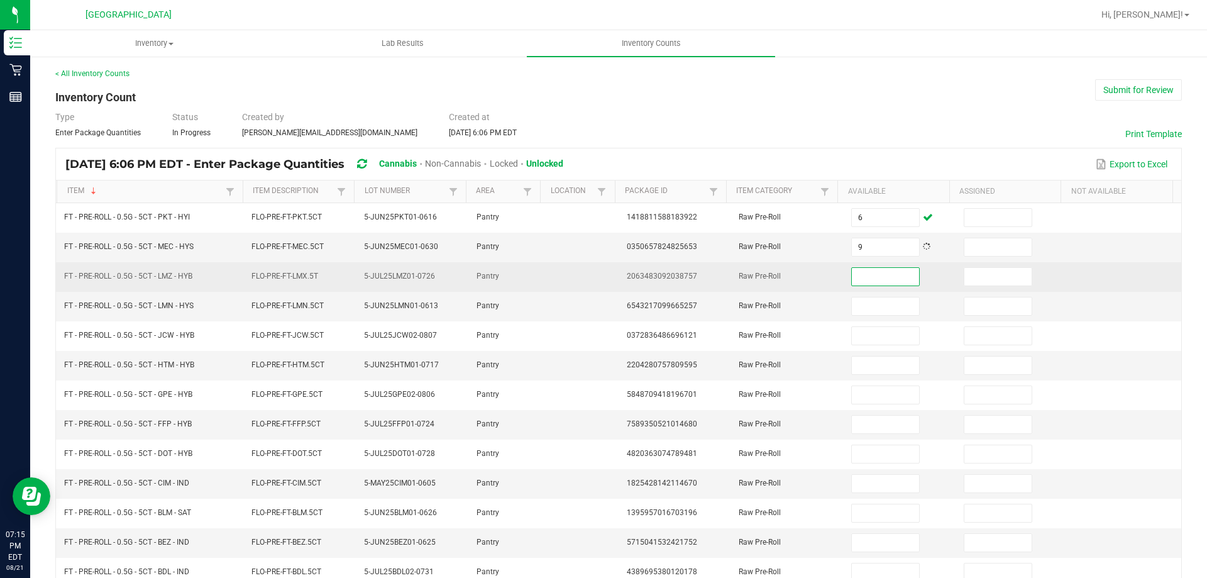
click at [874, 280] on input at bounding box center [885, 277] width 67 height 18
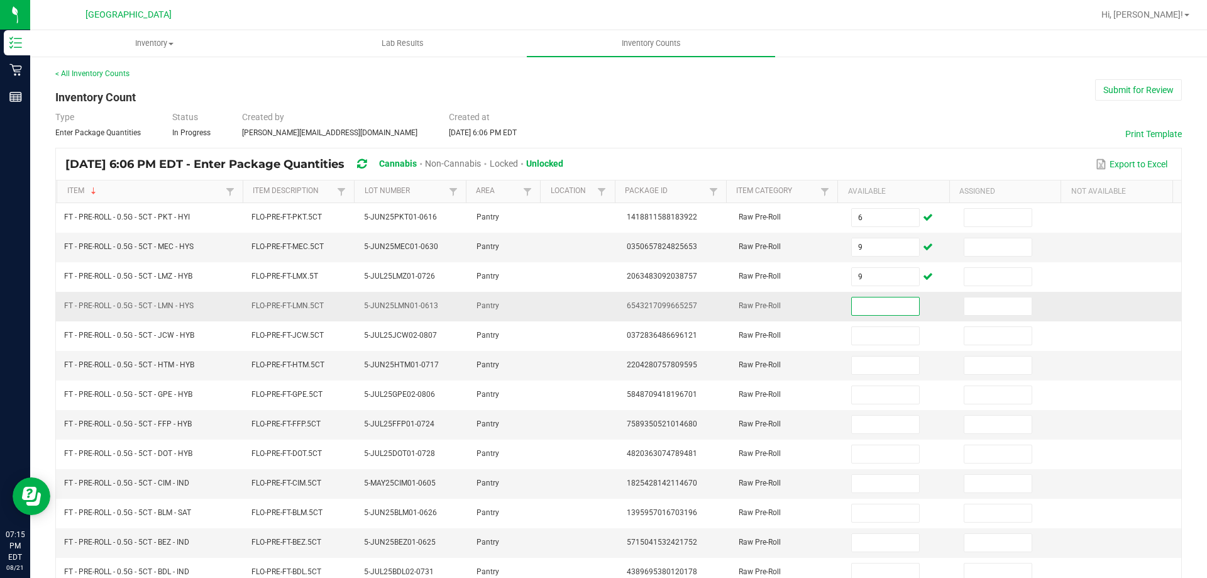
click at [876, 306] on input at bounding box center [885, 306] width 67 height 18
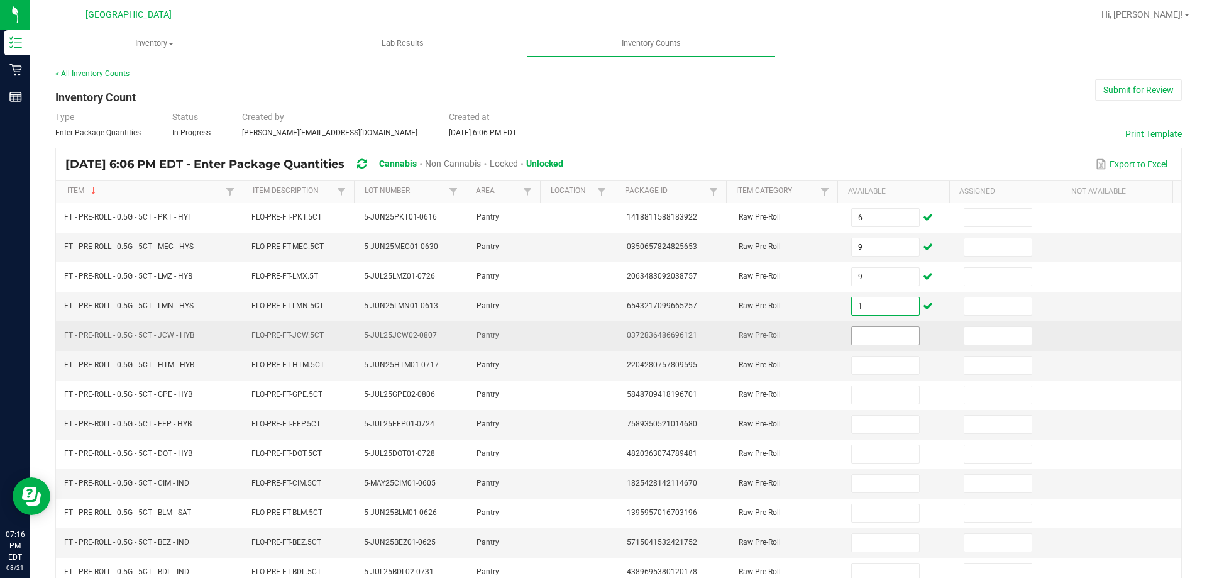
click at [871, 335] on input at bounding box center [885, 336] width 67 height 18
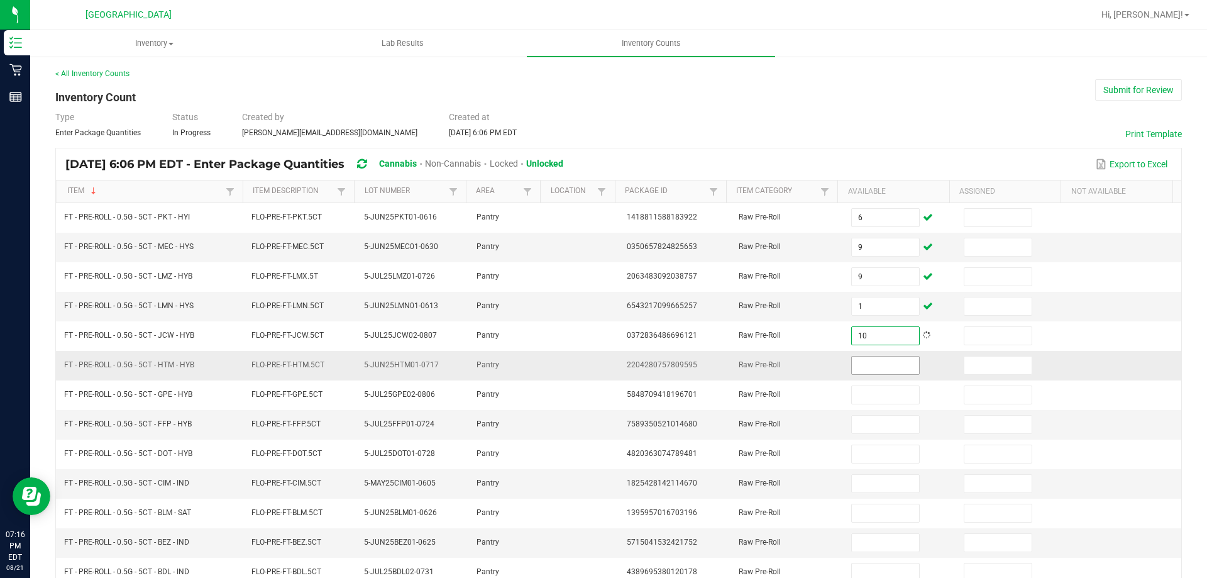
click at [869, 371] on input at bounding box center [885, 366] width 67 height 18
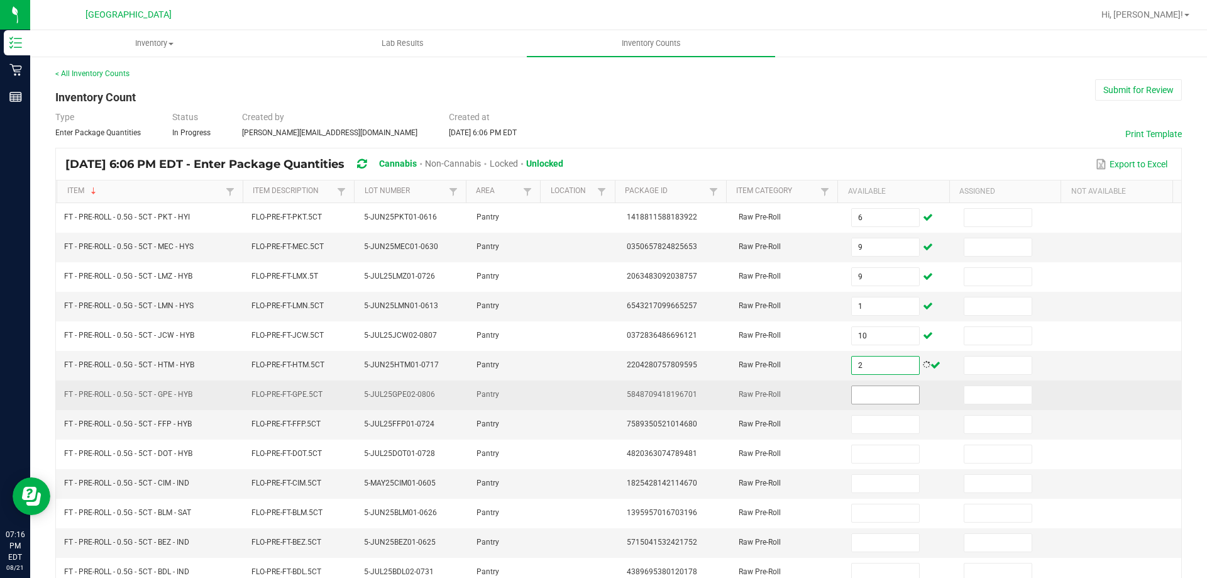
click at [886, 392] on input at bounding box center [885, 395] width 67 height 18
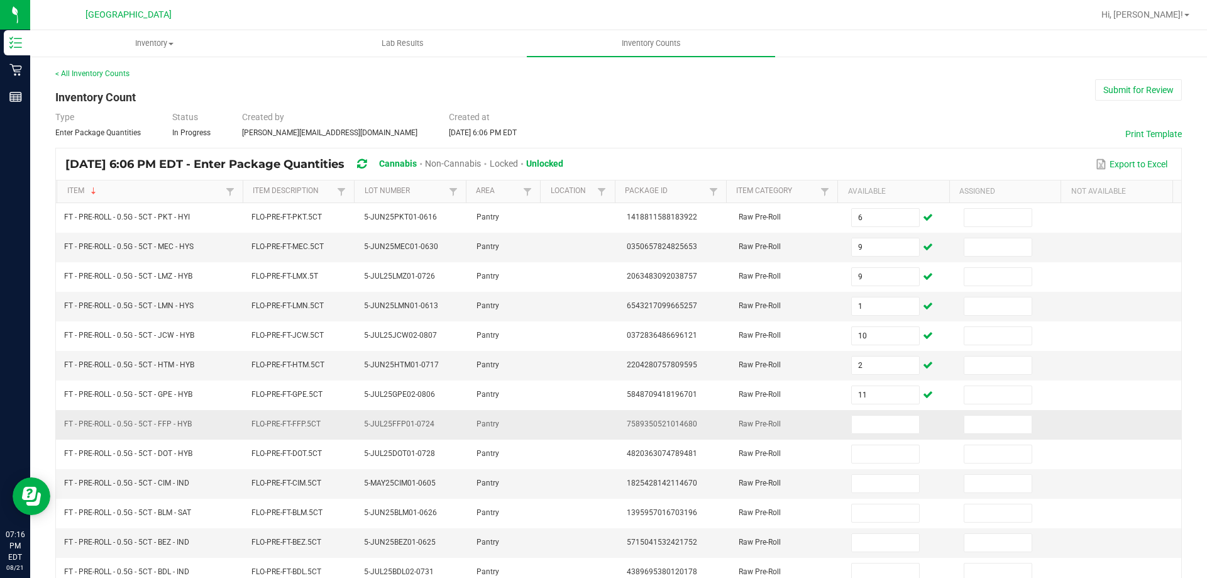
click at [882, 412] on td at bounding box center [900, 425] width 113 height 30
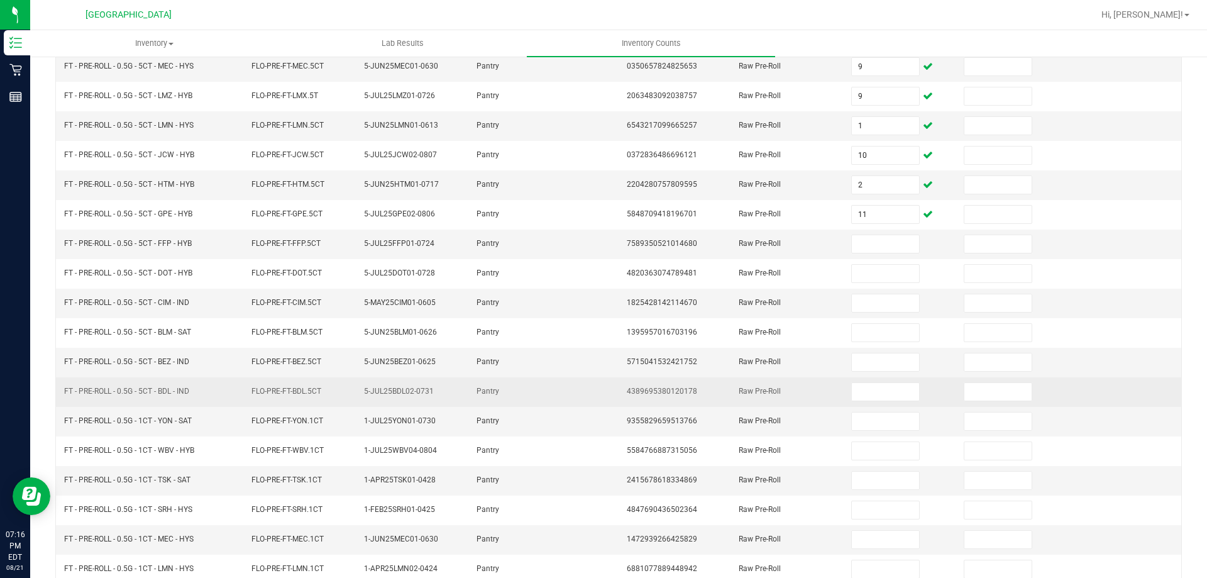
scroll to position [189, 0]
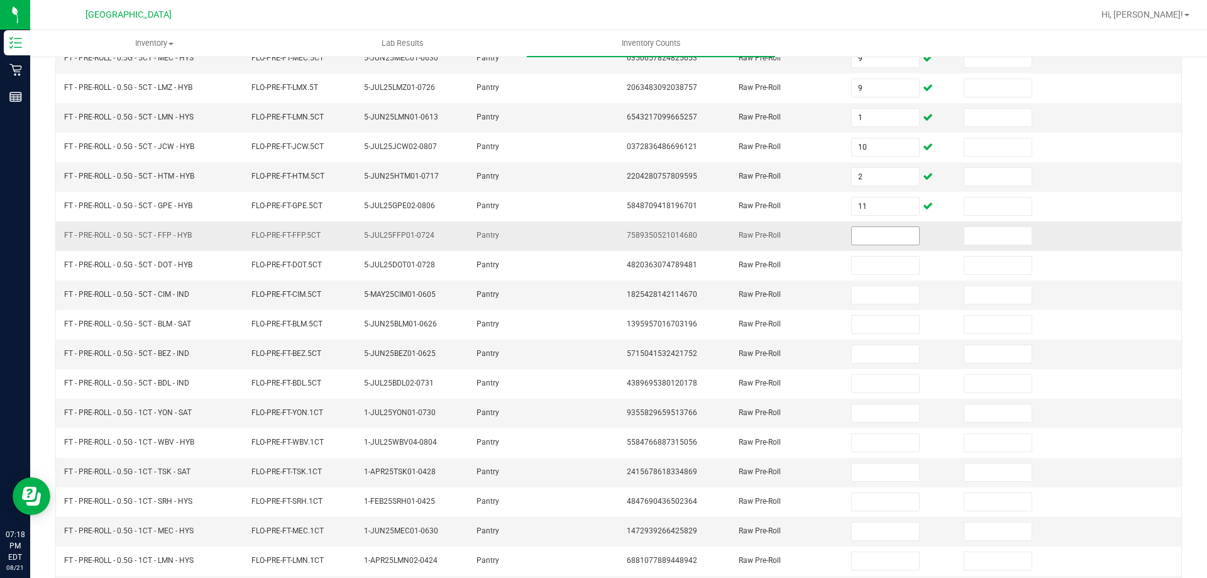
click at [899, 233] on input at bounding box center [885, 236] width 67 height 18
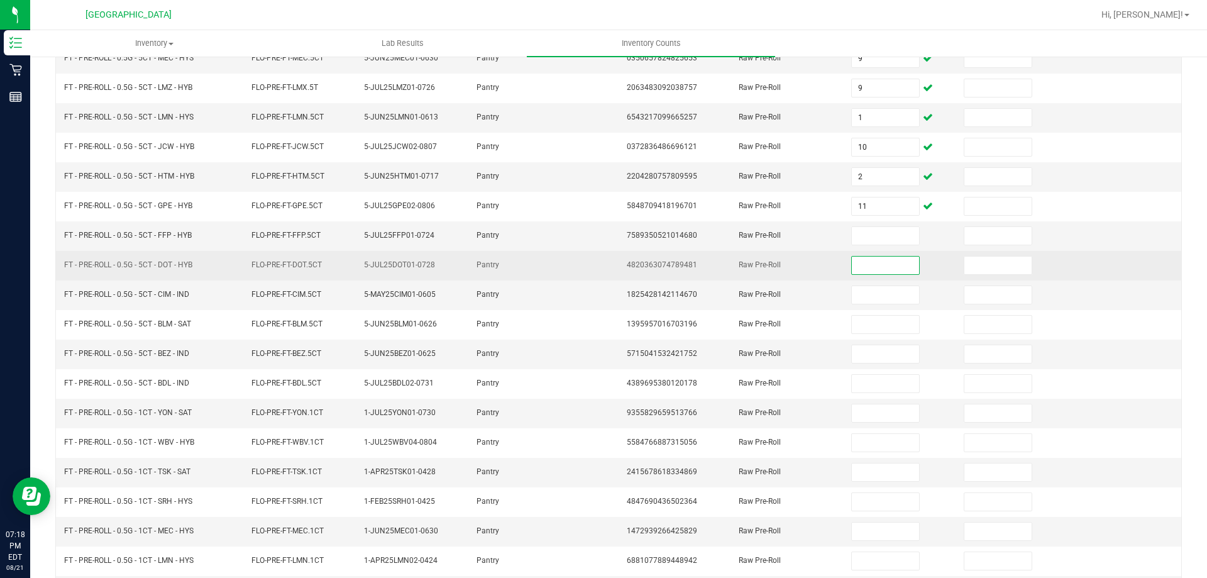
click at [869, 267] on input at bounding box center [885, 266] width 67 height 18
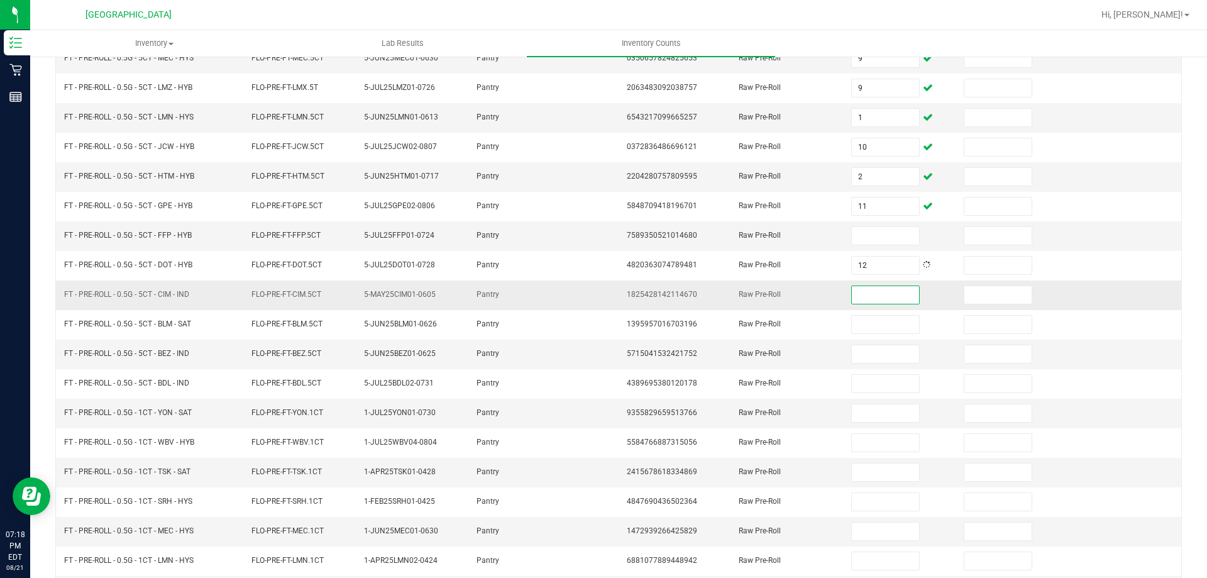
click at [896, 291] on input at bounding box center [885, 295] width 67 height 18
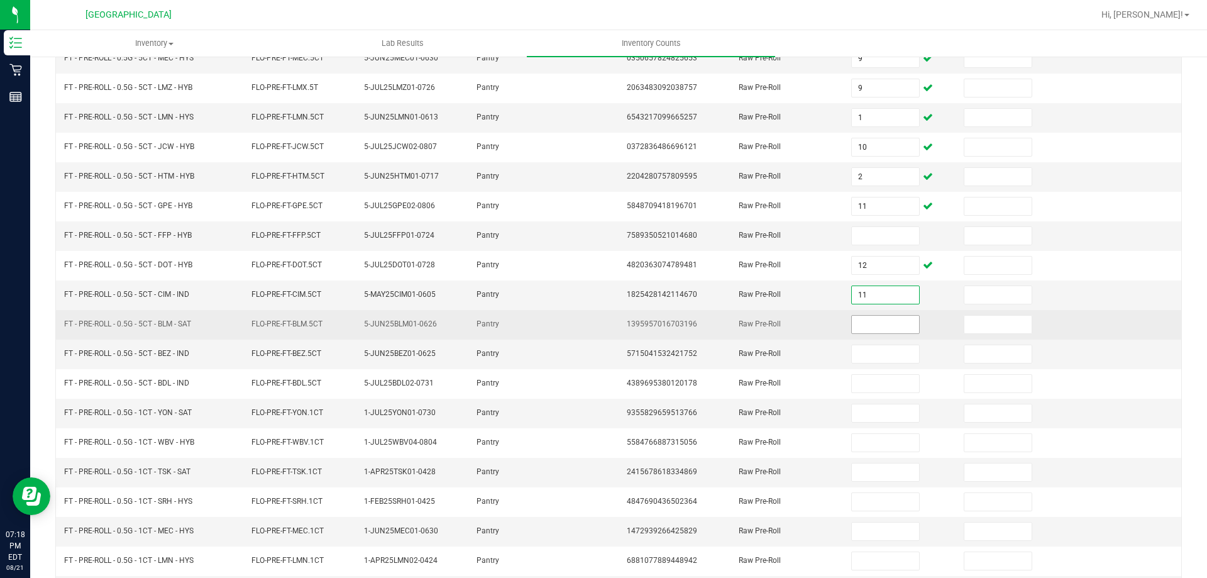
click at [887, 326] on input at bounding box center [885, 325] width 67 height 18
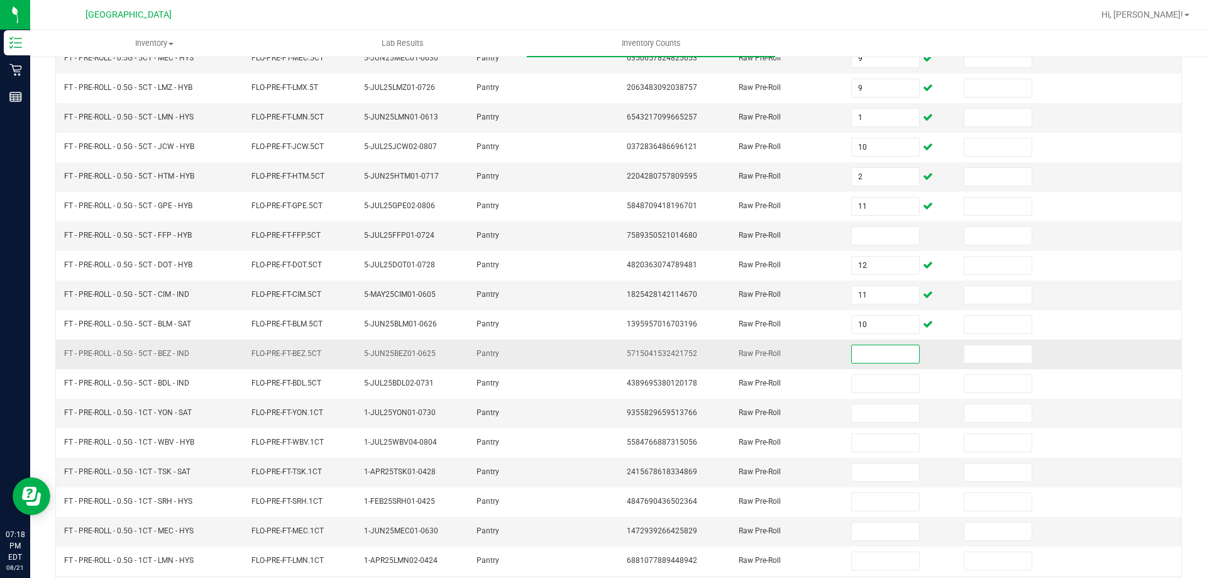
click at [863, 352] on input at bounding box center [885, 354] width 67 height 18
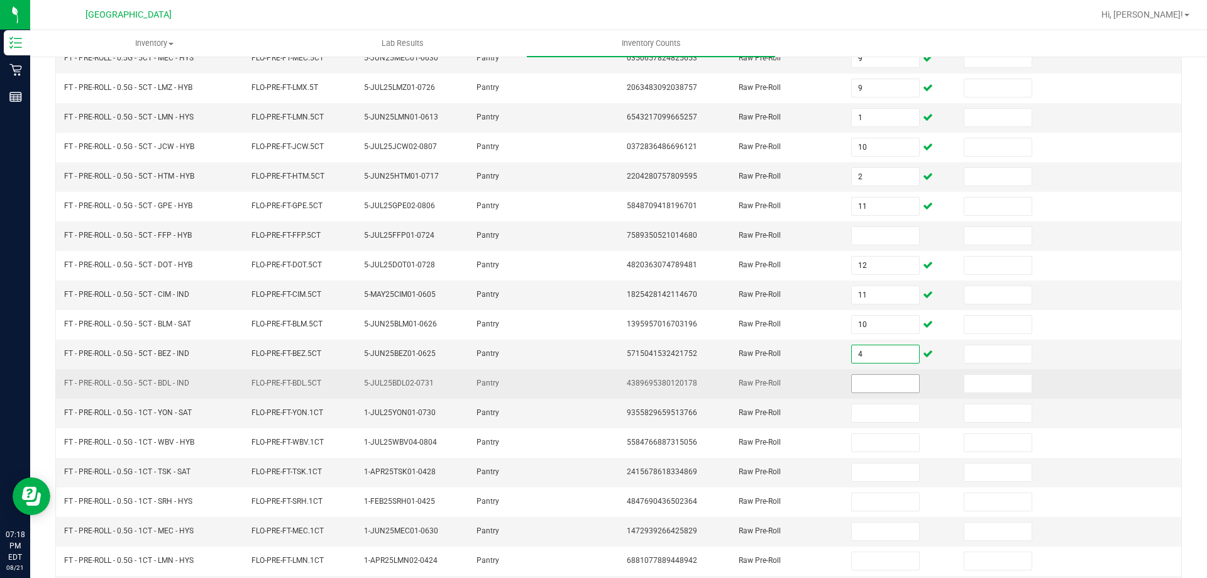
click at [875, 380] on input at bounding box center [885, 384] width 67 height 18
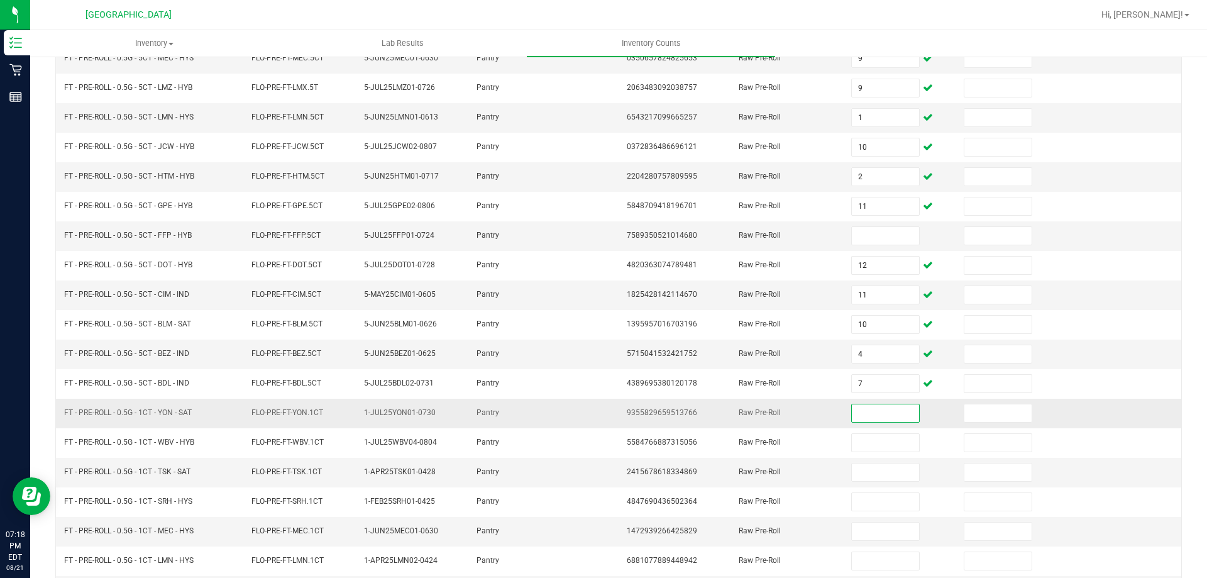
click at [882, 420] on input at bounding box center [885, 413] width 67 height 18
click at [867, 227] on input at bounding box center [885, 236] width 67 height 18
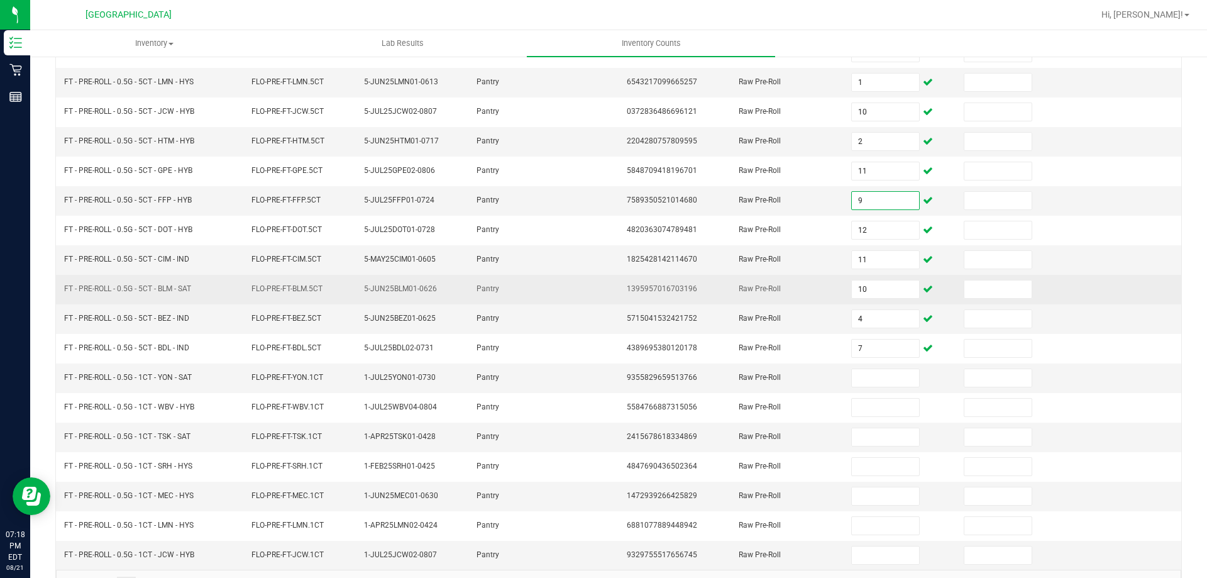
scroll to position [261, 0]
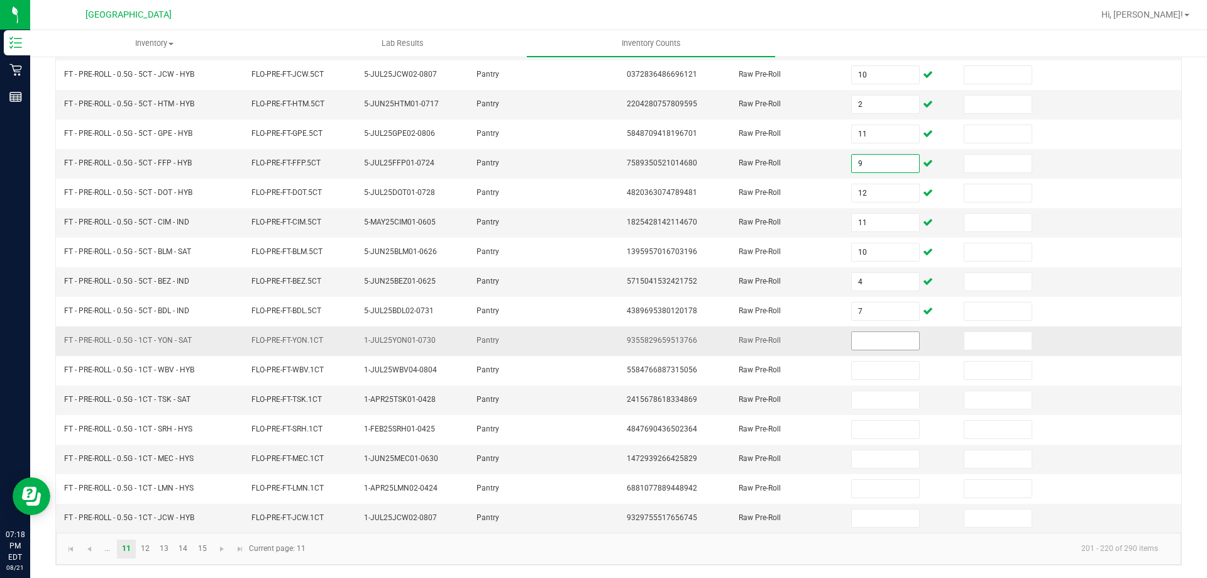
click at [885, 341] on input at bounding box center [885, 341] width 67 height 18
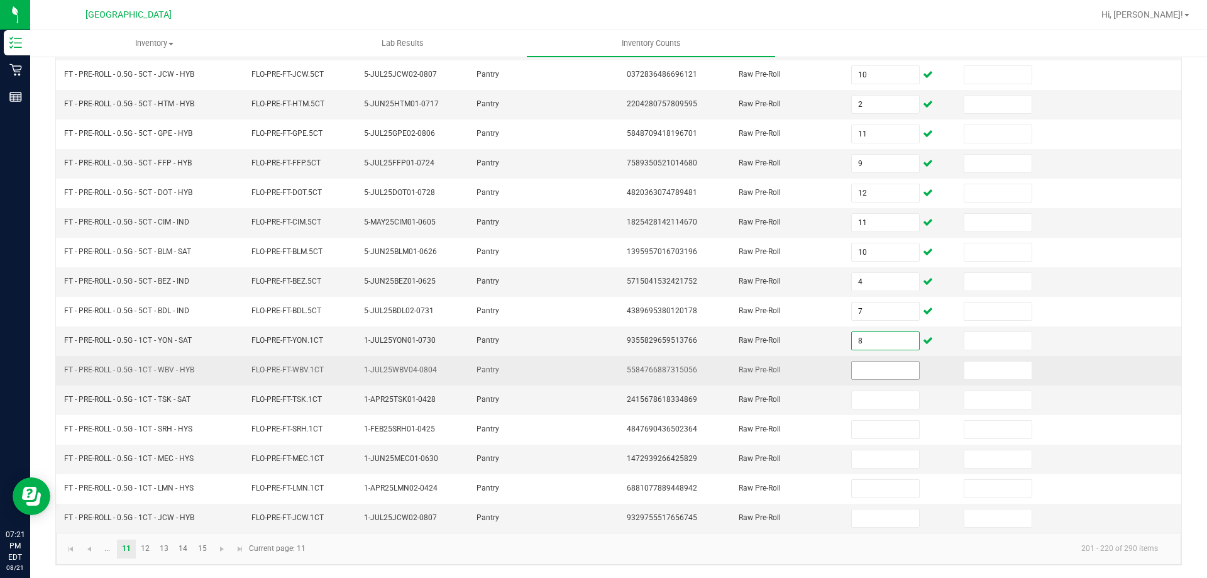
click at [890, 369] on input at bounding box center [885, 371] width 67 height 18
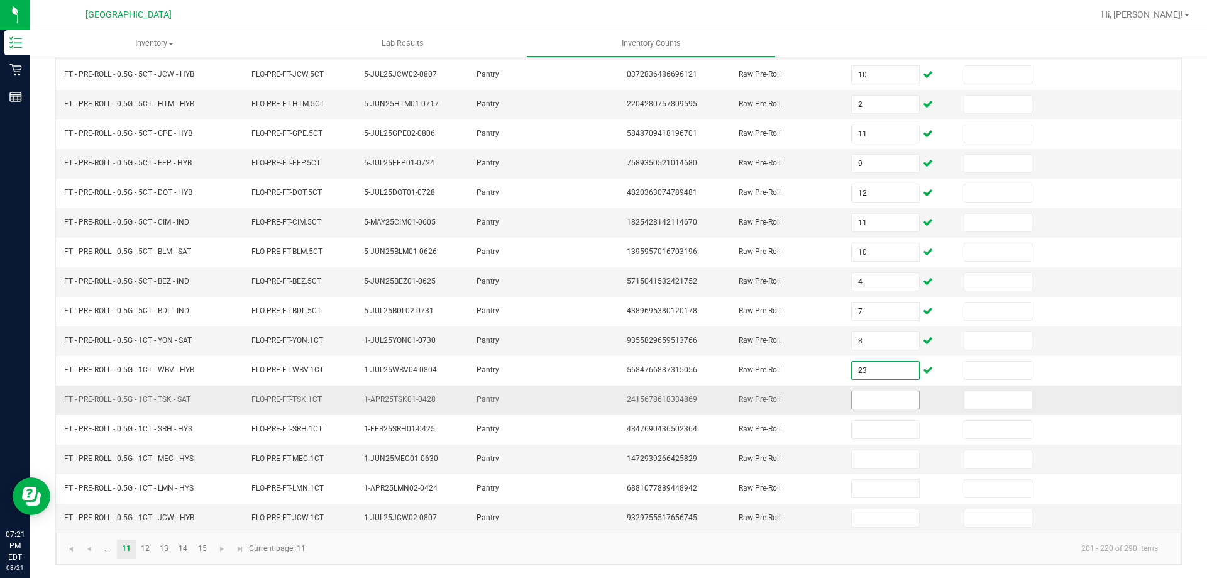
click at [864, 396] on input at bounding box center [885, 400] width 67 height 18
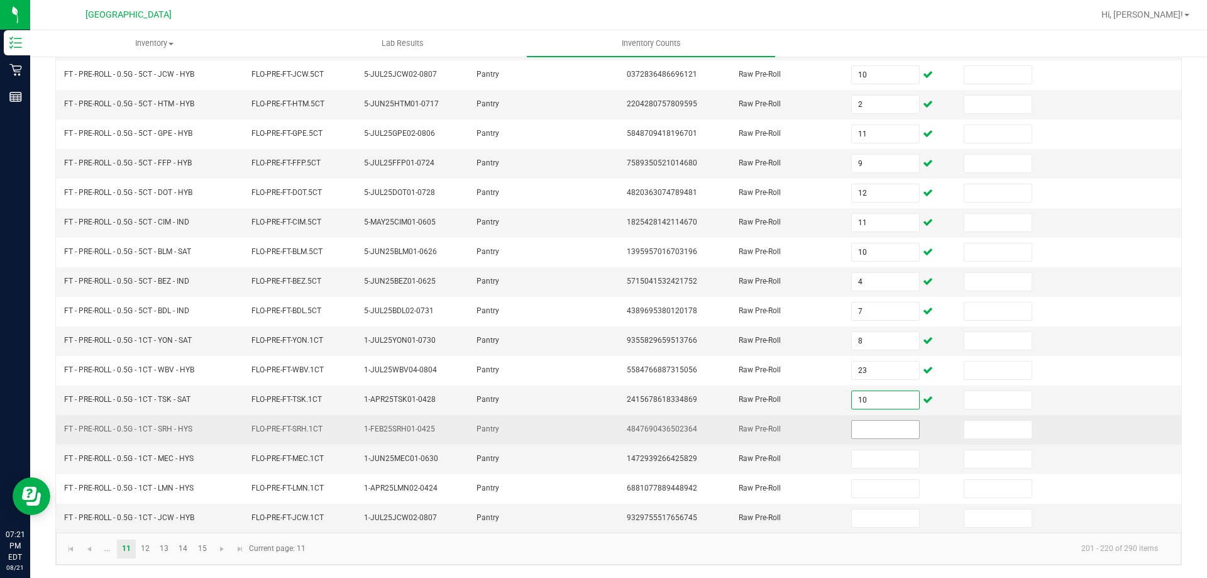
click at [882, 438] on input at bounding box center [885, 430] width 67 height 18
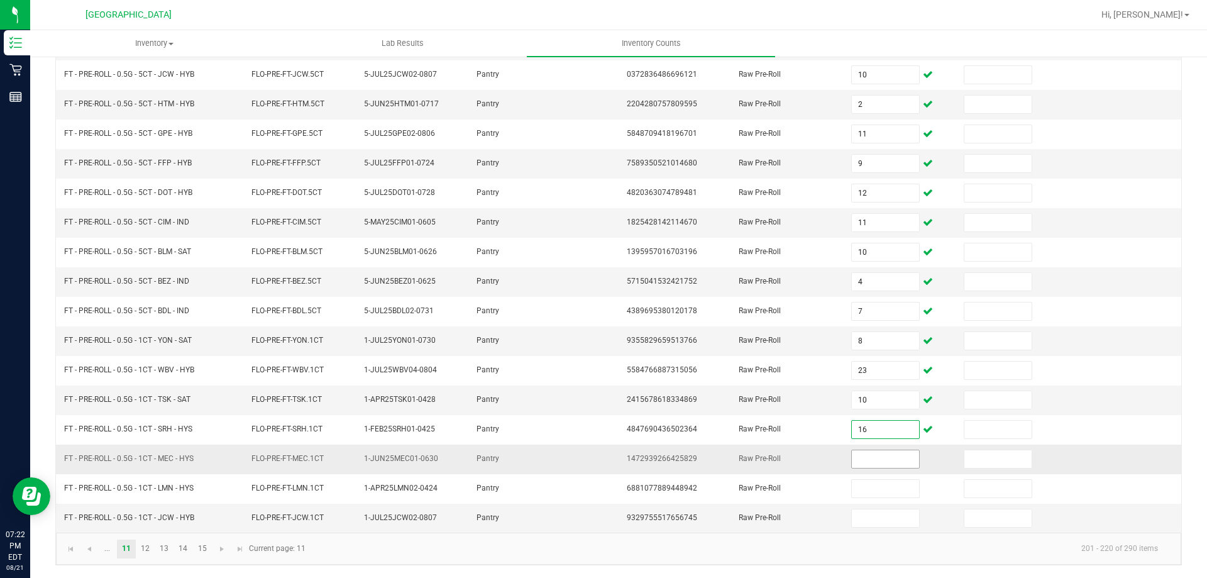
click at [858, 457] on input at bounding box center [885, 459] width 67 height 18
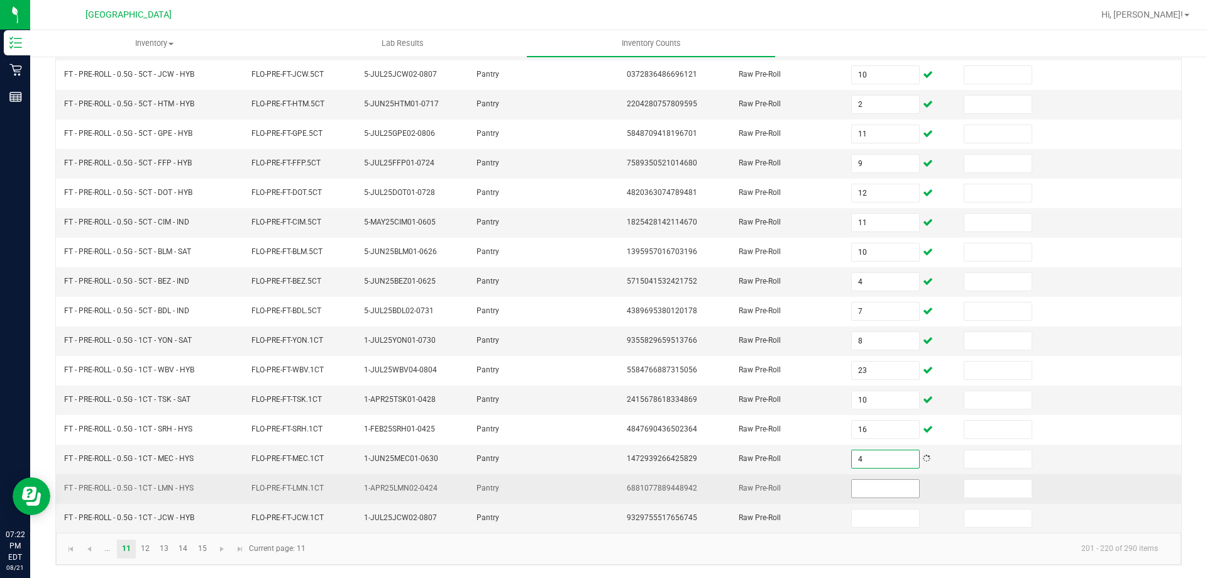
click at [860, 497] on span at bounding box center [886, 488] width 68 height 19
click at [861, 480] on input at bounding box center [885, 489] width 67 height 18
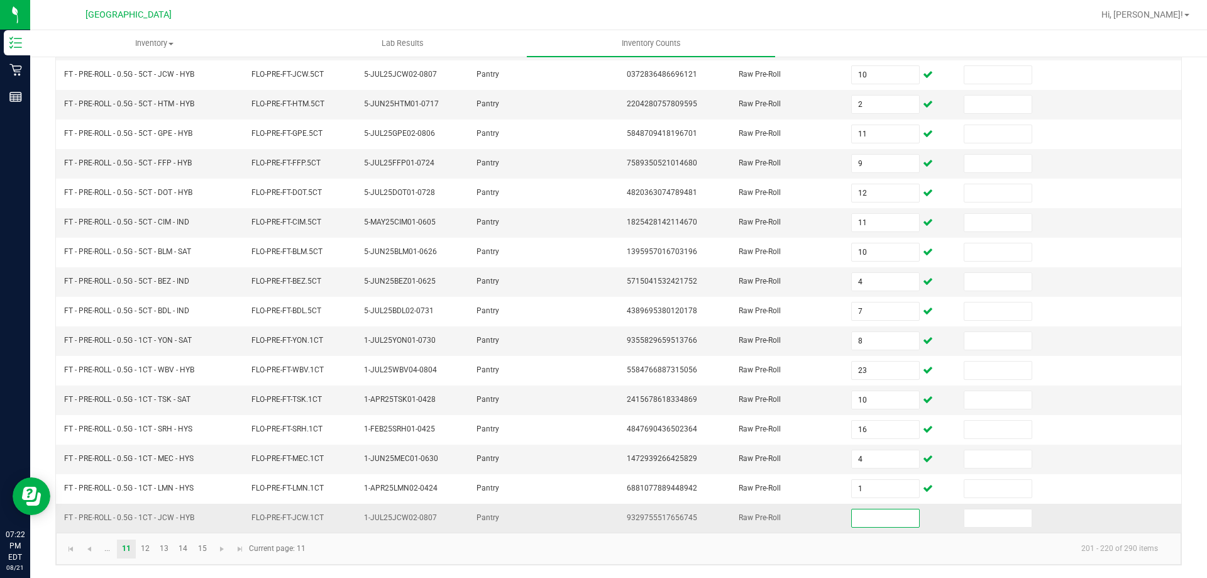
click at [880, 524] on input at bounding box center [885, 518] width 67 height 18
click at [143, 557] on link "12" at bounding box center [145, 549] width 18 height 19
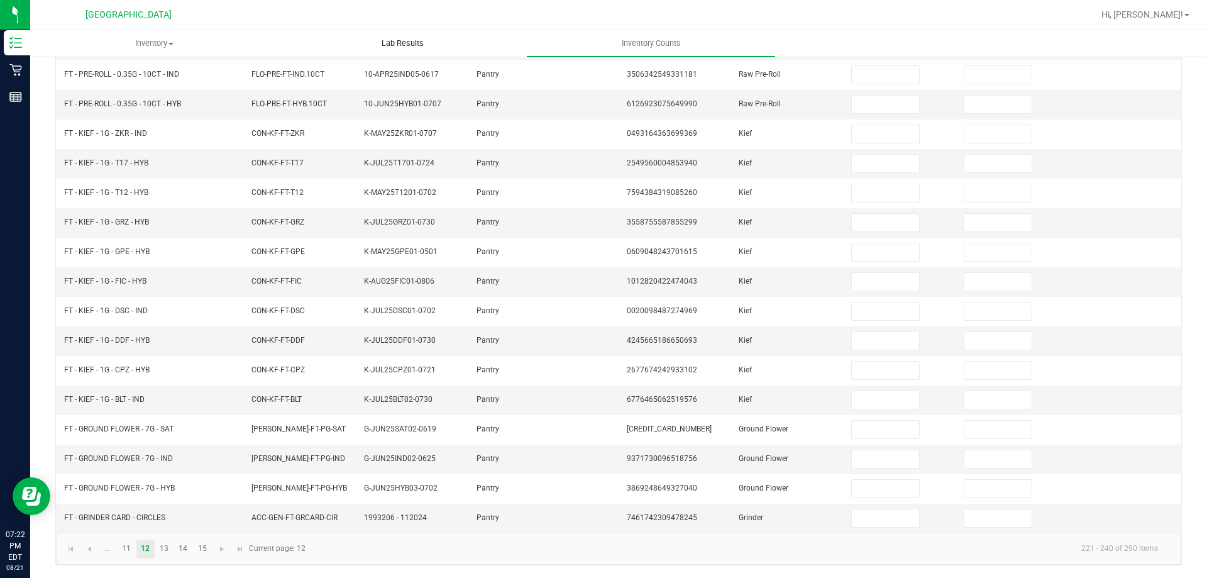
click at [463, 46] on uib-tab-heading "Lab Results" at bounding box center [402, 43] width 247 height 25
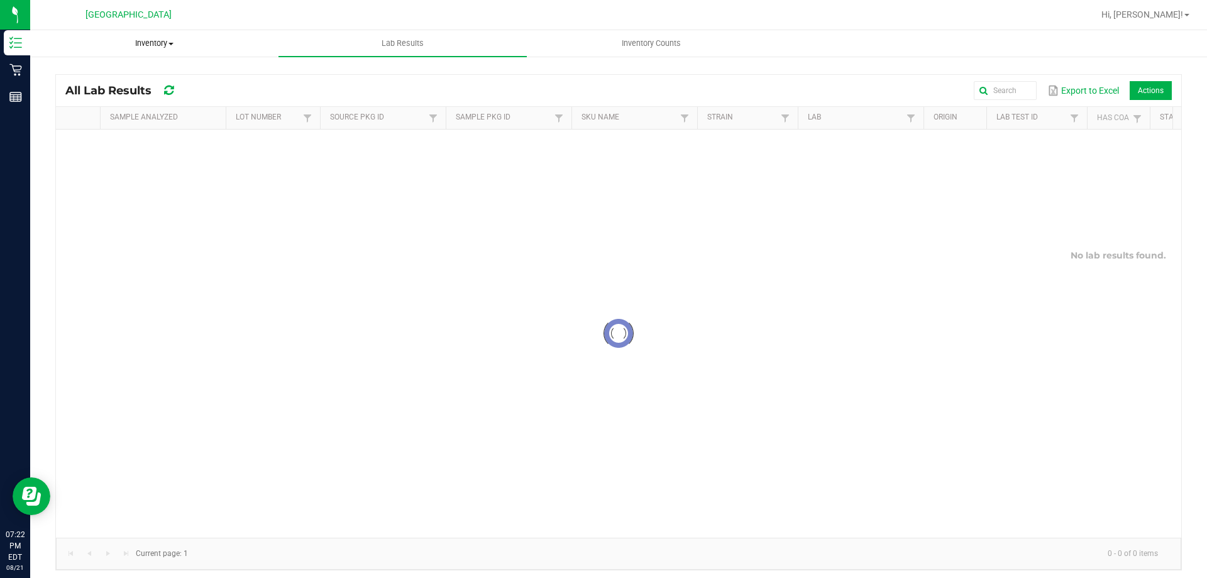
click at [150, 43] on span "Inventory" at bounding box center [154, 43] width 247 height 11
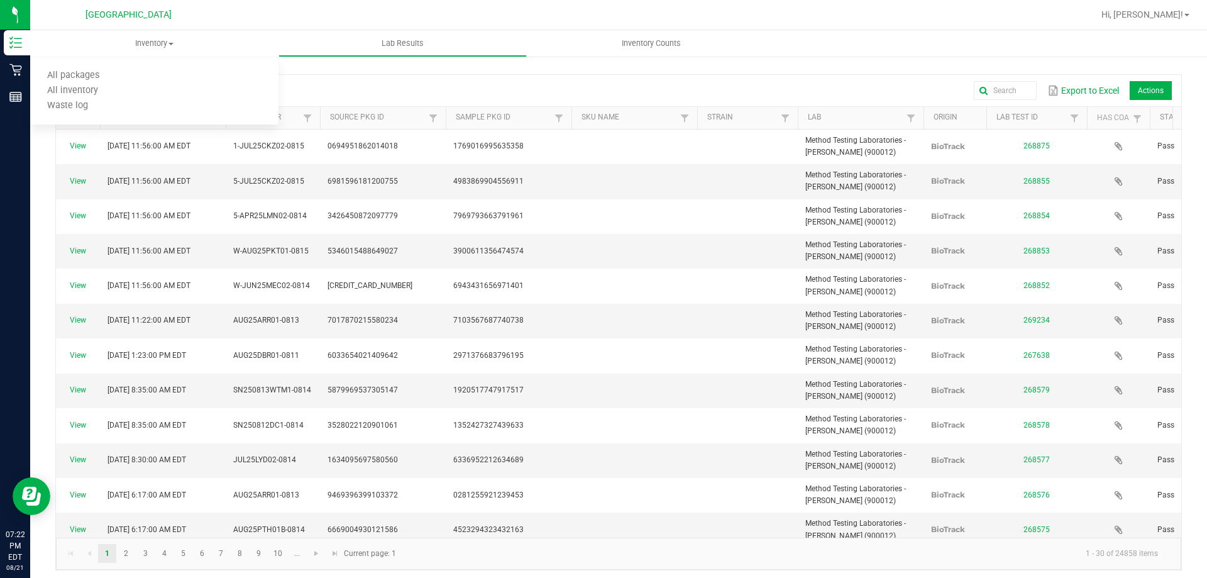
click at [588, 11] on div at bounding box center [659, 15] width 869 height 25
click at [157, 39] on span "Inventory" at bounding box center [154, 43] width 248 height 11
click at [157, 41] on span "Inventory" at bounding box center [154, 43] width 248 height 11
click at [164, 40] on span "Inventory" at bounding box center [154, 43] width 248 height 11
click at [160, 50] on uib-tab-heading "Inventory All packages All inventory Waste log" at bounding box center [154, 43] width 248 height 26
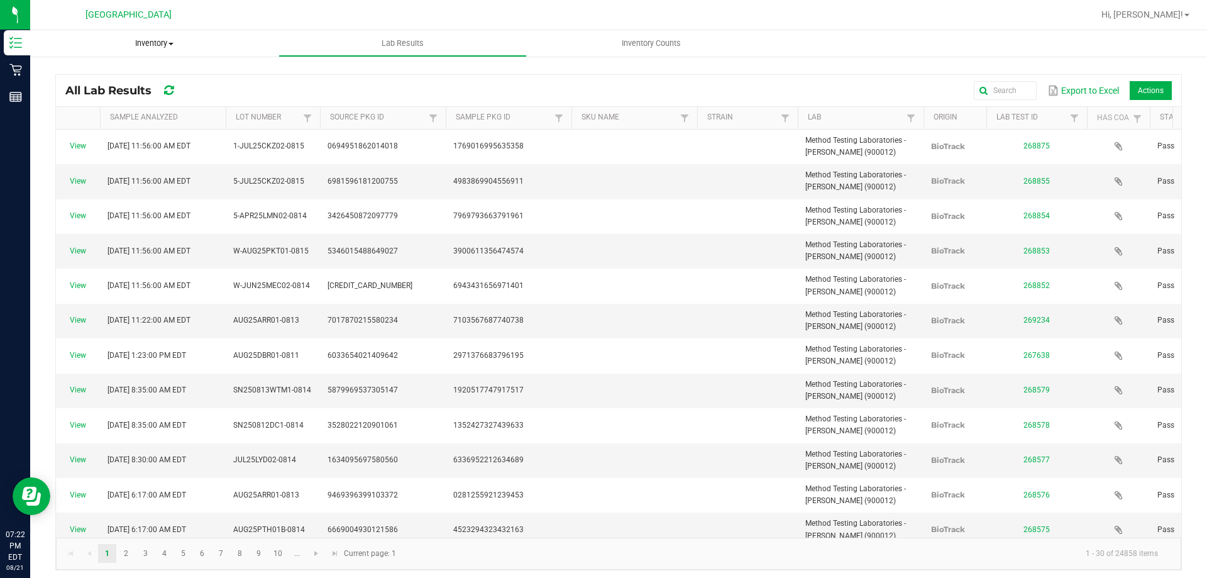
click at [155, 49] on uib-tab-heading "Inventory All packages All inventory Waste log" at bounding box center [154, 43] width 248 height 26
click at [103, 91] on span "All inventory" at bounding box center [72, 91] width 85 height 11
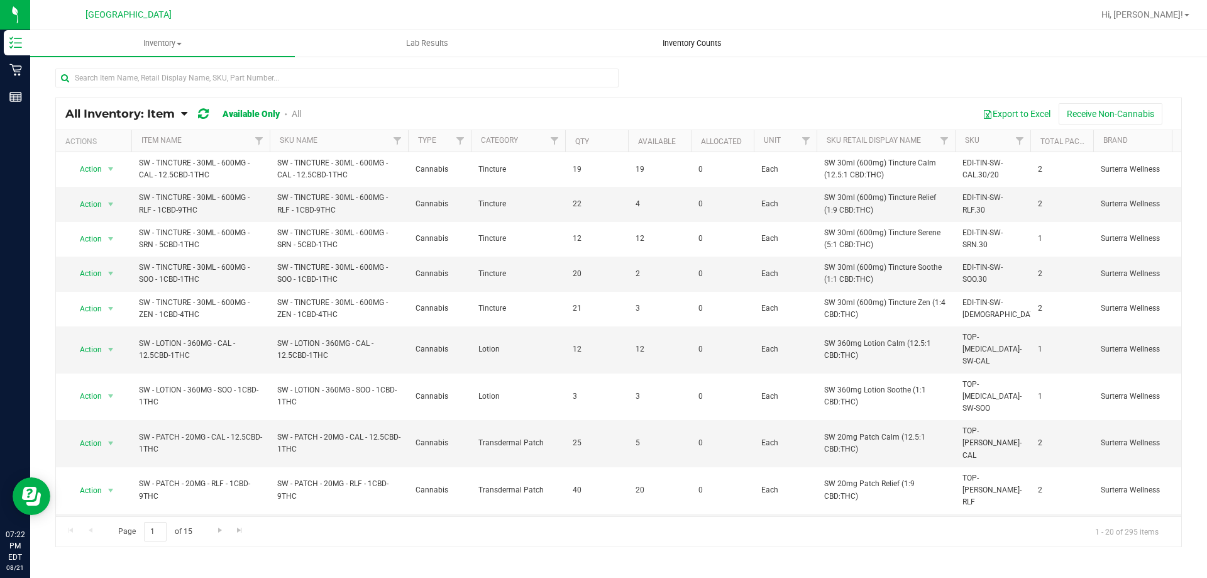
click at [679, 53] on uib-tab-heading "Inventory Counts" at bounding box center [692, 43] width 264 height 25
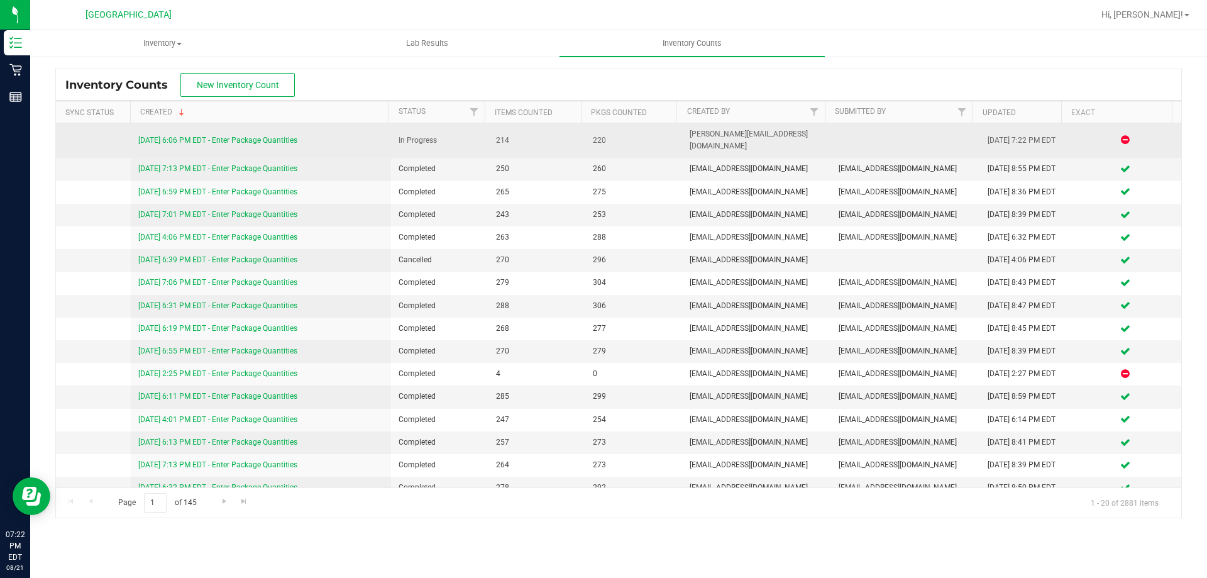
click at [272, 136] on link "[DATE] 6:06 PM EDT - Enter Package Quantities" at bounding box center [217, 140] width 159 height 9
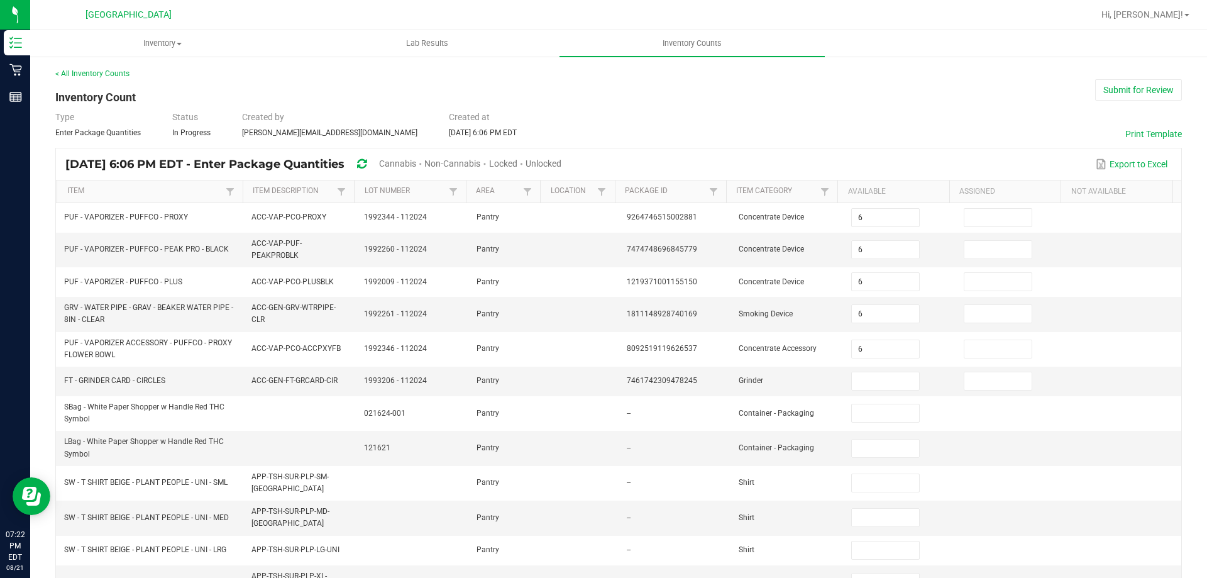
click at [416, 162] on span "Cannabis" at bounding box center [397, 163] width 37 height 10
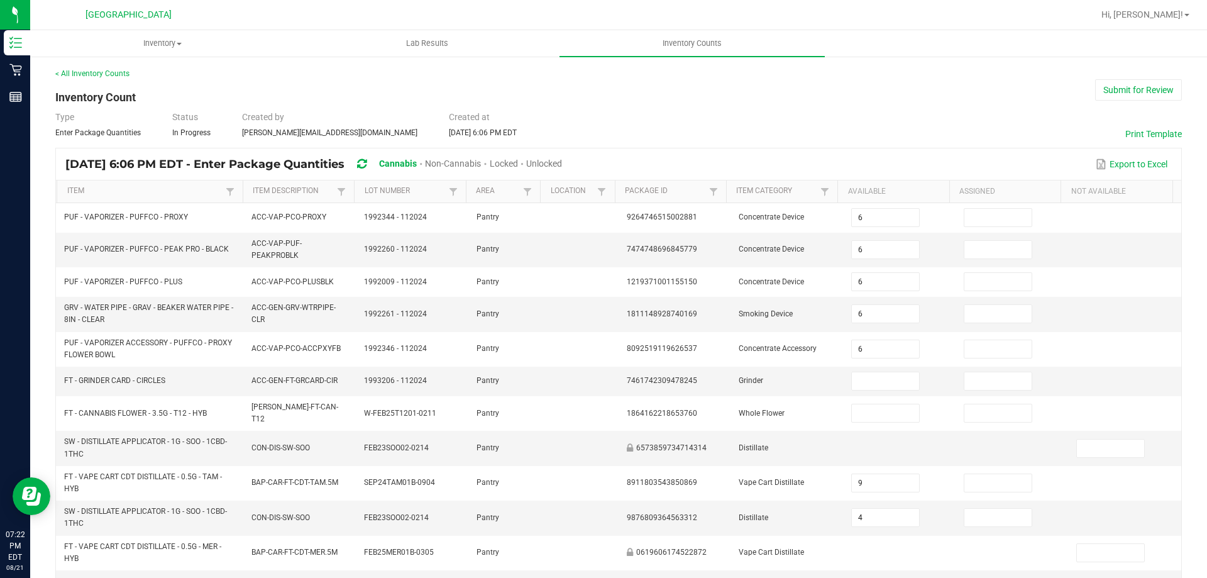
click at [562, 167] on span "Unlocked" at bounding box center [544, 163] width 36 height 10
click at [208, 191] on link "Item" at bounding box center [144, 191] width 155 height 10
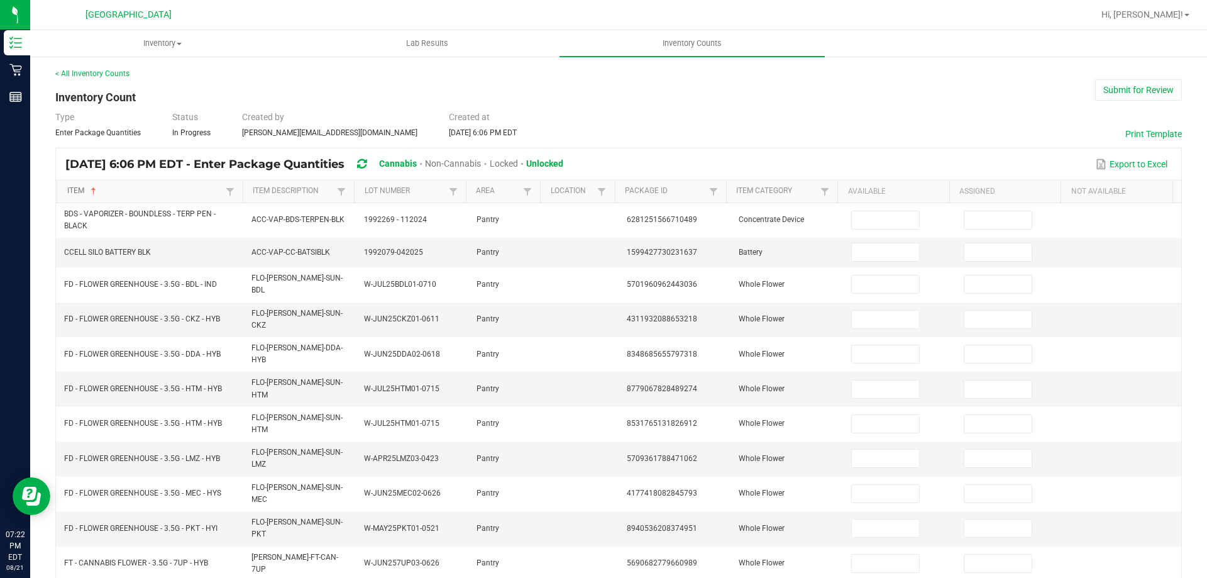
click at [208, 191] on link "Item" at bounding box center [144, 191] width 155 height 10
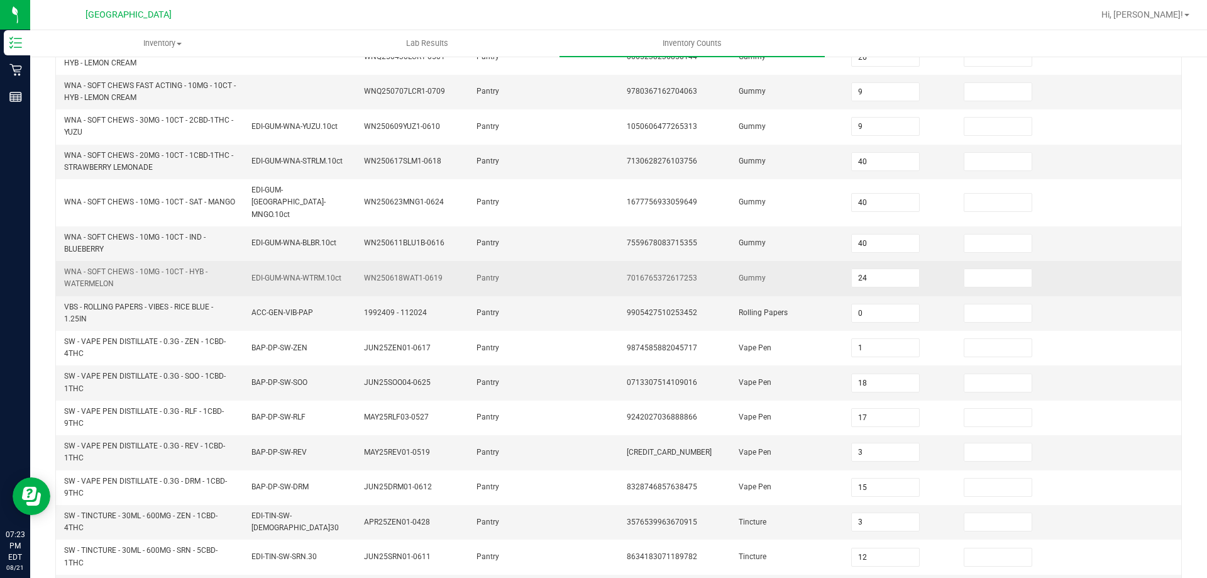
scroll to position [367, 0]
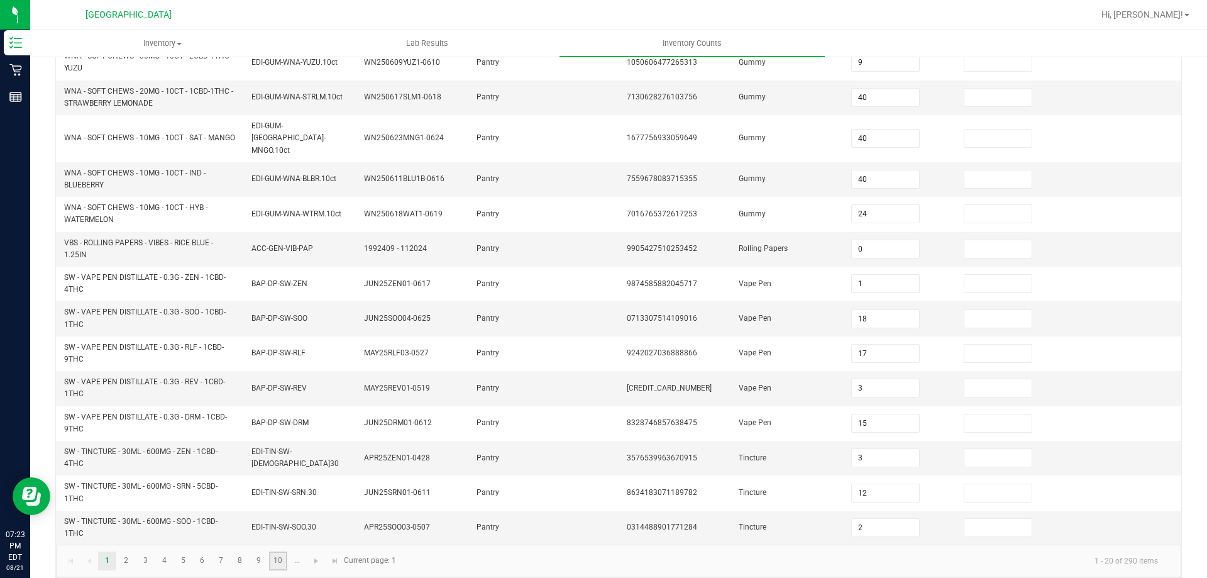
click at [278, 552] on link "10" at bounding box center [278, 561] width 18 height 19
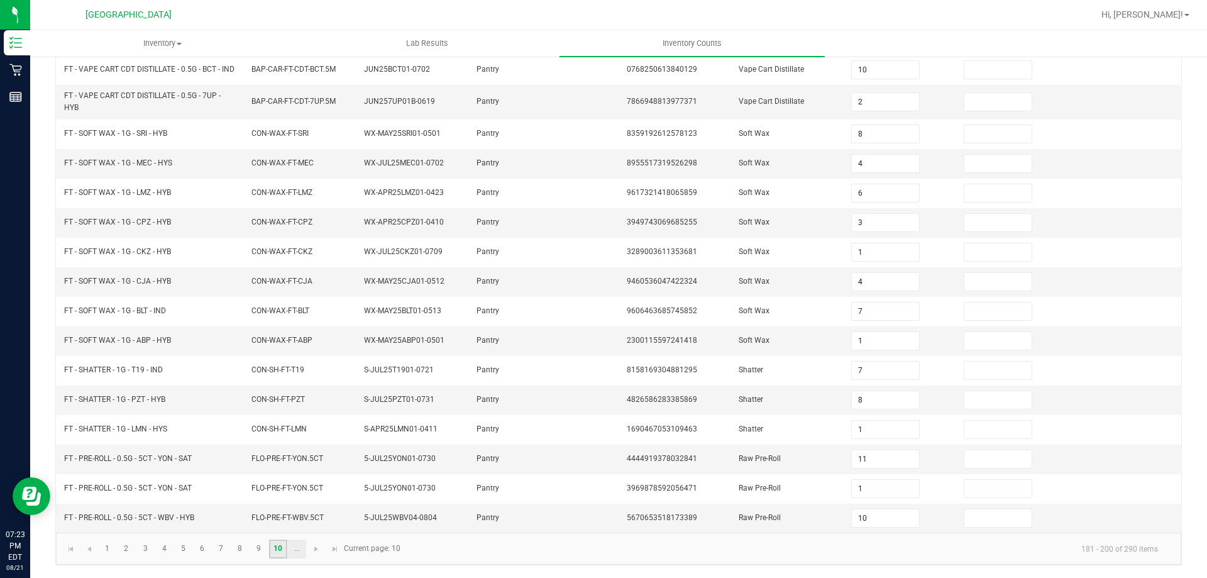
scroll to position [293, 0]
click at [316, 551] on span "Go to the next page" at bounding box center [316, 549] width 10 height 10
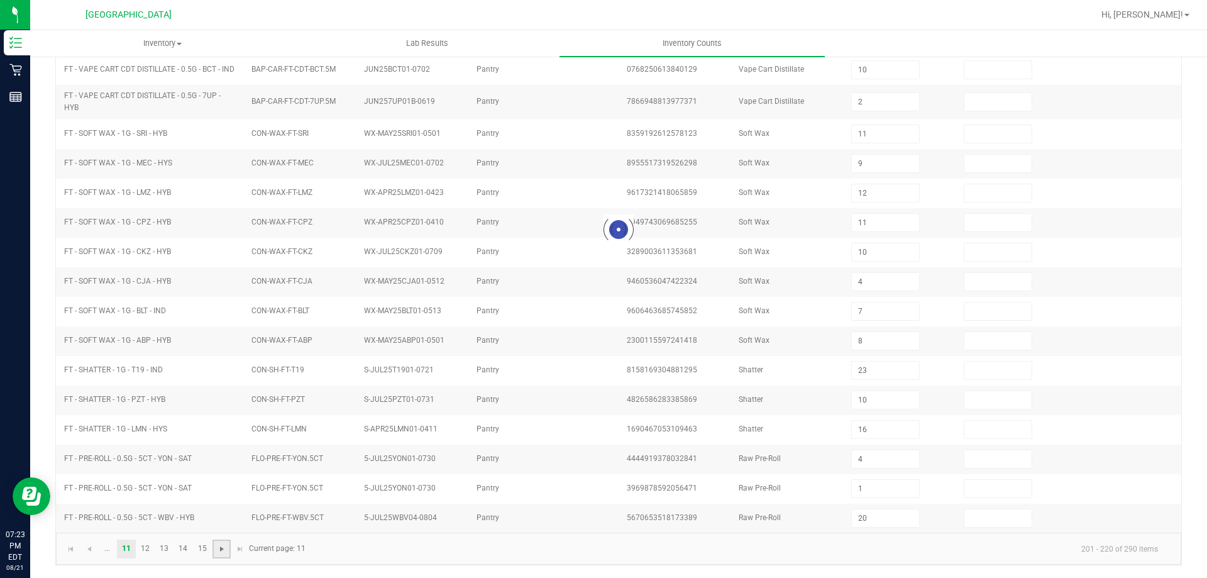
scroll to position [261, 0]
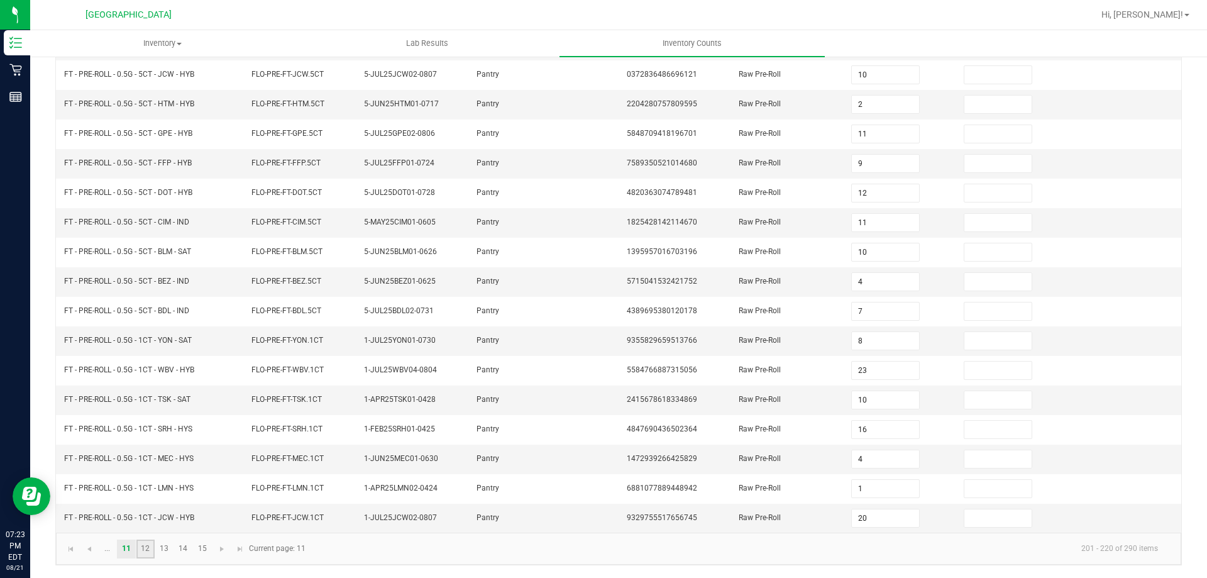
click at [149, 544] on link "12" at bounding box center [145, 549] width 18 height 19
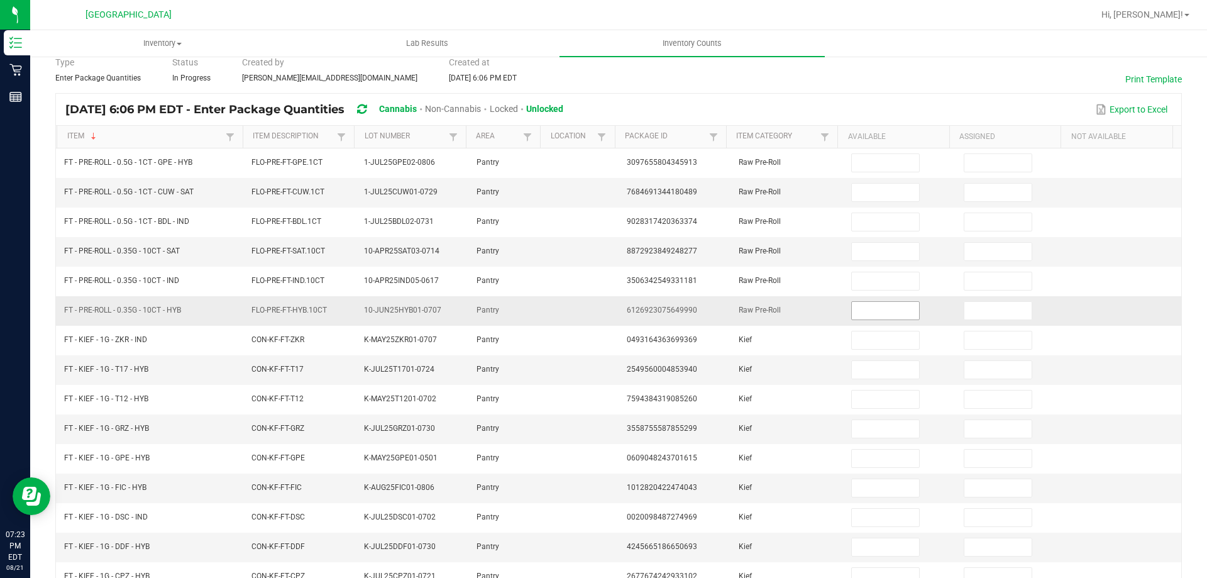
scroll to position [0, 0]
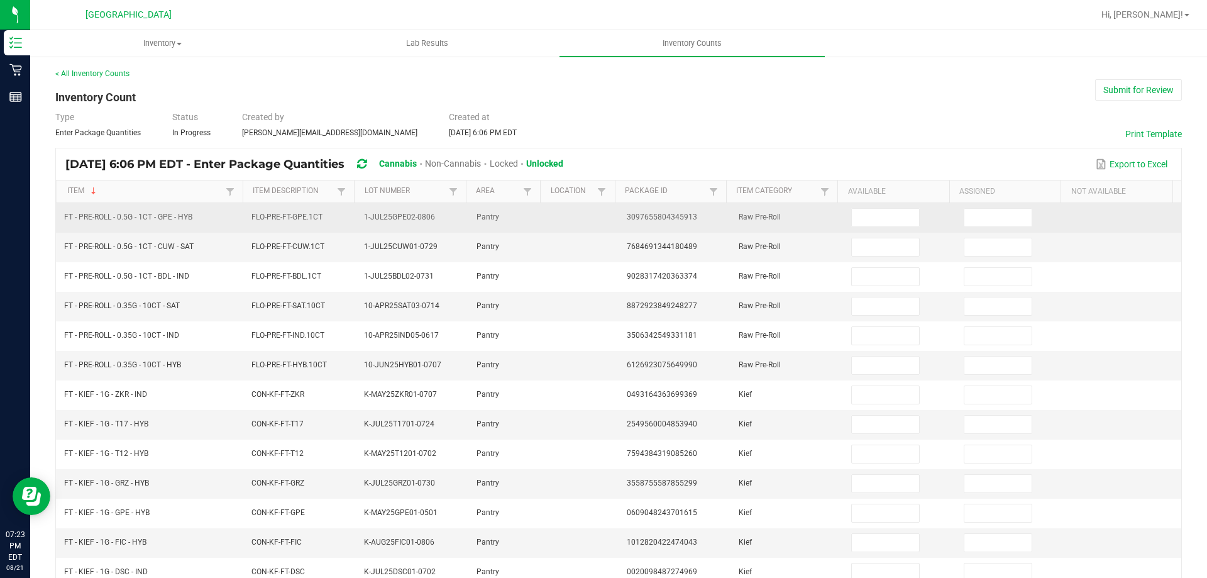
click at [875, 228] on td at bounding box center [900, 218] width 113 height 30
click at [877, 219] on input at bounding box center [885, 218] width 67 height 18
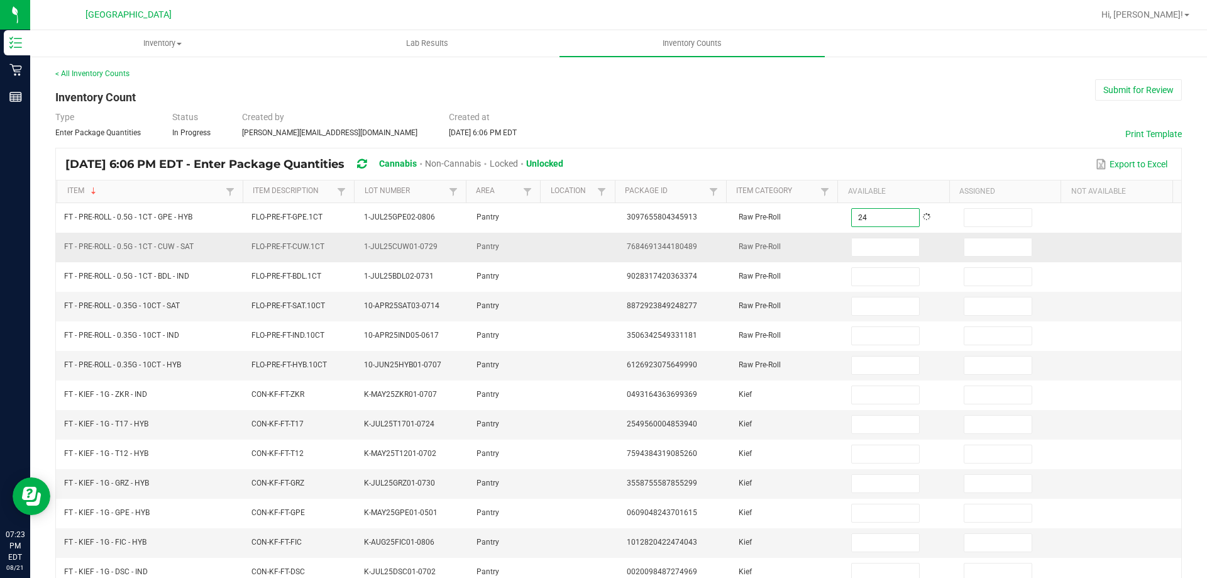
click at [848, 234] on td at bounding box center [900, 248] width 113 height 30
click at [859, 247] on input at bounding box center [885, 247] width 67 height 18
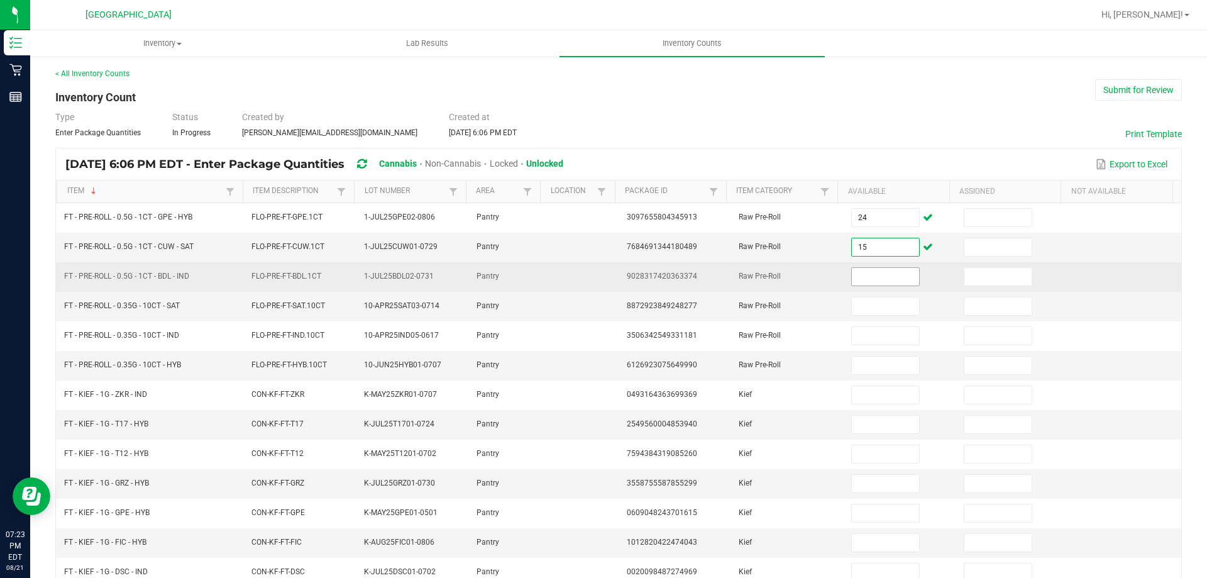
click at [875, 280] on input at bounding box center [885, 277] width 67 height 18
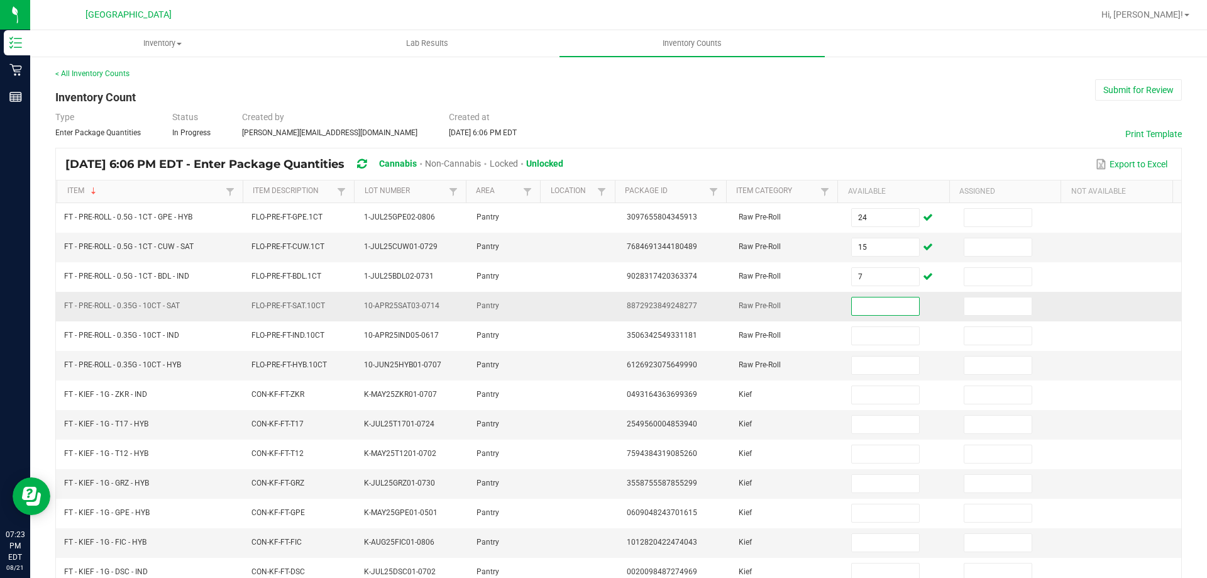
click at [856, 304] on input at bounding box center [885, 306] width 67 height 18
click at [218, 303] on td "FT - PRE-ROLL - 0.35G - 10CT - SAT" at bounding box center [150, 307] width 187 height 30
click at [870, 299] on input at bounding box center [885, 306] width 67 height 18
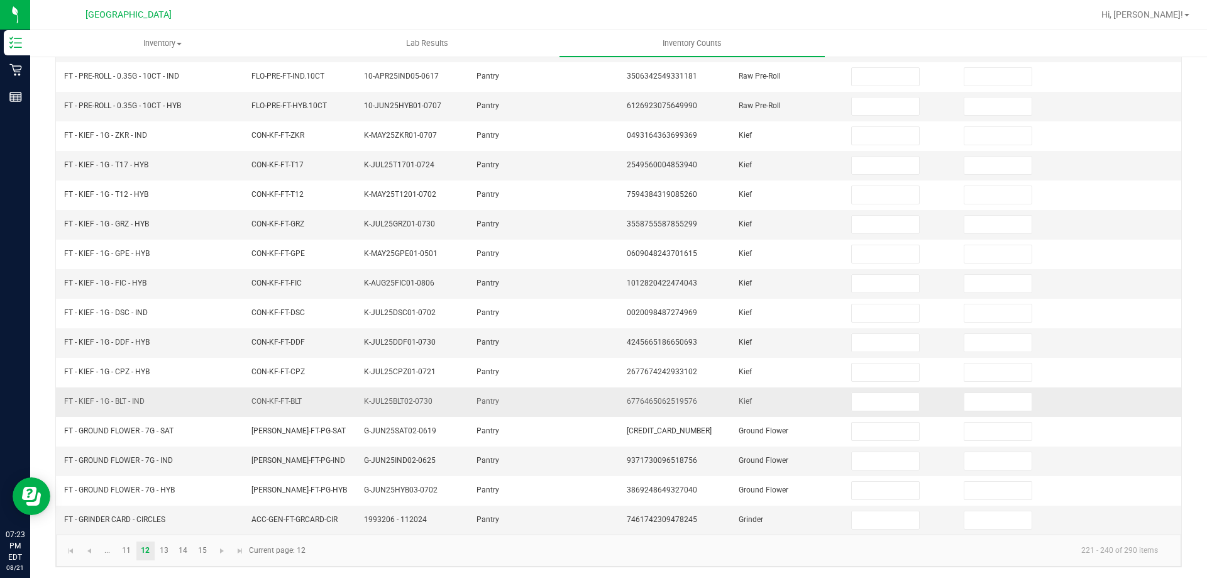
scroll to position [261, 0]
click at [875, 510] on input at bounding box center [885, 518] width 67 height 18
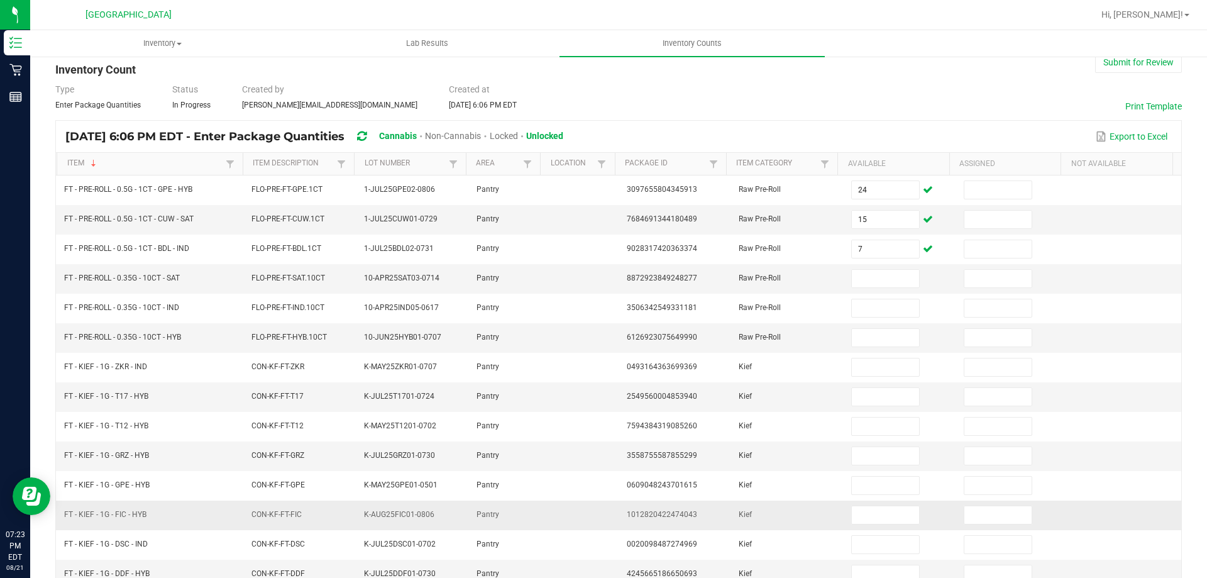
scroll to position [9, 0]
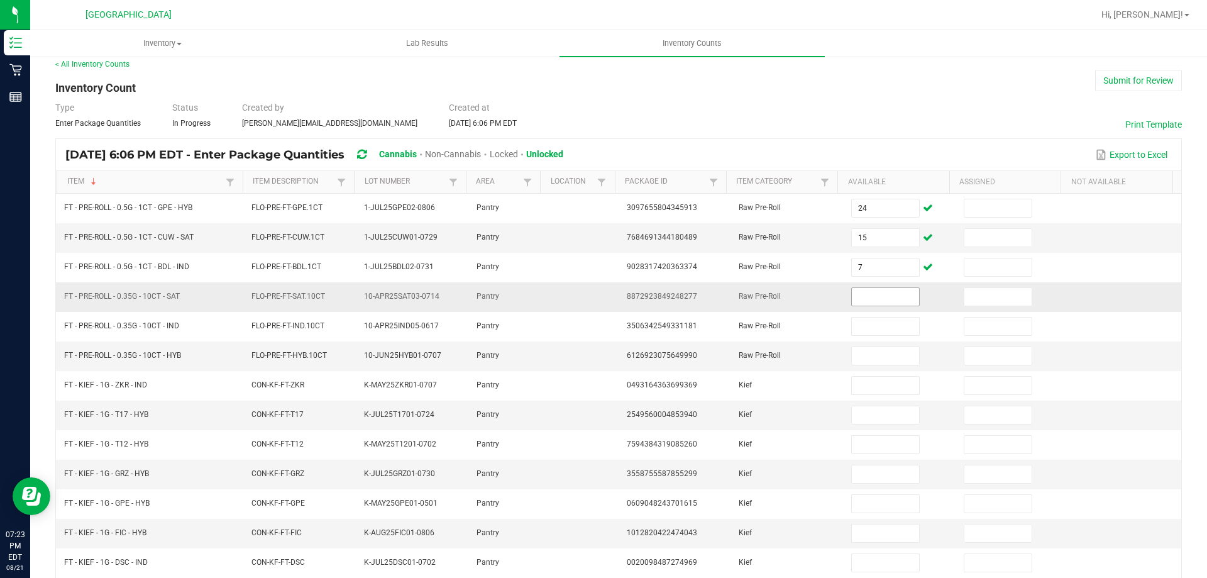
click at [865, 298] on input at bounding box center [885, 297] width 67 height 18
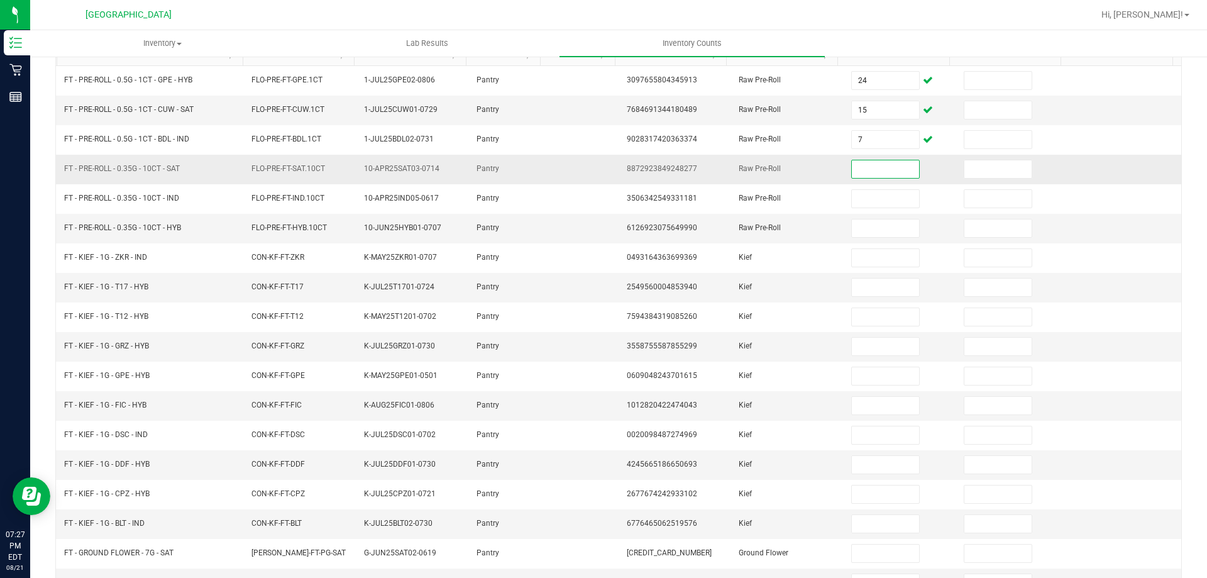
scroll to position [135, 0]
click at [868, 175] on input at bounding box center [885, 171] width 67 height 18
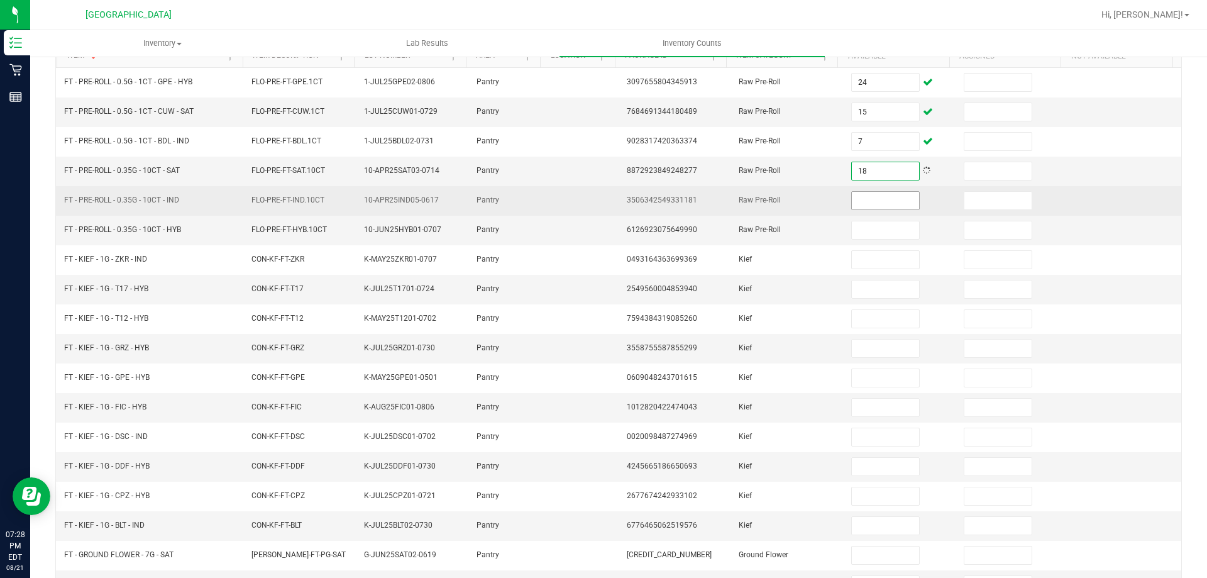
click at [875, 197] on input at bounding box center [885, 201] width 67 height 18
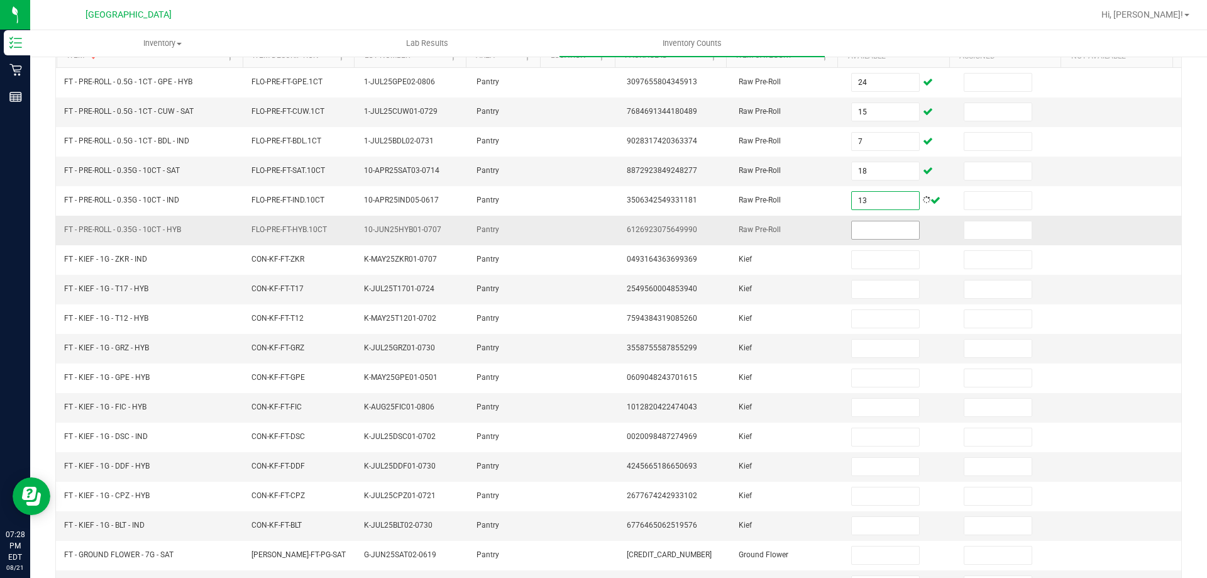
click at [865, 230] on input at bounding box center [885, 230] width 67 height 18
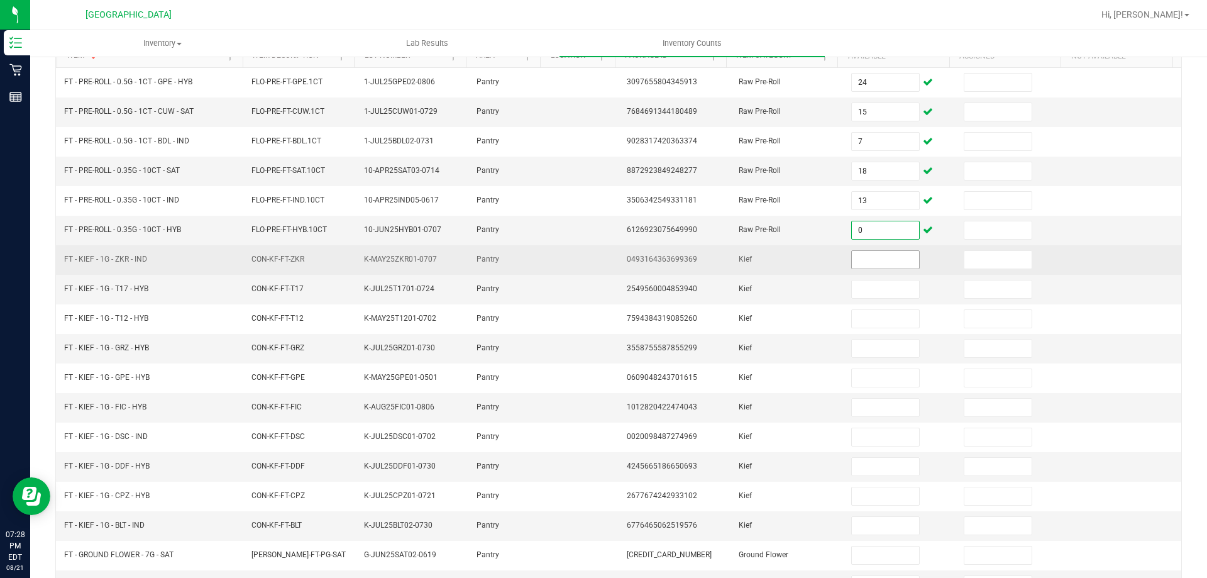
click at [869, 264] on input at bounding box center [885, 260] width 67 height 18
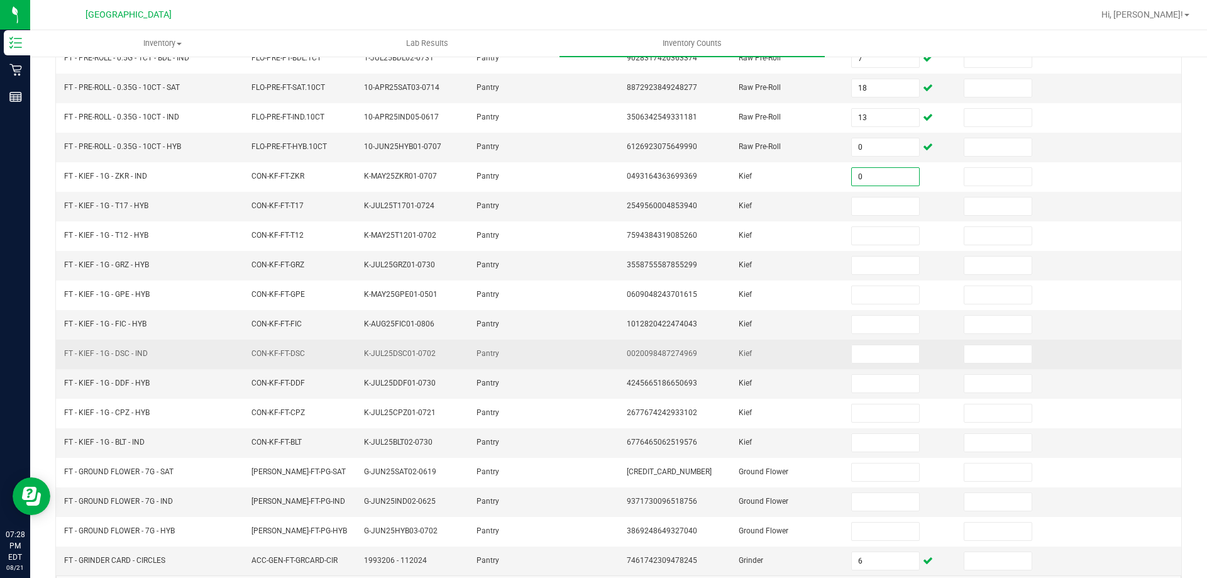
scroll to position [261, 0]
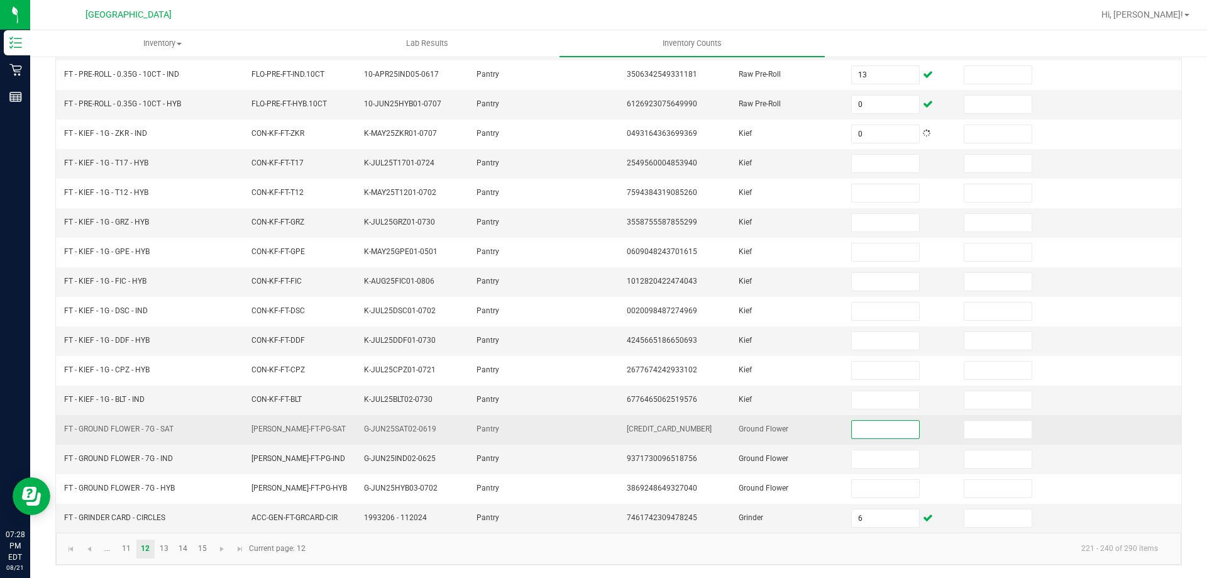
click at [887, 430] on input at bounding box center [885, 430] width 67 height 18
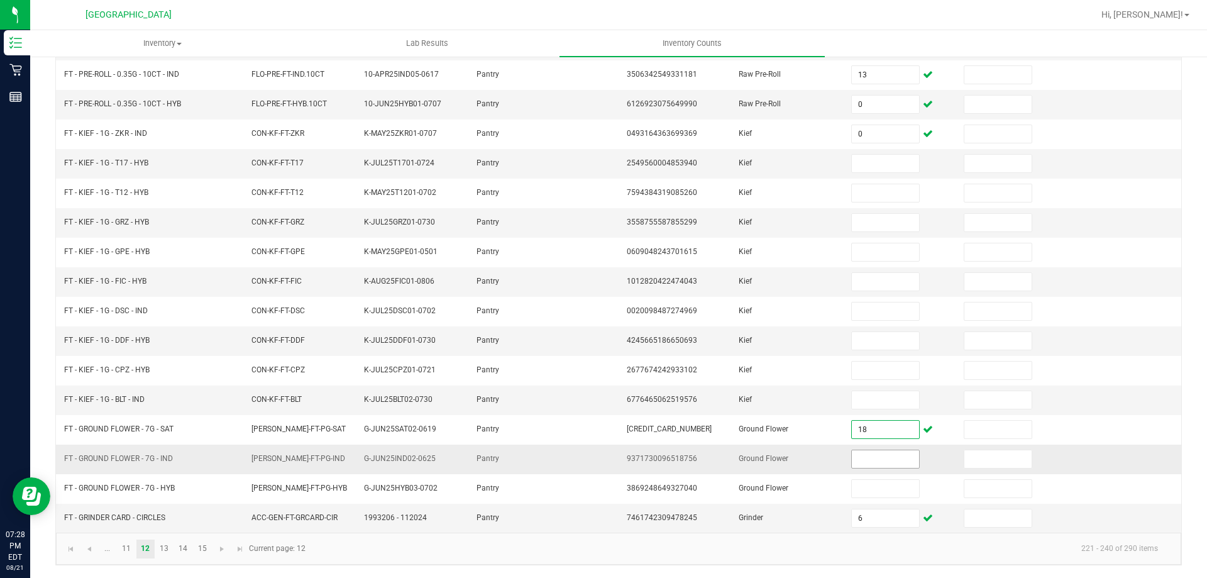
click at [859, 457] on input at bounding box center [885, 459] width 67 height 18
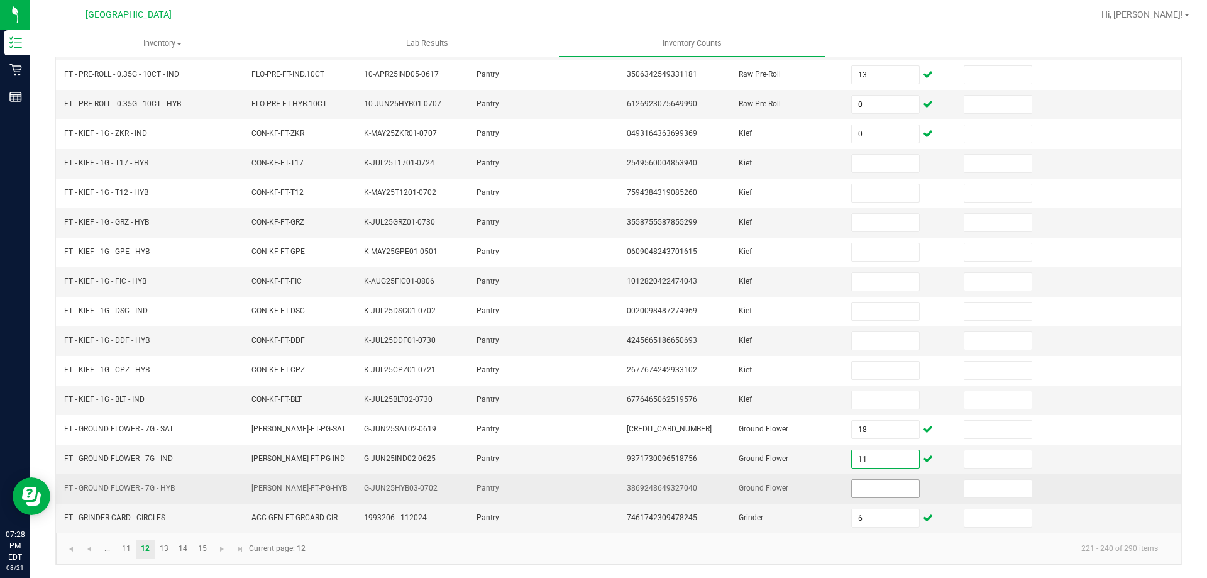
click at [853, 480] on input at bounding box center [885, 489] width 67 height 18
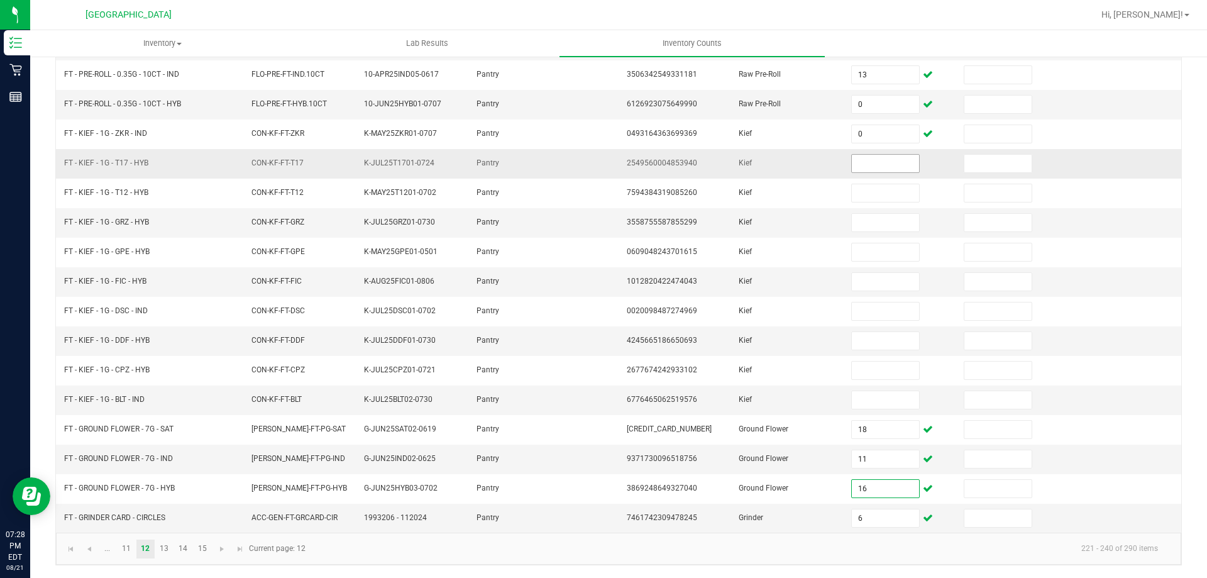
click at [870, 169] on input at bounding box center [885, 164] width 67 height 18
click at [886, 163] on input at bounding box center [885, 164] width 67 height 18
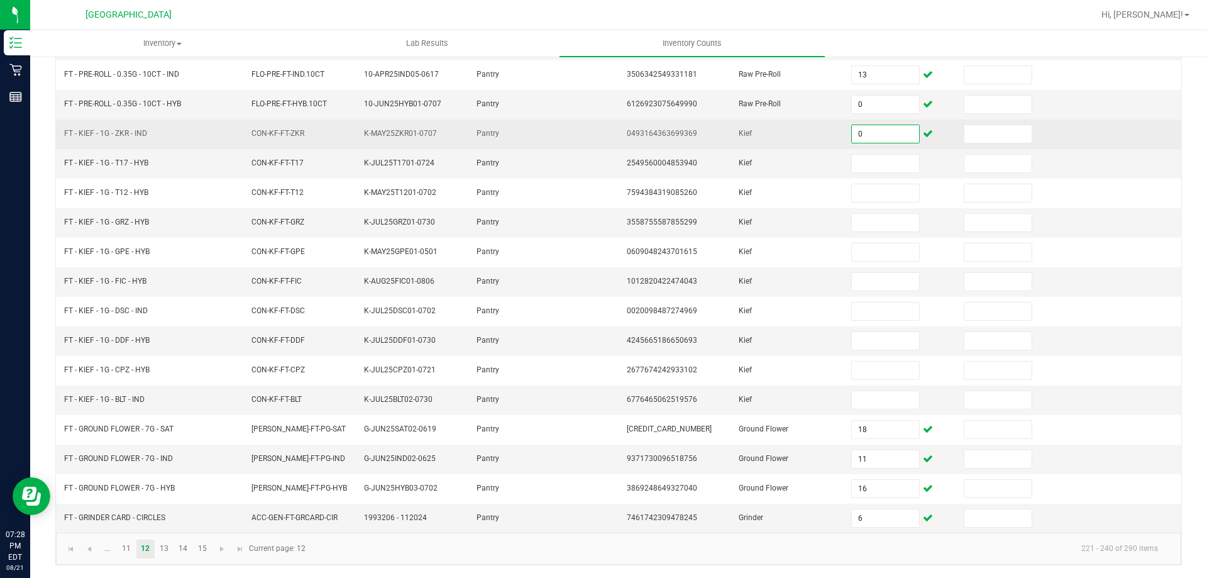
click at [867, 137] on input "0" at bounding box center [885, 134] width 67 height 18
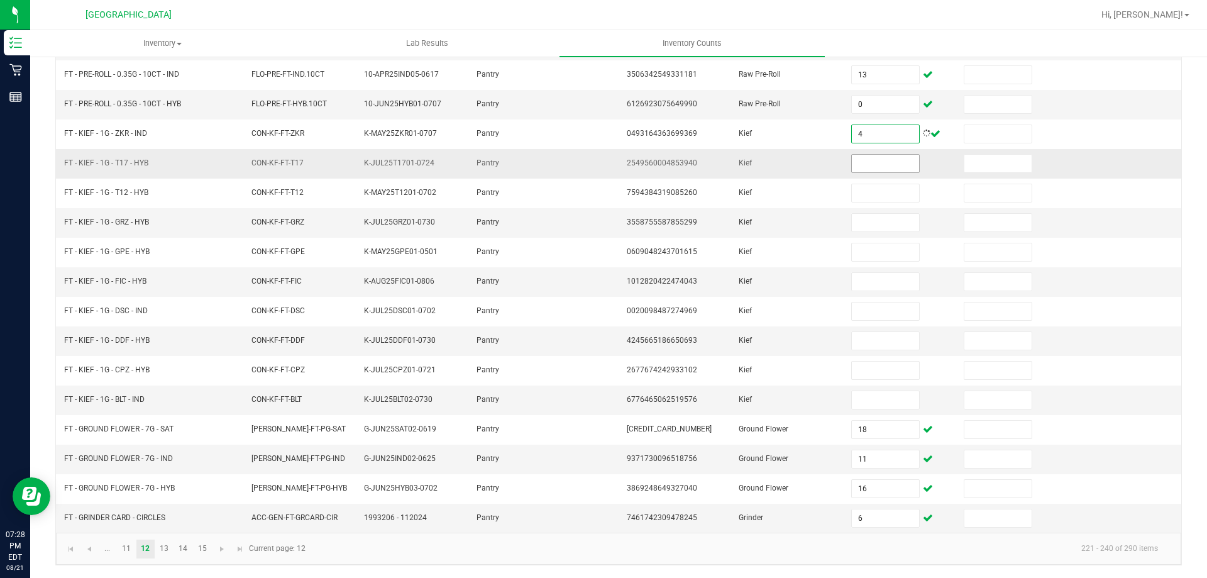
click at [868, 159] on input at bounding box center [885, 164] width 67 height 18
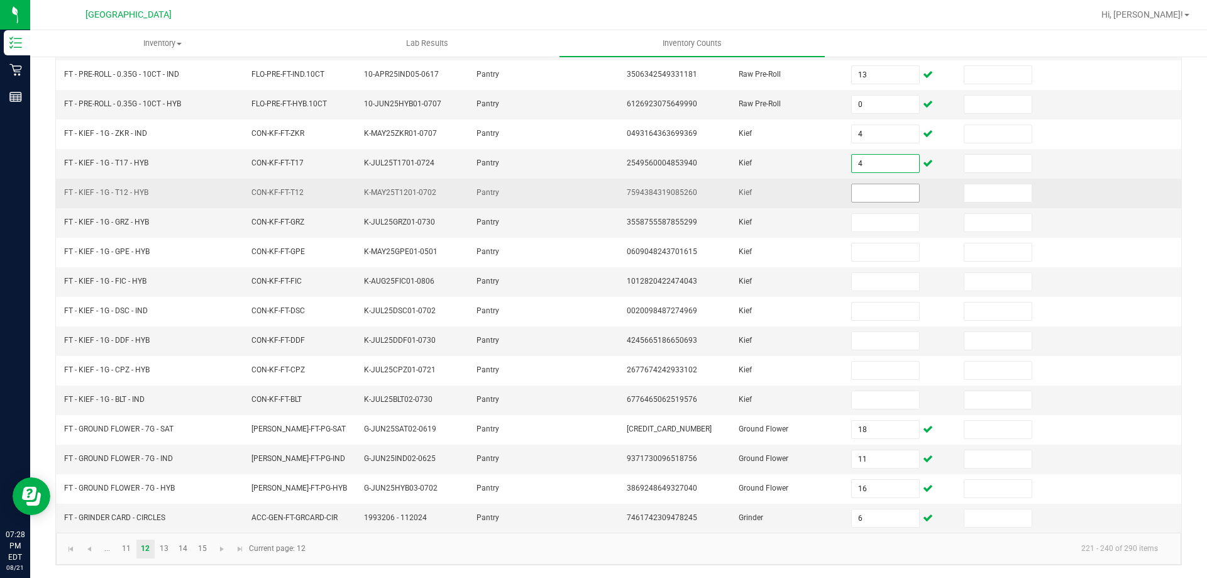
click at [858, 191] on input at bounding box center [885, 193] width 67 height 18
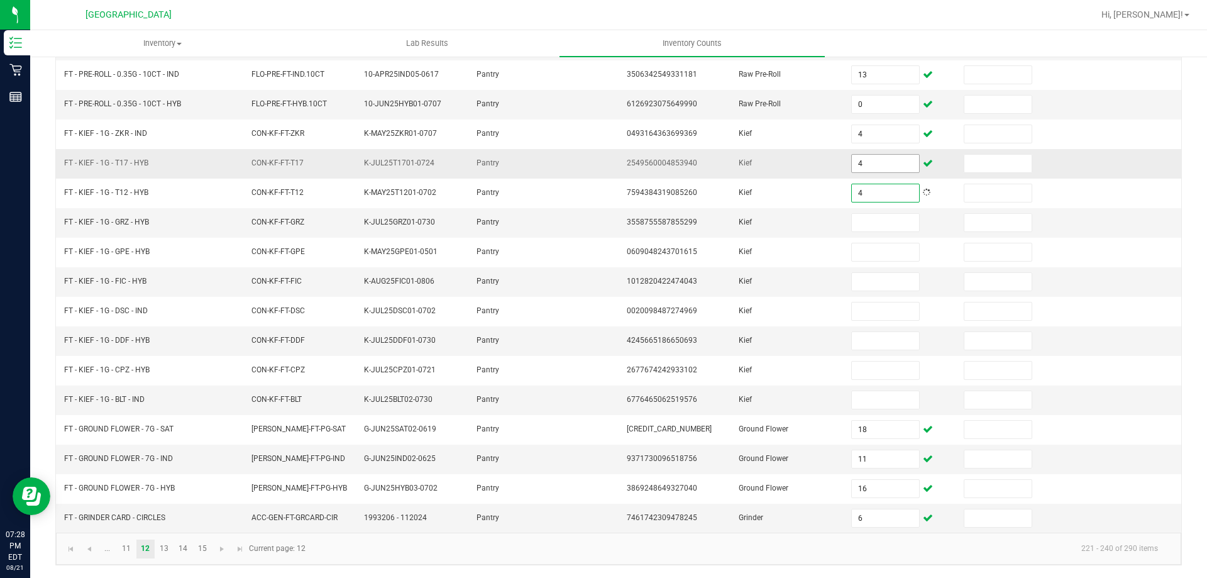
click at [855, 170] on input "4" at bounding box center [885, 164] width 67 height 18
click at [879, 162] on input "4" at bounding box center [885, 164] width 67 height 18
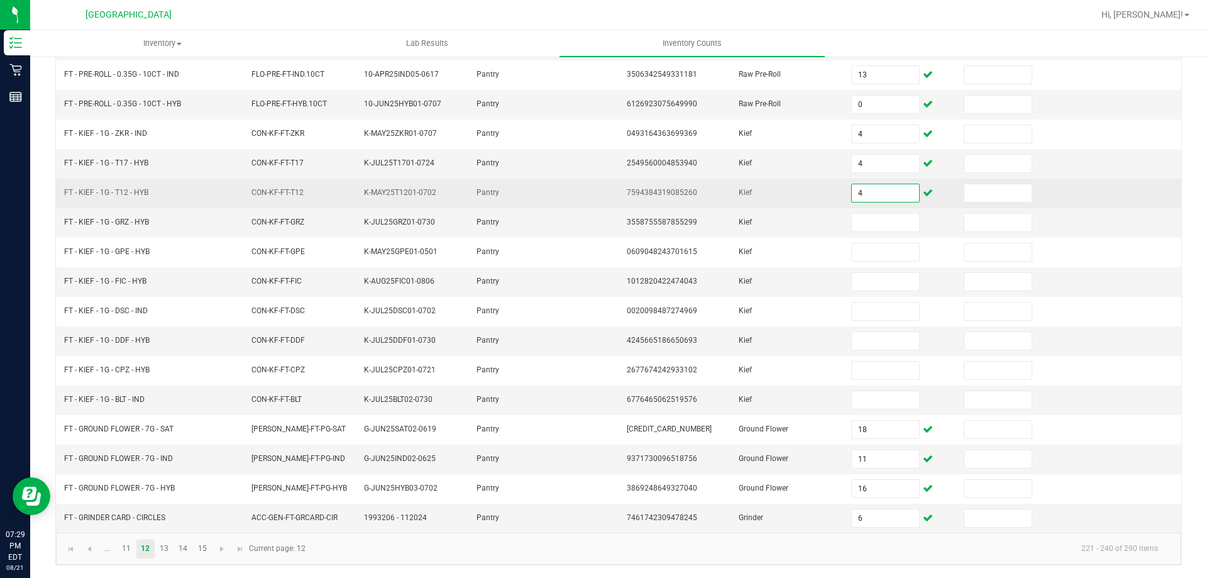
click at [889, 194] on input "4" at bounding box center [885, 193] width 67 height 18
click at [867, 192] on input at bounding box center [885, 193] width 67 height 18
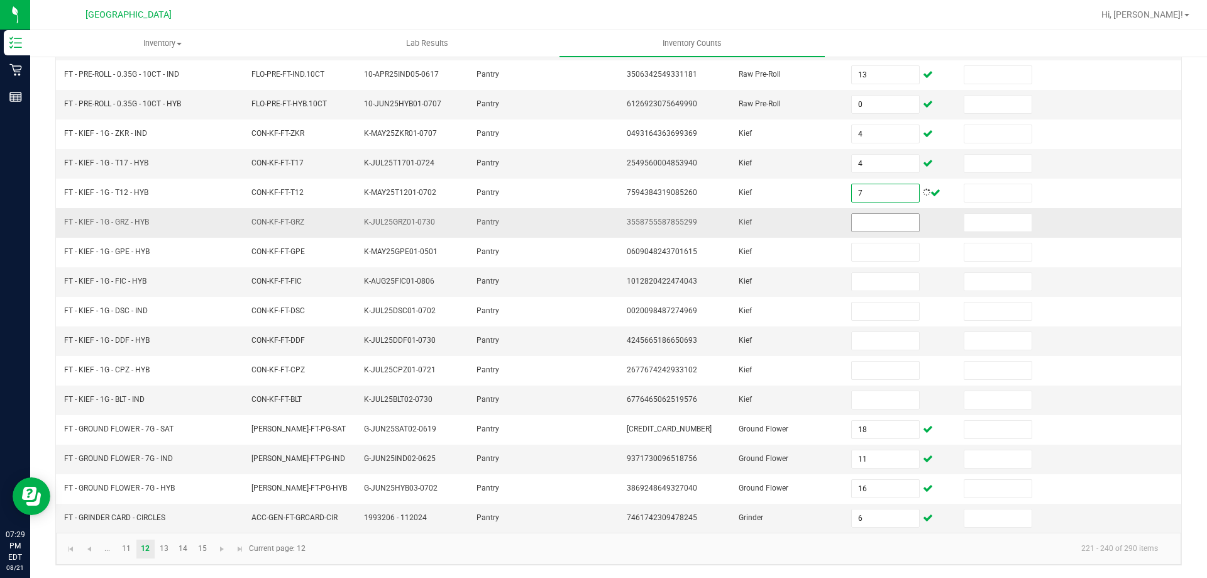
click at [870, 219] on input at bounding box center [885, 223] width 67 height 18
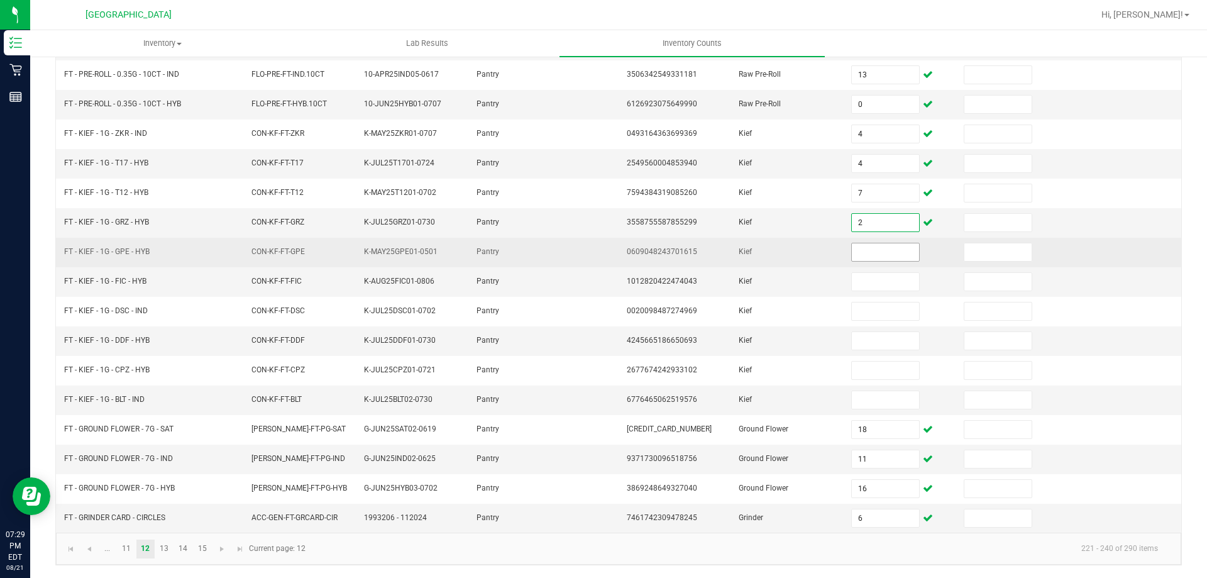
click at [875, 245] on input at bounding box center [885, 252] width 67 height 18
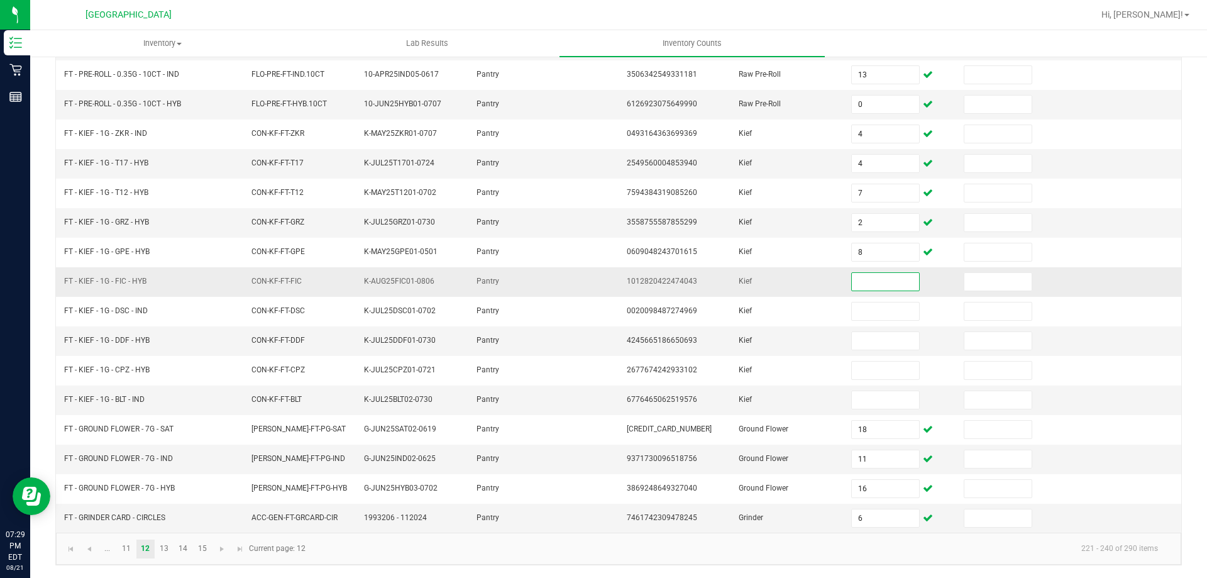
click at [877, 280] on input at bounding box center [885, 282] width 67 height 18
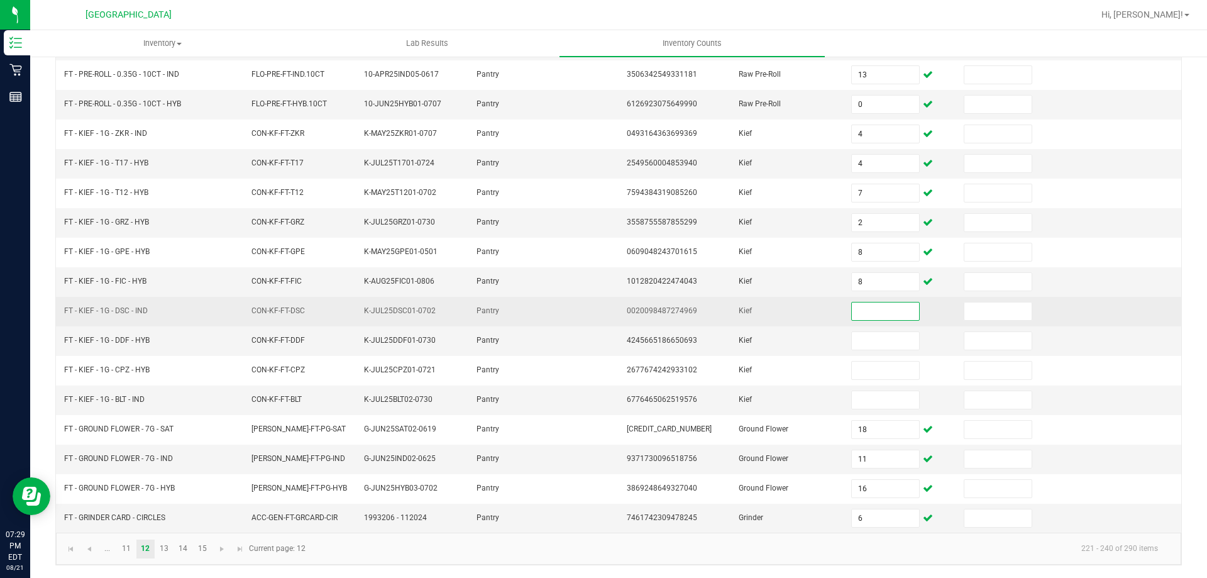
click at [879, 305] on input at bounding box center [885, 312] width 67 height 18
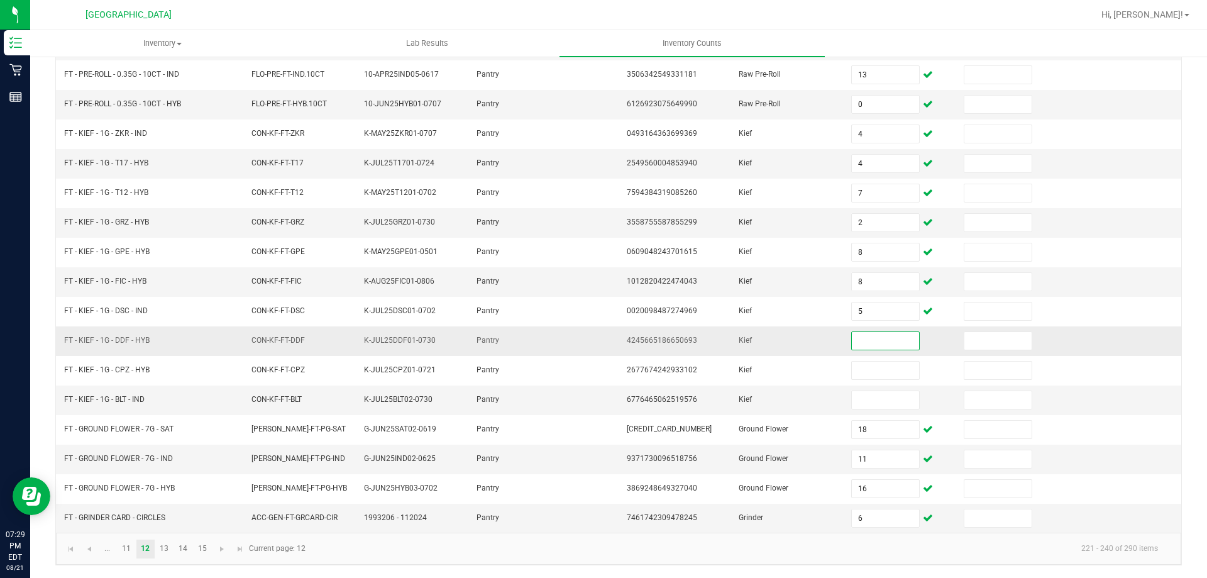
click at [874, 341] on input at bounding box center [885, 341] width 67 height 18
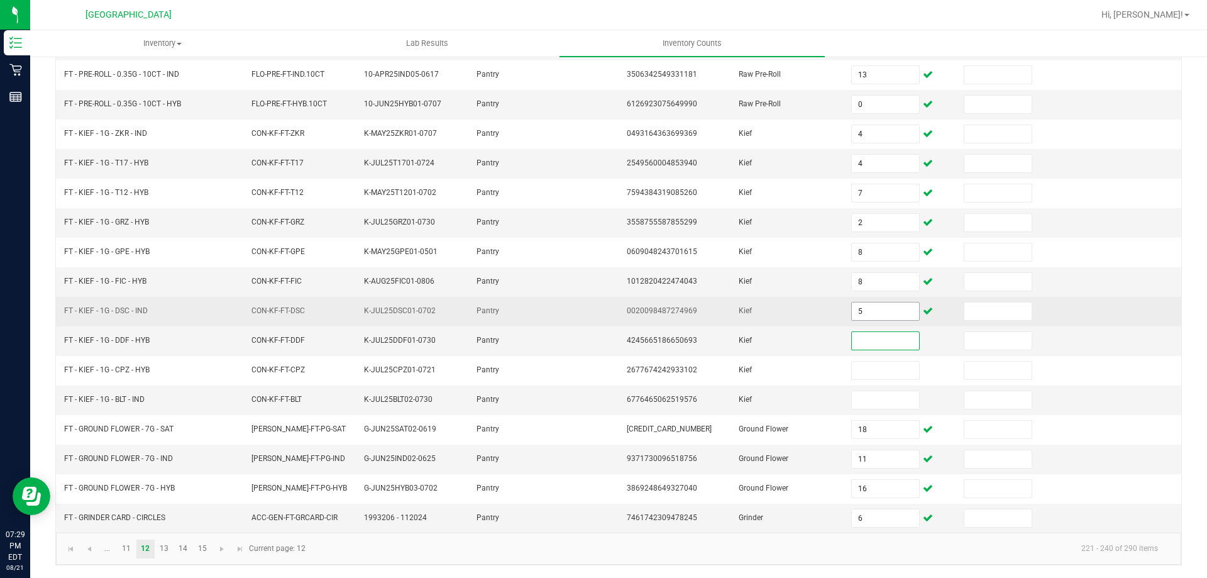
click at [879, 314] on input "5" at bounding box center [885, 312] width 67 height 18
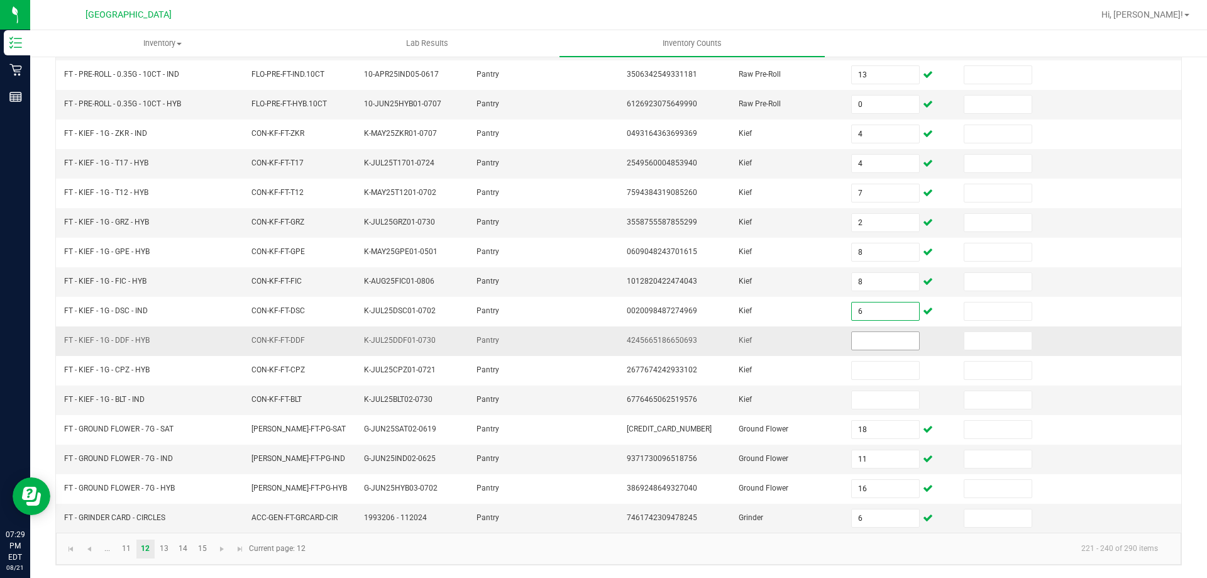
click at [875, 345] on input at bounding box center [885, 341] width 67 height 18
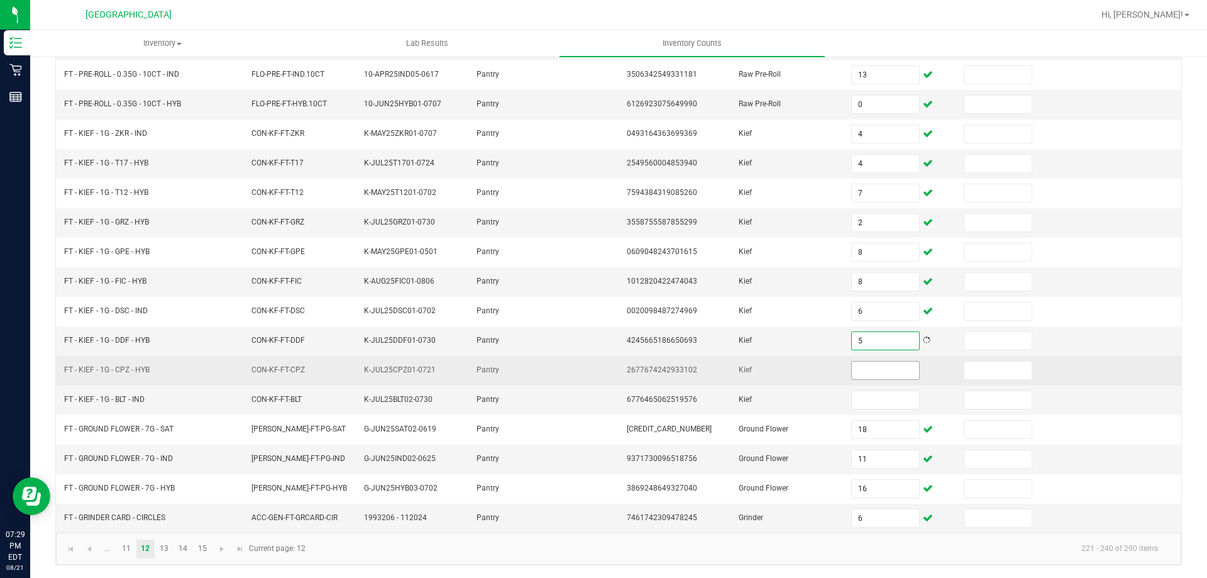
click at [871, 369] on input at bounding box center [885, 371] width 67 height 18
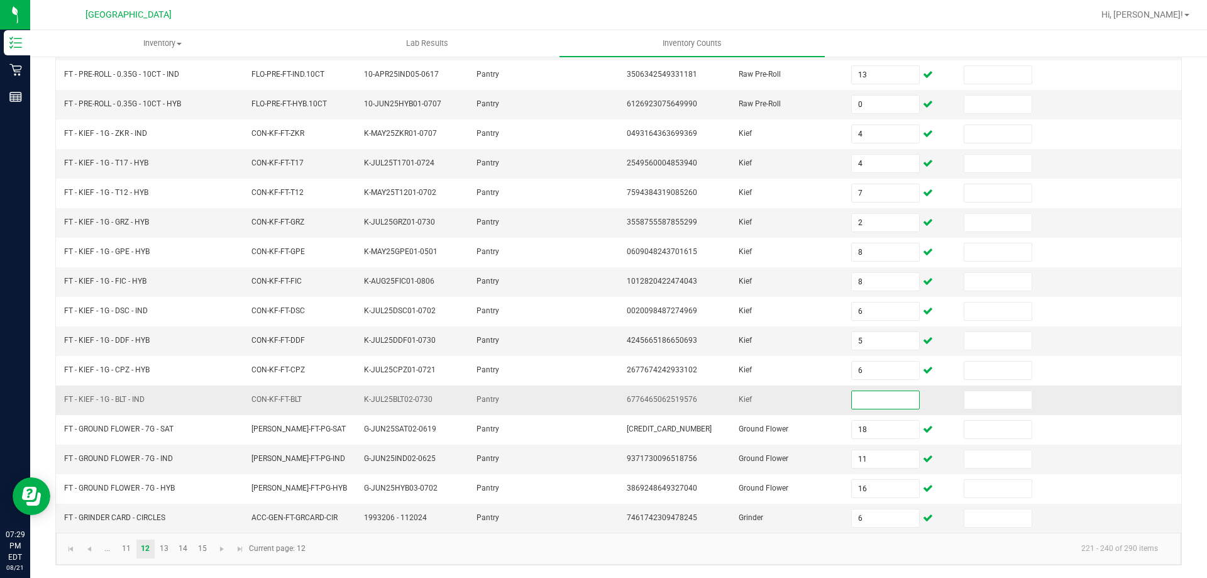
click at [897, 404] on input at bounding box center [885, 400] width 67 height 18
click at [165, 553] on link "13" at bounding box center [164, 549] width 18 height 19
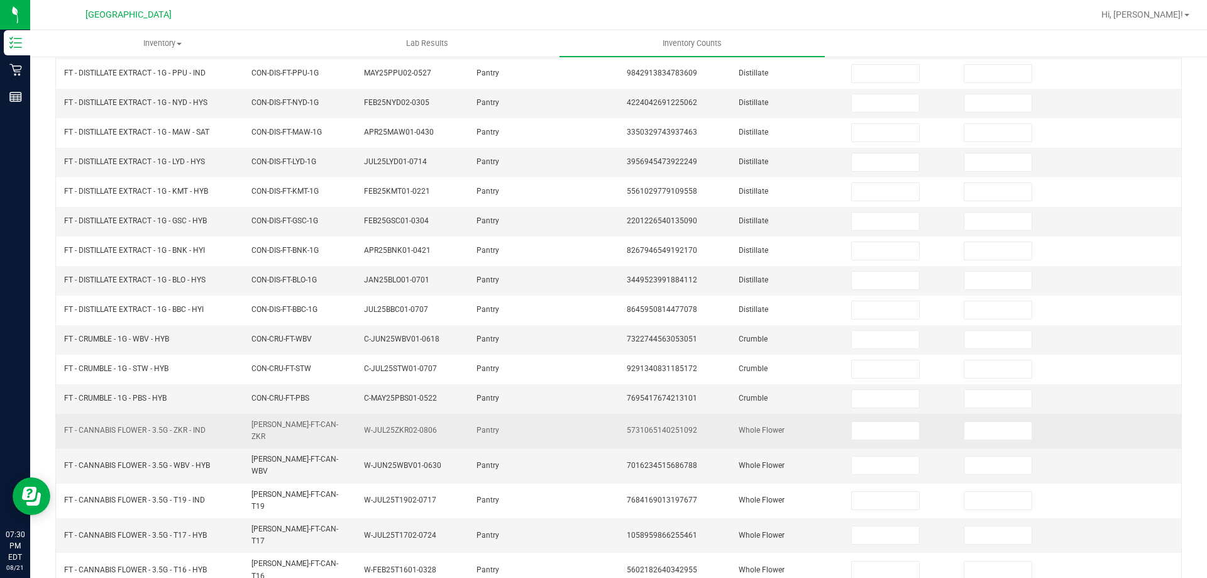
scroll to position [0, 0]
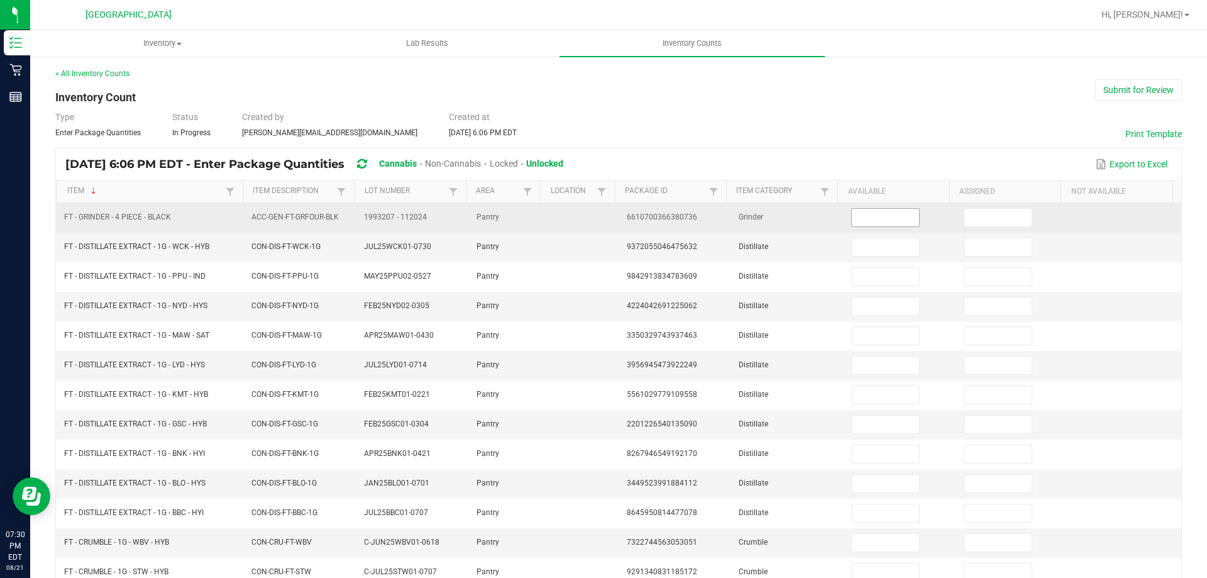
click at [891, 225] on input at bounding box center [885, 218] width 67 height 18
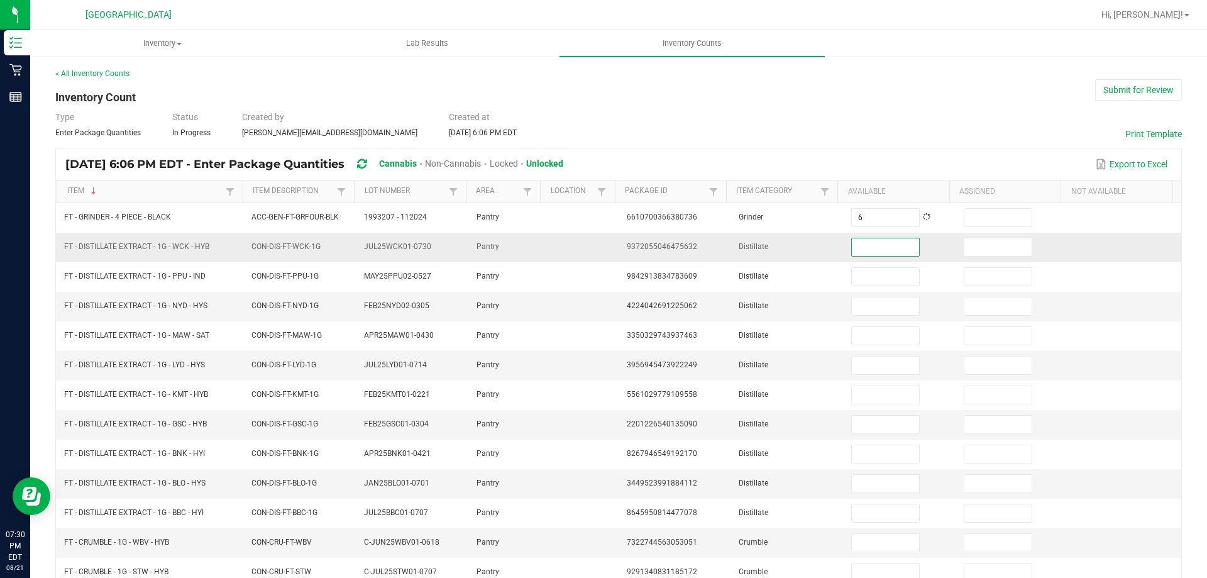
click at [869, 245] on input at bounding box center [885, 247] width 67 height 18
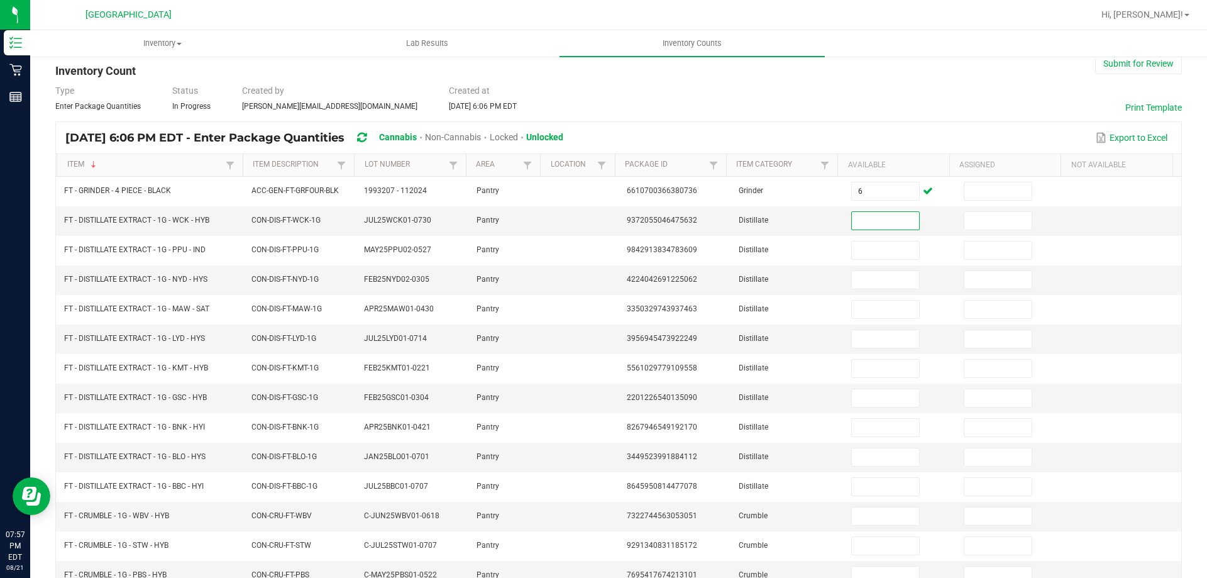
scroll to position [9, 0]
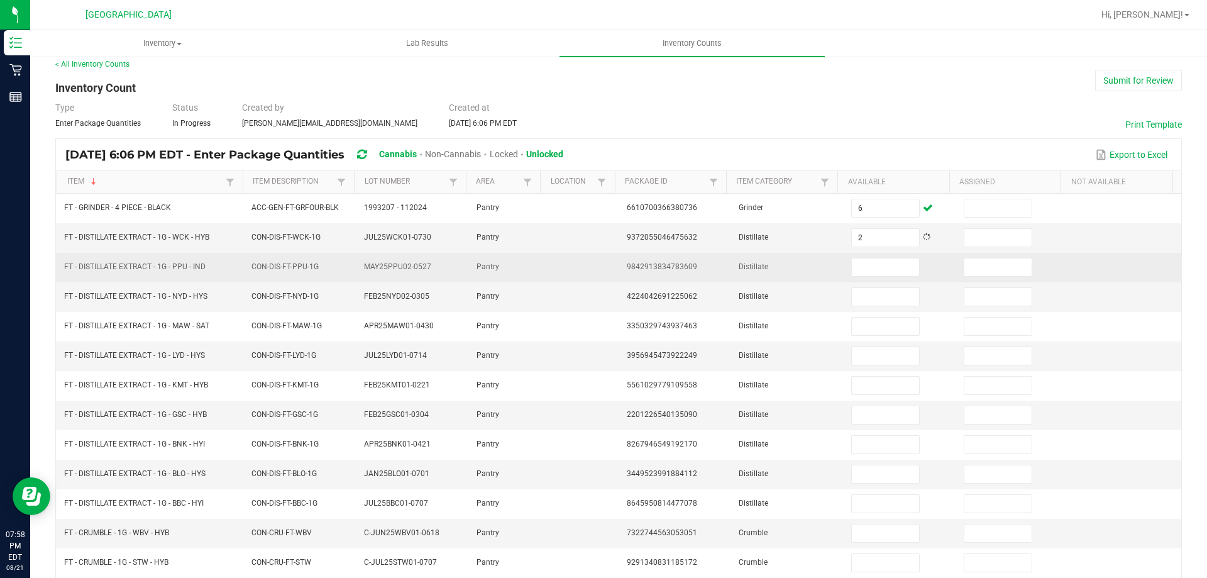
click at [872, 278] on td at bounding box center [900, 268] width 113 height 30
click at [877, 253] on td at bounding box center [900, 268] width 113 height 30
click at [877, 268] on input at bounding box center [885, 267] width 67 height 18
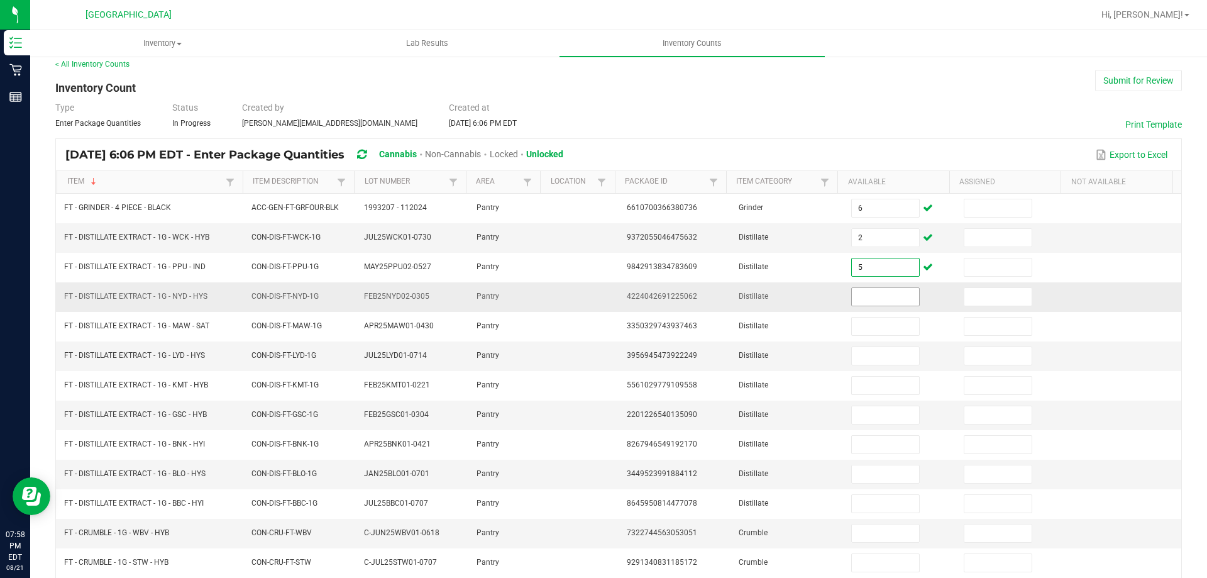
click at [901, 299] on input at bounding box center [885, 297] width 67 height 18
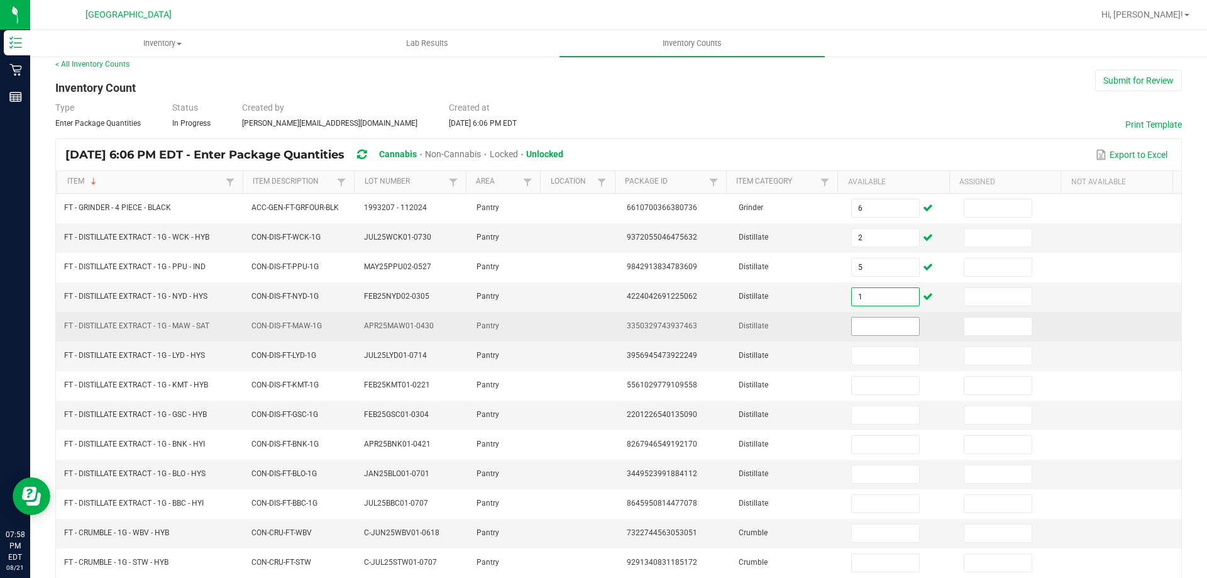
click at [877, 320] on input at bounding box center [885, 327] width 67 height 18
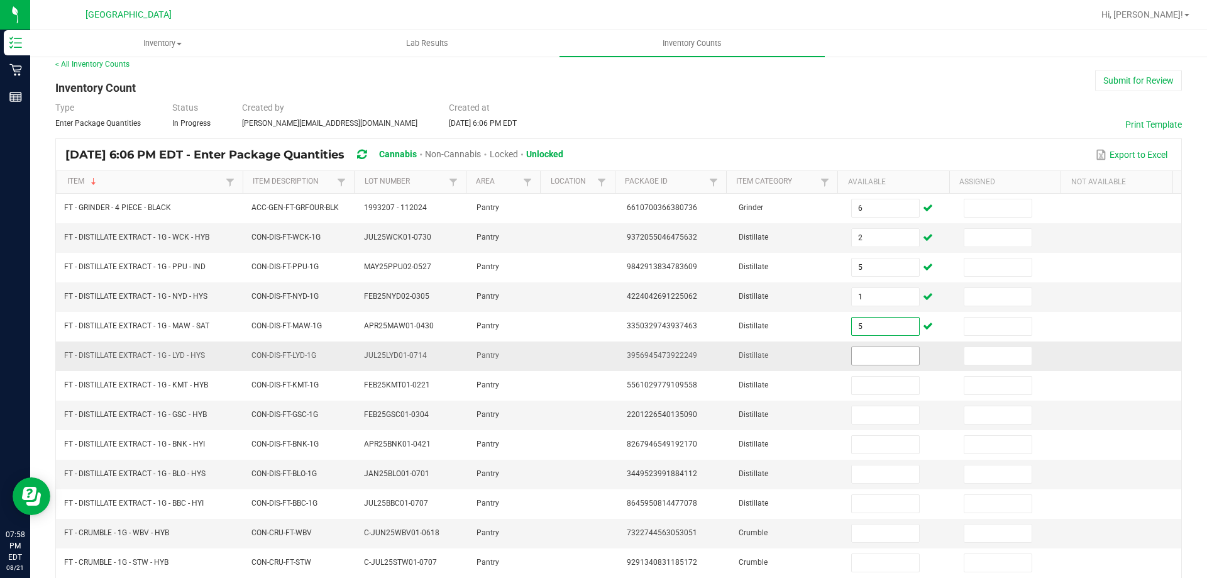
click at [887, 347] on input at bounding box center [885, 356] width 67 height 18
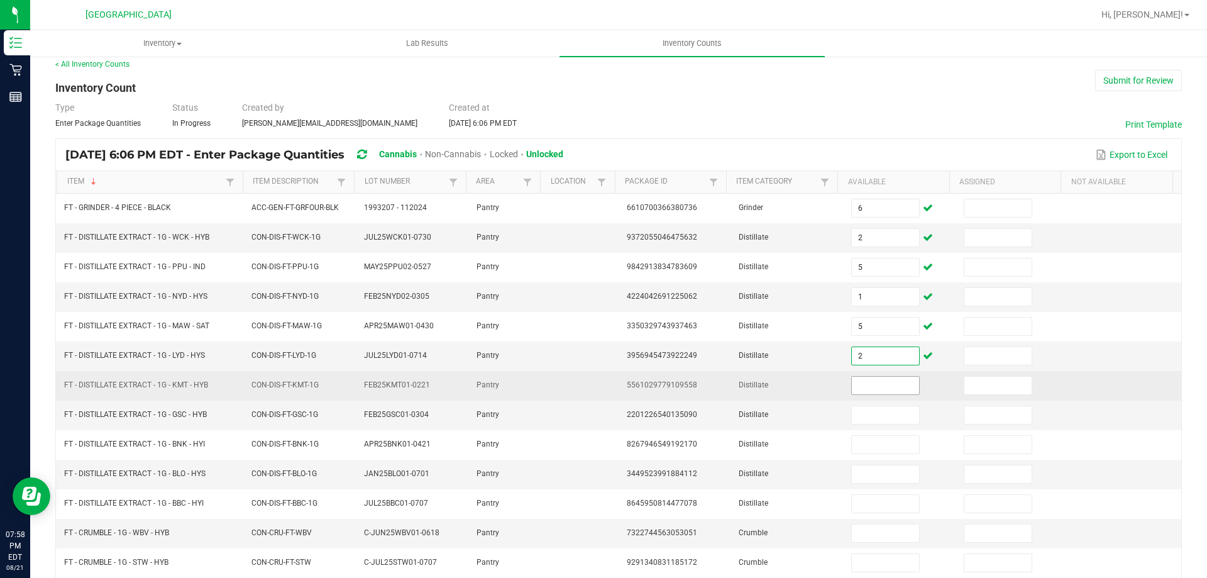
click at [860, 384] on input at bounding box center [885, 386] width 67 height 18
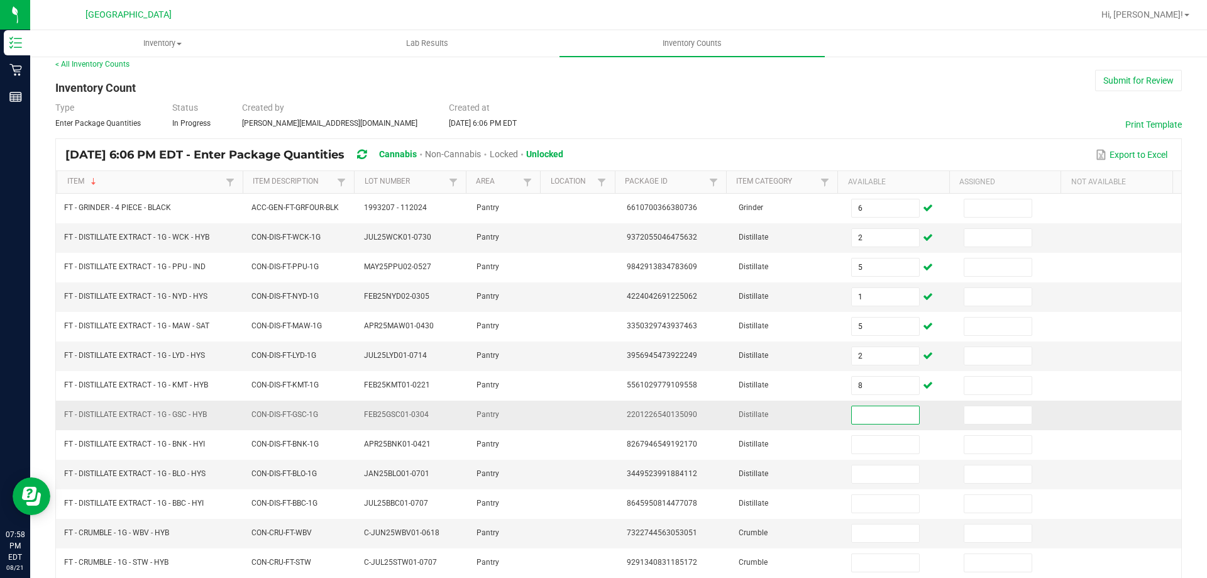
click at [869, 413] on input at bounding box center [885, 415] width 67 height 18
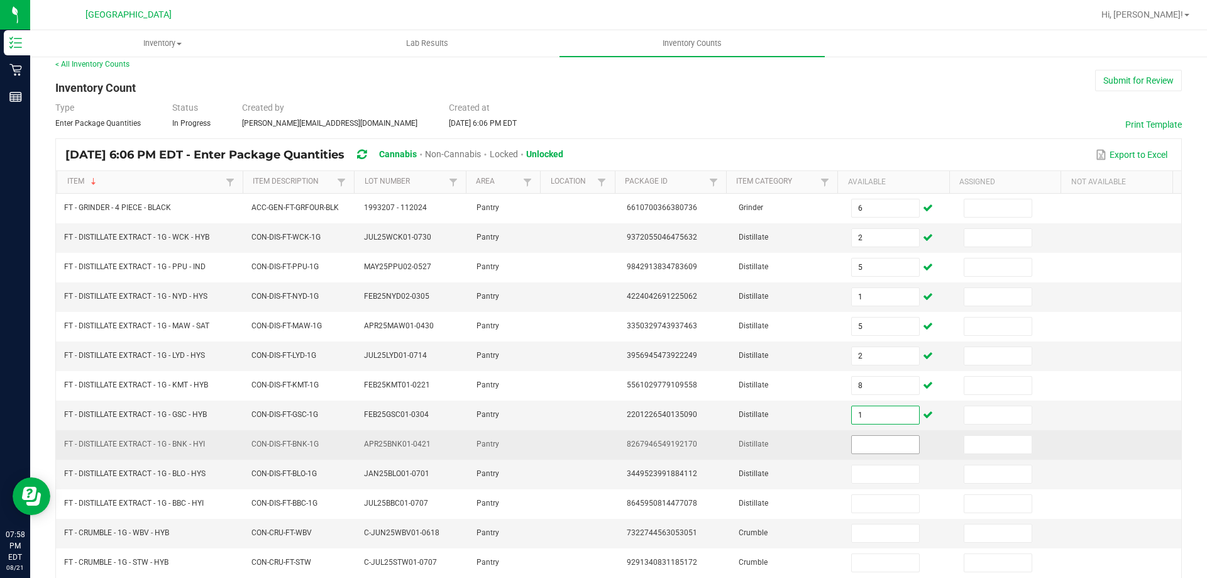
click at [865, 439] on input at bounding box center [885, 445] width 67 height 18
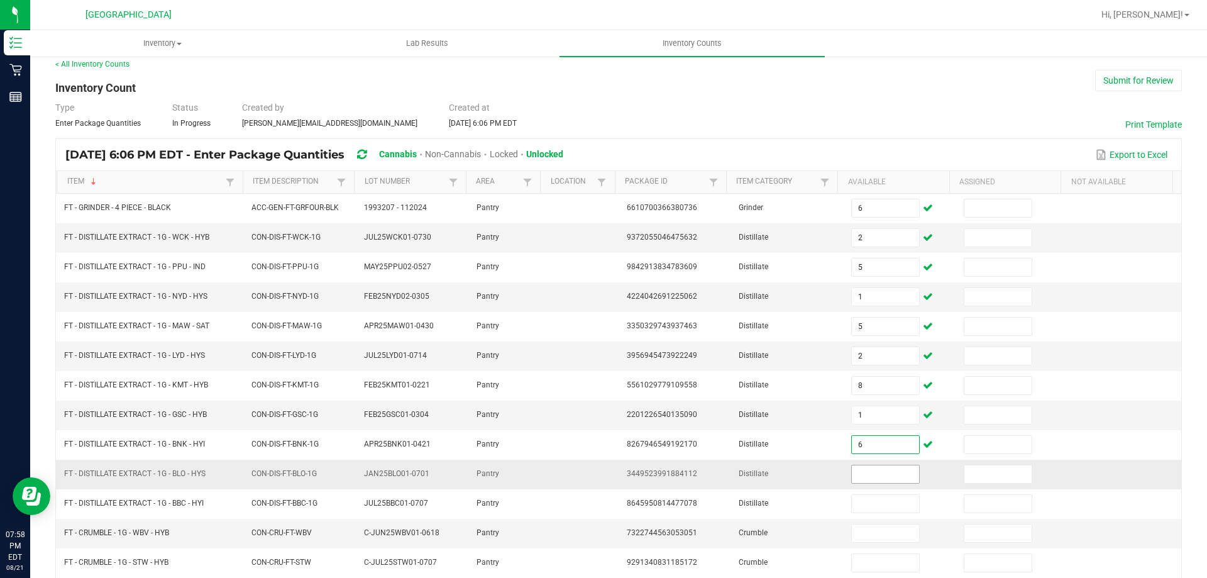
click at [868, 479] on input at bounding box center [885, 474] width 67 height 18
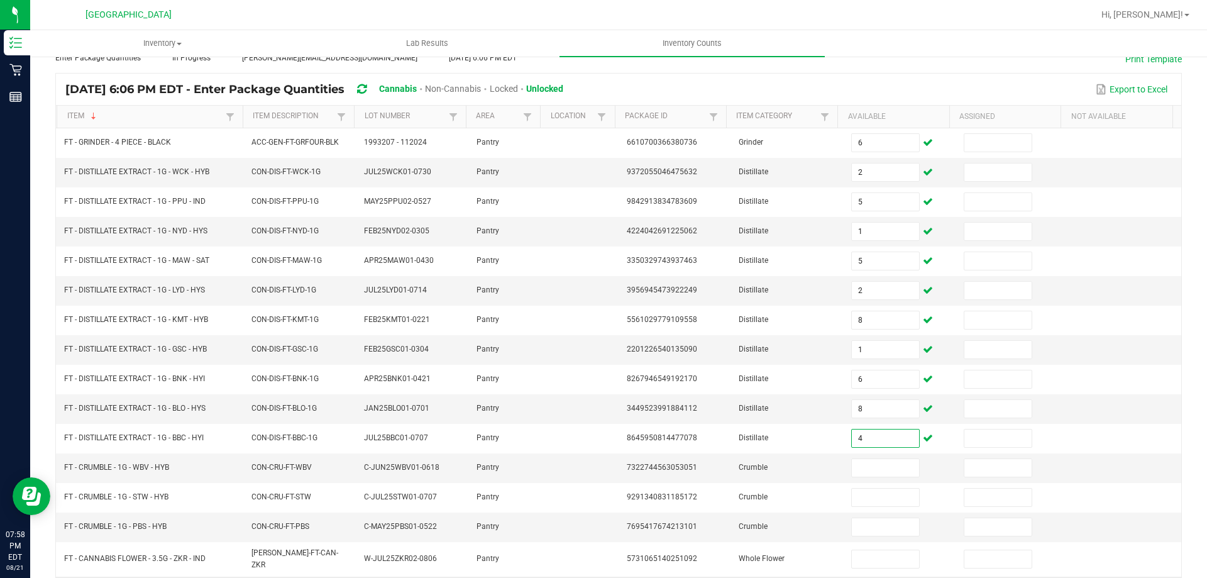
scroll to position [261, 0]
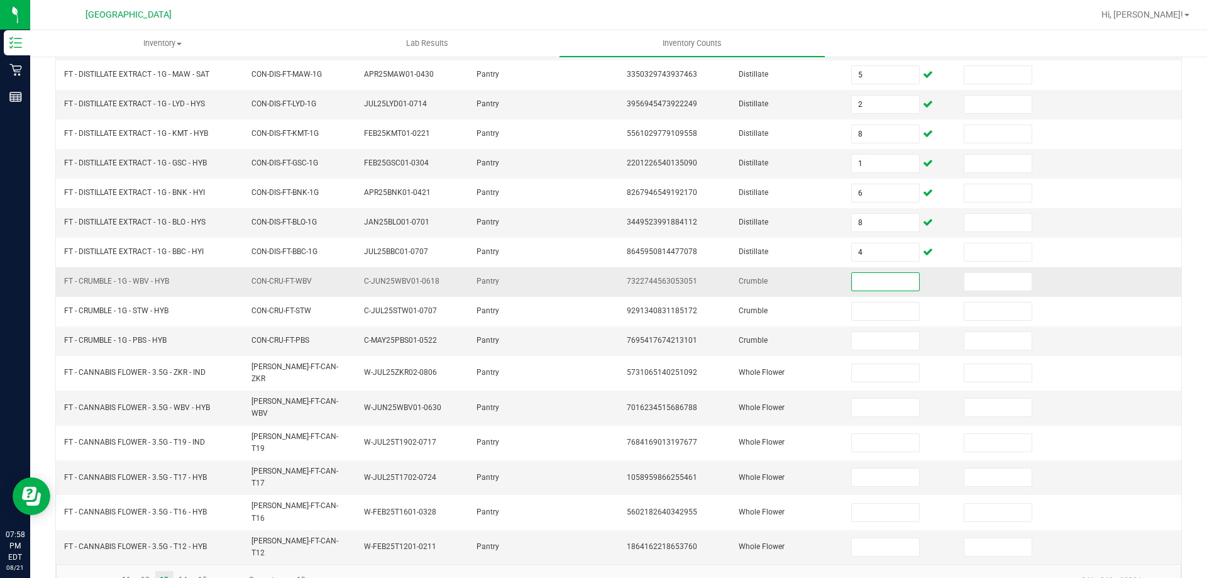
click at [866, 277] on input at bounding box center [885, 282] width 67 height 18
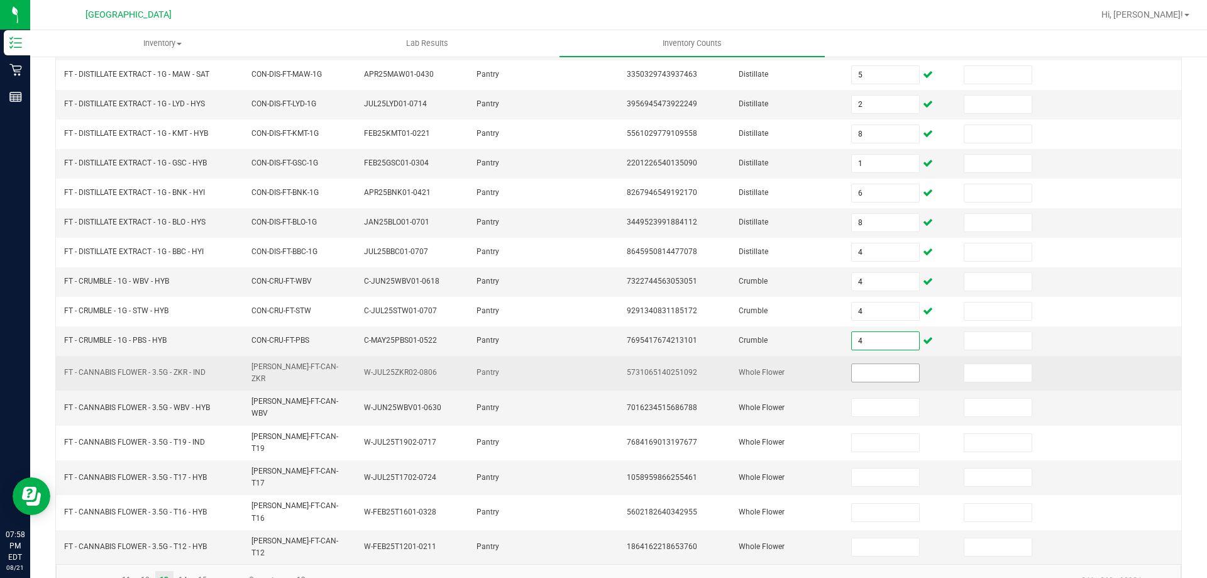
click at [897, 377] on input at bounding box center [885, 373] width 67 height 18
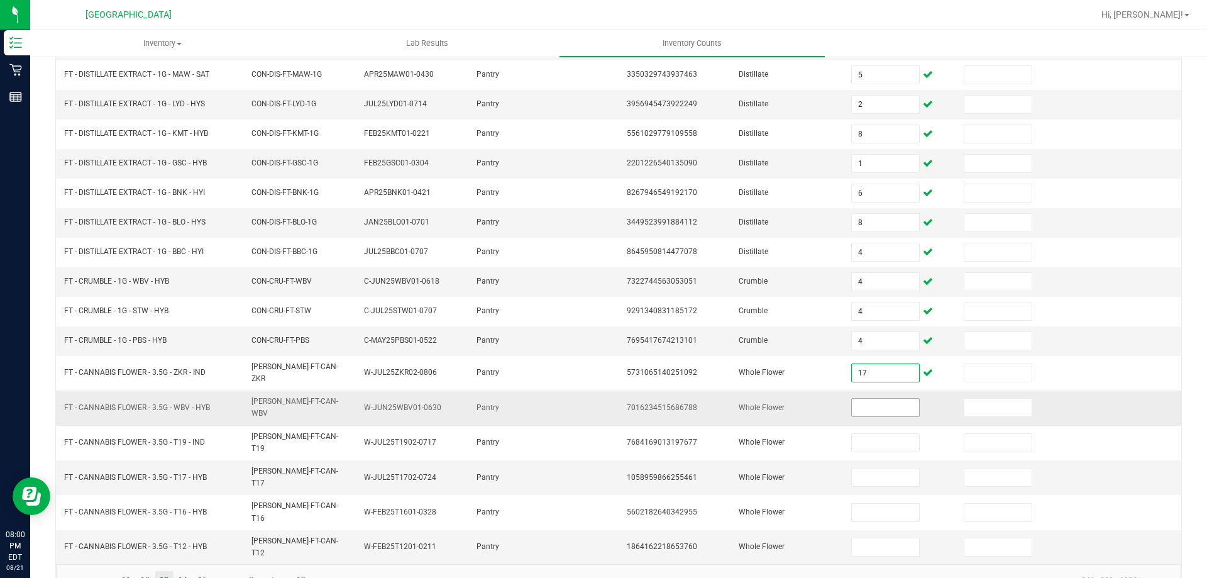
click at [897, 399] on input at bounding box center [885, 408] width 67 height 18
click at [852, 469] on input at bounding box center [885, 478] width 67 height 18
drag, startPoint x: 992, startPoint y: 539, endPoint x: 991, endPoint y: 524, distance: 15.1
click at [992, 570] on kendo-pager-info "241 - 260 of 290 items" at bounding box center [740, 580] width 855 height 21
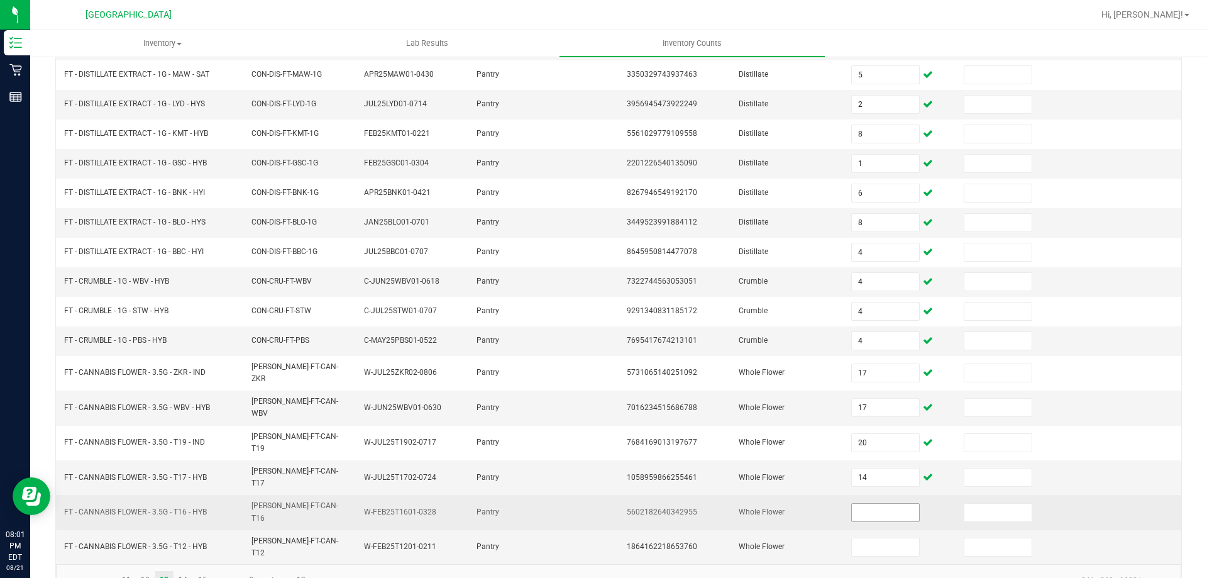
click at [887, 504] on input at bounding box center [885, 513] width 67 height 18
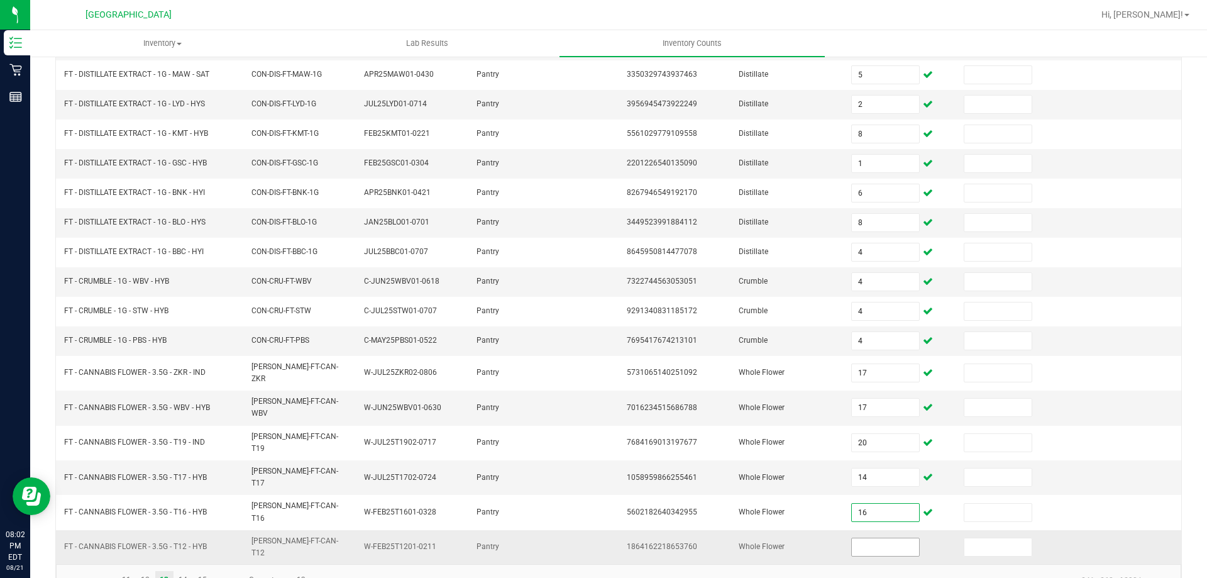
click at [882, 538] on input at bounding box center [885, 547] width 67 height 18
click at [186, 571] on link "14" at bounding box center [183, 580] width 18 height 19
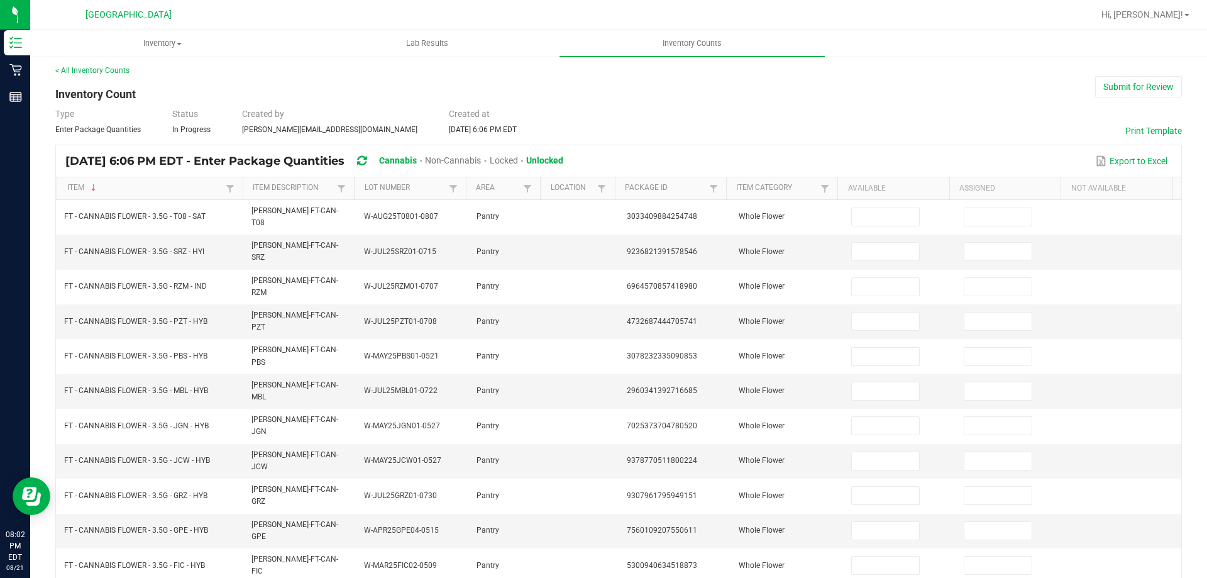
scroll to position [0, 0]
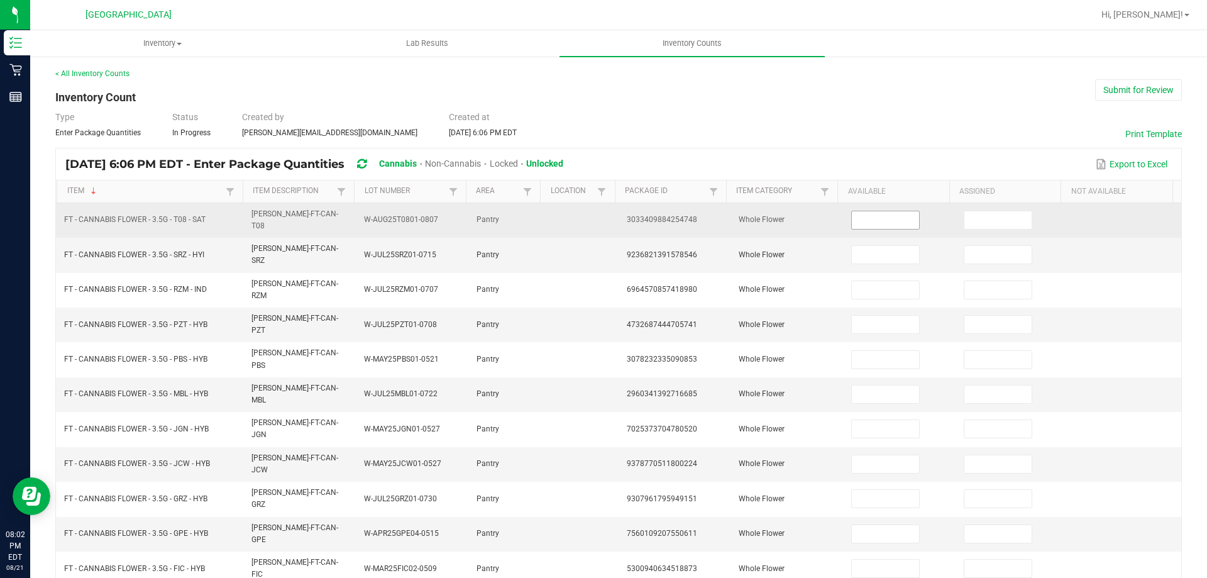
click at [874, 216] on input at bounding box center [885, 220] width 67 height 18
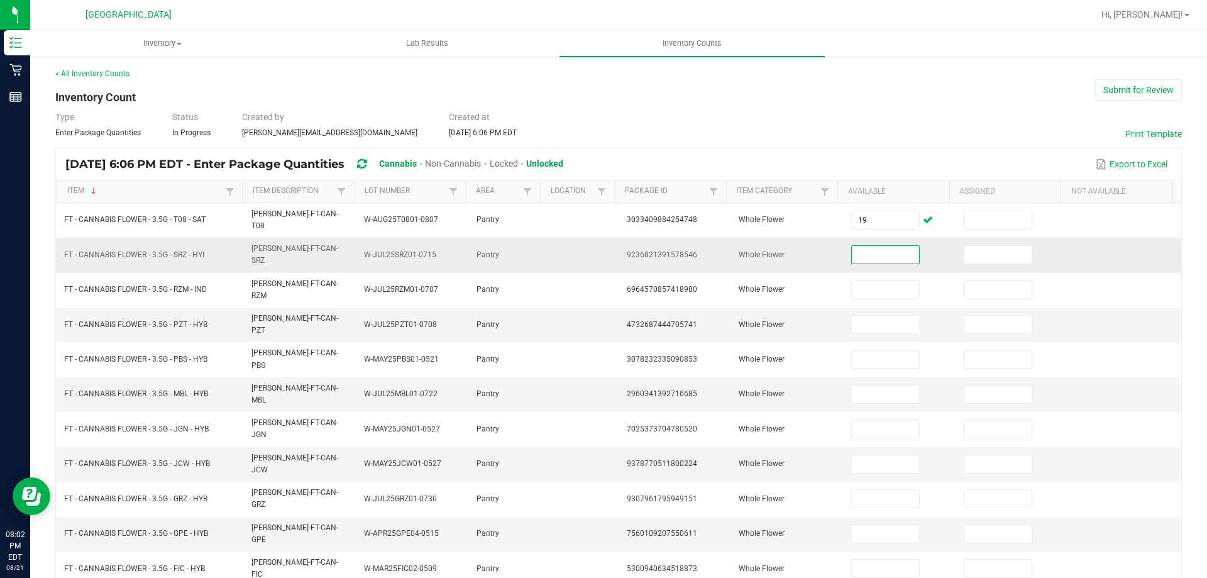
click at [874, 247] on input at bounding box center [885, 255] width 67 height 18
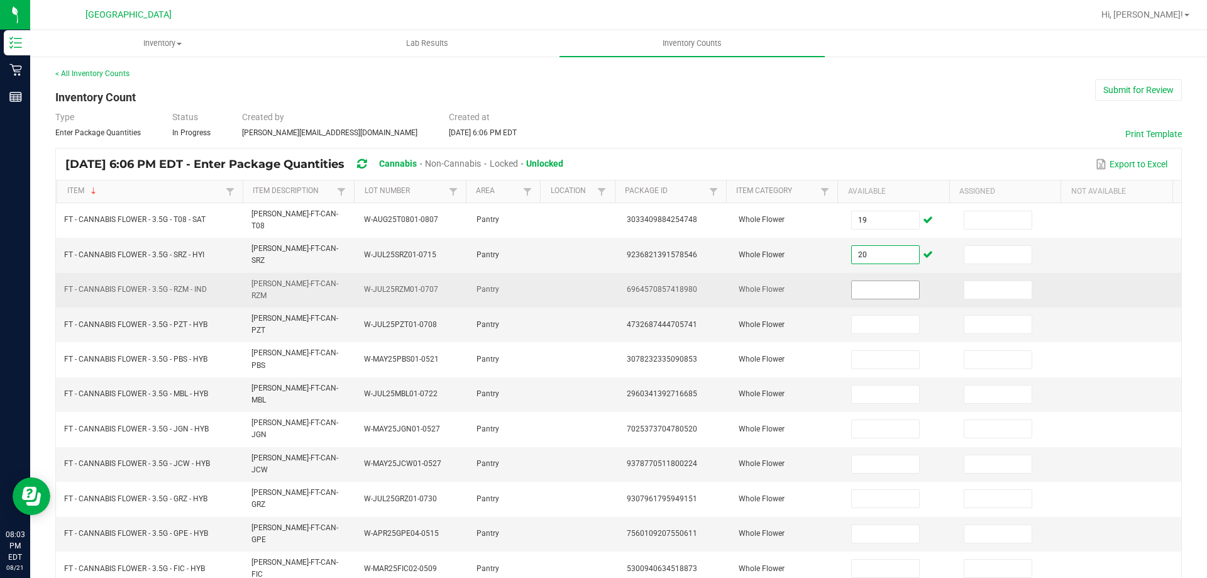
click at [869, 282] on input at bounding box center [885, 290] width 67 height 18
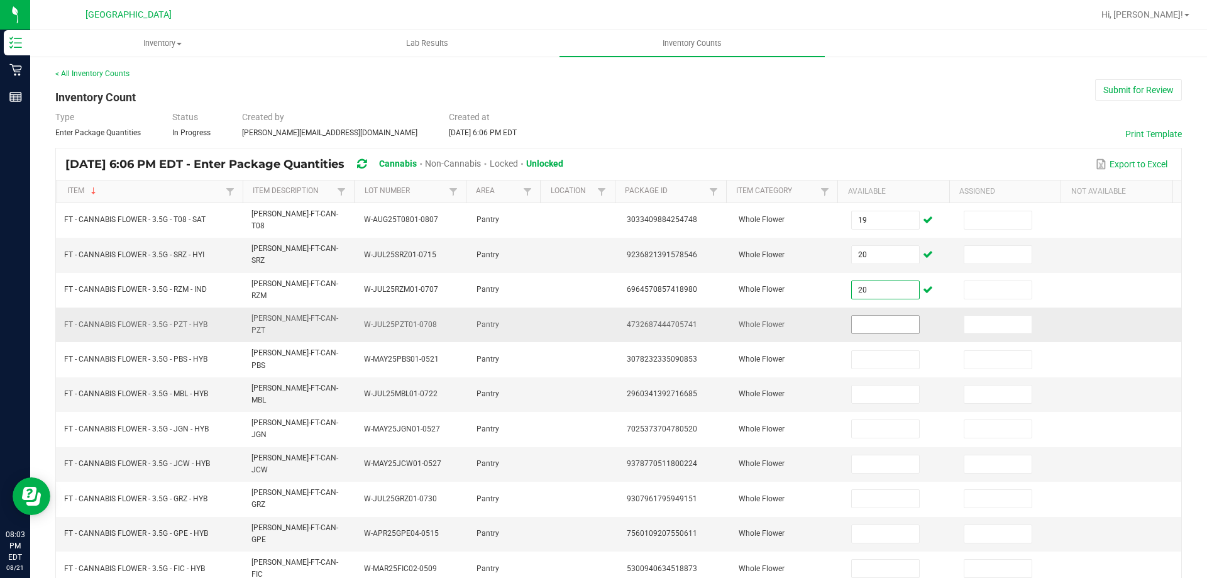
click at [886, 316] on input at bounding box center [885, 325] width 67 height 18
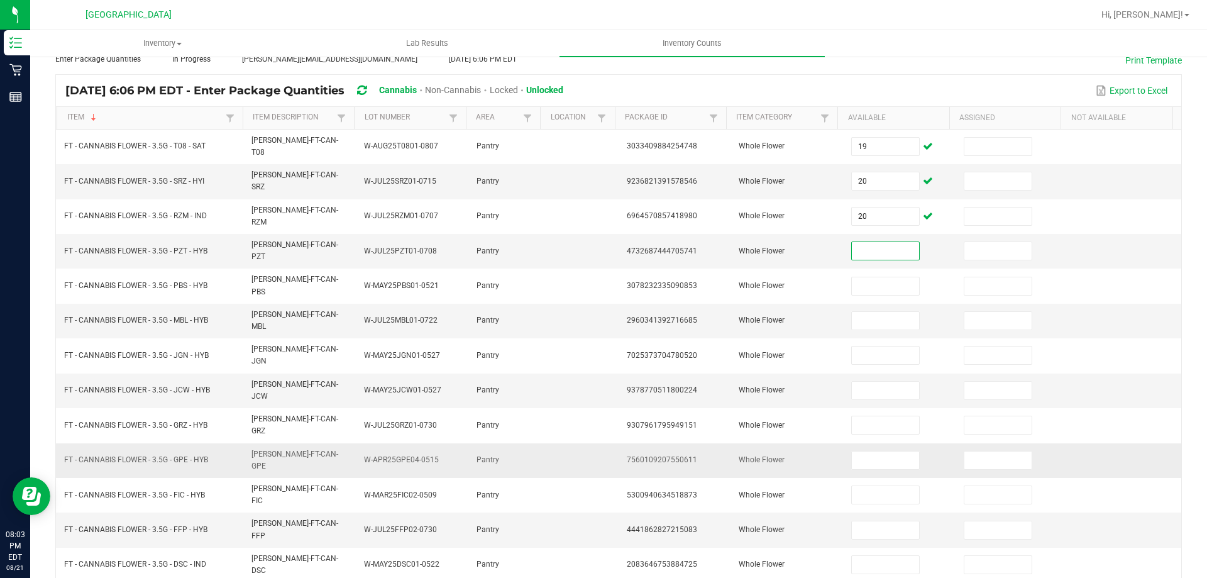
scroll to position [72, 0]
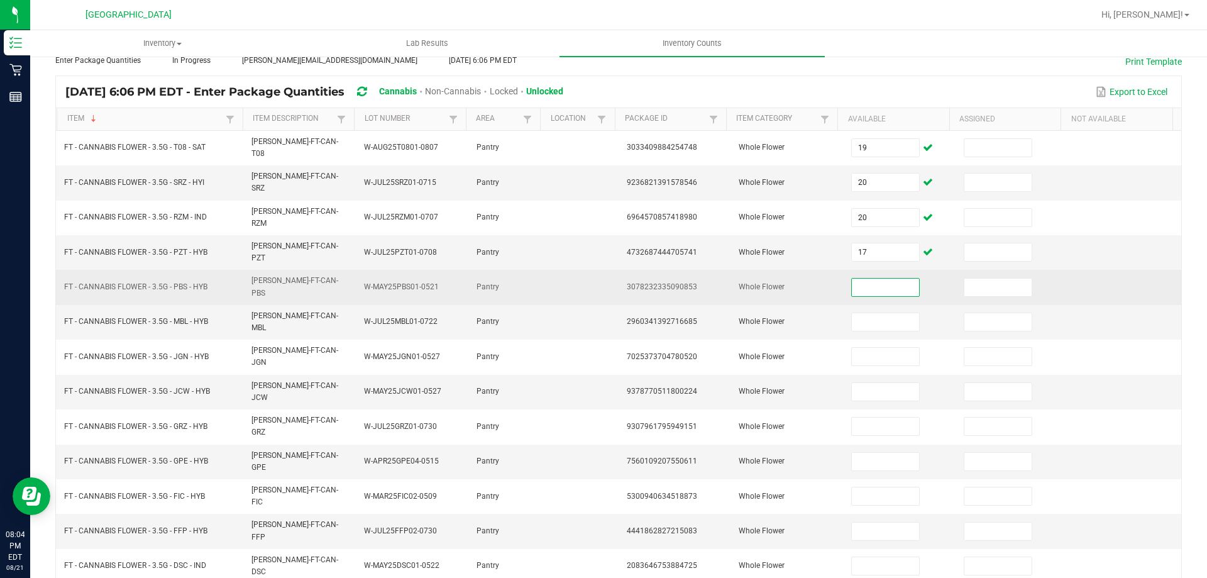
click at [866, 279] on input at bounding box center [885, 288] width 67 height 18
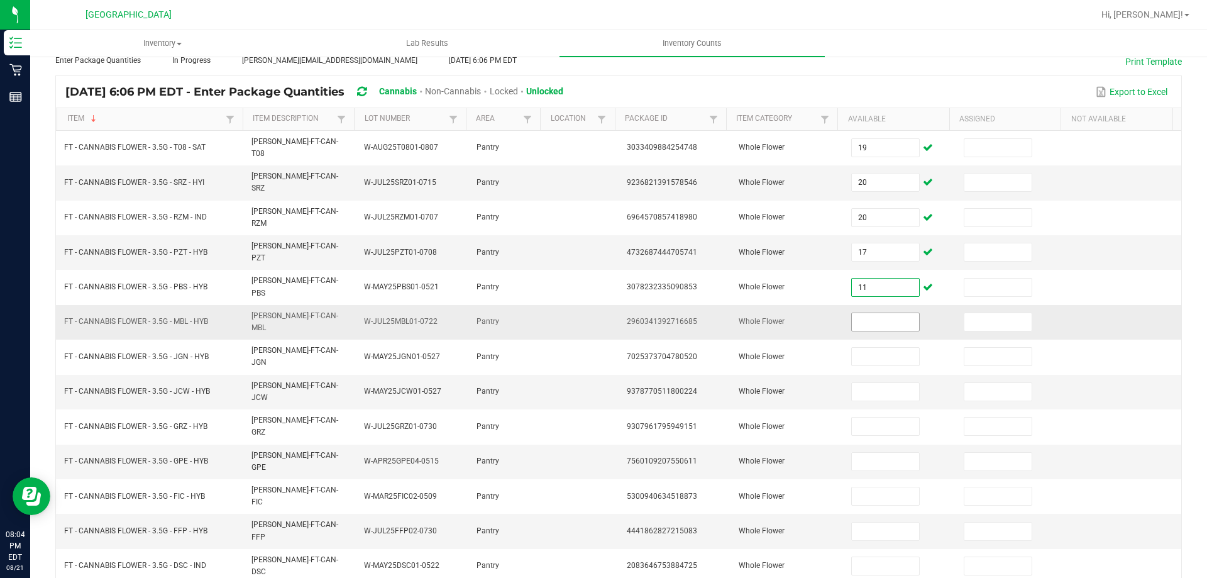
click at [858, 313] on input at bounding box center [885, 322] width 67 height 18
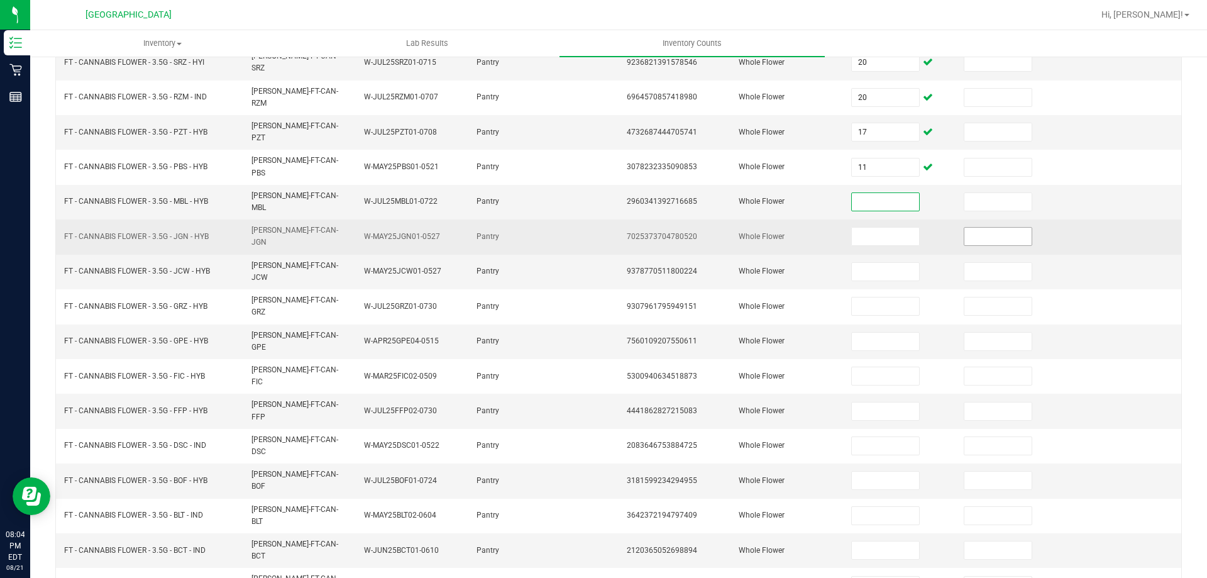
scroll to position [198, 0]
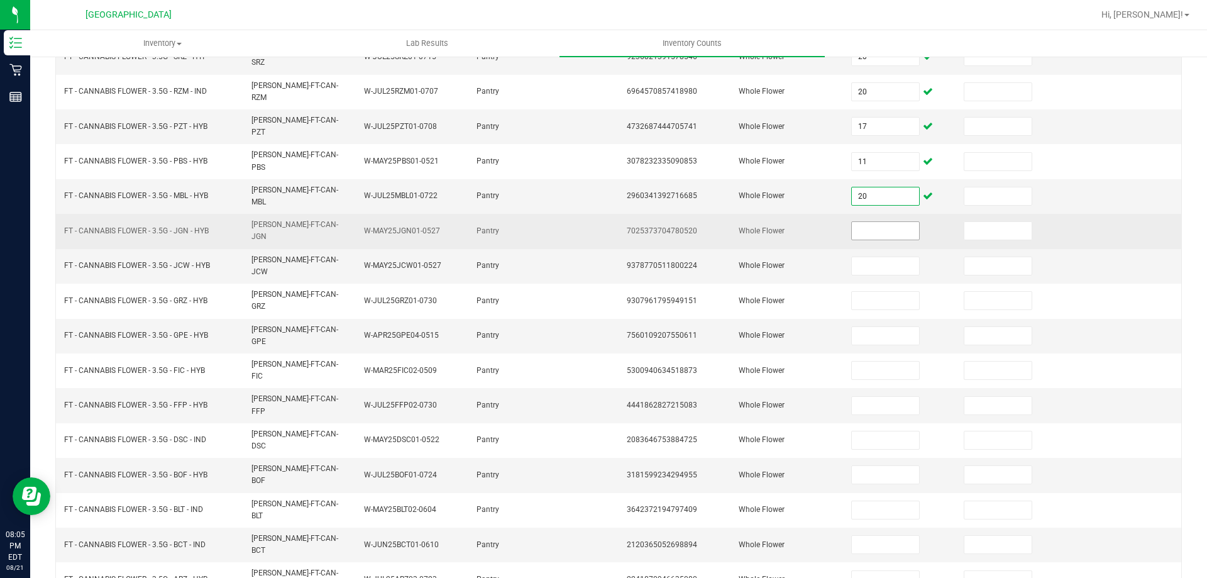
click at [874, 222] on input at bounding box center [885, 231] width 67 height 18
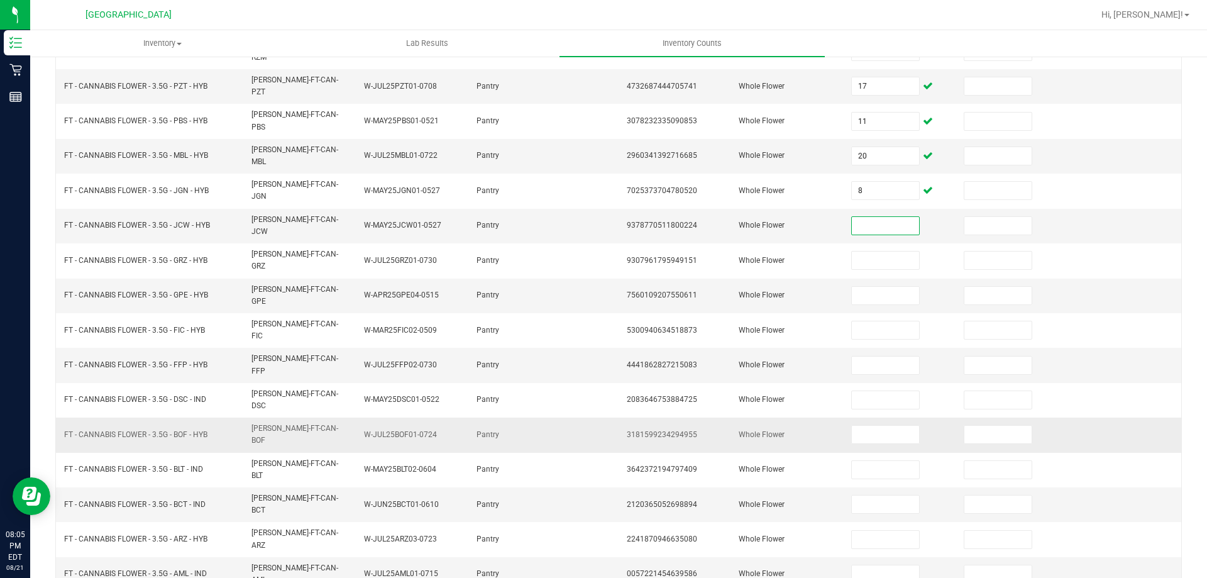
scroll to position [261, 0]
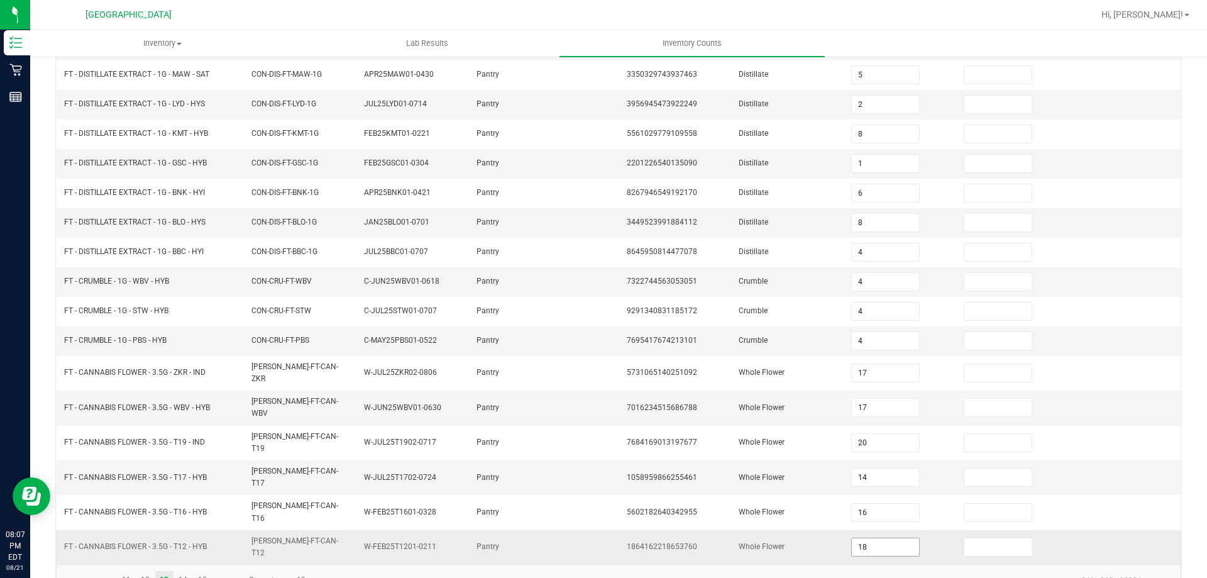
click at [893, 538] on input "18" at bounding box center [885, 547] width 67 height 18
click at [191, 571] on link "14" at bounding box center [183, 580] width 18 height 19
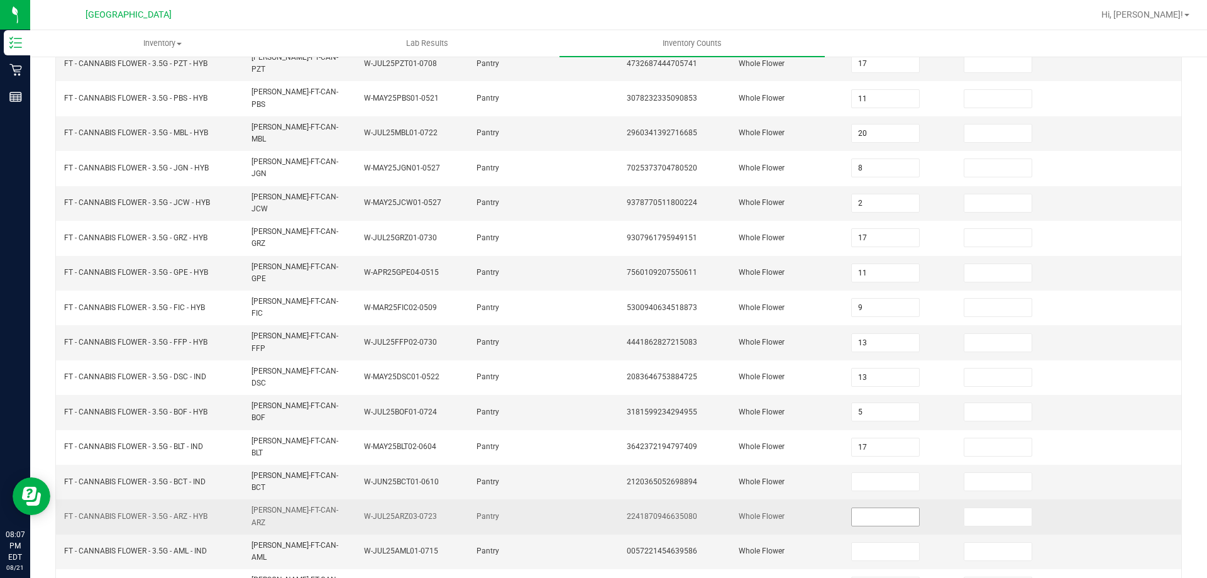
click at [890, 508] on input at bounding box center [885, 517] width 67 height 18
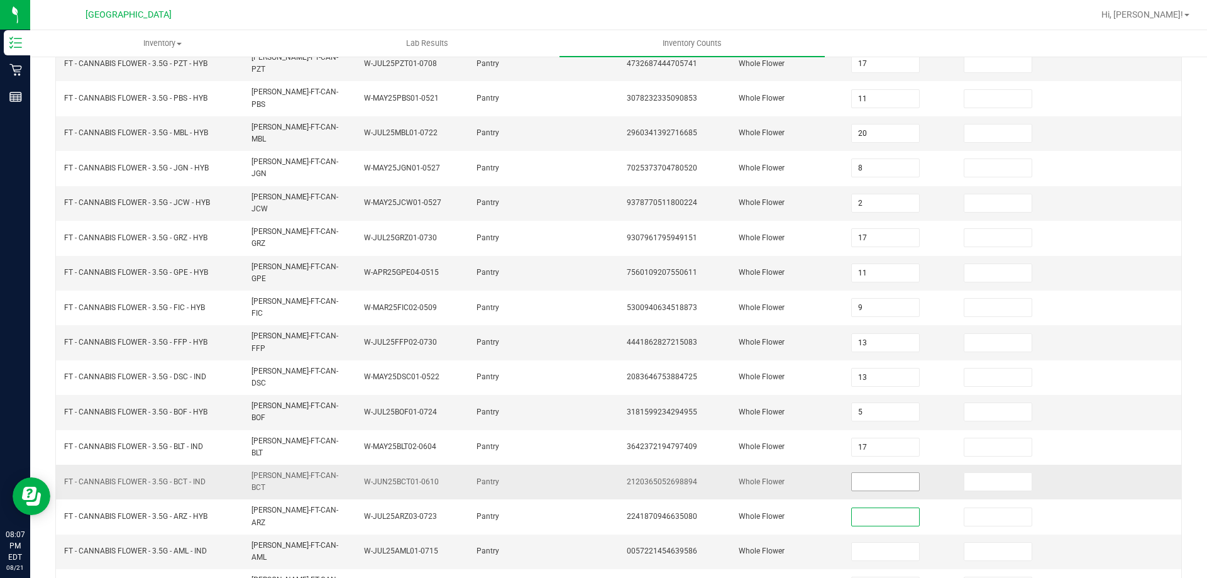
click at [865, 473] on input at bounding box center [885, 482] width 67 height 18
click at [878, 543] on input at bounding box center [885, 552] width 67 height 18
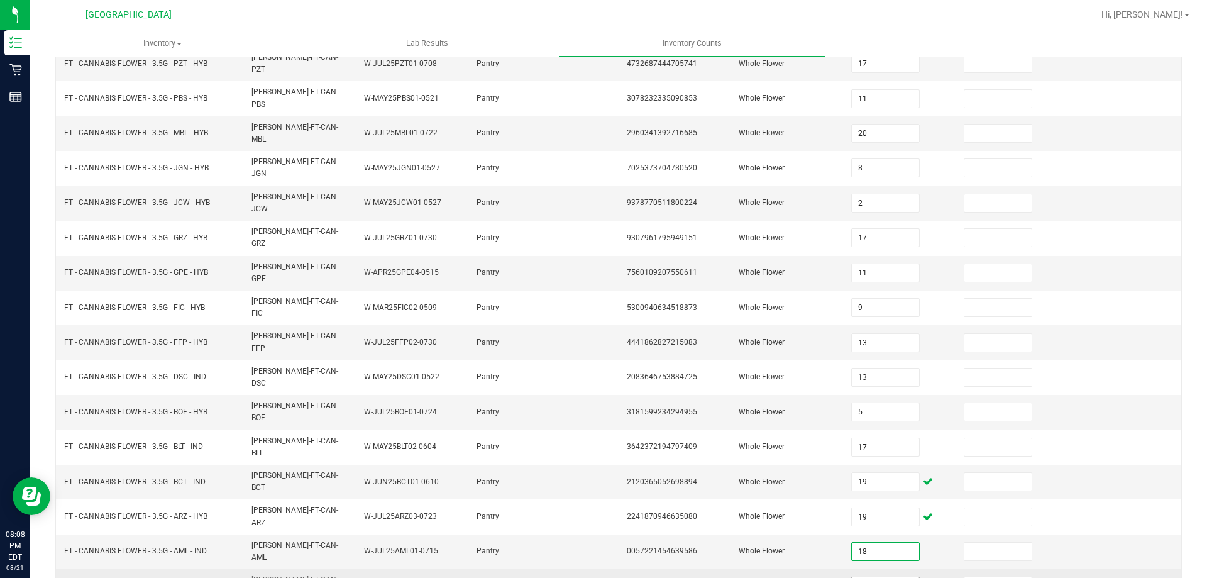
click at [879, 577] on input at bounding box center [885, 586] width 67 height 18
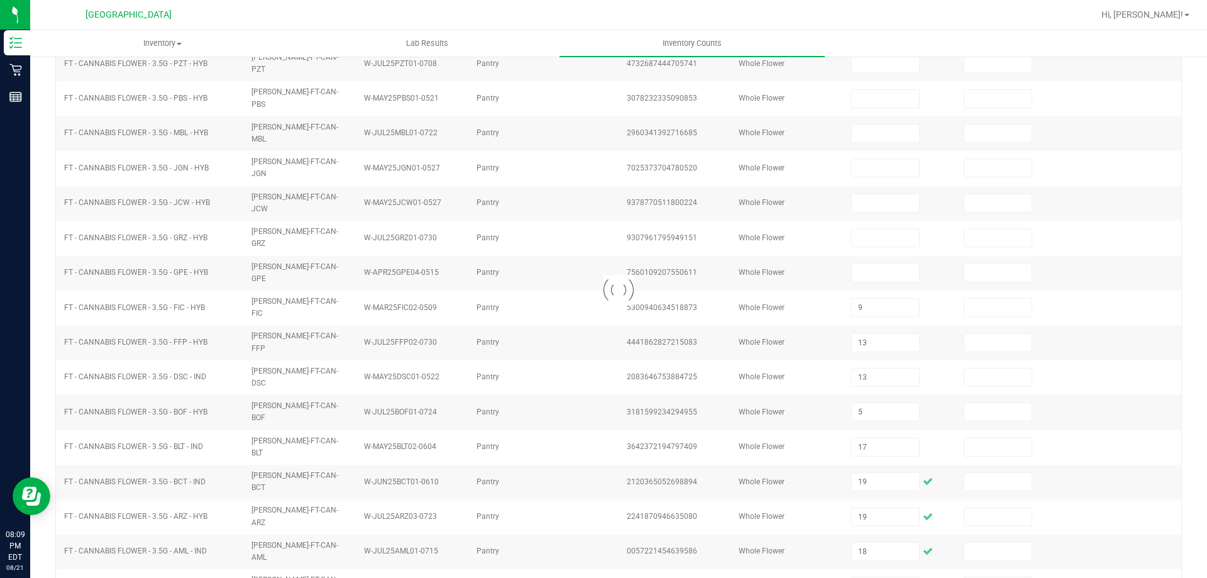
scroll to position [0, 0]
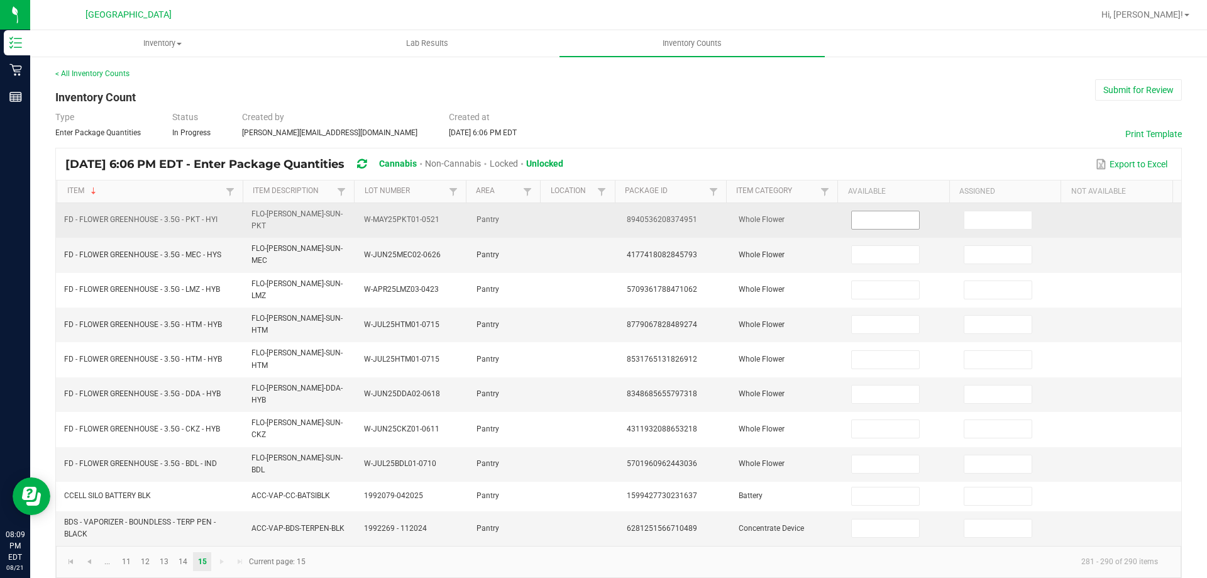
click at [860, 216] on input at bounding box center [885, 220] width 67 height 18
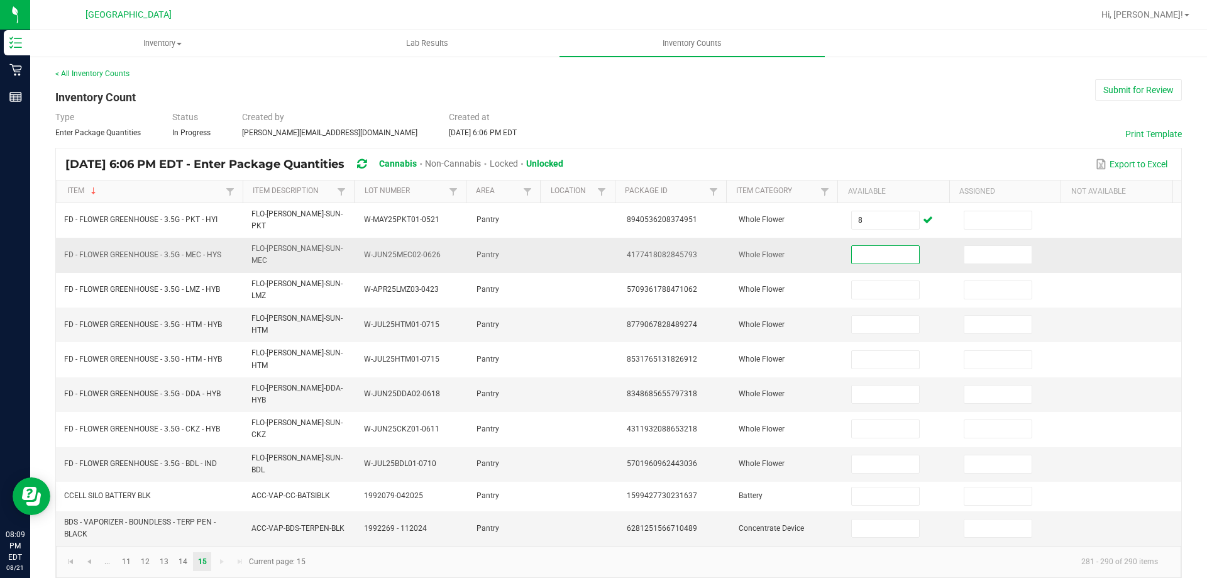
click at [852, 246] on input at bounding box center [885, 255] width 67 height 18
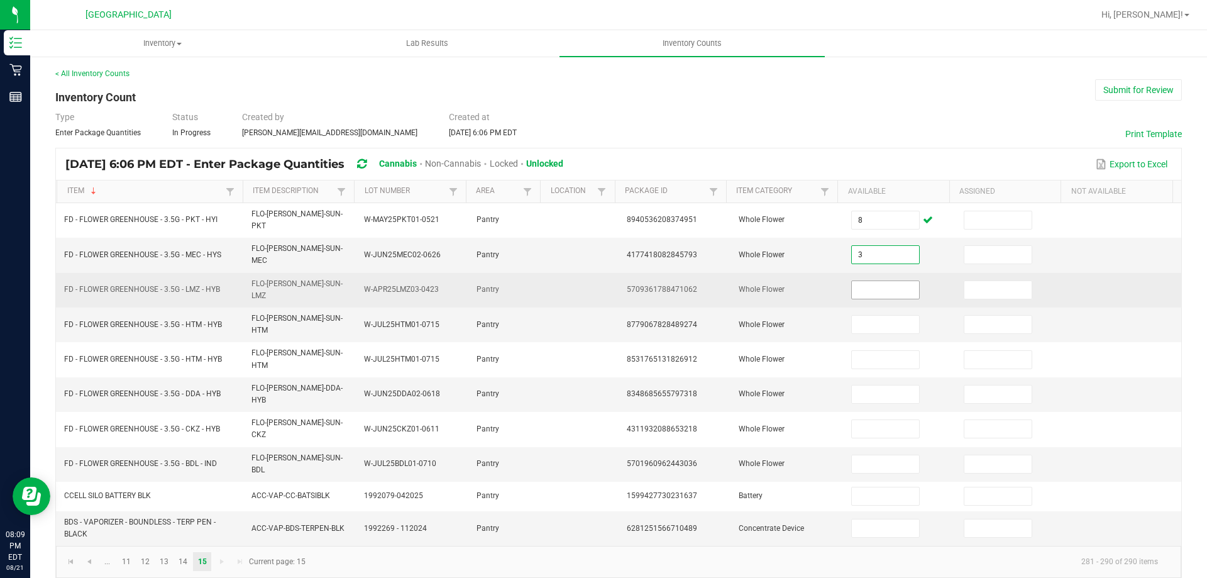
click at [852, 281] on input at bounding box center [885, 290] width 67 height 18
click at [881, 281] on input at bounding box center [885, 290] width 67 height 18
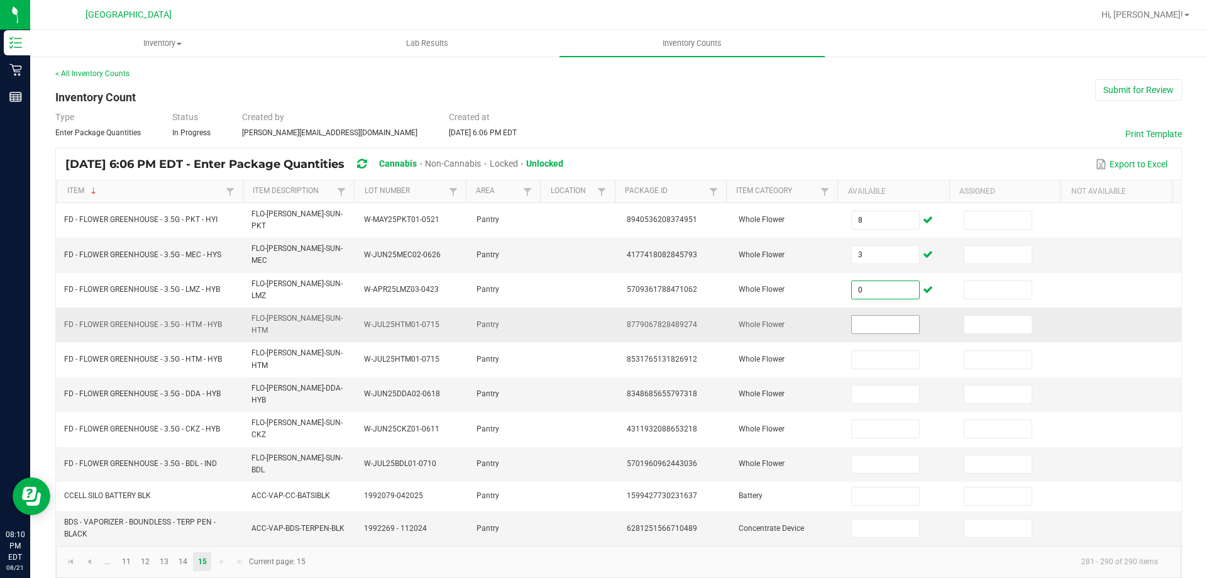
click at [870, 316] on input at bounding box center [885, 325] width 67 height 18
click at [884, 519] on input at bounding box center [885, 528] width 67 height 18
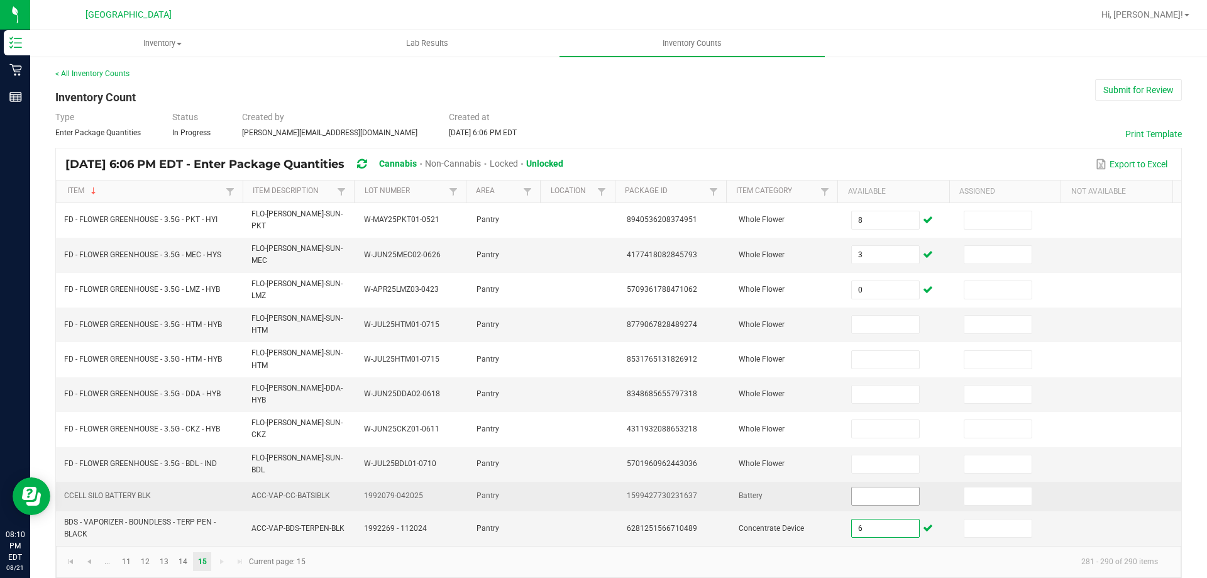
click at [861, 487] on input at bounding box center [885, 496] width 67 height 18
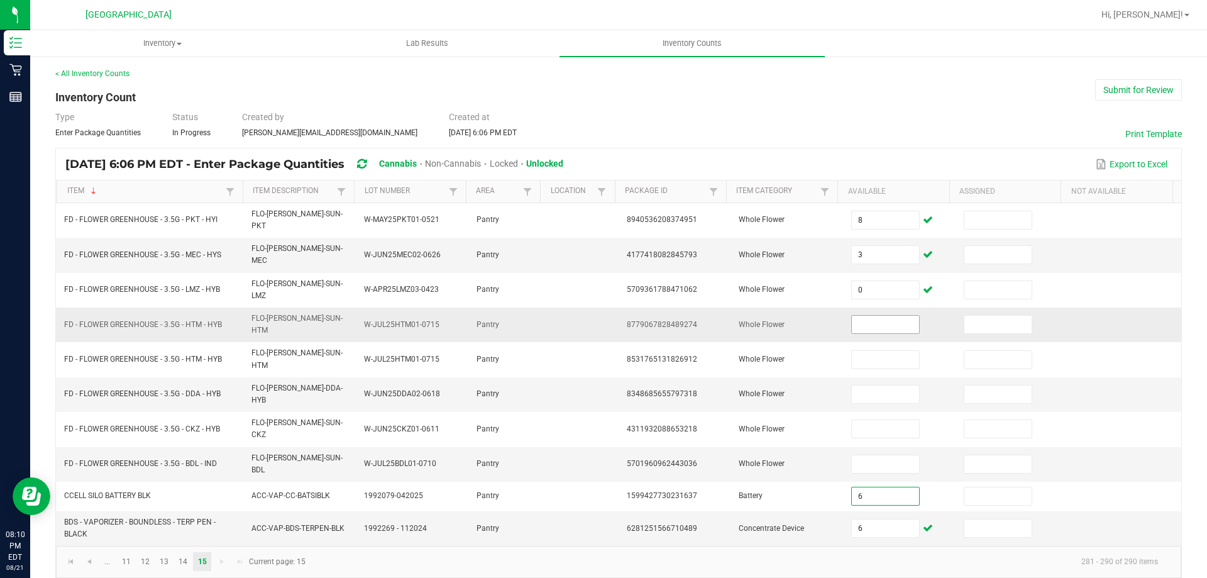
click at [863, 316] on input at bounding box center [885, 325] width 67 height 18
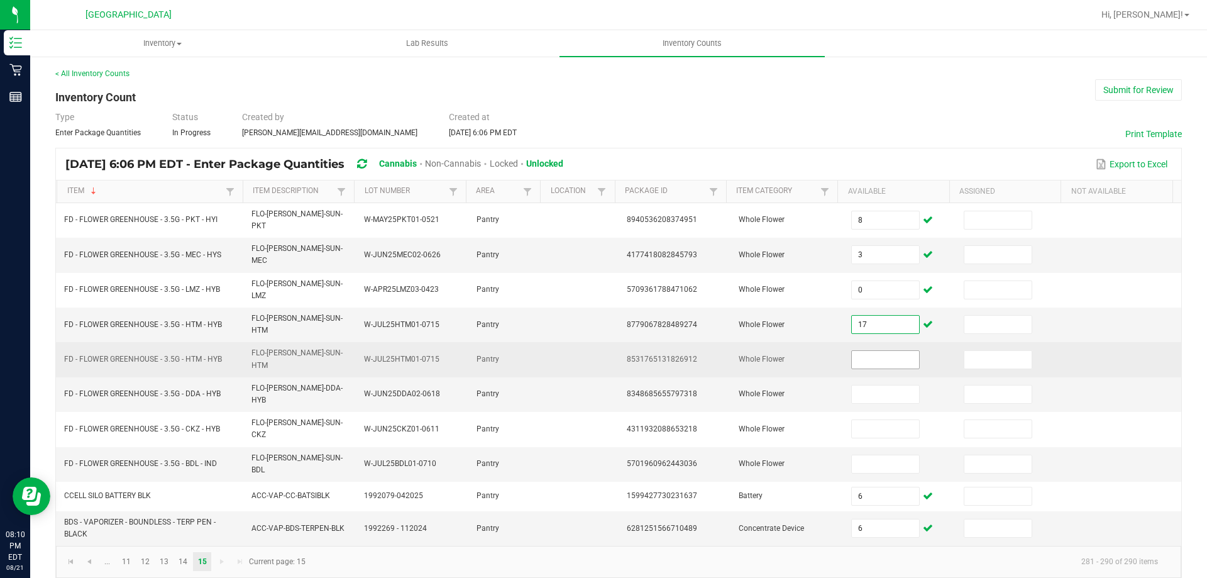
click at [882, 351] on input at bounding box center [885, 360] width 67 height 18
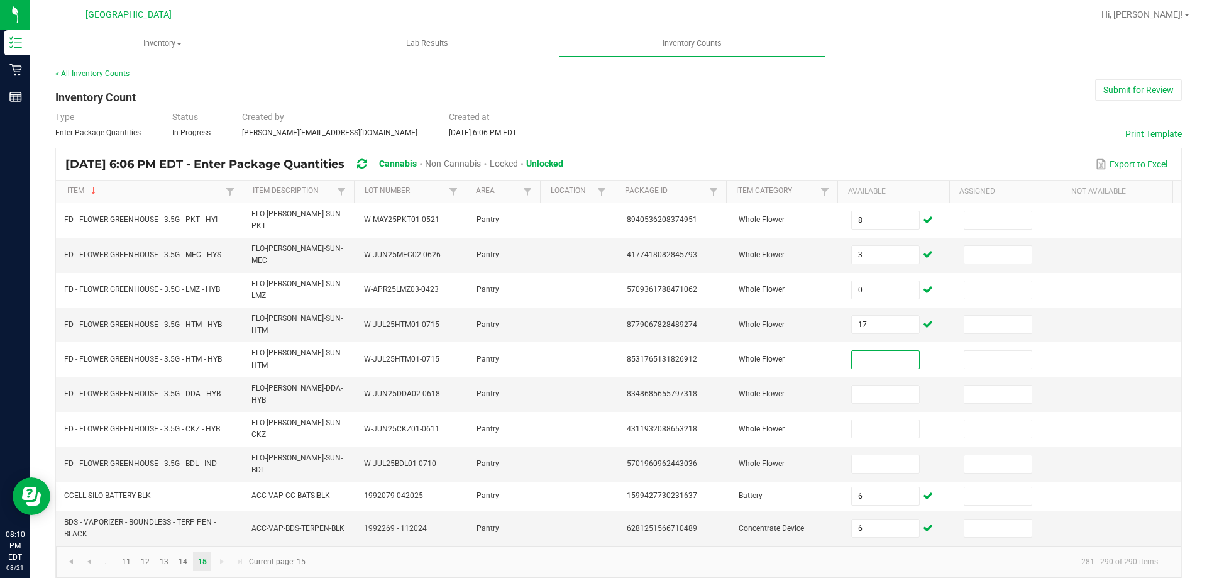
click at [935, 113] on div "Type Enter Package Quantities Status In Progress Created by [PERSON_NAME][EMAIL…" at bounding box center [618, 125] width 1127 height 28
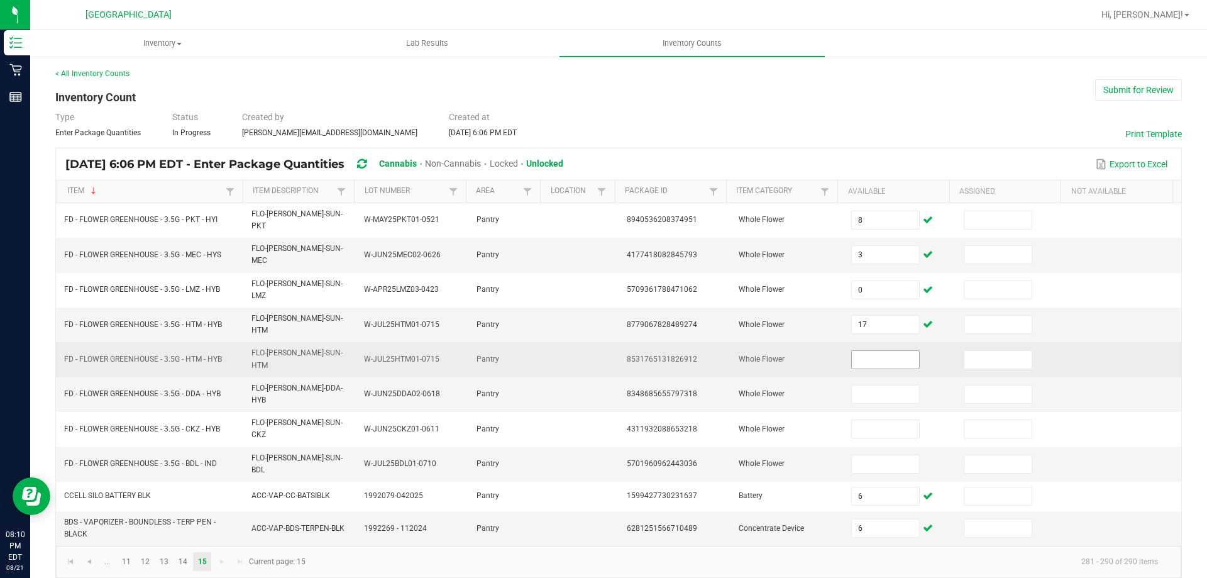
click at [894, 351] on input at bounding box center [885, 360] width 67 height 18
click at [884, 351] on input at bounding box center [885, 360] width 67 height 18
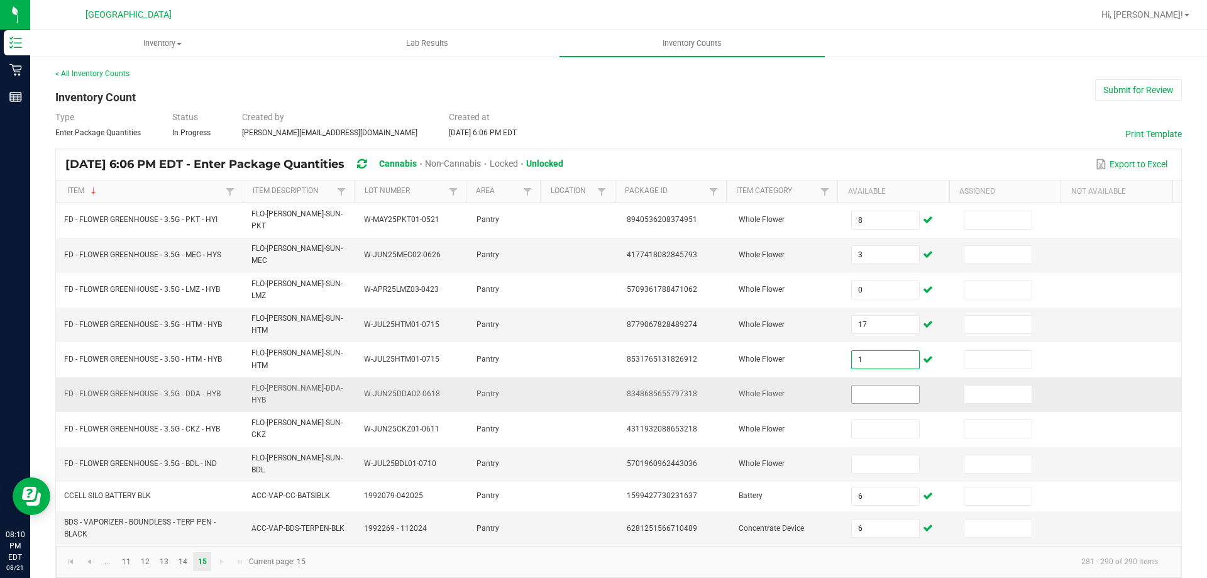
click at [884, 386] on input at bounding box center [885, 395] width 67 height 18
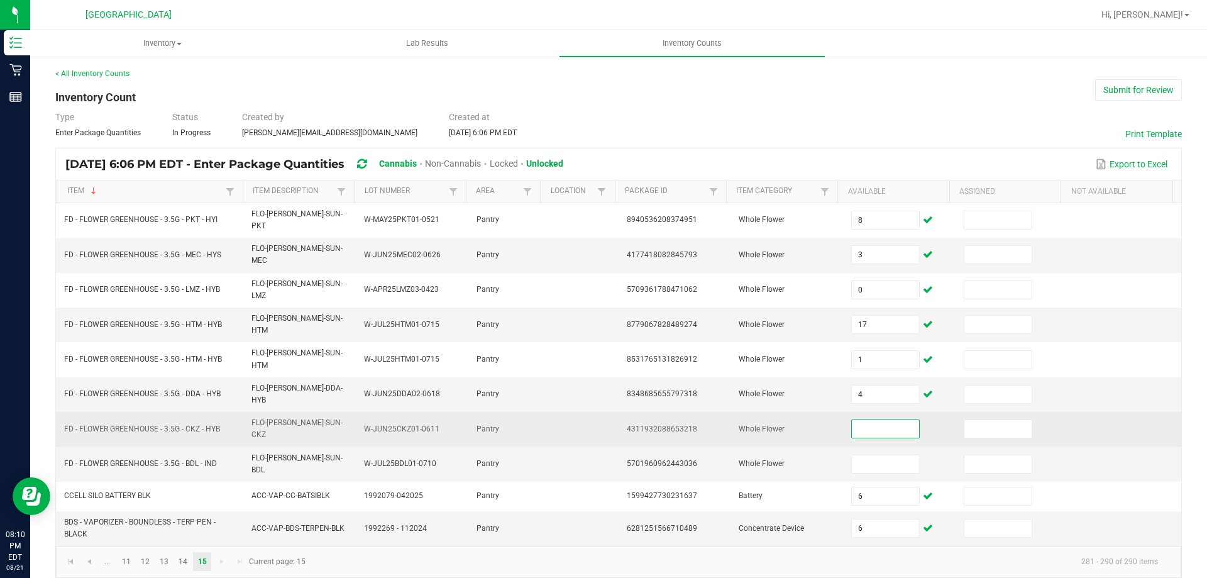
click at [889, 420] on input at bounding box center [885, 429] width 67 height 18
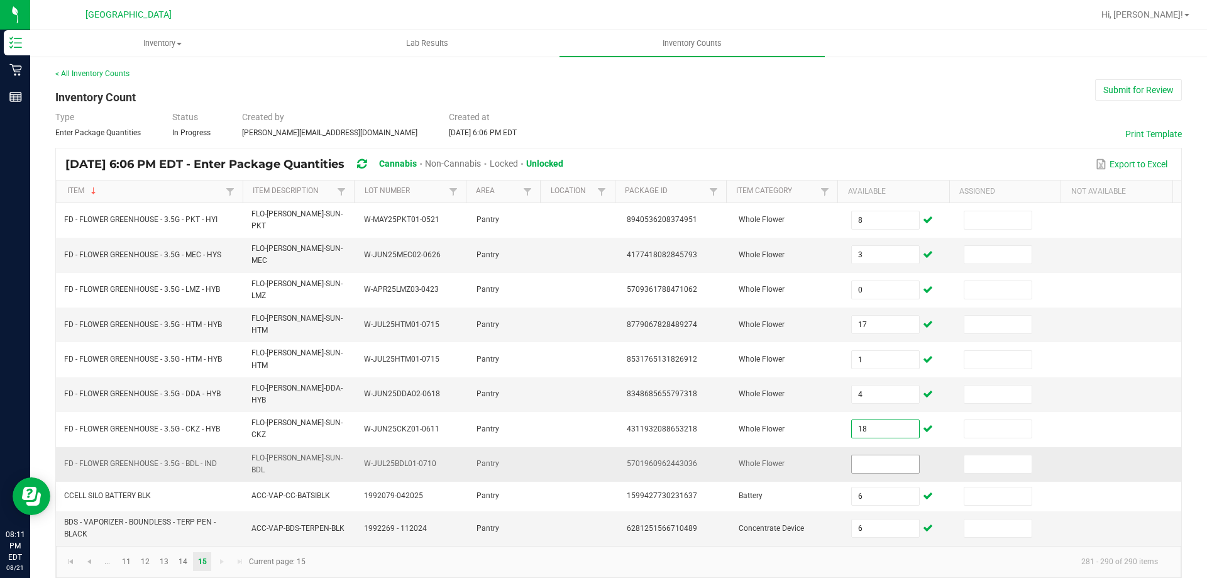
click at [896, 455] on input at bounding box center [885, 464] width 67 height 18
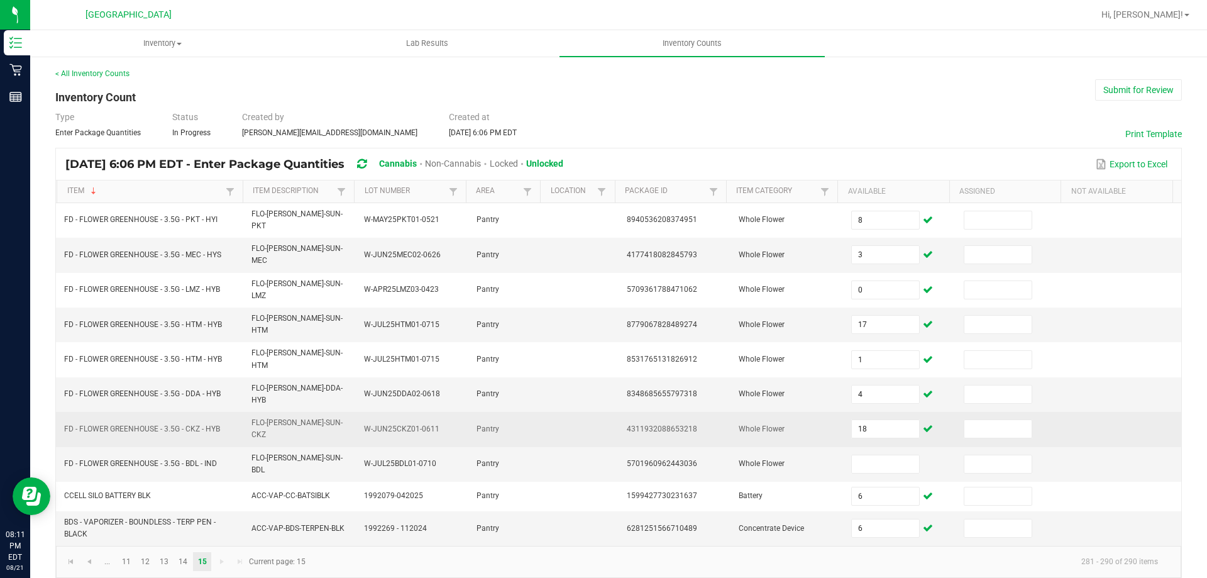
click at [897, 412] on td "18" at bounding box center [900, 429] width 113 height 35
click at [896, 420] on input "18" at bounding box center [885, 429] width 67 height 18
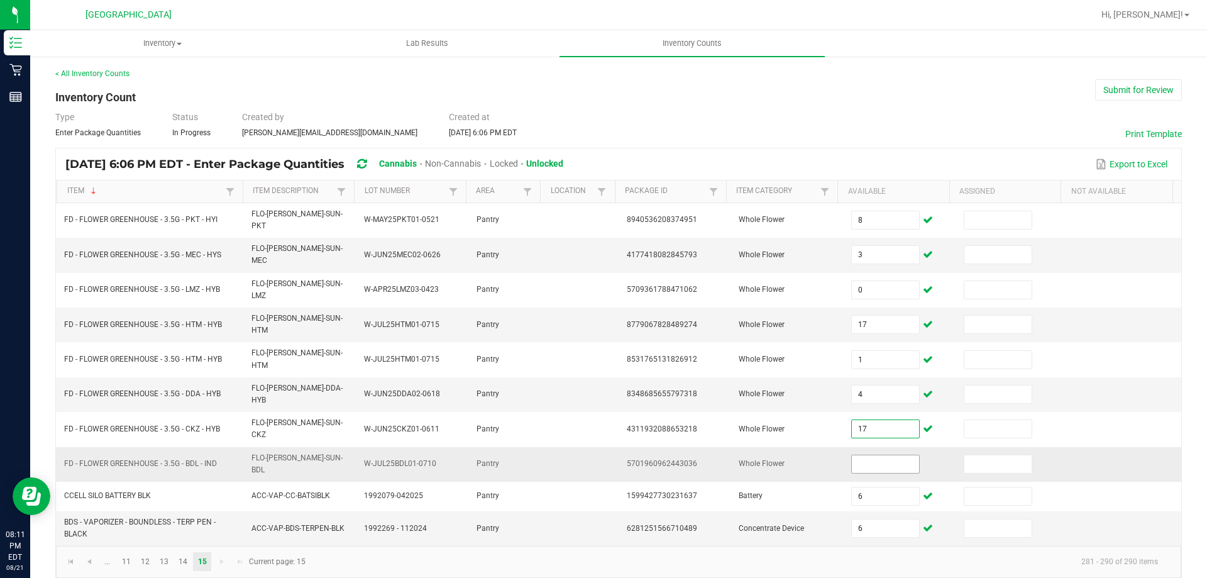
click at [892, 455] on input at bounding box center [885, 464] width 67 height 18
click at [895, 96] on div "< All Inventory Counts Inventory Count Submit for Review Type Enter Package Qua…" at bounding box center [618, 323] width 1127 height 511
click at [1146, 82] on button "Submit for Review" at bounding box center [1139, 89] width 87 height 21
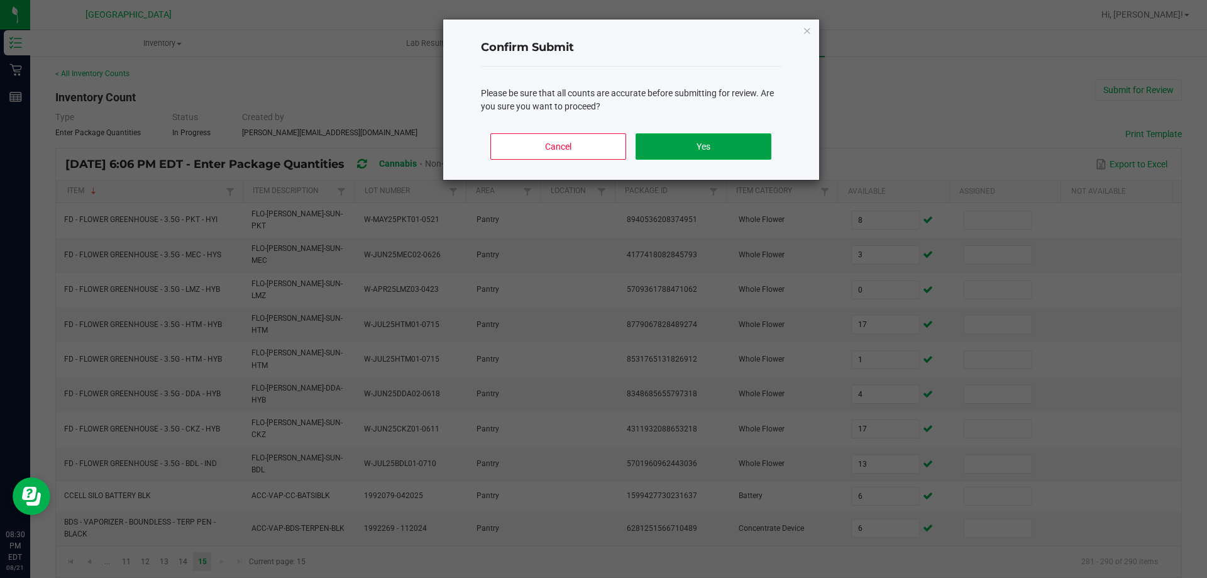
click at [736, 138] on button "Yes" at bounding box center [703, 146] width 135 height 26
